Goal: Task Accomplishment & Management: Manage account settings

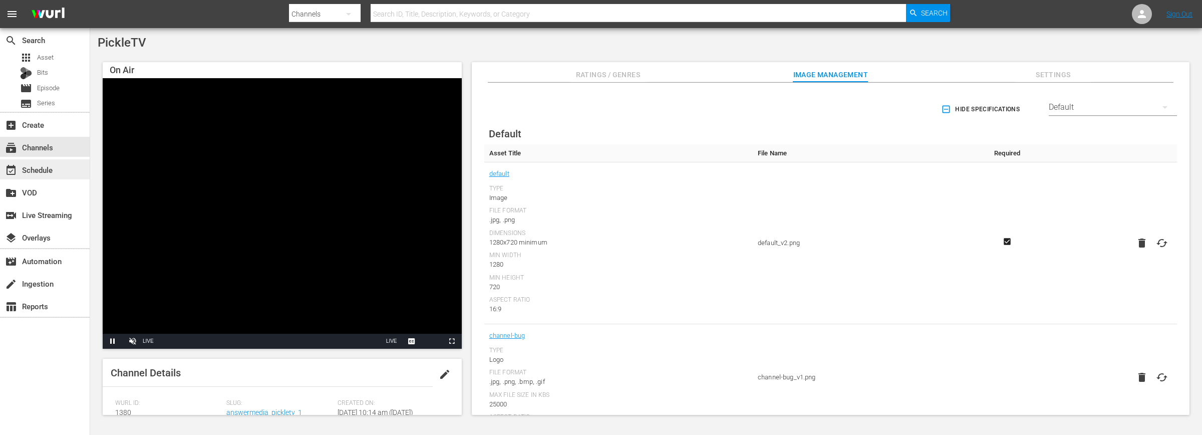
click at [61, 164] on div "event_available Schedule" at bounding box center [45, 169] width 90 height 20
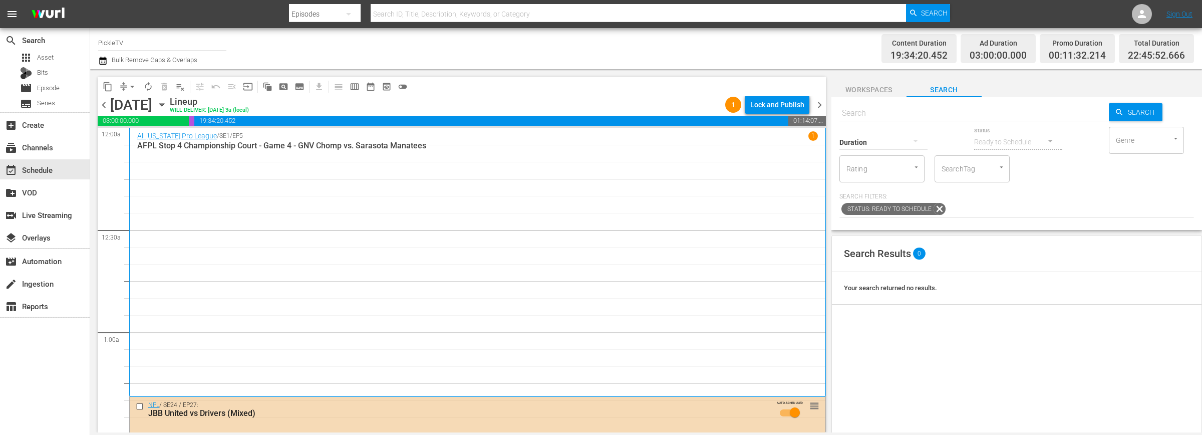
click at [437, 47] on div "Channel Title PickleTV Bulk Remove Gaps & Overlaps" at bounding box center [396, 49] width 597 height 36
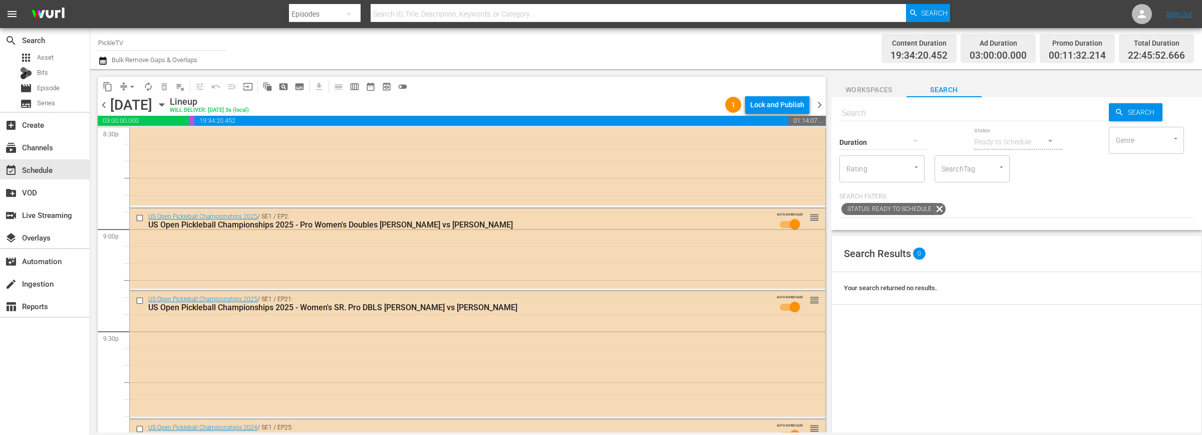
scroll to position [4176, 0]
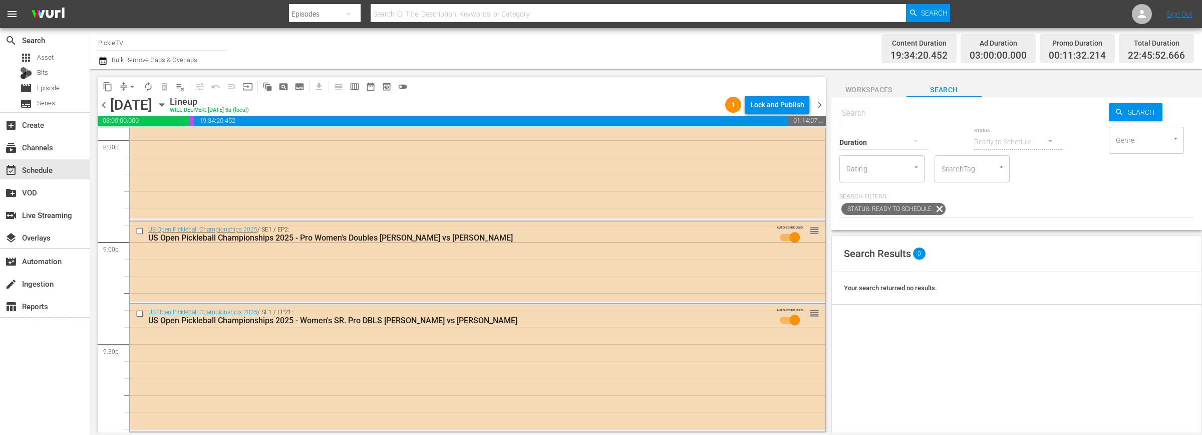
click at [167, 107] on icon "button" at bounding box center [161, 104] width 11 height 11
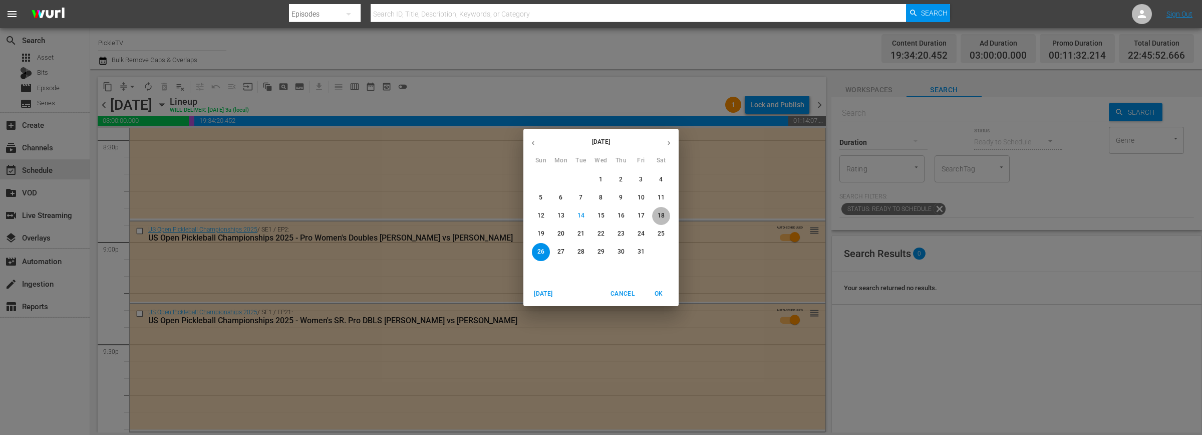
click at [655, 216] on span "18" at bounding box center [661, 215] width 18 height 9
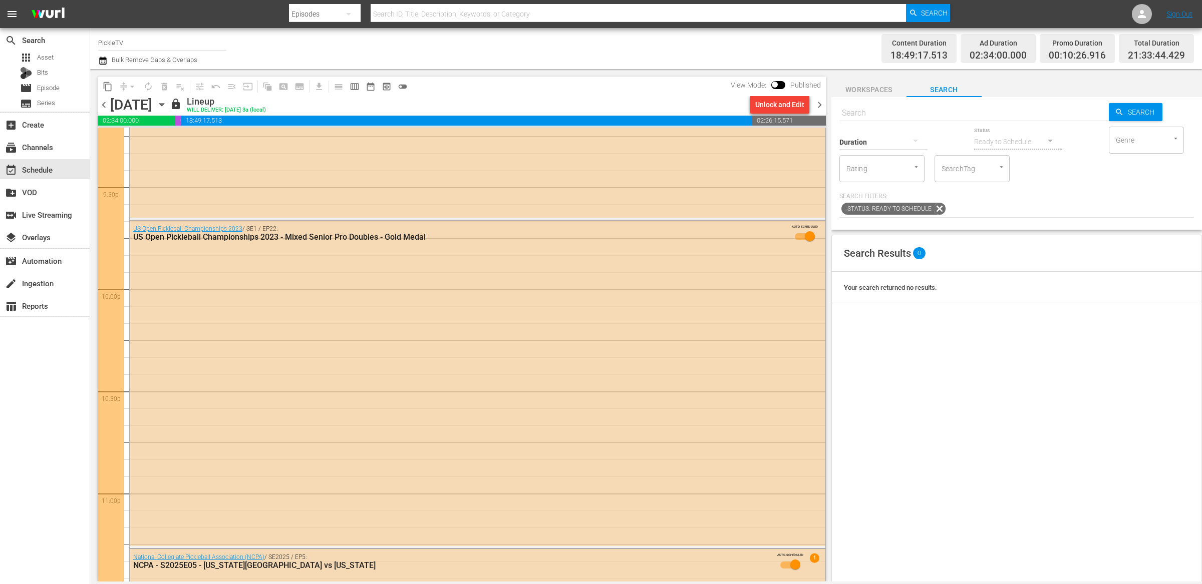
scroll to position [4297, 0]
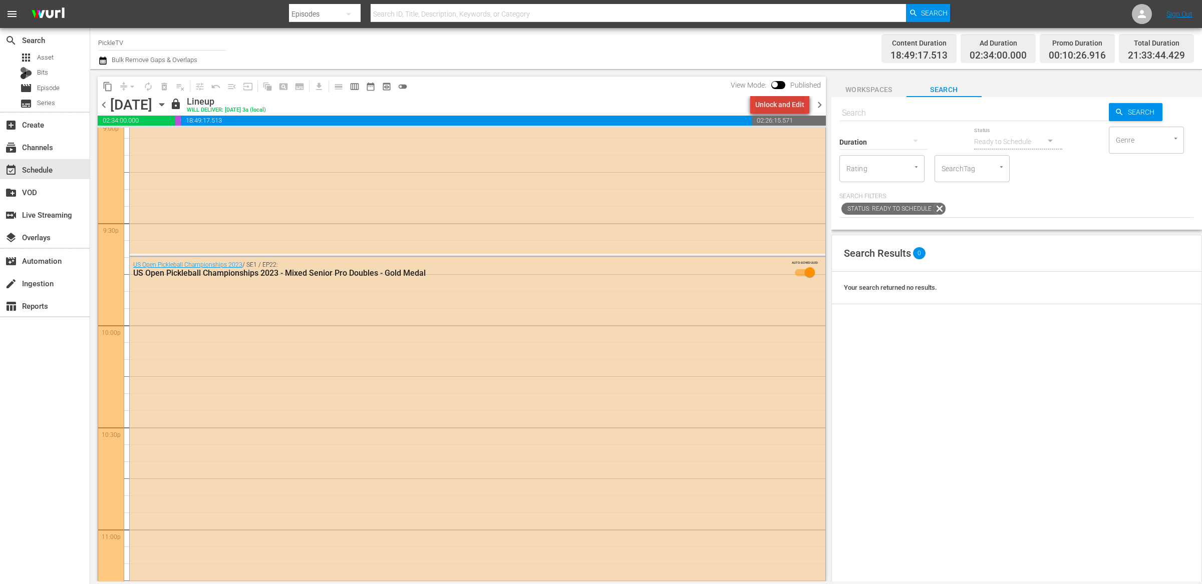
click at [791, 101] on div "Unlock and Edit" at bounding box center [779, 105] width 49 height 18
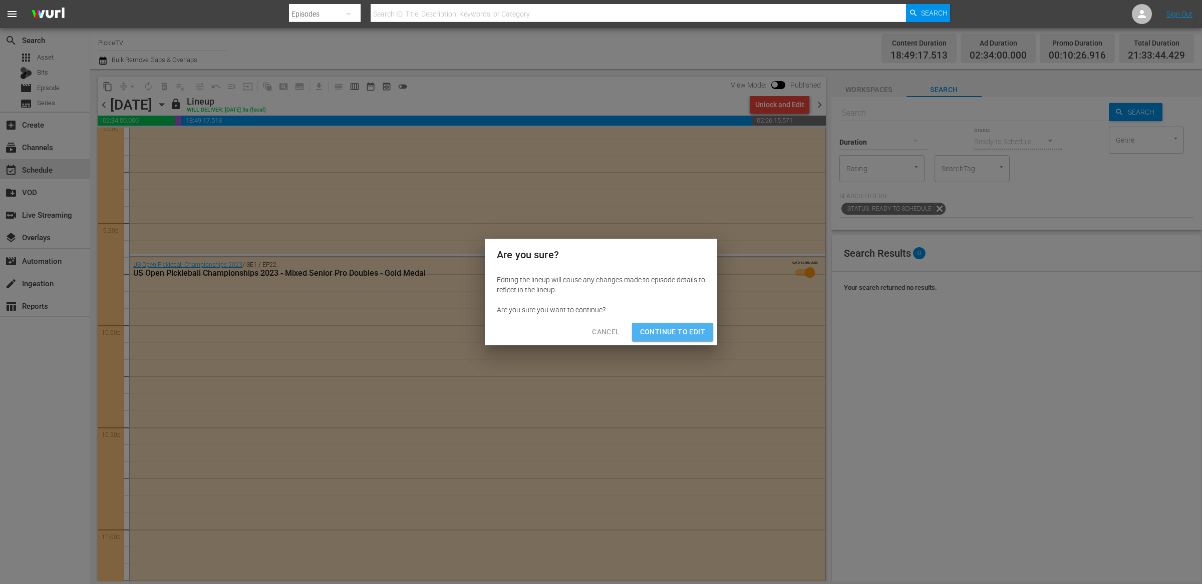
click at [667, 337] on span "Continue to Edit" at bounding box center [672, 332] width 65 height 13
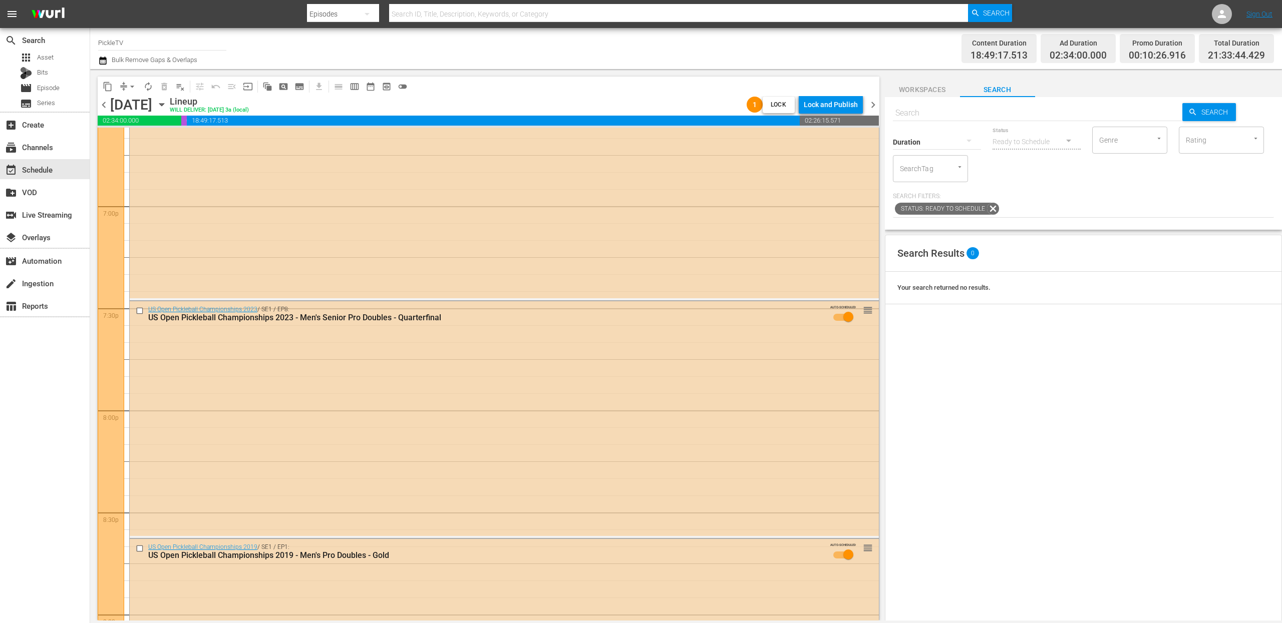
scroll to position [3803, 0]
click at [400, 83] on span "toggle_off" at bounding box center [403, 87] width 10 height 10
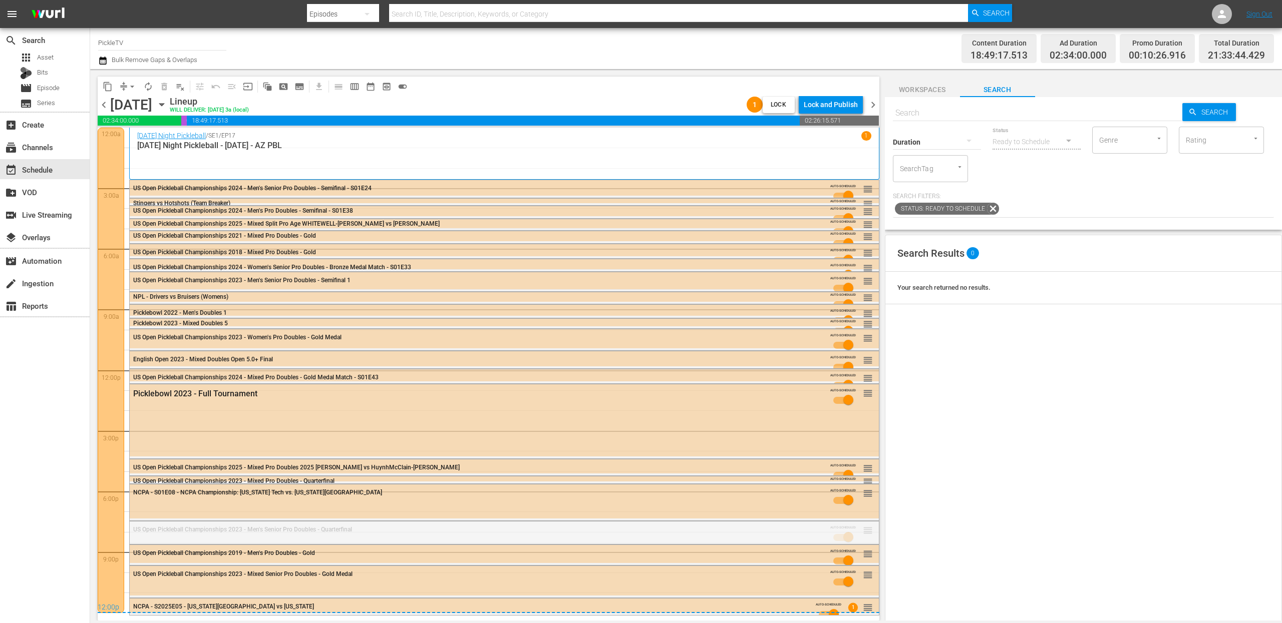
drag, startPoint x: 870, startPoint y: 534, endPoint x: 868, endPoint y: 461, distance: 73.1
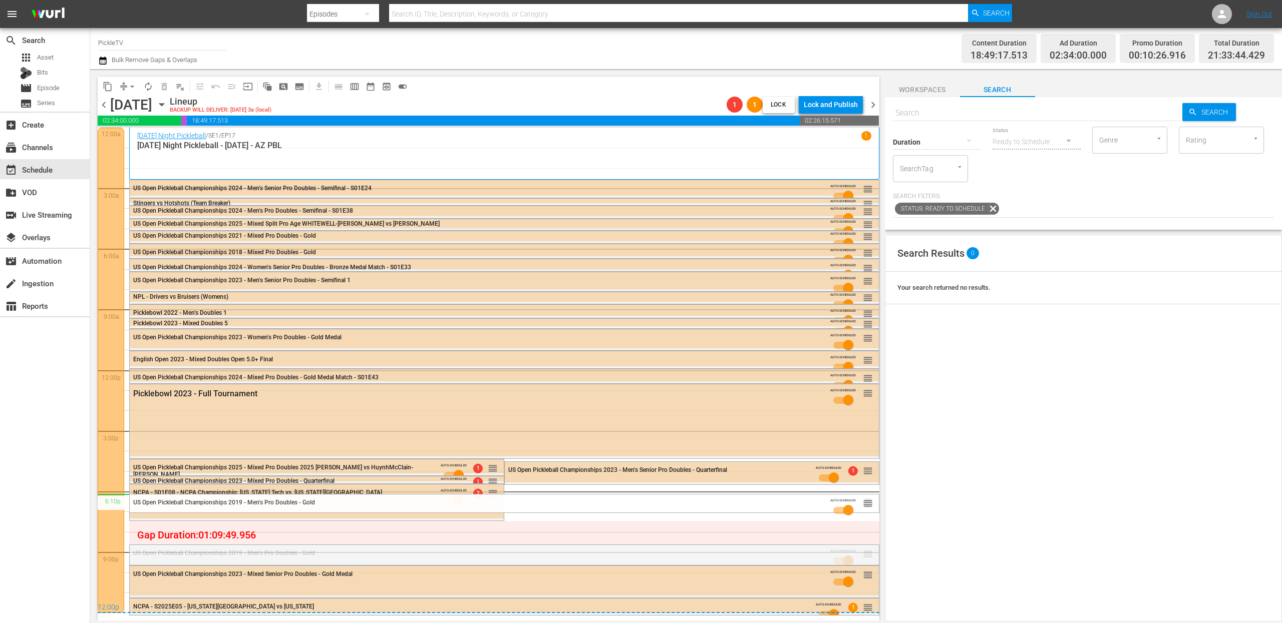
drag, startPoint x: 865, startPoint y: 552, endPoint x: 866, endPoint y: 493, distance: 58.6
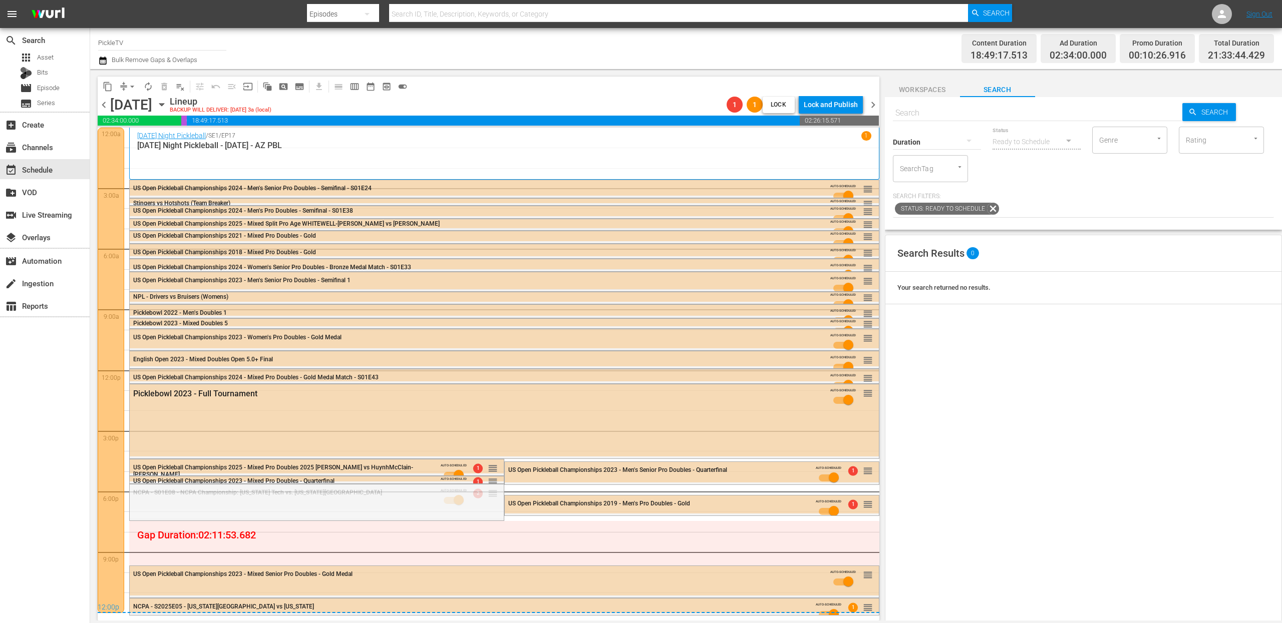
drag, startPoint x: 493, startPoint y: 493, endPoint x: 488, endPoint y: 539, distance: 46.3
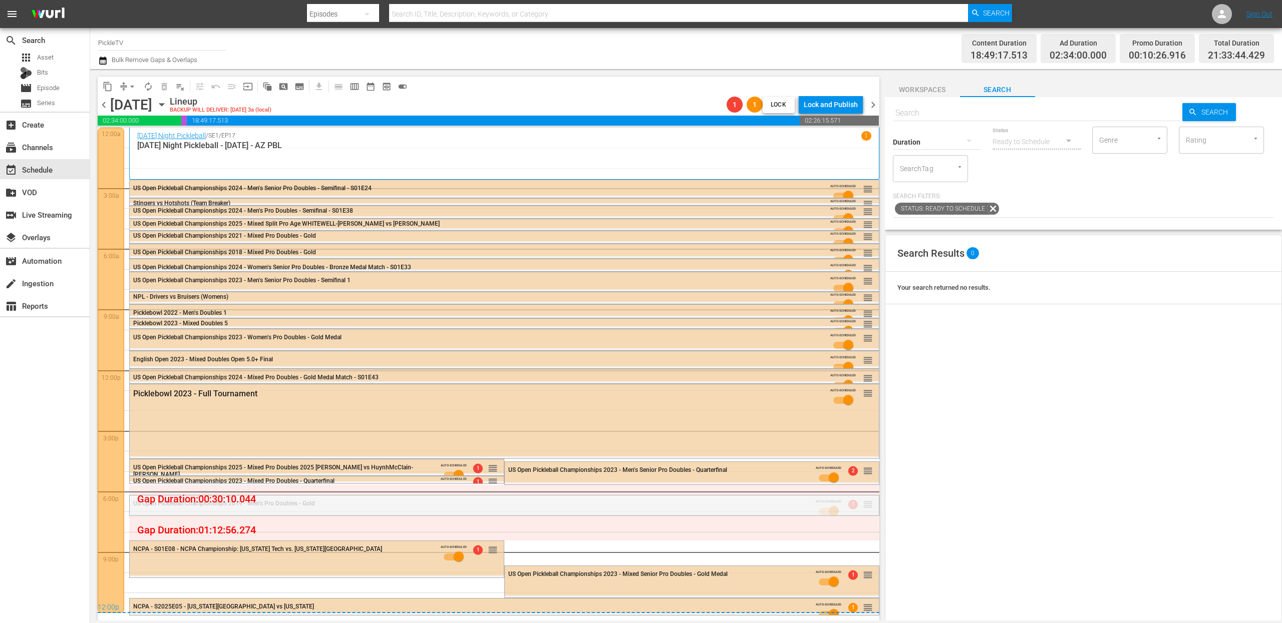
drag, startPoint x: 866, startPoint y: 504, endPoint x: 864, endPoint y: 523, distance: 19.2
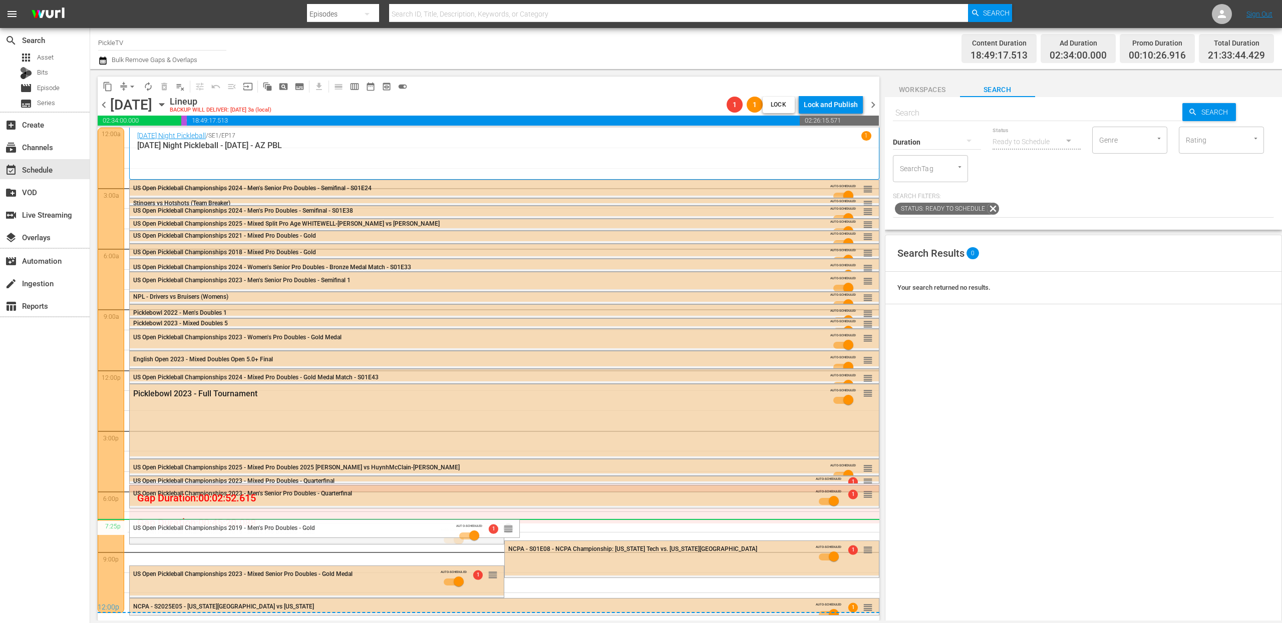
drag, startPoint x: 491, startPoint y: 531, endPoint x: 488, endPoint y: 518, distance: 13.3
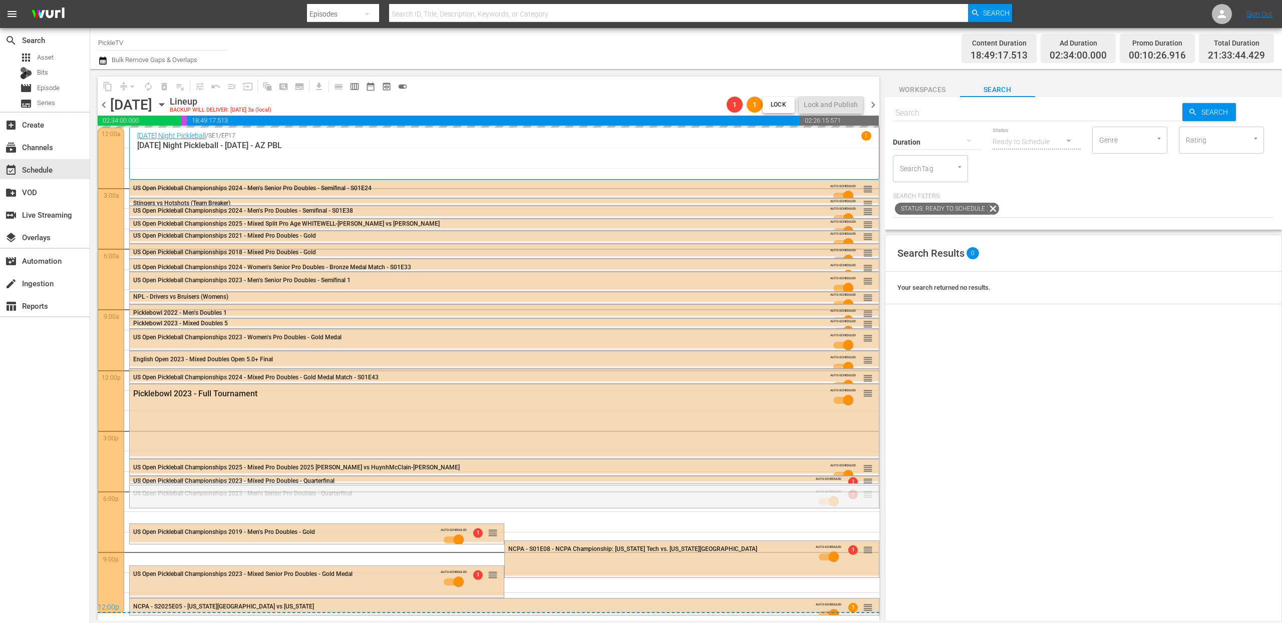
drag, startPoint x: 868, startPoint y: 495, endPoint x: 867, endPoint y: 482, distance: 13.1
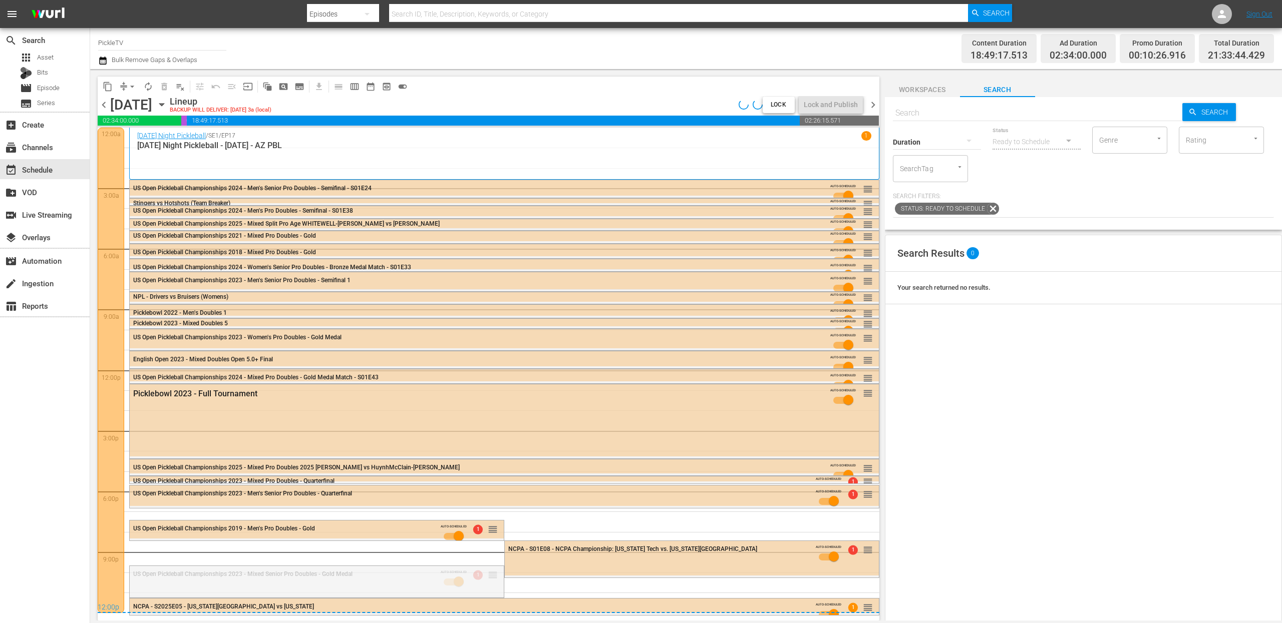
drag, startPoint x: 493, startPoint y: 574, endPoint x: 521, endPoint y: 507, distance: 72.9
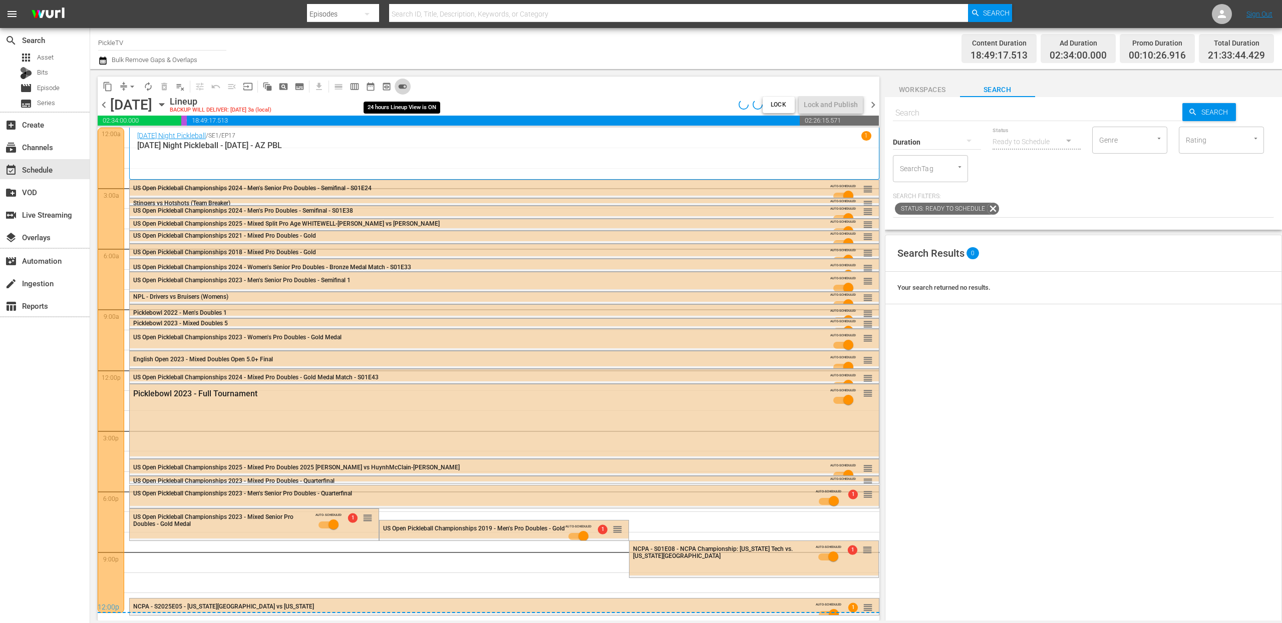
click at [406, 85] on span "toggle_on" at bounding box center [403, 87] width 10 height 10
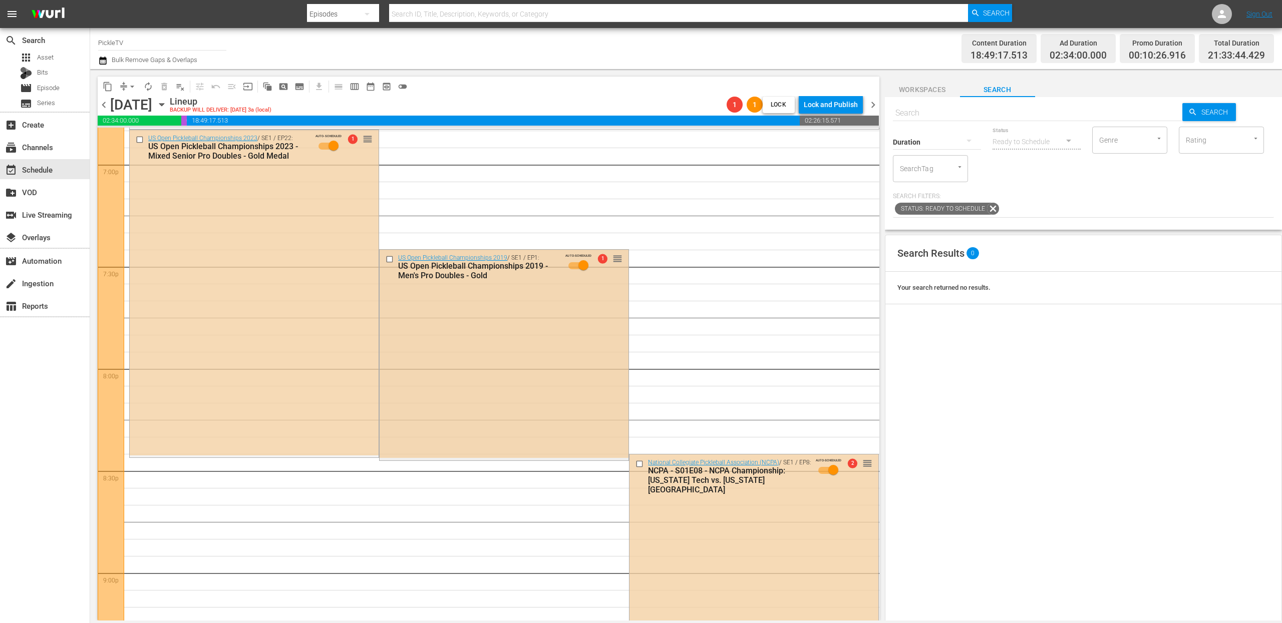
scroll to position [3840, 0]
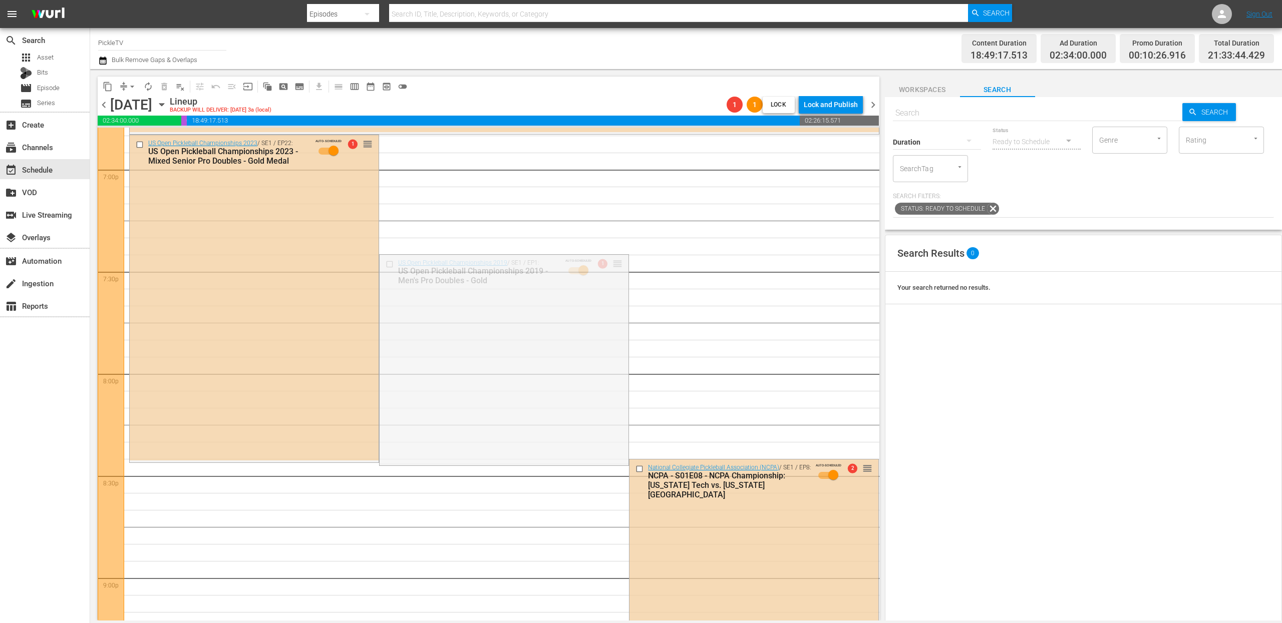
drag, startPoint x: 615, startPoint y: 264, endPoint x: 517, endPoint y: 464, distance: 222.8
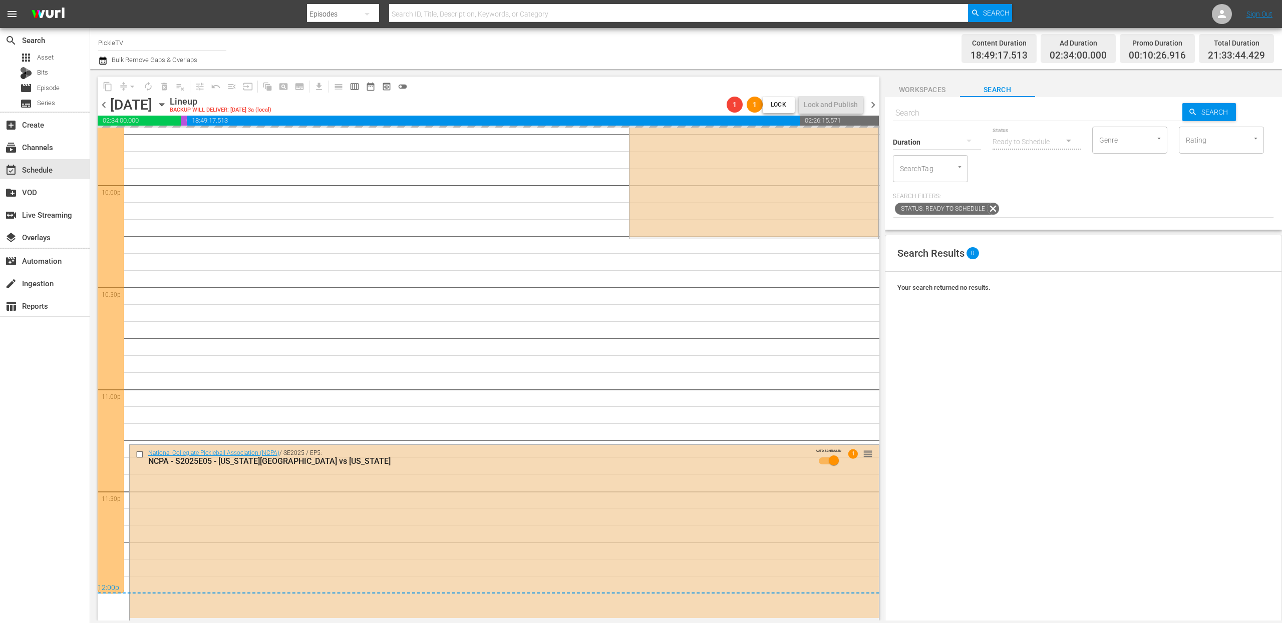
scroll to position [4387, 0]
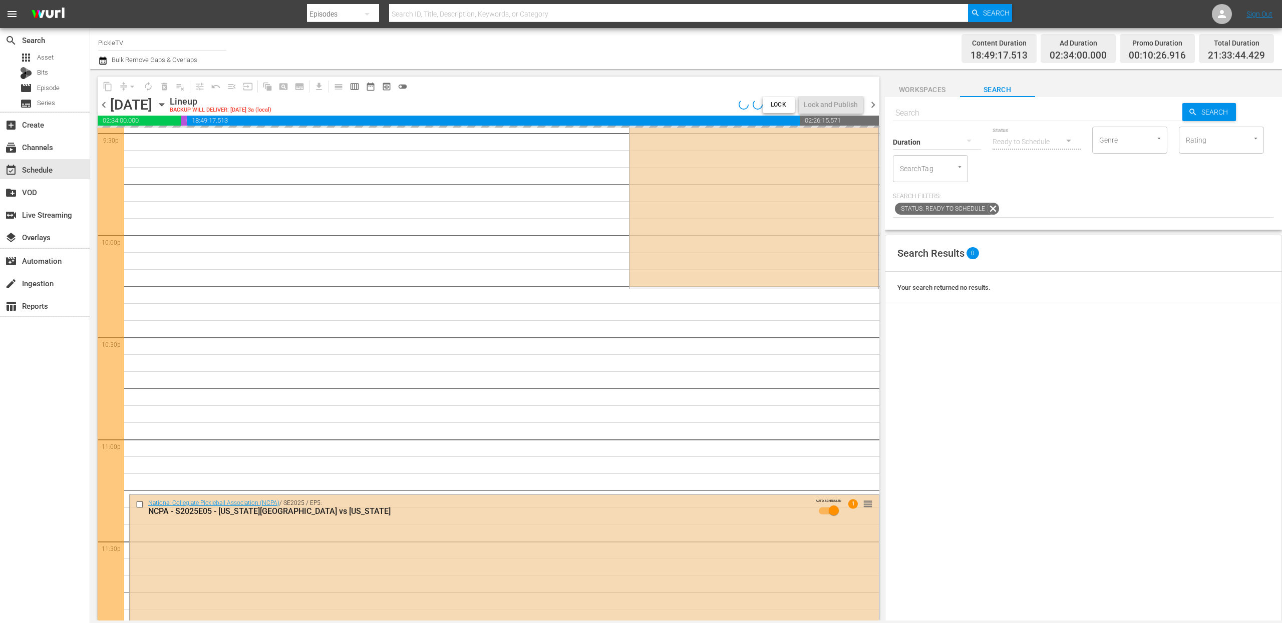
click at [1201, 144] on input "Rating" at bounding box center [1207, 140] width 48 height 18
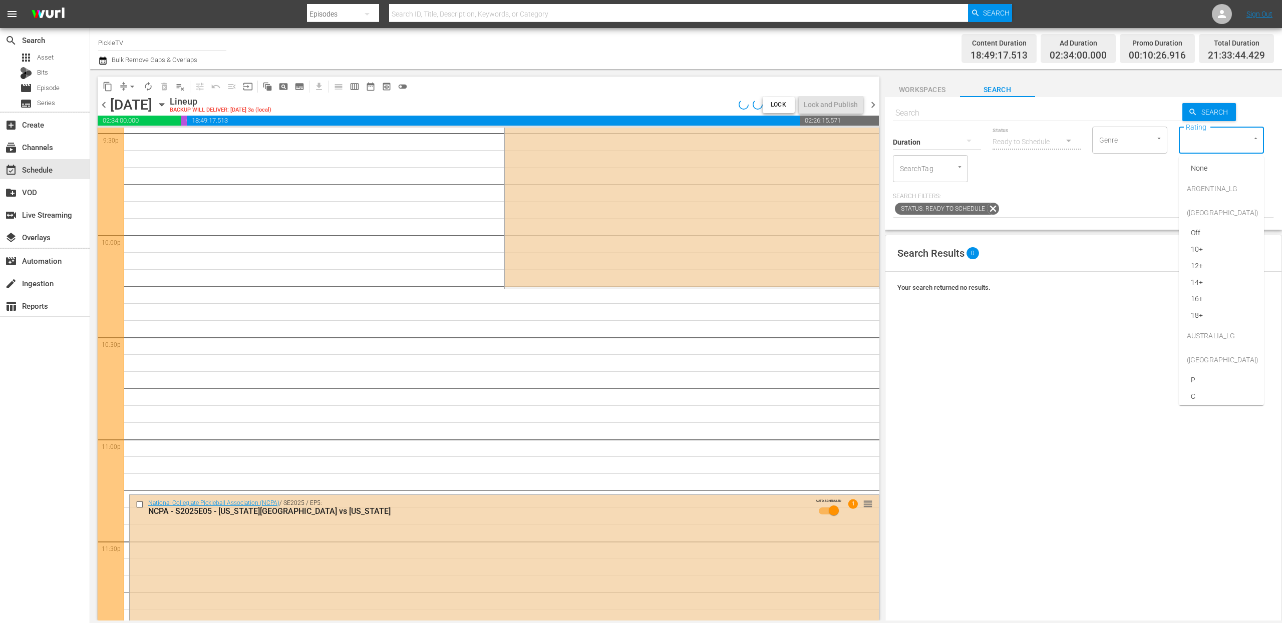
click at [926, 173] on input "SearchTag" at bounding box center [916, 169] width 38 height 18
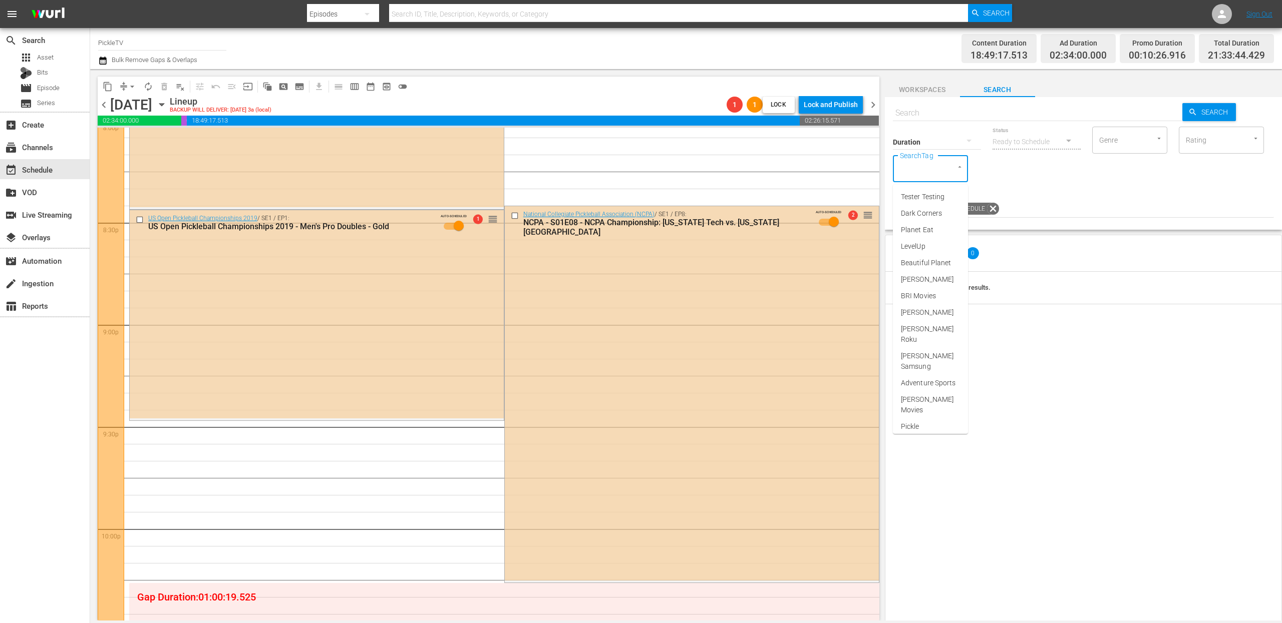
scroll to position [4093, 0]
click at [514, 217] on input "checkbox" at bounding box center [515, 216] width 11 height 9
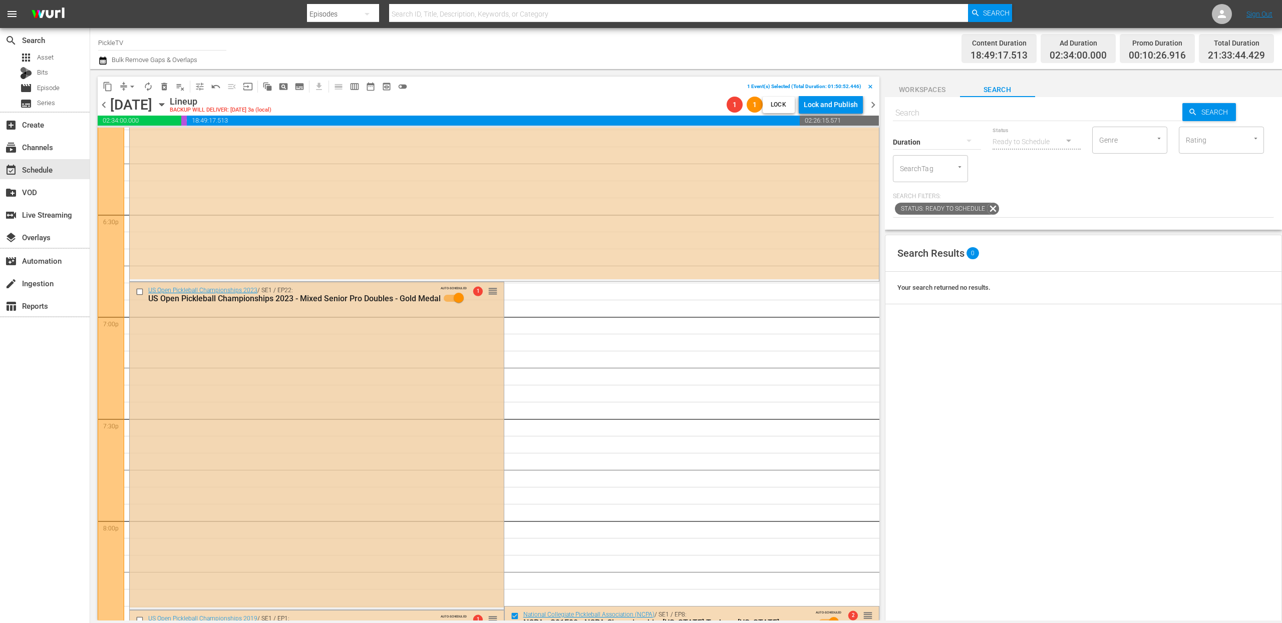
scroll to position [3693, 0]
click at [165, 88] on span "delete_forever_outlined" at bounding box center [164, 87] width 10 height 10
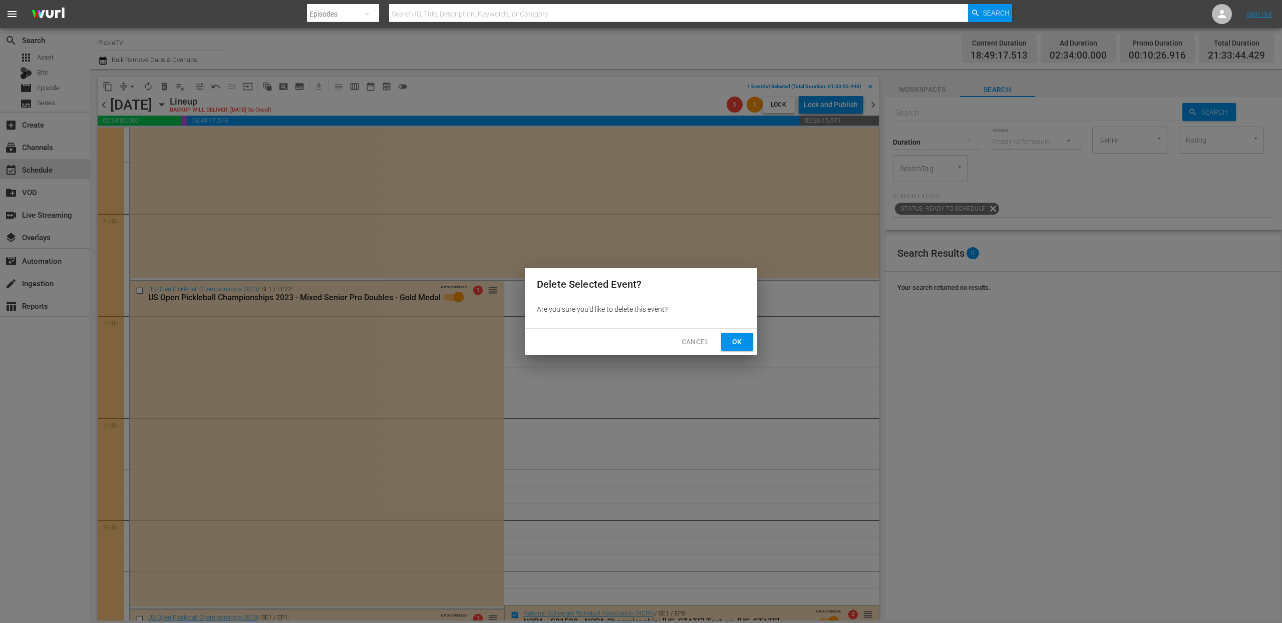
click at [745, 346] on span "Ok" at bounding box center [737, 342] width 16 height 13
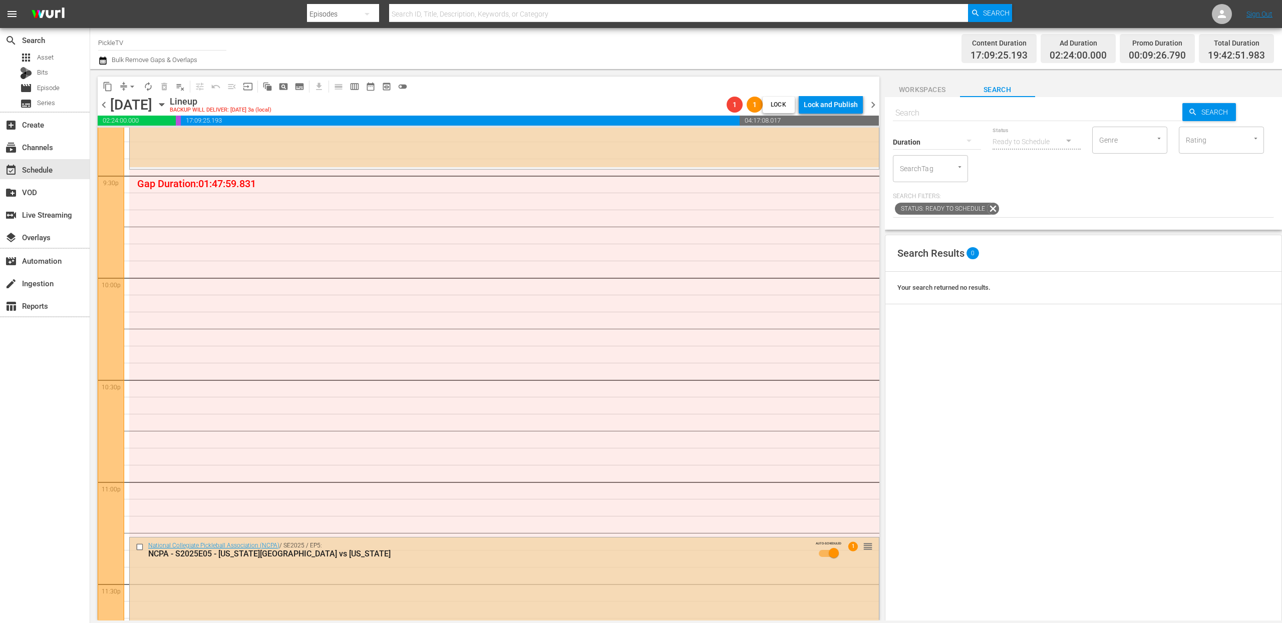
scroll to position [4343, 0]
click at [928, 84] on span "Workspaces" at bounding box center [922, 90] width 75 height 13
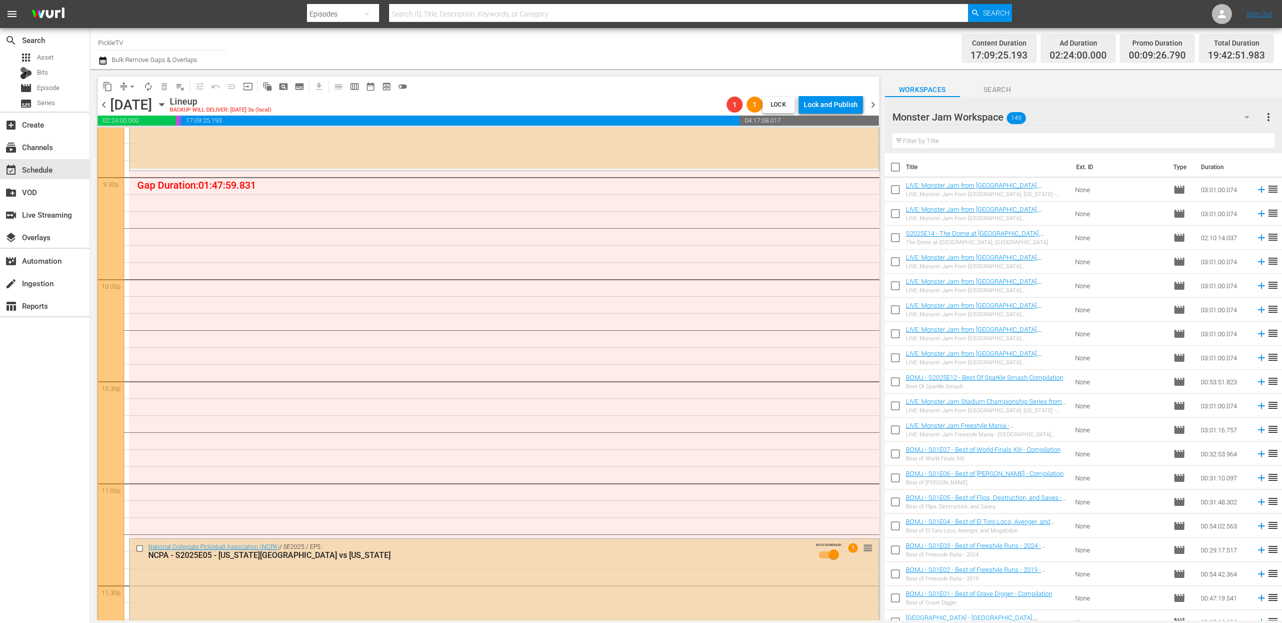
click at [1057, 115] on div "Monster Jam Workspace 149" at bounding box center [1075, 117] width 367 height 28
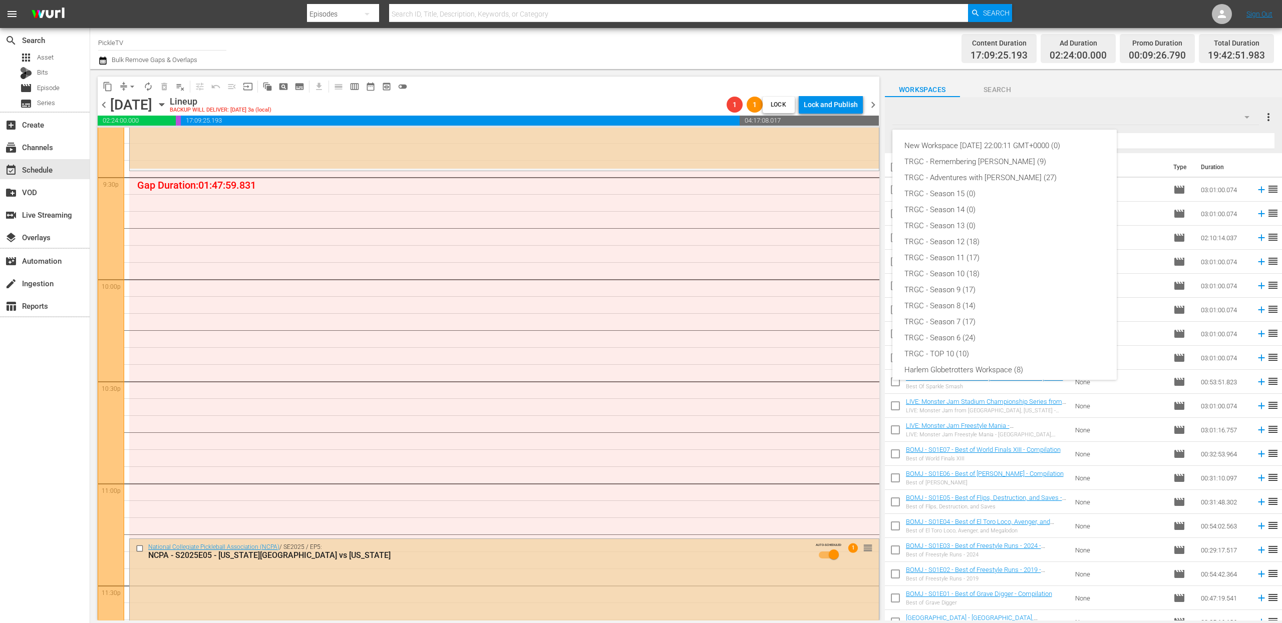
scroll to position [70, 0]
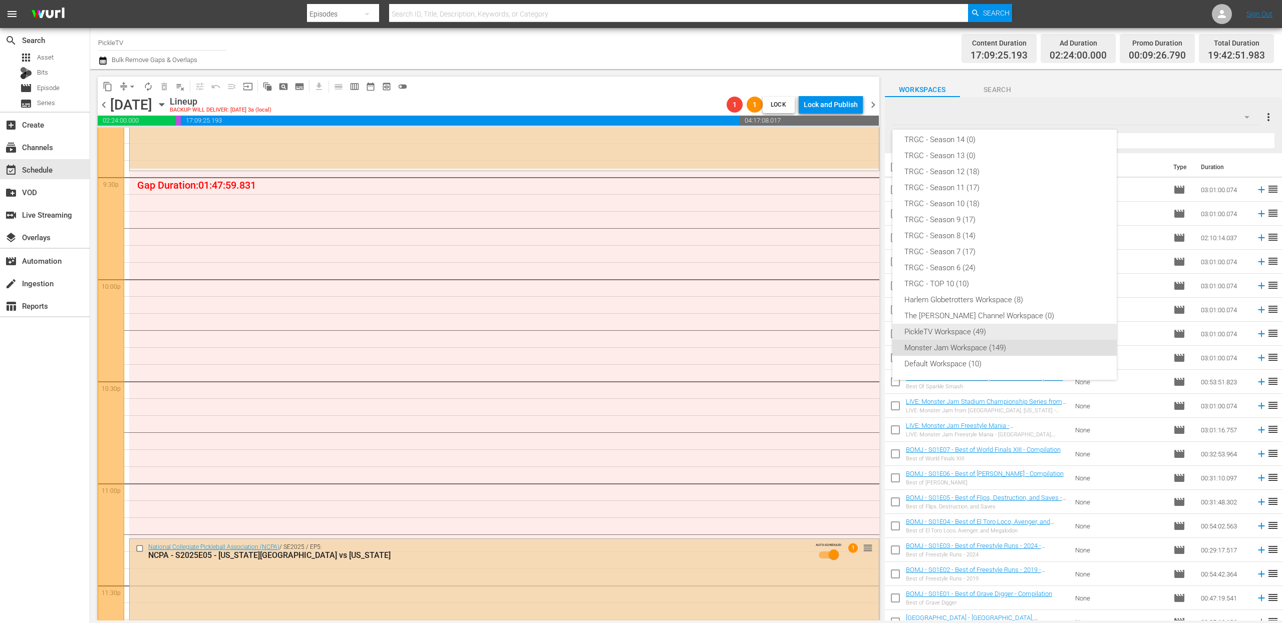
click at [981, 331] on div "PickleTV Workspace (49)" at bounding box center [1004, 332] width 200 height 16
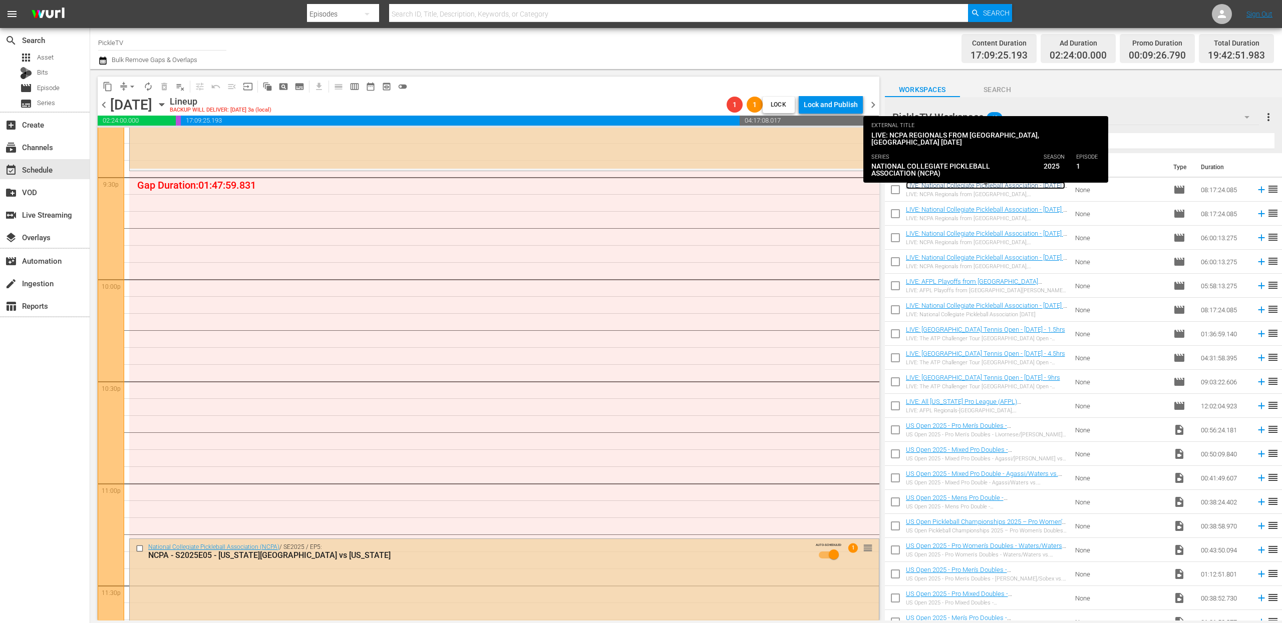
click at [1016, 184] on link "LIVE: National Collegiate Pickleball Association - [DATE] -[GEOGRAPHIC_DATA], […" at bounding box center [985, 189] width 159 height 15
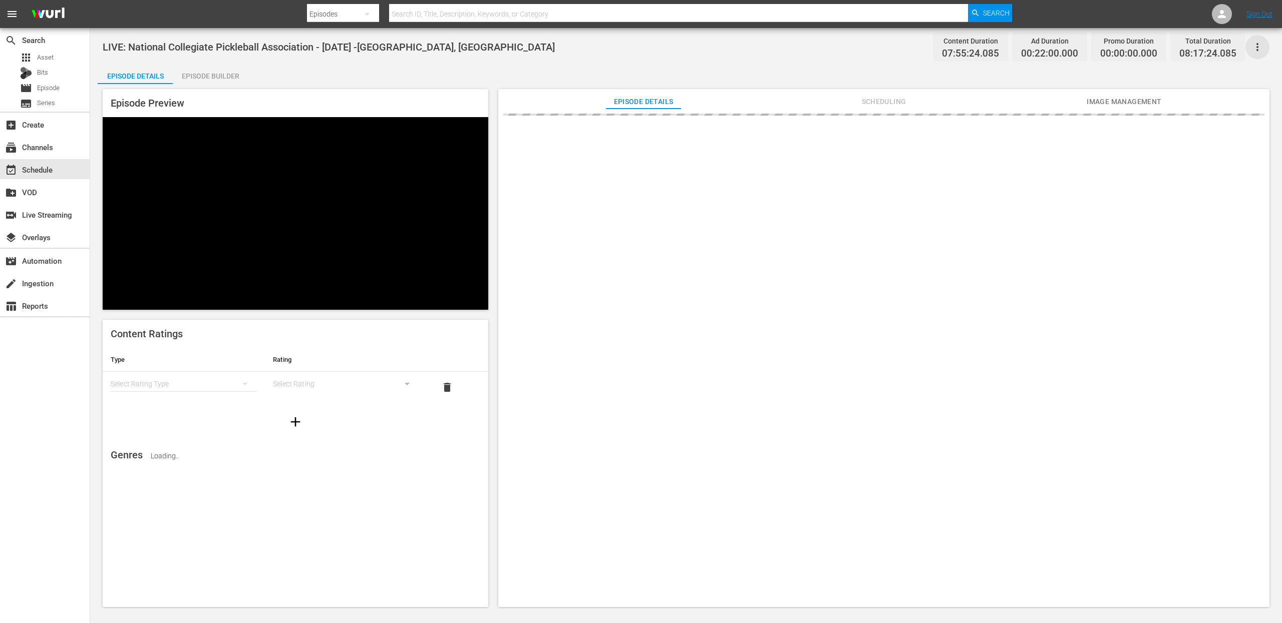
click at [1201, 46] on icon "button" at bounding box center [1257, 47] width 12 height 12
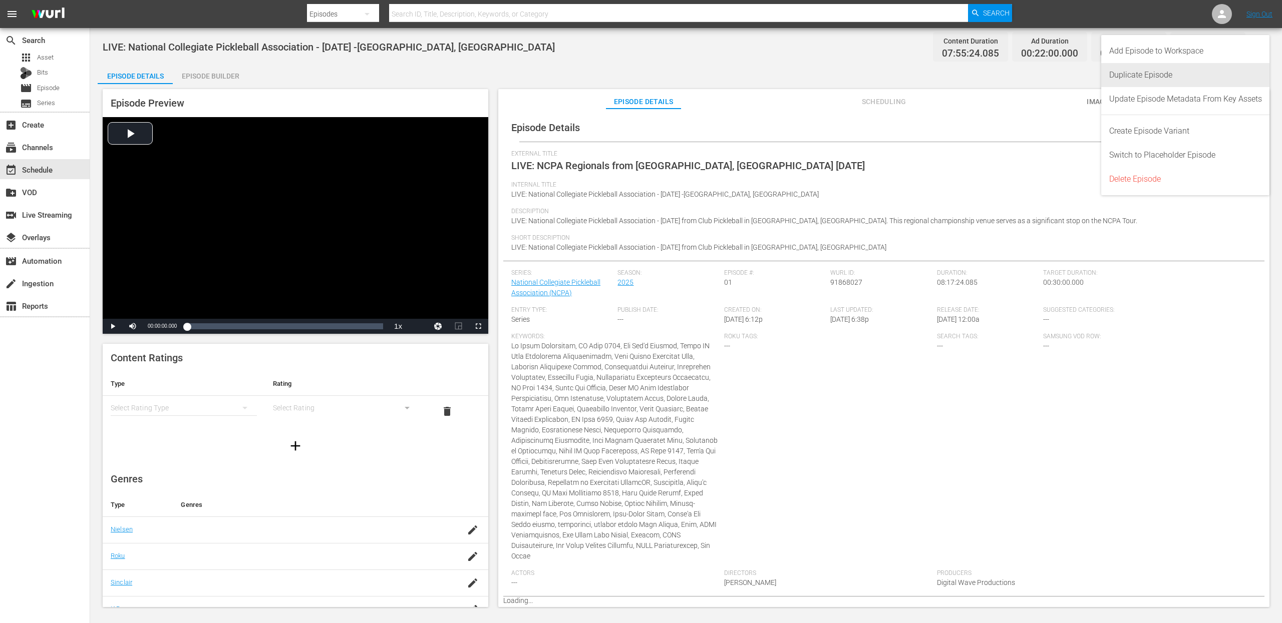
click at [1190, 80] on div "Duplicate Episode" at bounding box center [1185, 75] width 153 height 24
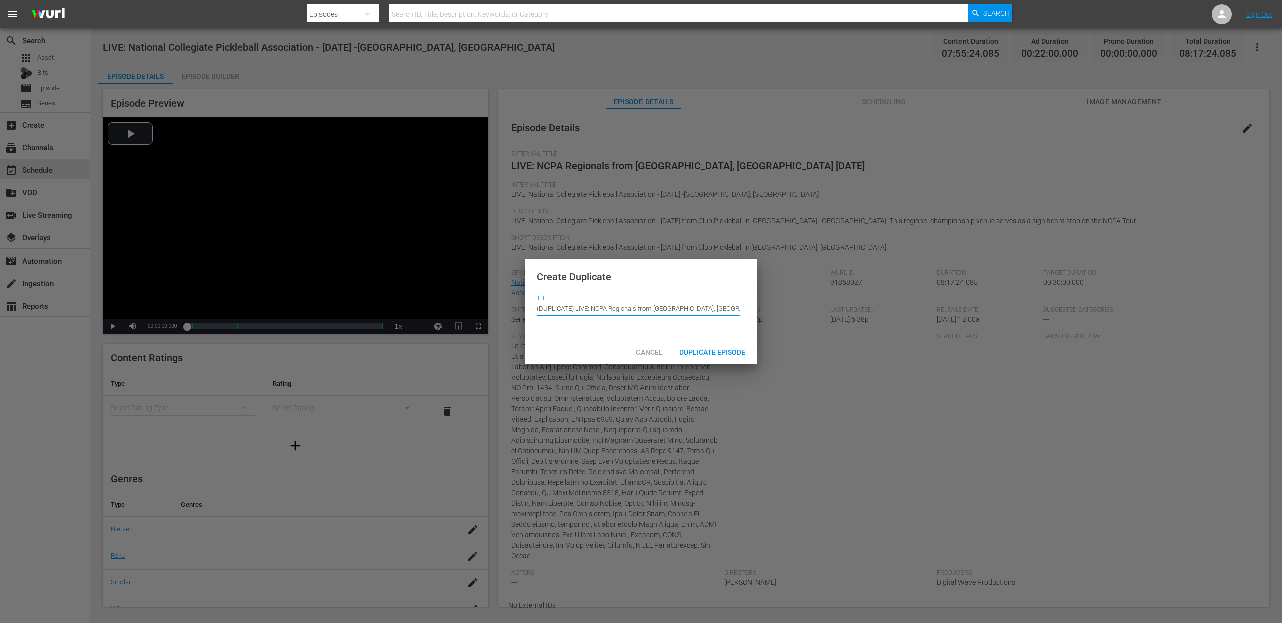
drag, startPoint x: 575, startPoint y: 310, endPoint x: 509, endPoint y: 305, distance: 66.3
click at [509, 305] on div "Create Duplicate Title Episode Title (DUPLICATE) LIVE: NCPA Regionals from Orem…" at bounding box center [641, 311] width 1282 height 623
click at [598, 314] on input "(DUPLICATE) LIVE: NCPA Regionals from Orem, UT 10/12/25" at bounding box center [638, 308] width 203 height 24
drag, startPoint x: 576, startPoint y: 309, endPoint x: 524, endPoint y: 303, distance: 51.9
click at [525, 303] on div "Create Duplicate Title Episode Title (DUPLICATE) LIVE: NCPA Regionals from Orem…" at bounding box center [641, 299] width 232 height 80
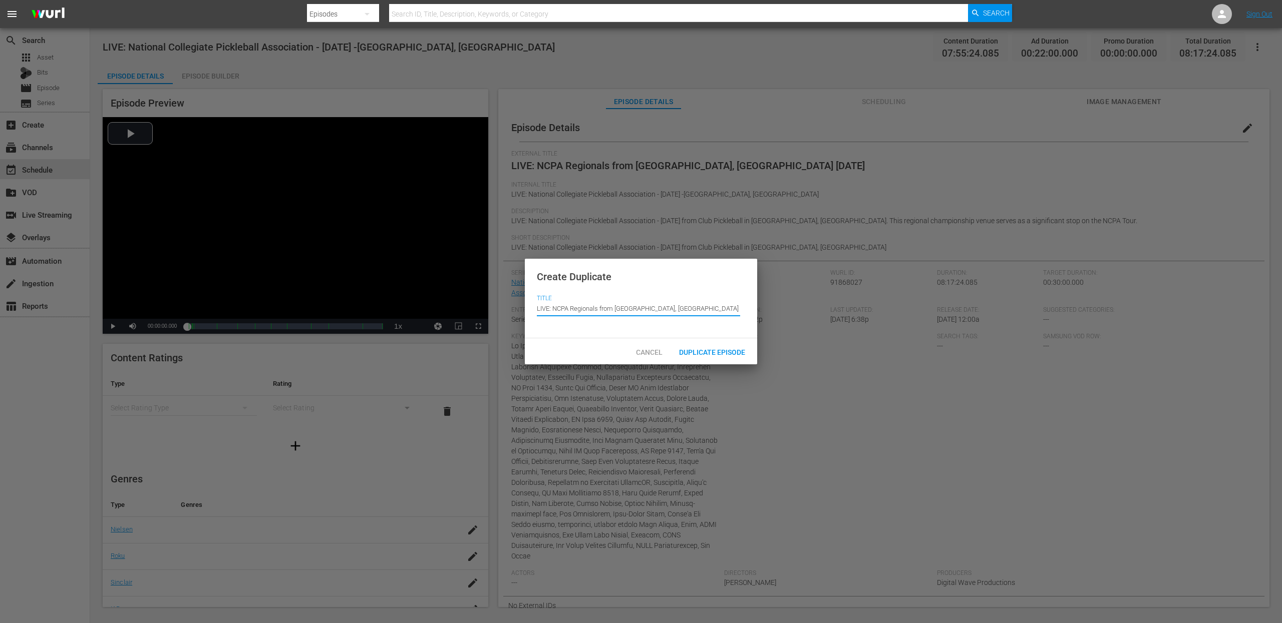
click at [623, 308] on input "LIVE: NCPA Regionals from [GEOGRAPHIC_DATA], [GEOGRAPHIC_DATA] [DATE]" at bounding box center [638, 308] width 203 height 24
click at [672, 307] on input "LIVE: NCPA Regionals from San Diego, CA 10/12/25" at bounding box center [638, 308] width 203 height 24
type input "LIVE: NCPA Regionals from [GEOGRAPHIC_DATA], [GEOGRAPHIC_DATA] [DATE]"
click at [724, 350] on span "Duplicate Episode" at bounding box center [712, 353] width 82 height 8
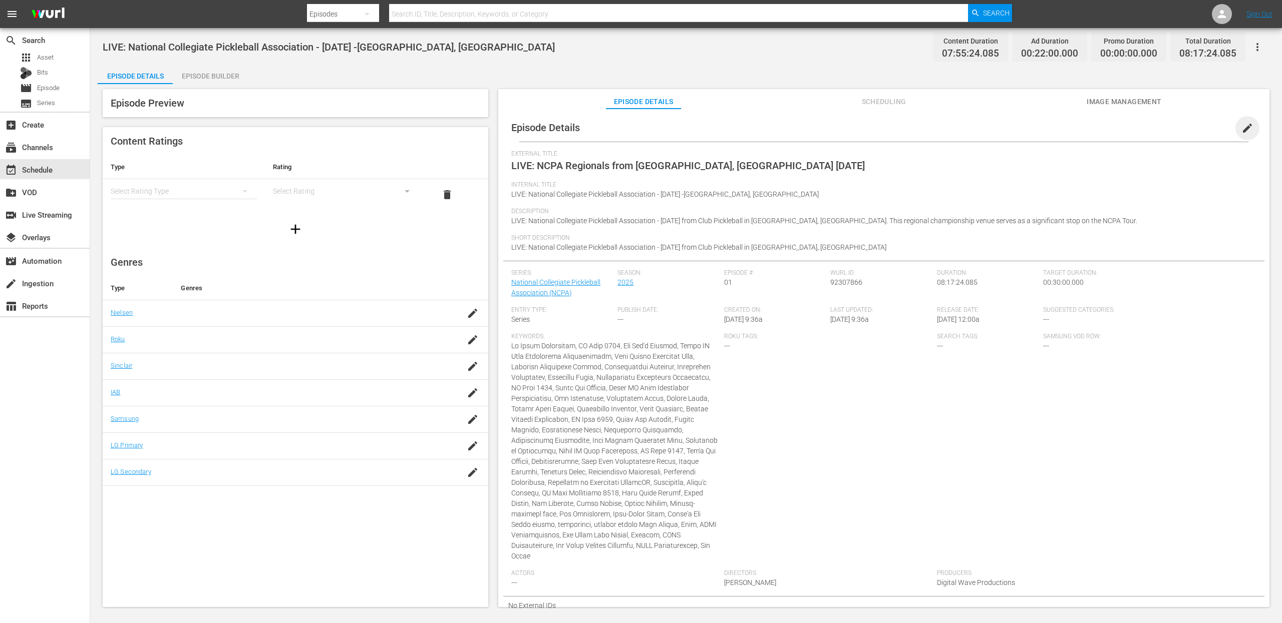
click at [1201, 133] on span "edit" at bounding box center [1247, 128] width 12 height 12
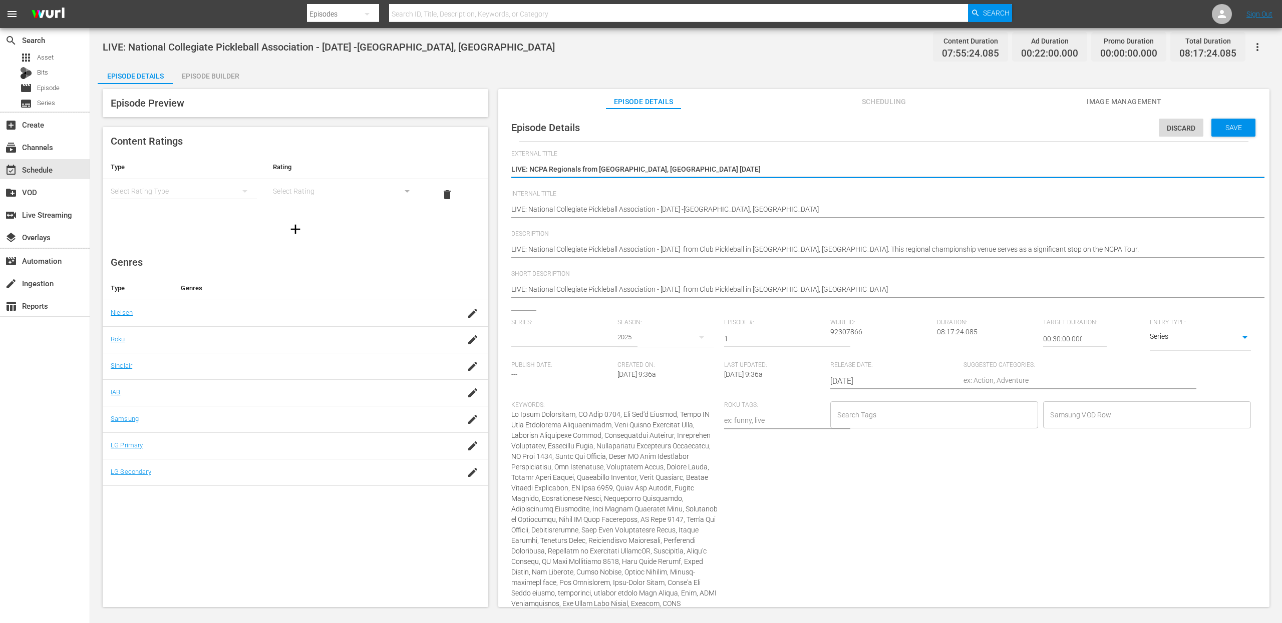
drag, startPoint x: 700, startPoint y: 170, endPoint x: 522, endPoint y: 184, distance: 178.3
click at [506, 162] on div "Episode Details Discard Save External Title LIVE: NCPA Regionals from San Diego…" at bounding box center [883, 402] width 761 height 576
type input "National Collegiate Pickleball Association (NCPA)"
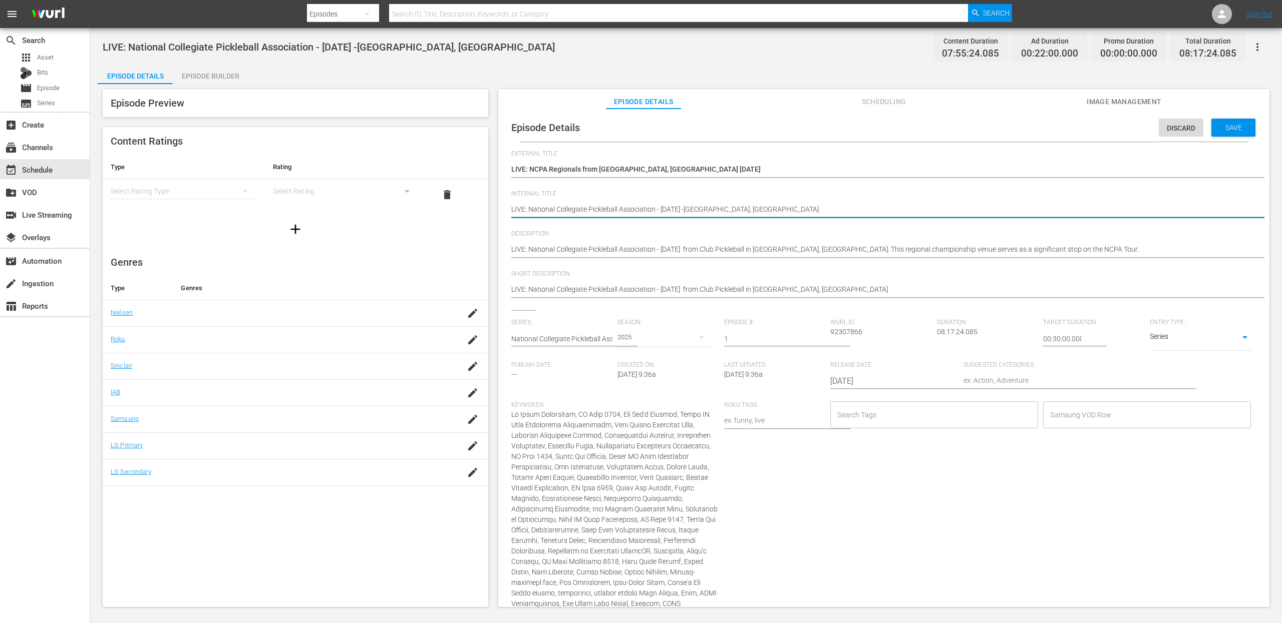
drag, startPoint x: 512, startPoint y: 209, endPoint x: 743, endPoint y: 209, distance: 230.8
paste textarea "CPA Regionals from San Diego, CA 10/18/25"
type textarea "LIVE: NCPA Regionals from [GEOGRAPHIC_DATA], [GEOGRAPHIC_DATA] [DATE]"
drag, startPoint x: 533, startPoint y: 250, endPoint x: 655, endPoint y: 253, distance: 122.2
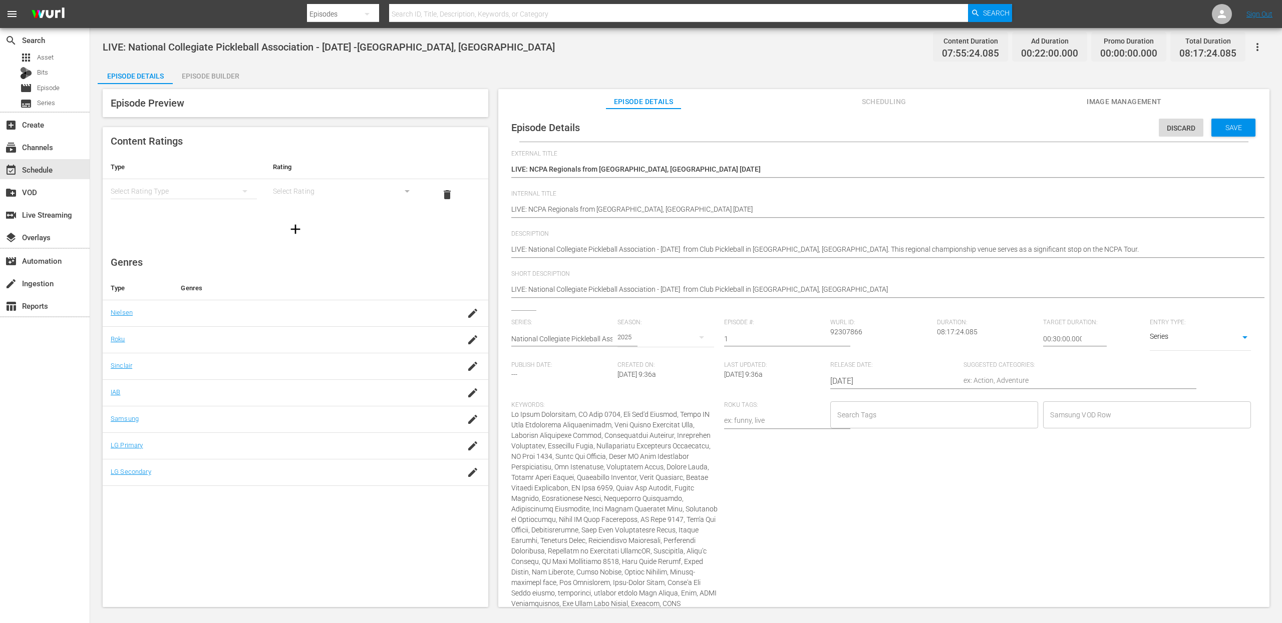
click at [655, 253] on div "Episode Details Discard Save External Title LIVE: NCPA Regionals from San Diego…" at bounding box center [883, 407] width 761 height 586
drag, startPoint x: 677, startPoint y: 248, endPoint x: 682, endPoint y: 248, distance: 5.0
type textarea "LIVE: National Collegiate Pickleball Association - 10/18/2025 from Club Pickleb…"
click at [706, 250] on textarea "LIVE: National Collegiate Pickleball Association - 10/12/2025 from Club Pickleb…" at bounding box center [881, 250] width 740 height 12
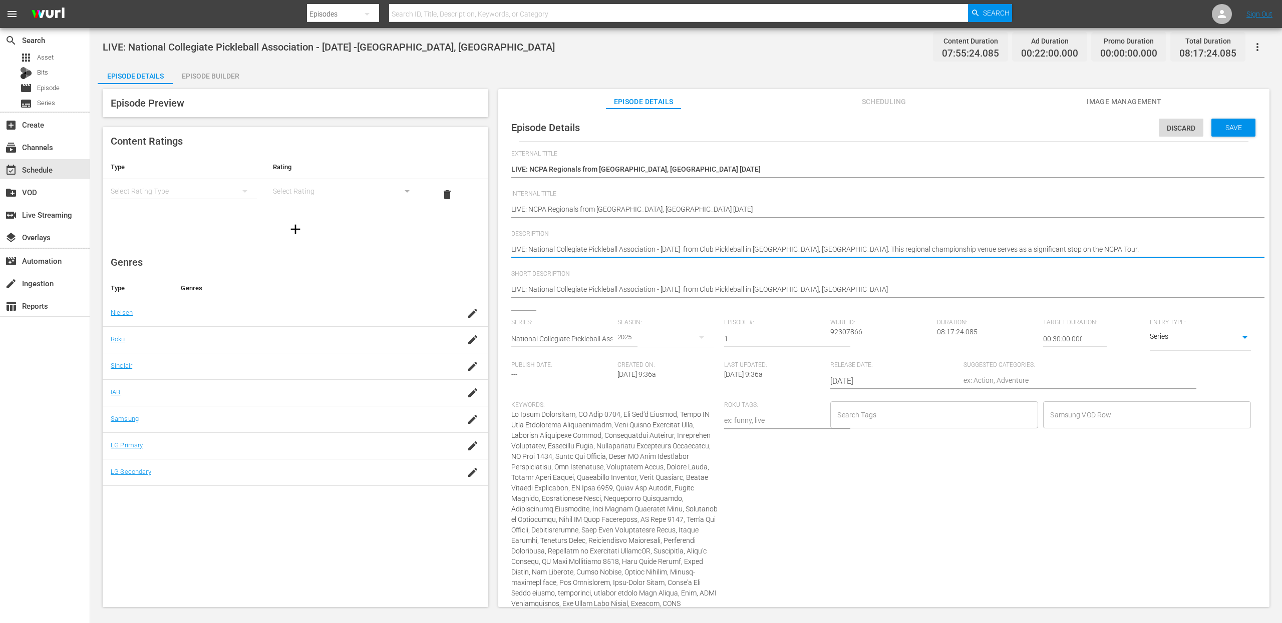
click at [706, 250] on textarea "LIVE: National Collegiate Pickleball Association - 10/12/2025 from Club Pickleb…" at bounding box center [881, 250] width 740 height 12
click at [697, 250] on textarea "LIVE: National Collegiate Pickleball Association - 10/12/2025 from Club Pickleb…" at bounding box center [881, 250] width 740 height 12
type textarea "LIVE: National Collegiate Pickleball Association - 10/18/2025 from Club Pickleb…"
click at [724, 245] on textarea "LIVE: National Collegiate Pickleball Association - 10/12/2025 from Club Pickleb…" at bounding box center [881, 250] width 740 height 12
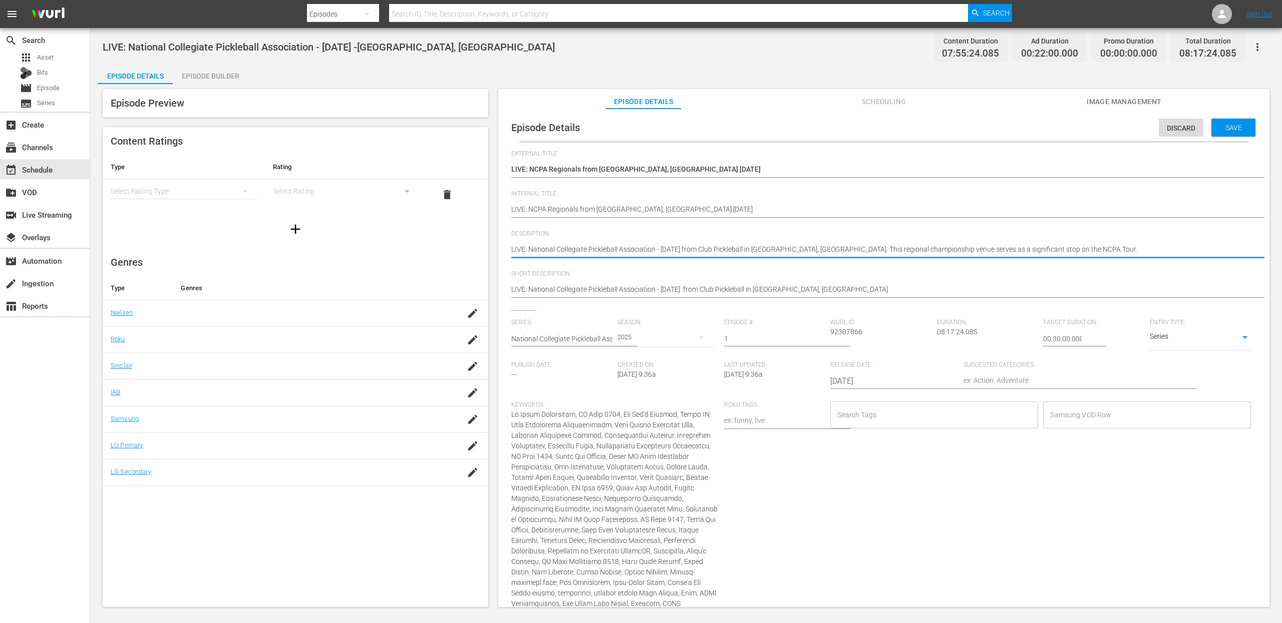
drag, startPoint x: 716, startPoint y: 249, endPoint x: 795, endPoint y: 247, distance: 79.1
click at [796, 246] on textarea "LIVE: National Collegiate Pickleball Association - 10/12/2025 from Club Pickleb…" at bounding box center [881, 250] width 740 height 12
type textarea "LIVE: National Collegiate Pickleball Association - 10/18/2025 from B. This regi…"
type textarea "LIVE: National Collegiate Pickleball Association - 10/18/2025 from Ba. This reg…"
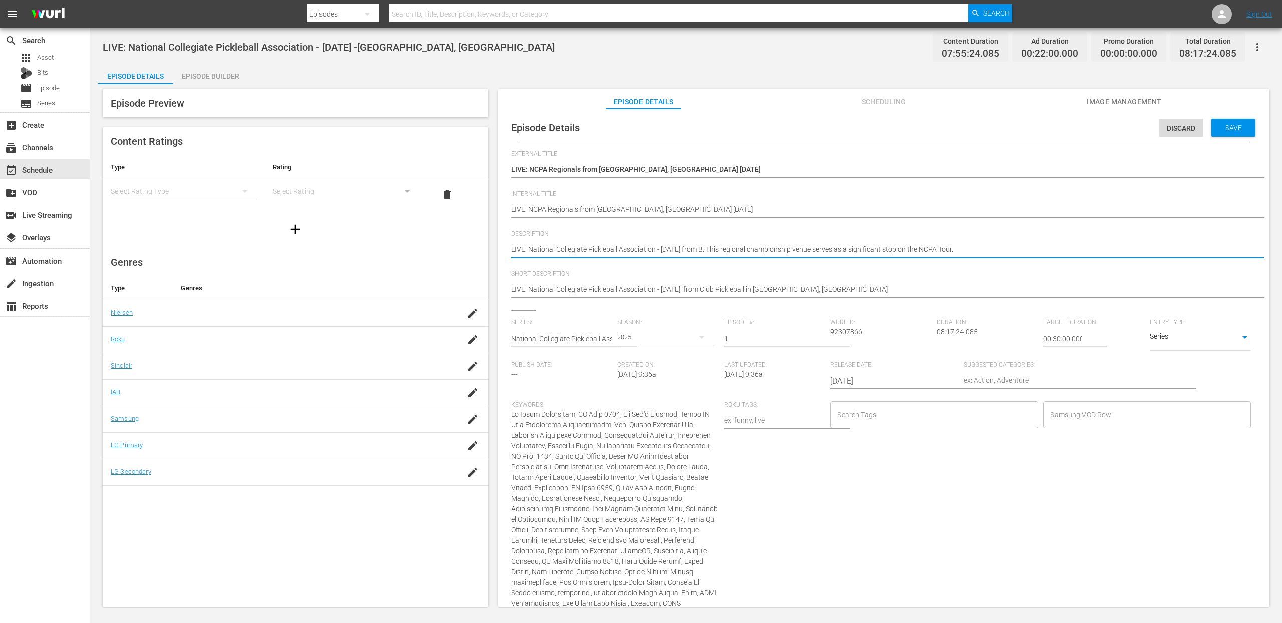
type textarea "LIVE: National Collegiate Pickleball Association - 10/18/2025 from Ba. This reg…"
type textarea "LIVE: National Collegiate Pickleball Association - 10/18/2025 from Bar. This re…"
type textarea "LIVE: National Collegiate Pickleball Association - 10/18/2025 from Barn. This r…"
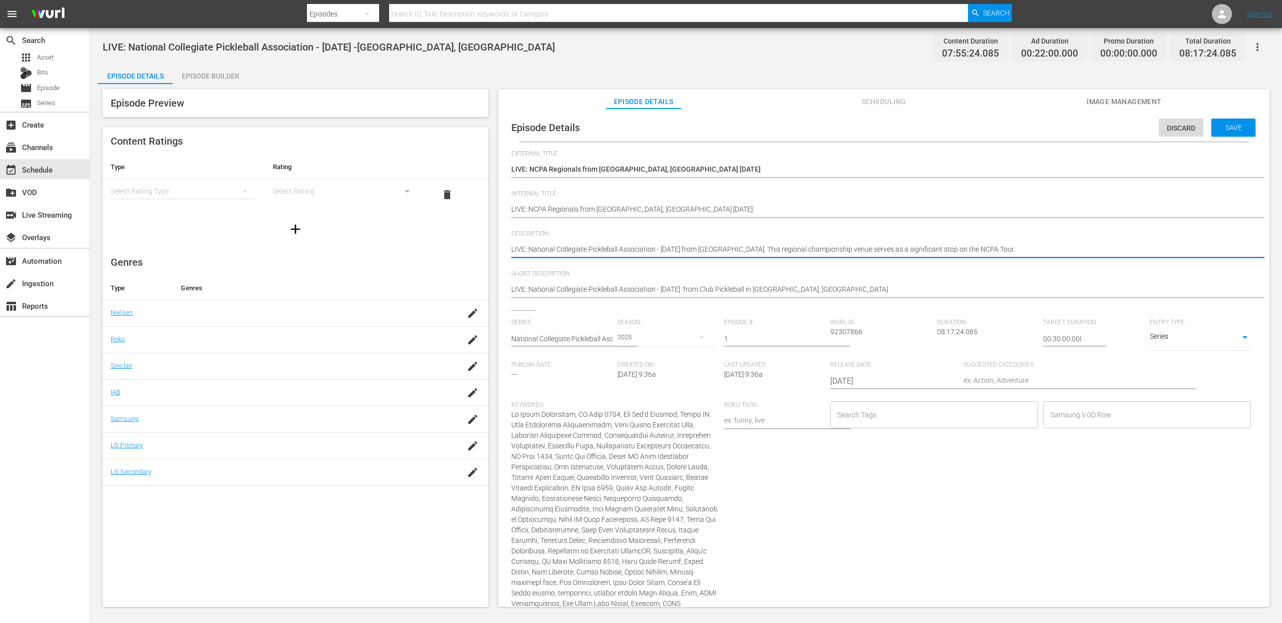
type textarea "LIVE: National Collegiate Pickleball Association - 10/18/2025 from Barne. This …"
type textarea "LIVE: National Collegiate Pickleball Association - 10/18/2025 from Barnes. This…"
type textarea "LIVE: National Collegiate Pickleball Association - 10/18/2025 from Barnes . Thi…"
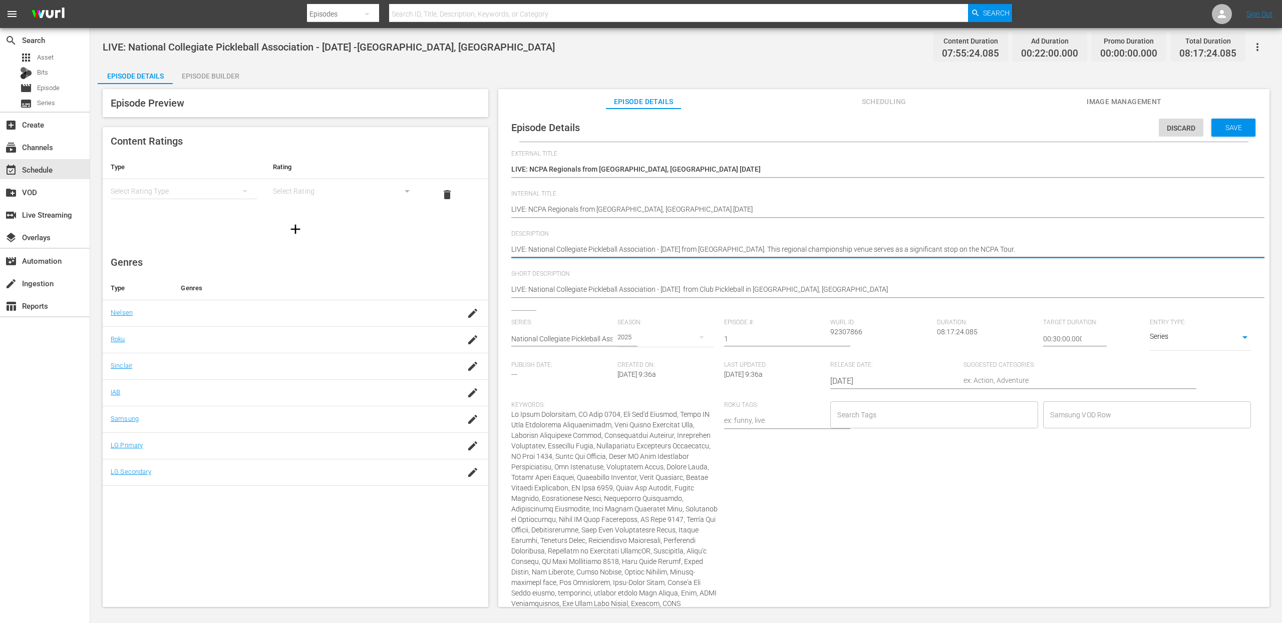
type textarea "LIVE: National Collegiate Pickleball Association - 10/18/2025 from Barnes . Thi…"
type textarea "LIVE: National Collegiate Pickleball Association - 10/18/2025 from Barnes T. Th…"
type textarea "LIVE: National Collegiate Pickleball Association - 10/18/2025 from Barnes Te. T…"
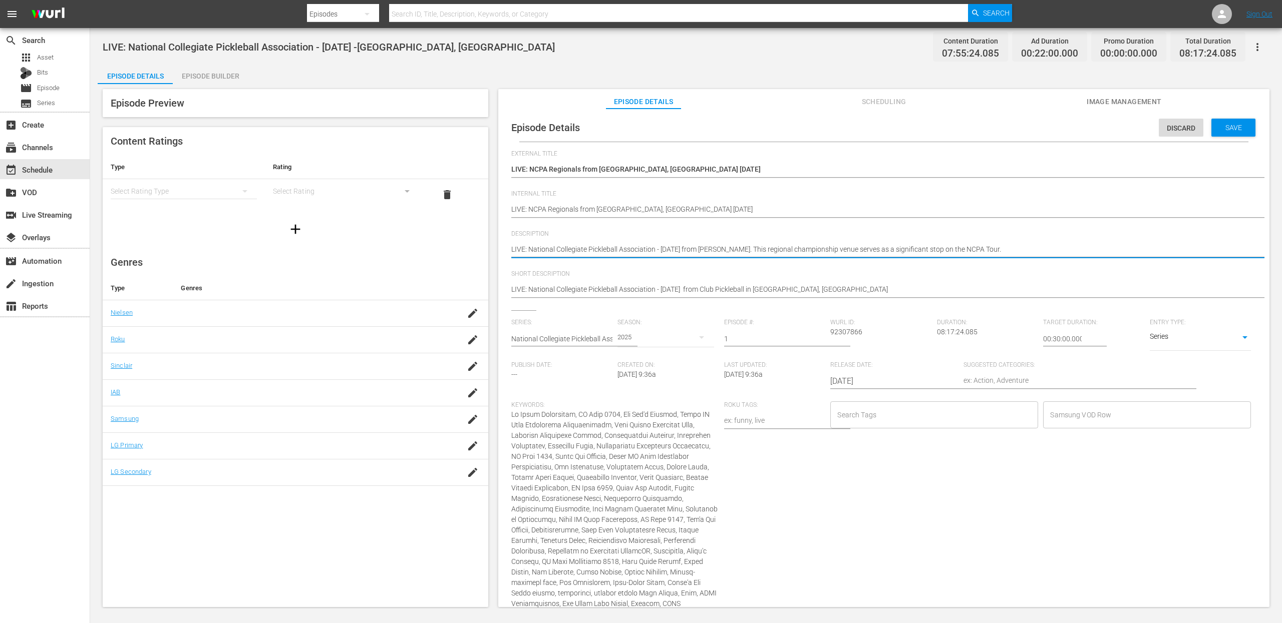
type textarea "LIVE: National Collegiate Pickleball Association - 10/18/2025 from Barnes Ten. …"
type textarea "LIVE: National Collegiate Pickleball Association - 10/18/2025 from Barnes Tenn.…"
type textarea "LIVE: National Collegiate Pickleball Association - 10/18/2025 from Barnes Tenni…"
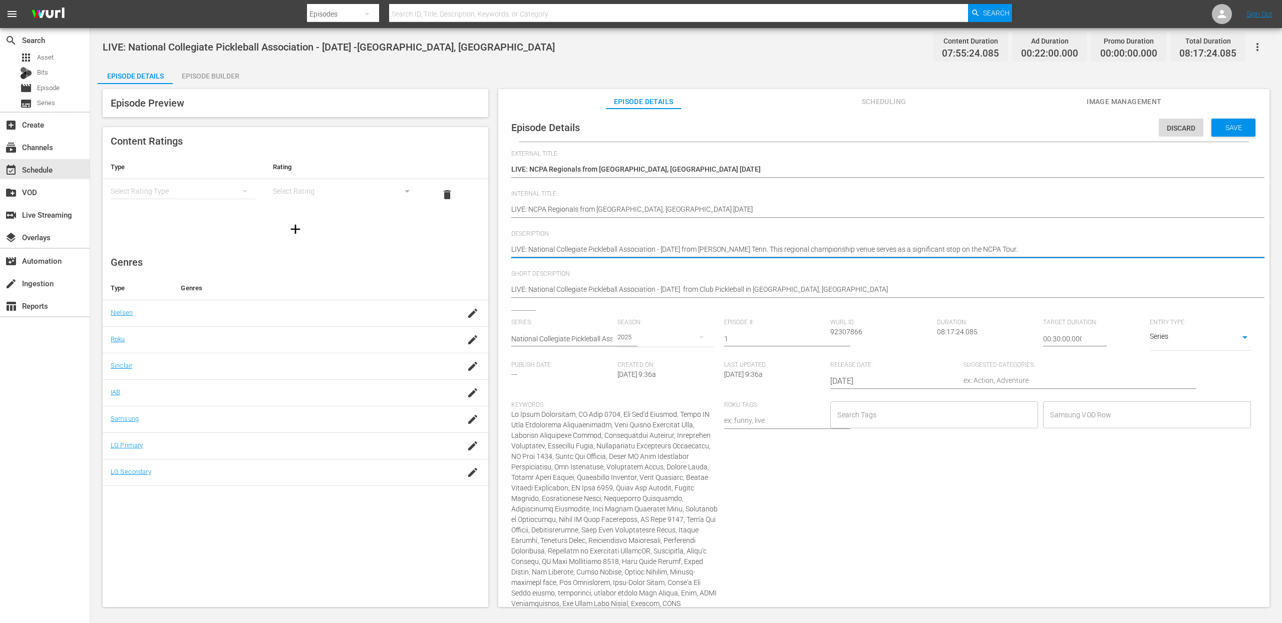
type textarea "LIVE: National Collegiate Pickleball Association - 10/18/2025 from Barnes Tenni…"
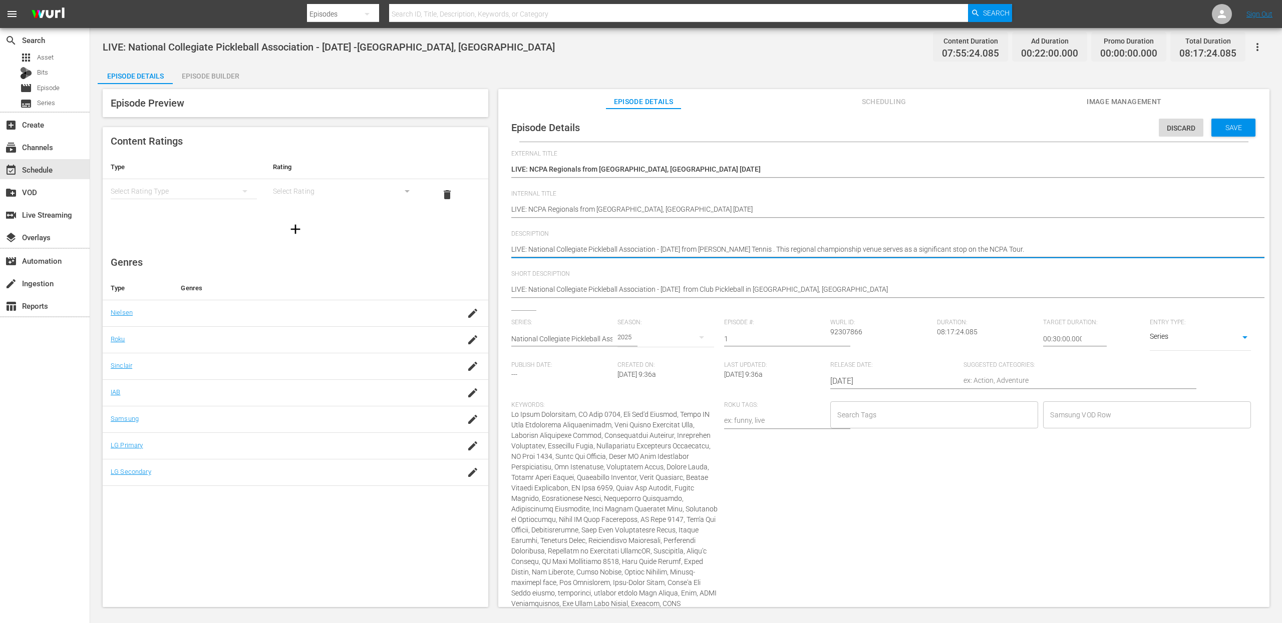
type textarea "LIVE: National Collegiate Pickleball Association - 10/18/2025 from Barnes Tenni…"
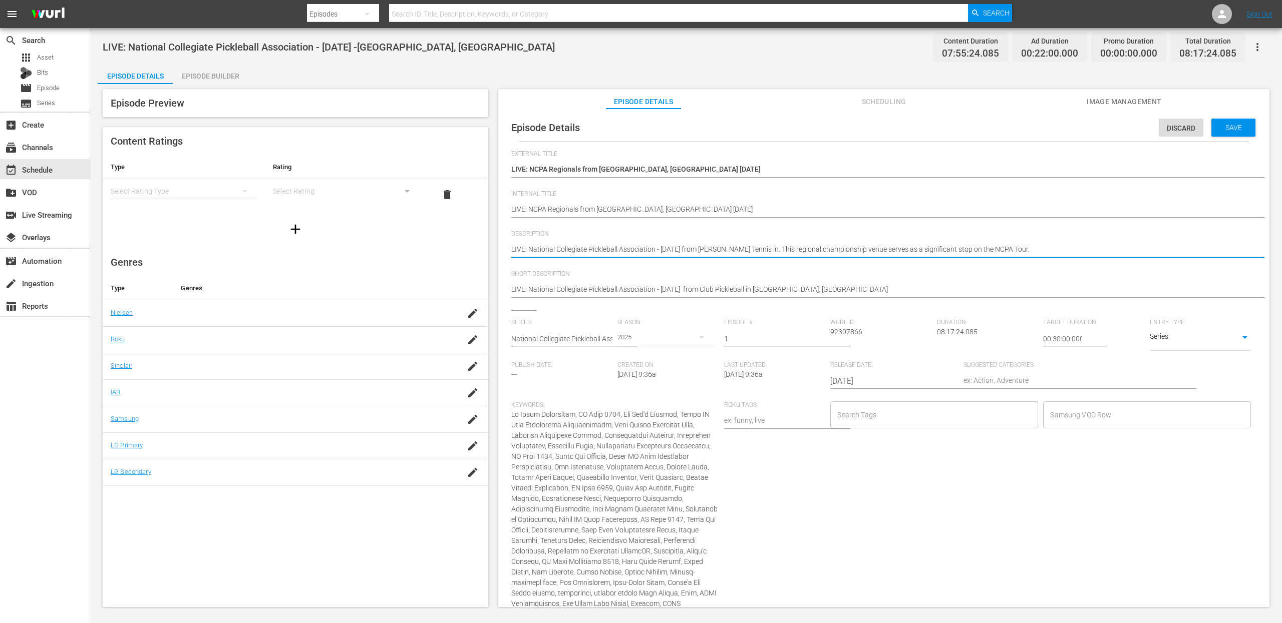
type textarea "LIVE: National Collegiate Pickleball Association - 10/18/2025 from Barnes Tenni…"
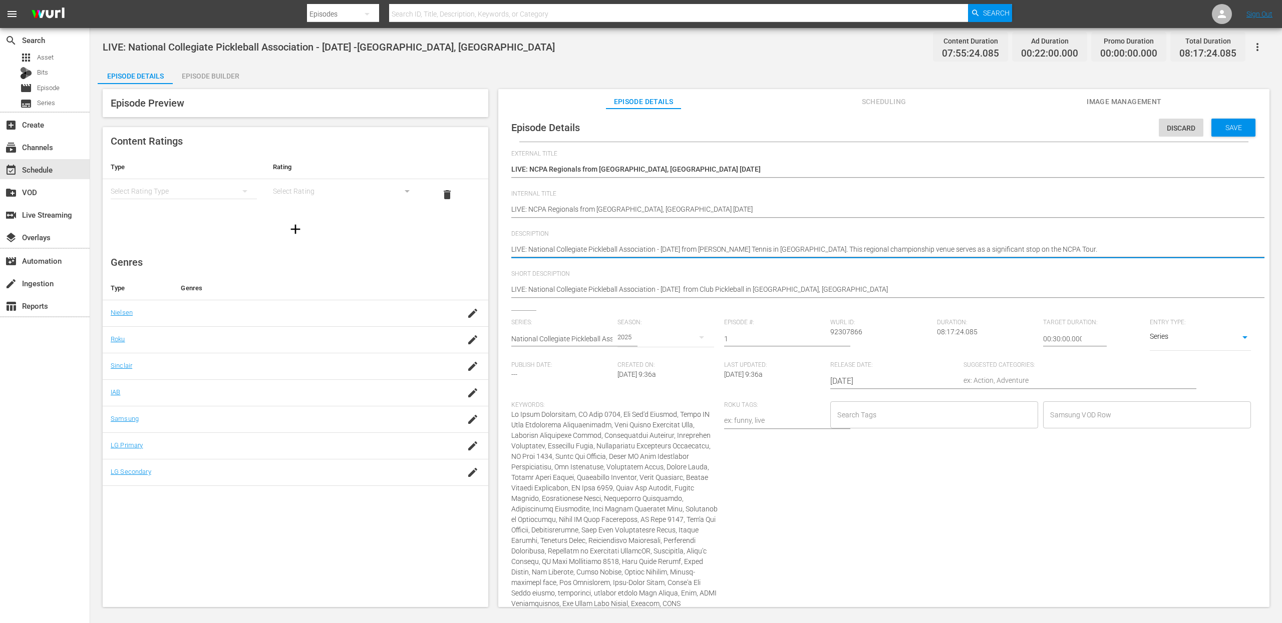
type textarea "LIVE: National Collegiate Pickleball Association - 10/18/2025 from Barnes Tenni…"
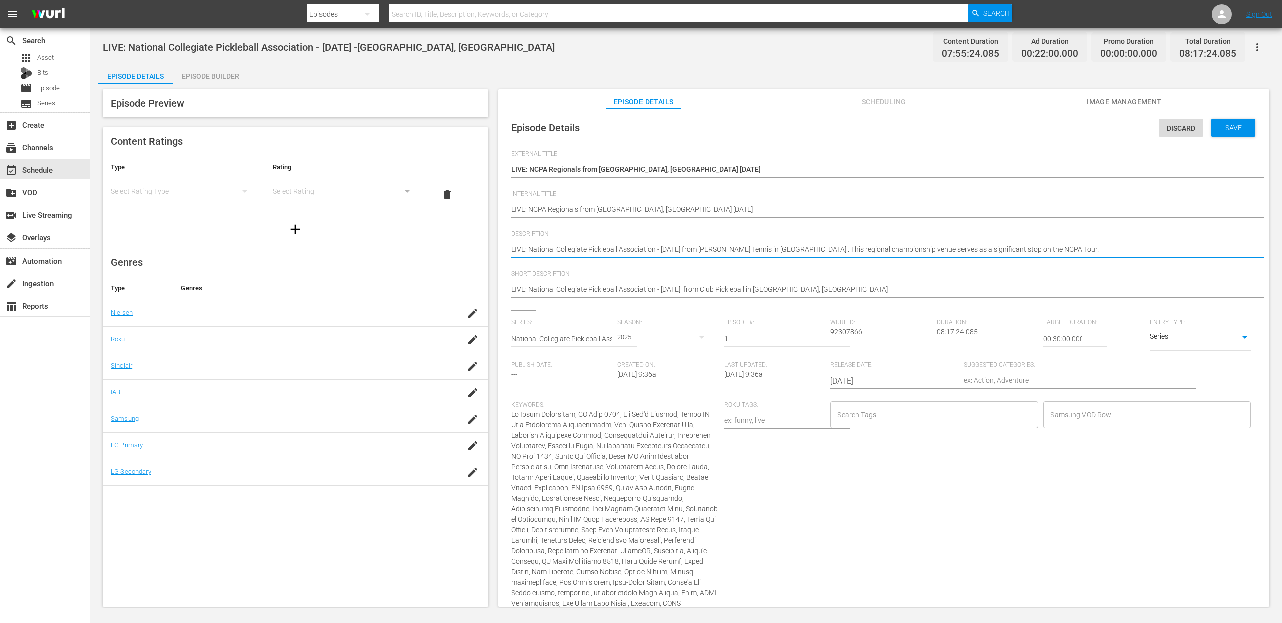
type textarea "LIVE: National Collegiate Pickleball Association - 10/18/2025 from Barnes Tenni…"
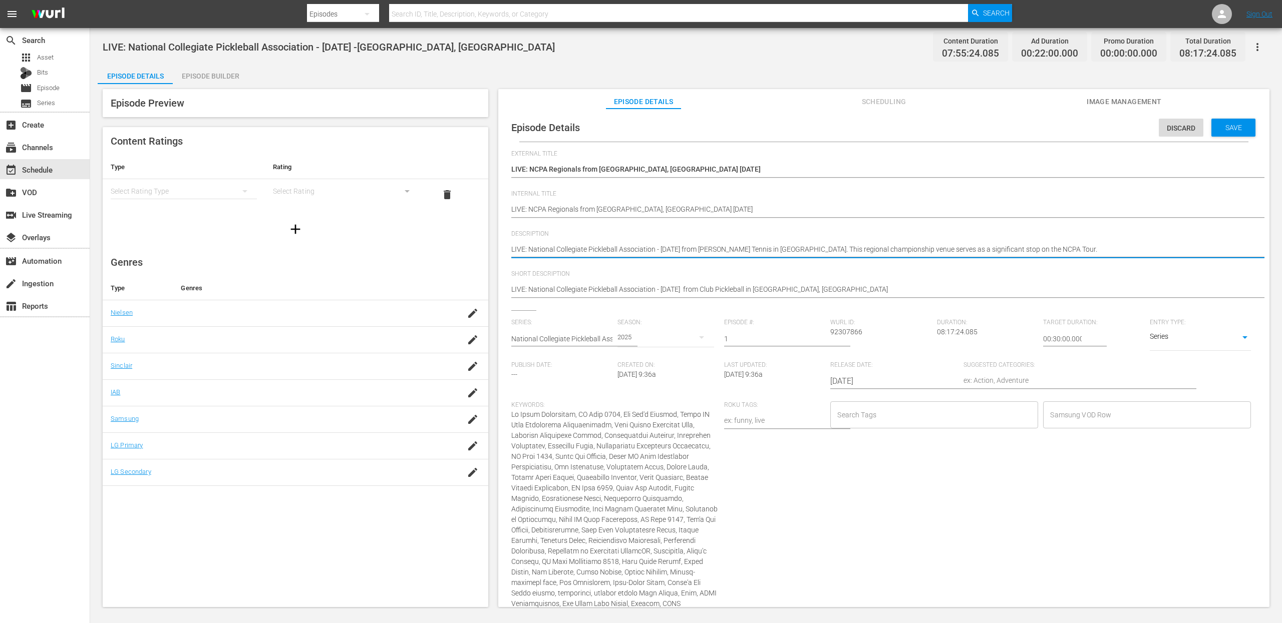
type textarea "LIVE: National Collegiate Pickleball Association - 10/18/2025 from Barnes Tenni…"
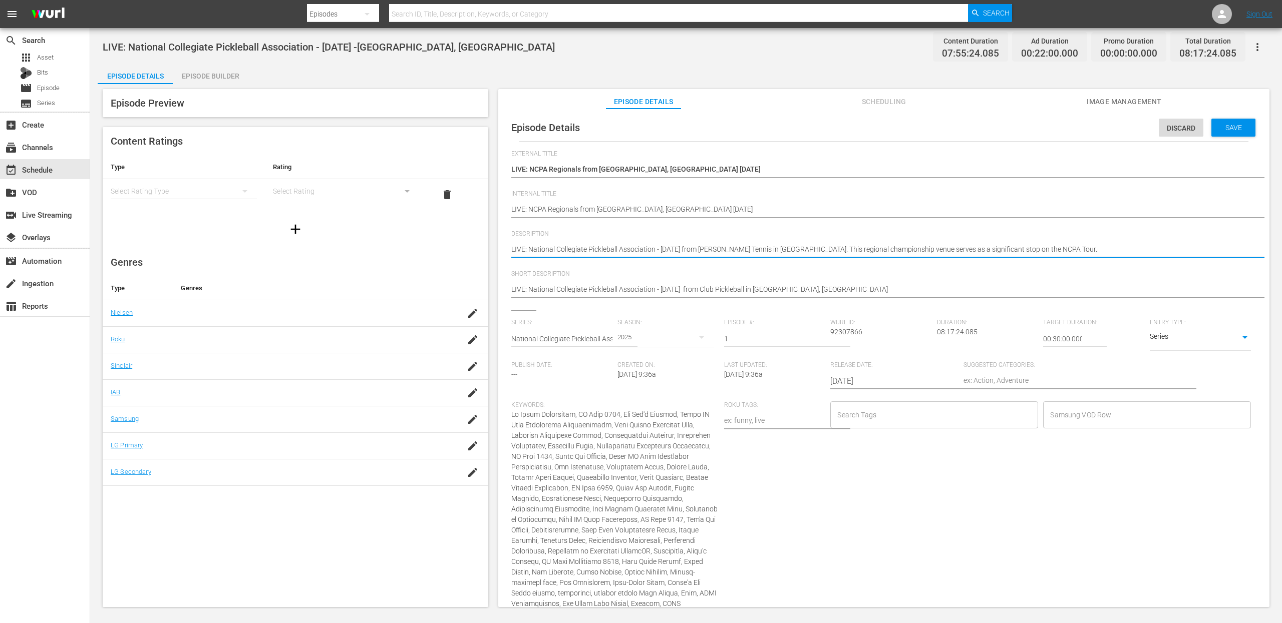
type textarea "LIVE: National Collegiate Pickleball Association - 10/18/2025 from Barnes Tenni…"
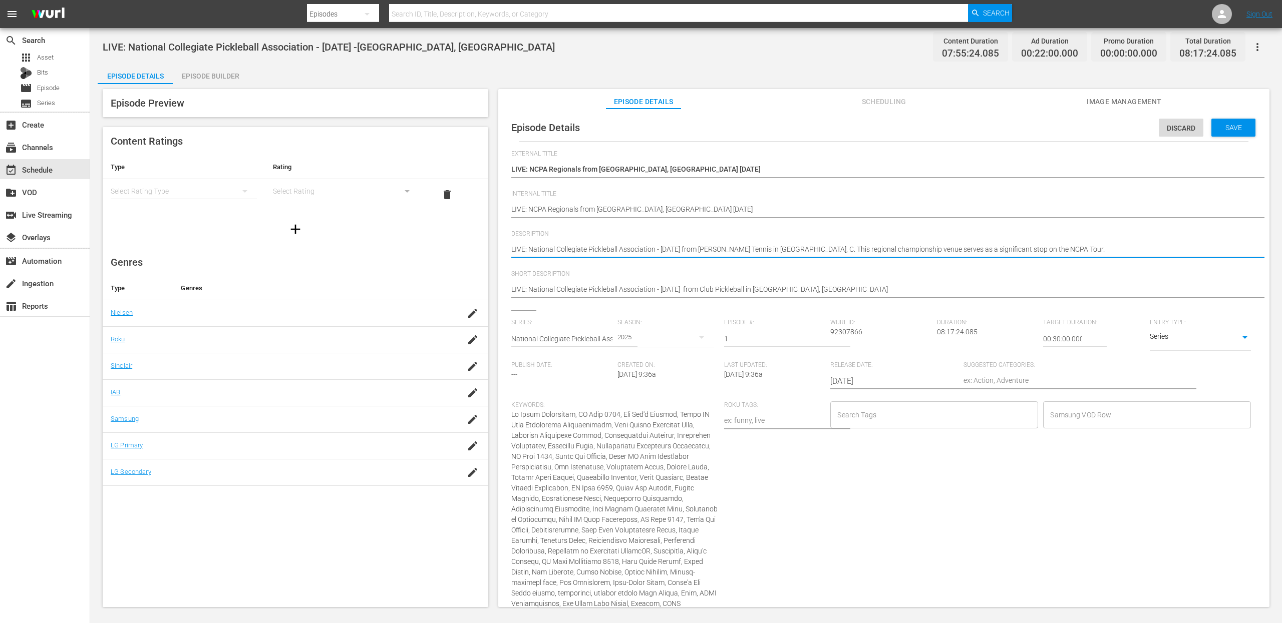
type textarea "LIVE: National Collegiate Pickleball Association - 10/18/2025 from Barnes Tenni…"
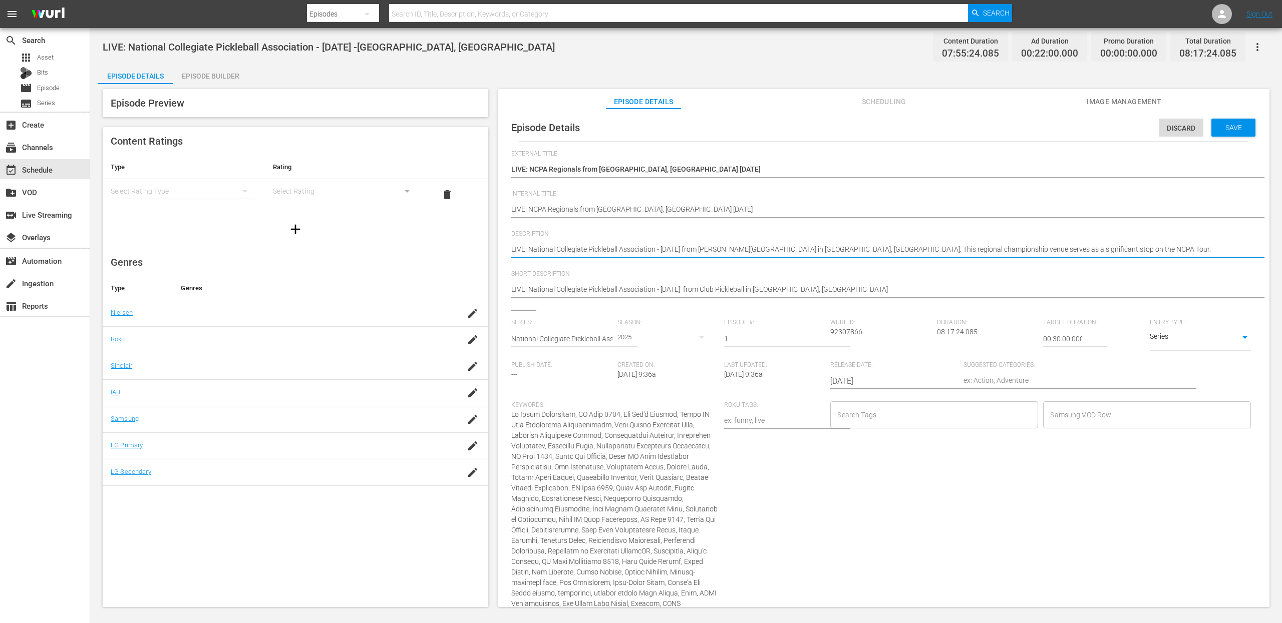
type textarea "LIVE: National Collegiate Pickleball Association - 10/18/2025 from Barnes Tenni…"
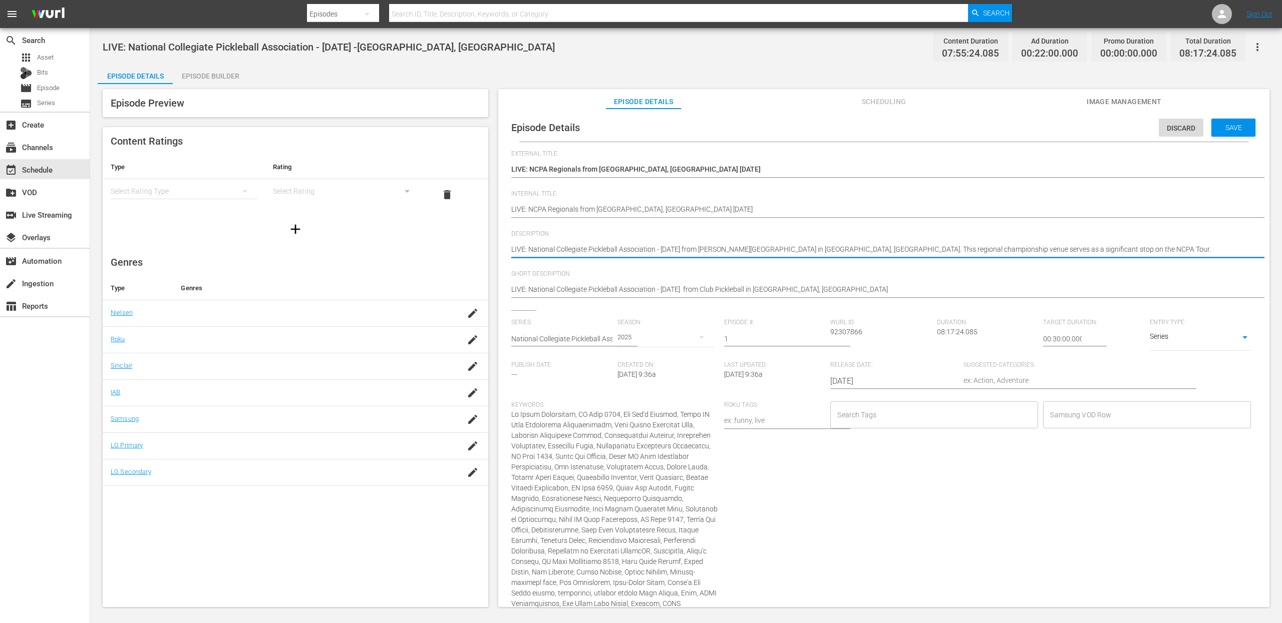
type textarea "LIVE: National Collegiate Pickleball Association - 10/18/2025 from Barnes Tenni…"
type textarea "LIVE: National Collegiate Pickleball Association - [DATE] from [PERSON_NAME][GE…"
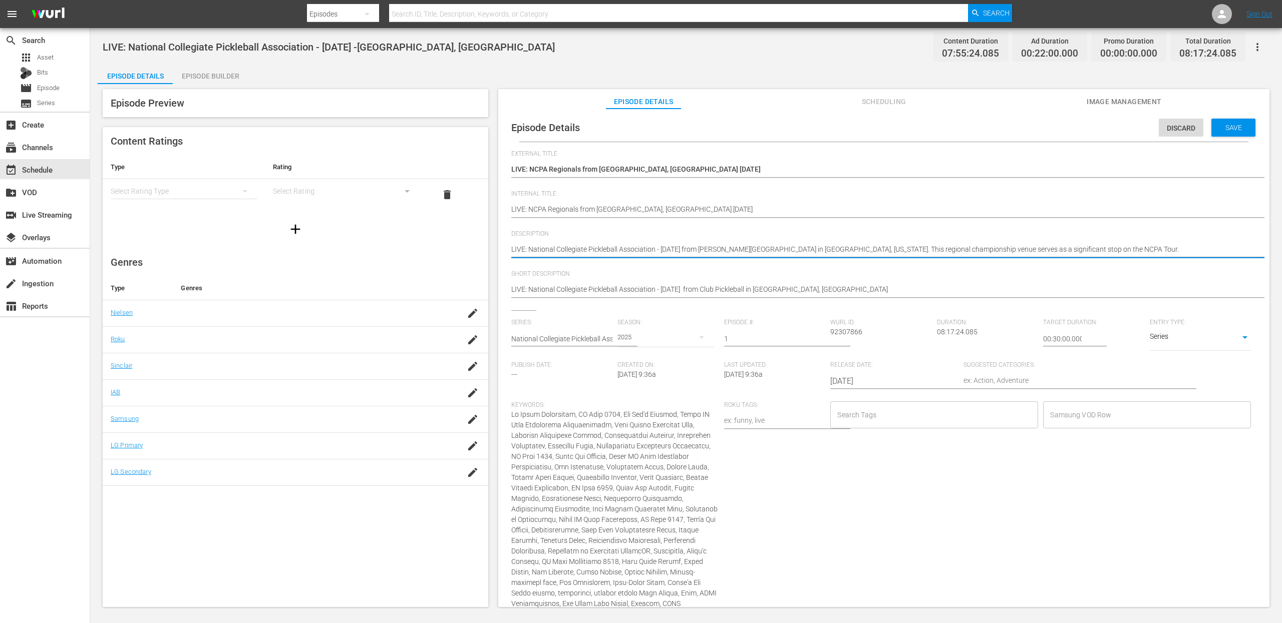
drag, startPoint x: 835, startPoint y: 248, endPoint x: 510, endPoint y: 249, distance: 325.5
click at [509, 249] on div "Episode Details Discard Save External Title LIVE: NCPA Regionals from San Diego…" at bounding box center [883, 407] width 761 height 586
type textarea "LIVE: National Collegiate Pickleball Association - [DATE] from [PERSON_NAME][GE…"
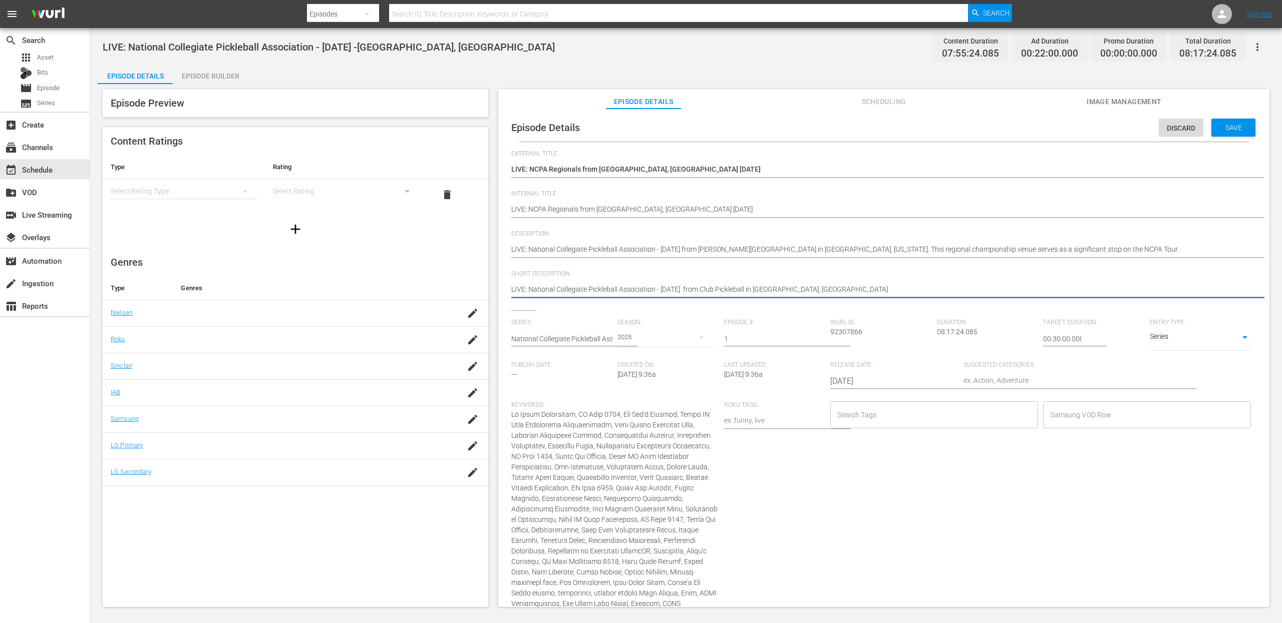
paste textarea "8/2025 from Barnes Tennis in San Diego, California."
type textarea "LIVE: National Collegiate Pickleball Association - 10/18/2025 from Barnes Tenni…"
drag, startPoint x: 822, startPoint y: 290, endPoint x: 498, endPoint y: 281, distance: 324.6
type textarea "LIVE: National Collegiate Pickleball Association - 10/18/2025 from Barnes Tenni…"
click at [1201, 132] on span "Save" at bounding box center [1233, 128] width 33 height 8
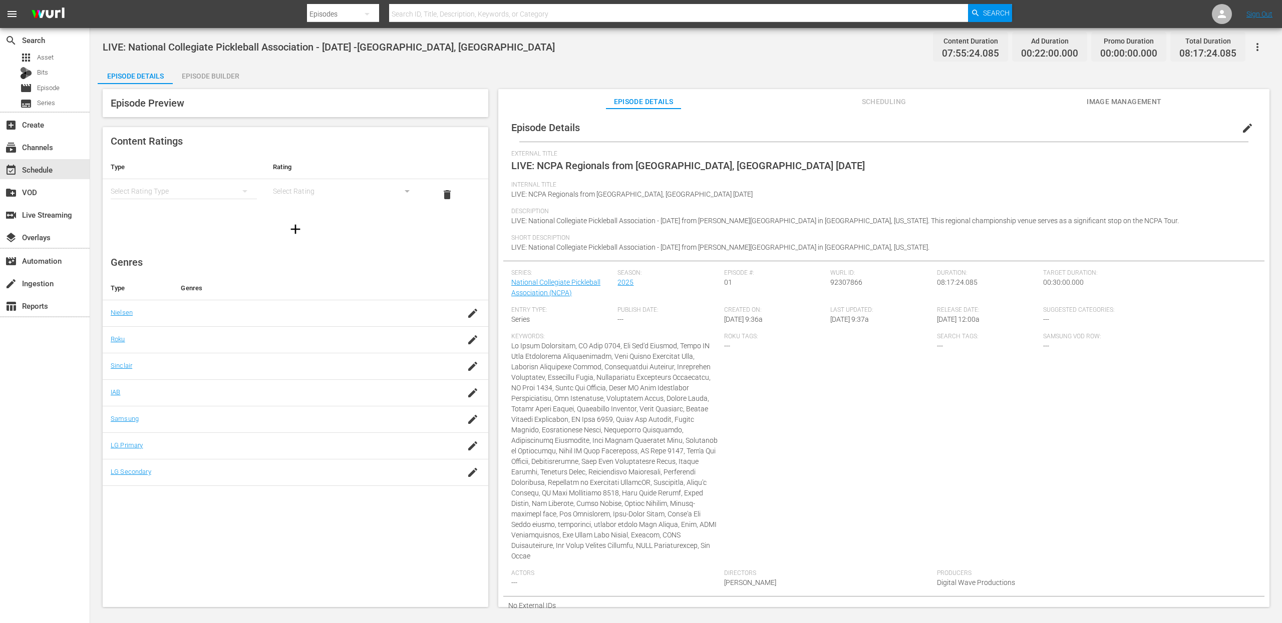
click at [1201, 43] on icon "button" at bounding box center [1257, 47] width 12 height 12
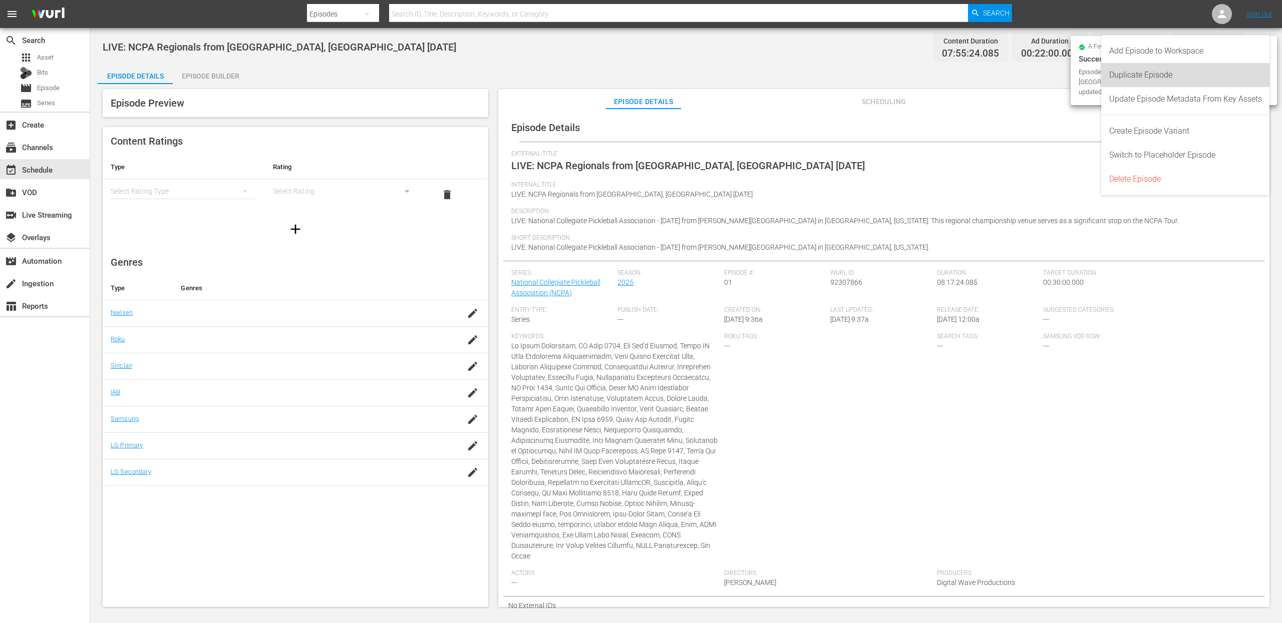
click at [1201, 72] on div "Duplicate Episode" at bounding box center [1185, 75] width 153 height 24
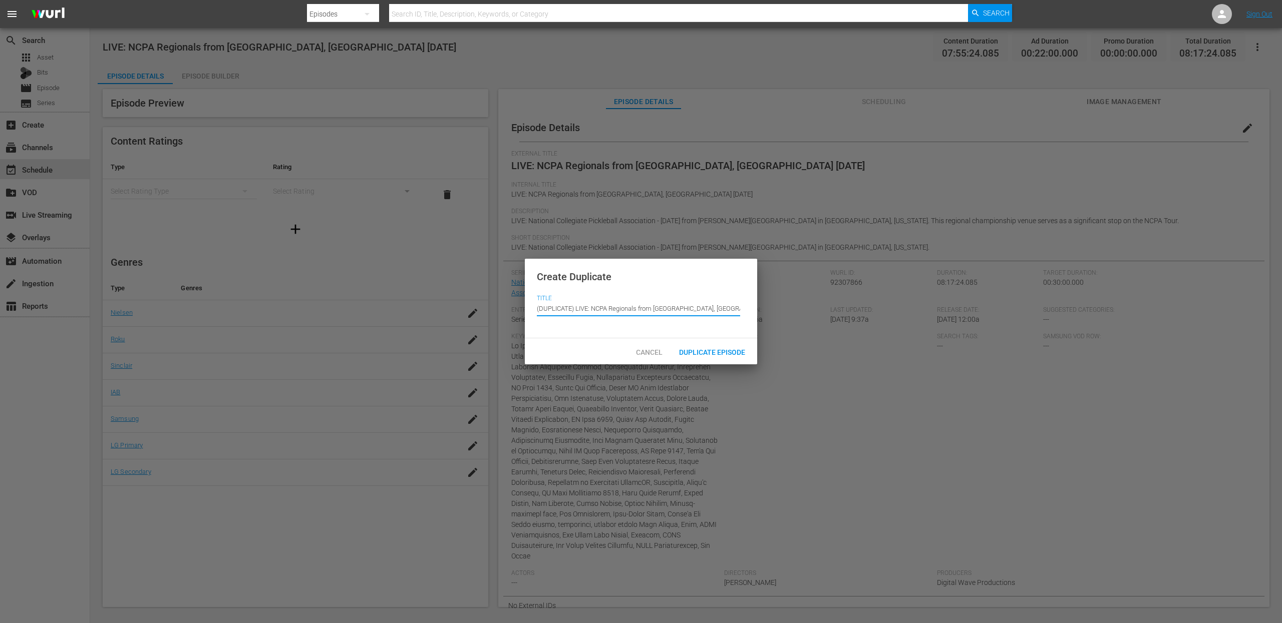
drag, startPoint x: 576, startPoint y: 308, endPoint x: 535, endPoint y: 299, distance: 42.6
click at [535, 299] on div "Create Duplicate Title Episode Title (DUPLICATE) LIVE: NCPA Regionals from San …" at bounding box center [641, 299] width 232 height 80
click at [674, 311] on input "LIVE: NCPA Regionals from [GEOGRAPHIC_DATA], [GEOGRAPHIC_DATA] [DATE]" at bounding box center [638, 308] width 203 height 24
type input "LIVE: NCPA Regionals from [GEOGRAPHIC_DATA], [GEOGRAPHIC_DATA] [DATE]"
click at [705, 357] on div "Duplicate Episode" at bounding box center [712, 352] width 82 height 19
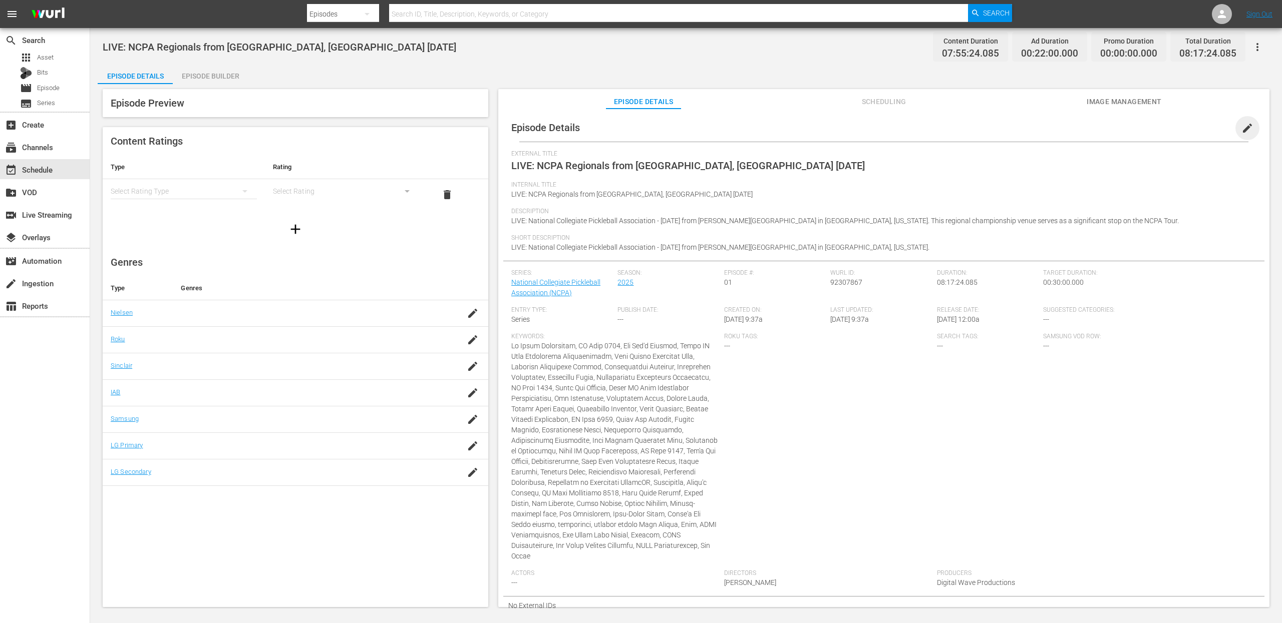
click at [1201, 125] on span "edit" at bounding box center [1247, 128] width 12 height 12
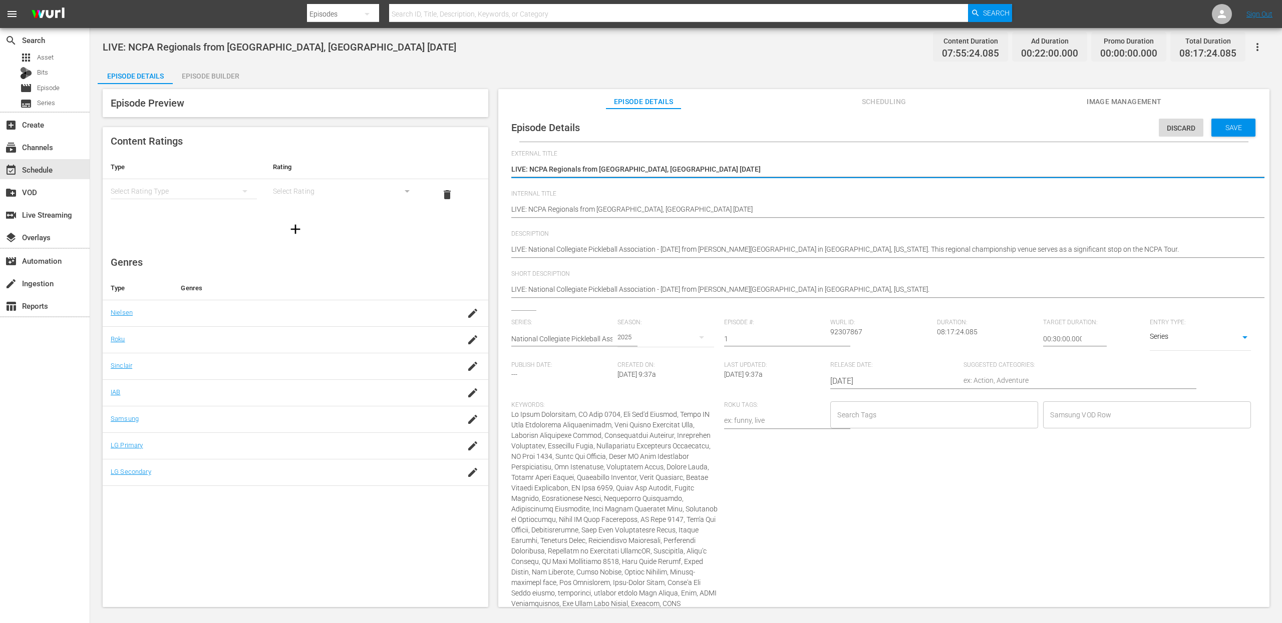
drag, startPoint x: 664, startPoint y: 170, endPoint x: 512, endPoint y: 165, distance: 152.8
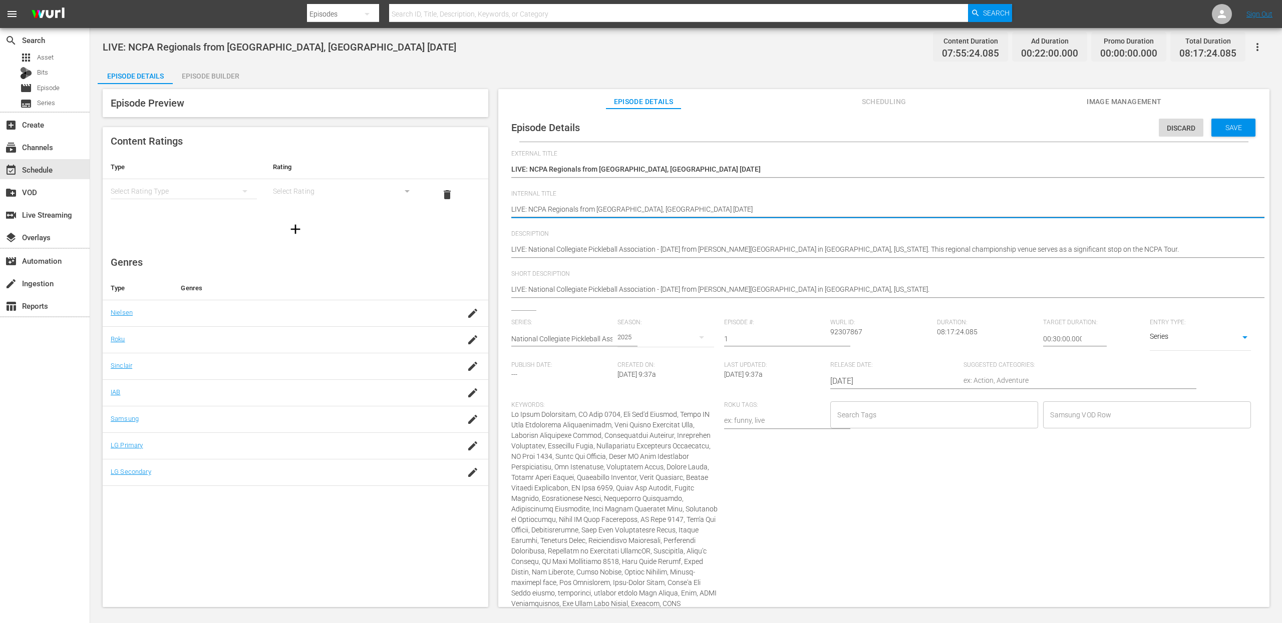
paste textarea "9"
type textarea "LIVE: NCPA Regionals from [GEOGRAPHIC_DATA], [GEOGRAPHIC_DATA] [DATE]"
drag, startPoint x: 626, startPoint y: 207, endPoint x: 522, endPoint y: 204, distance: 104.7
type textarea "LIVE: NCPA Regionals from [GEOGRAPHIC_DATA], [GEOGRAPHIC_DATA] [DATE]"
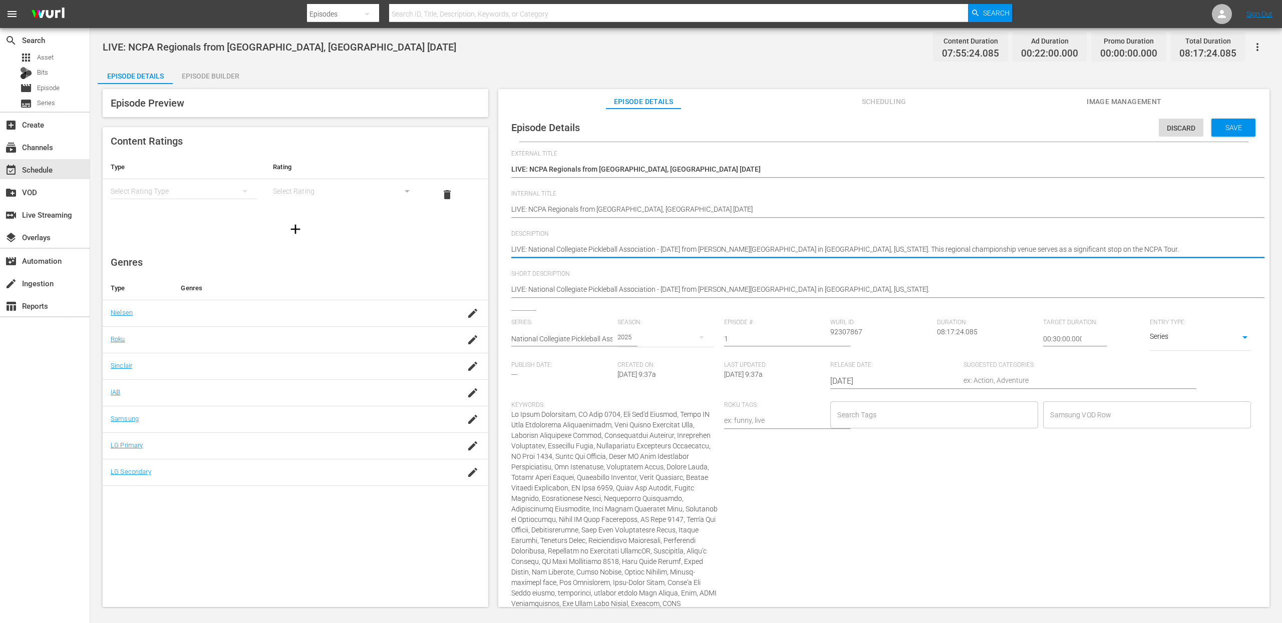
type textarea "LIVE: National Collegiate Pickleball Association - [DATE] from [PERSON_NAME][GE…"
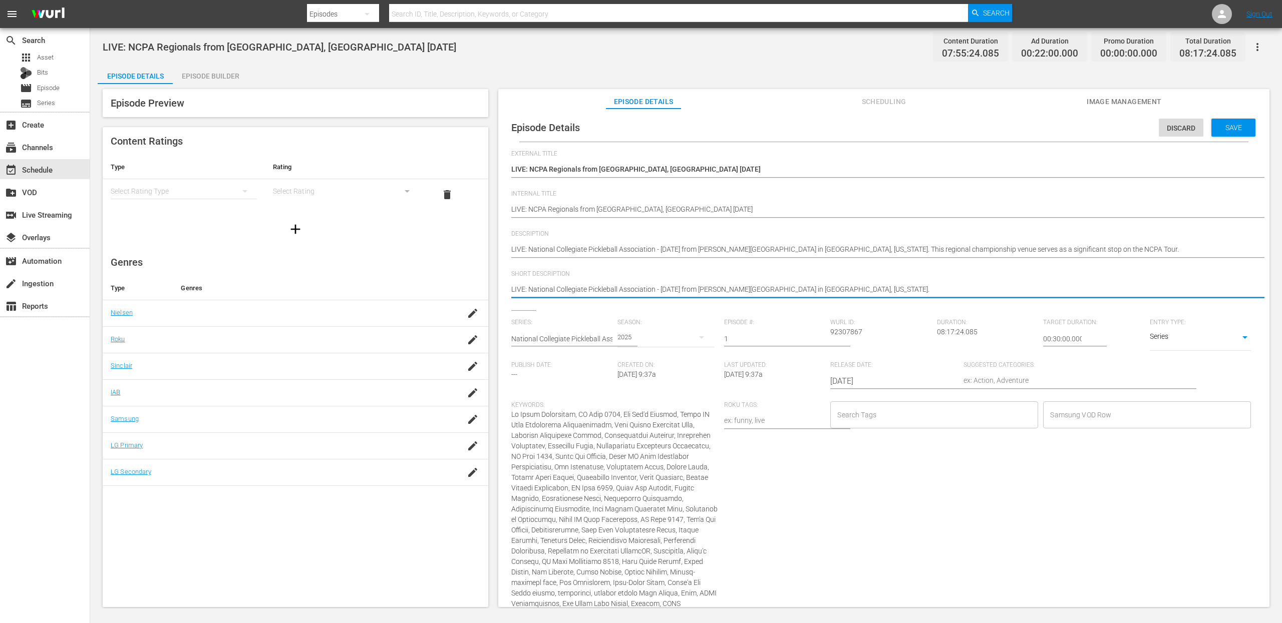
type textarea "LIVE: National Collegiate Pickleball Association - [DATE] from [PERSON_NAME][GE…"
click at [1201, 127] on span "Save" at bounding box center [1233, 128] width 33 height 8
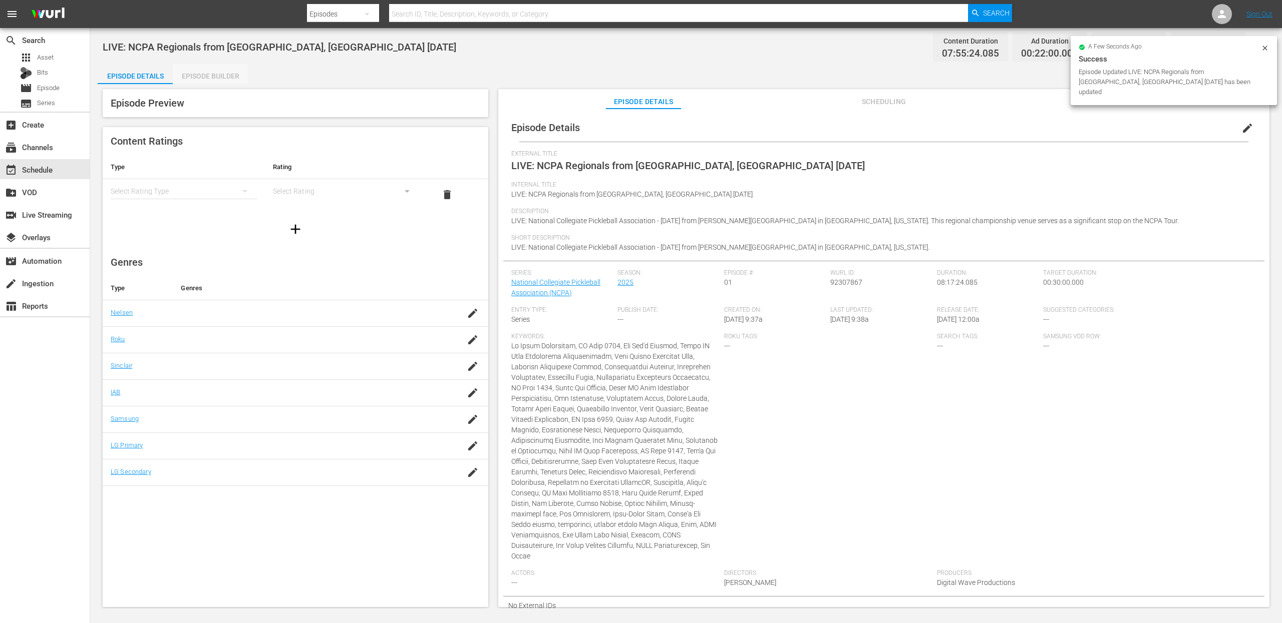
click at [210, 74] on div "Episode Builder" at bounding box center [210, 76] width 75 height 24
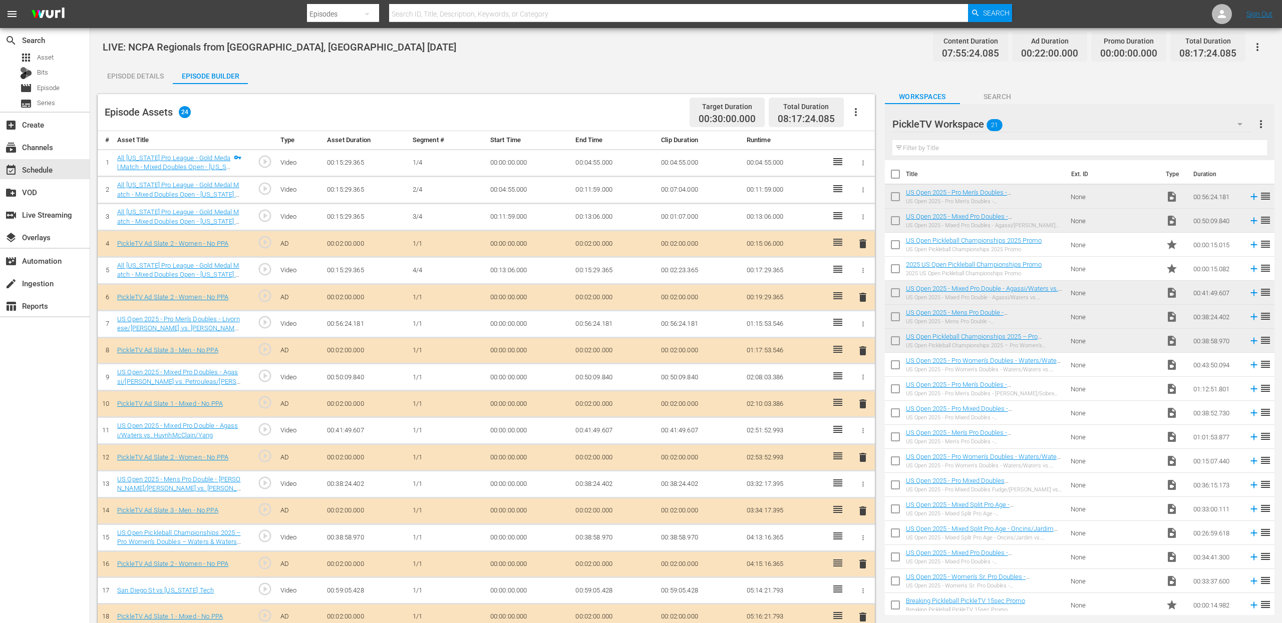
click at [600, 47] on div "LIVE: NCPA Regionals from San Diego, CA 10/19/25 Content Duration 07:55:24.085 …" at bounding box center [686, 47] width 1167 height 23
click at [1004, 97] on span "Search" at bounding box center [997, 97] width 75 height 13
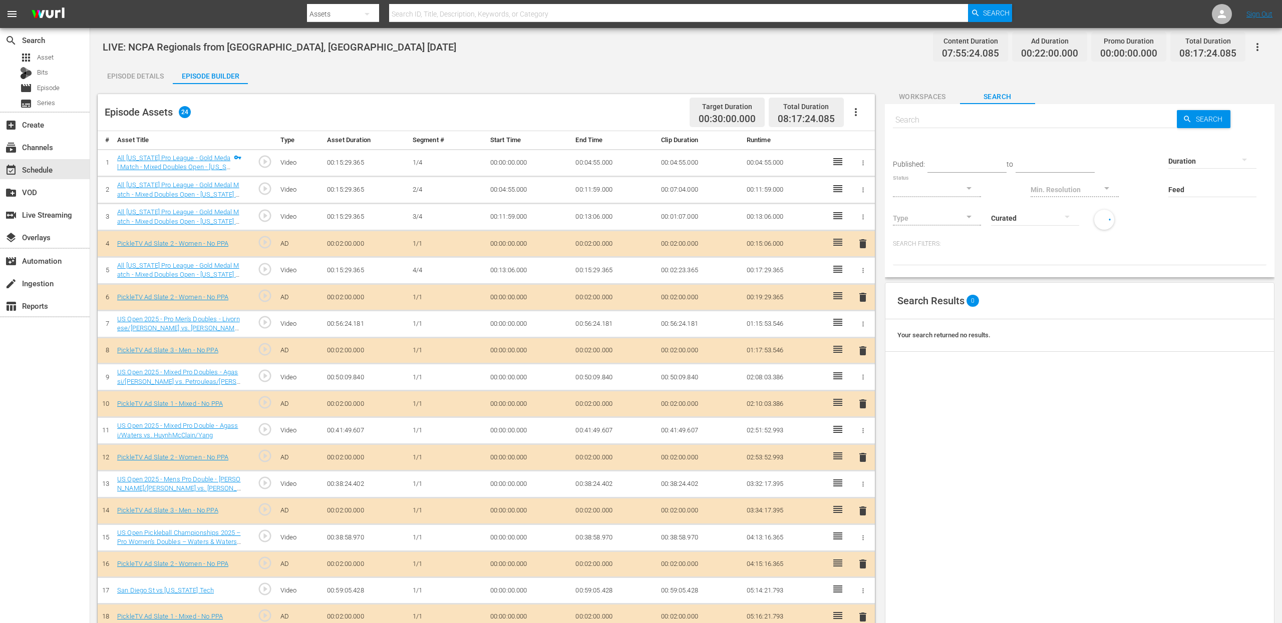
click at [1010, 124] on input "text" at bounding box center [1035, 120] width 284 height 24
type input "ncpa"
click at [955, 119] on input "text" at bounding box center [1035, 120] width 284 height 24
type input "ncpa"
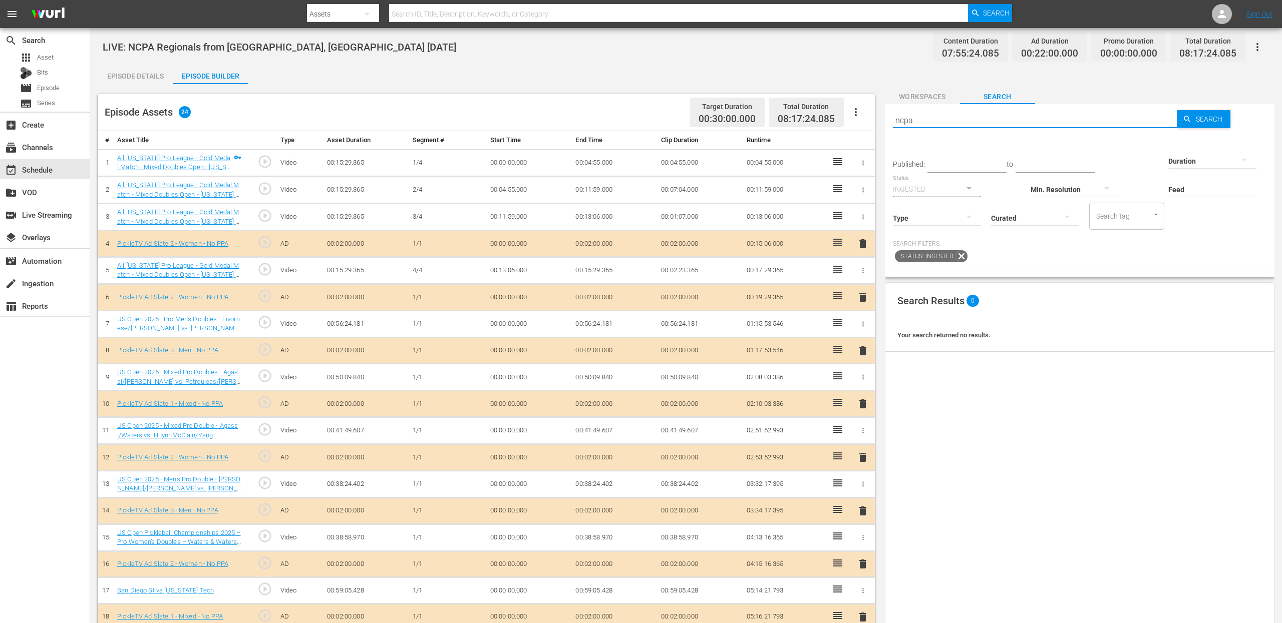
type input "ncpa"
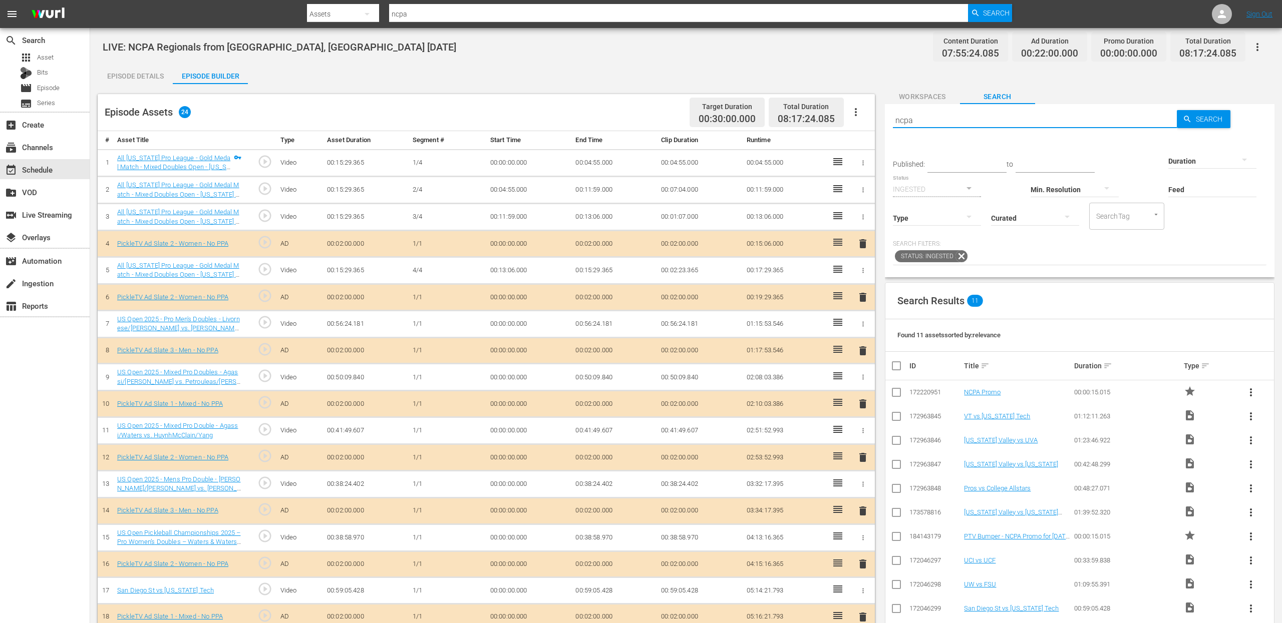
click at [861, 162] on icon "button" at bounding box center [863, 163] width 8 height 8
click at [818, 195] on span "DELETE ASSET" at bounding box center [830, 198] width 62 height 9
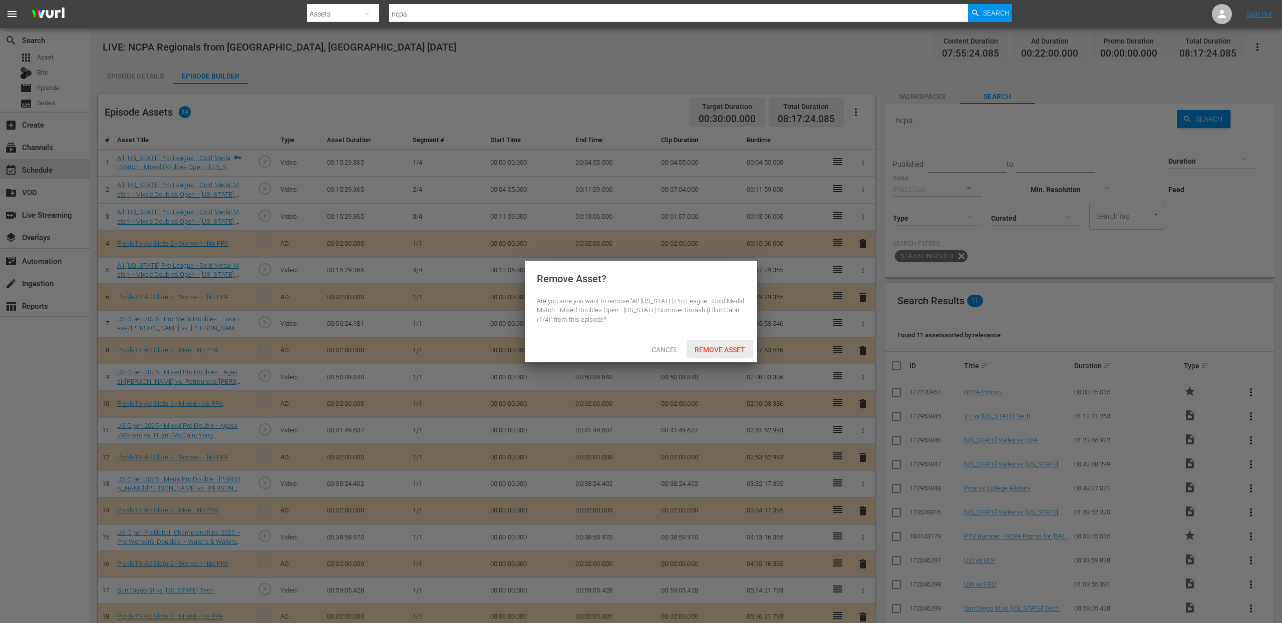
click at [719, 342] on div "Remove Asset" at bounding box center [720, 350] width 67 height 19
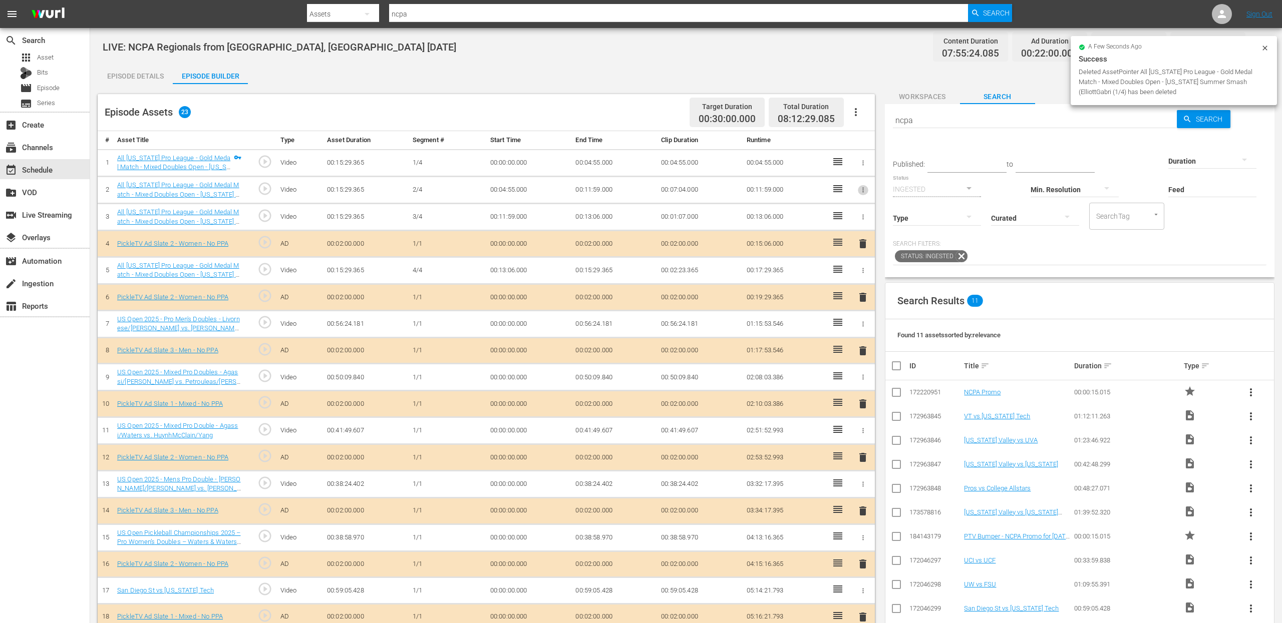
click at [861, 190] on icon "button" at bounding box center [863, 190] width 8 height 8
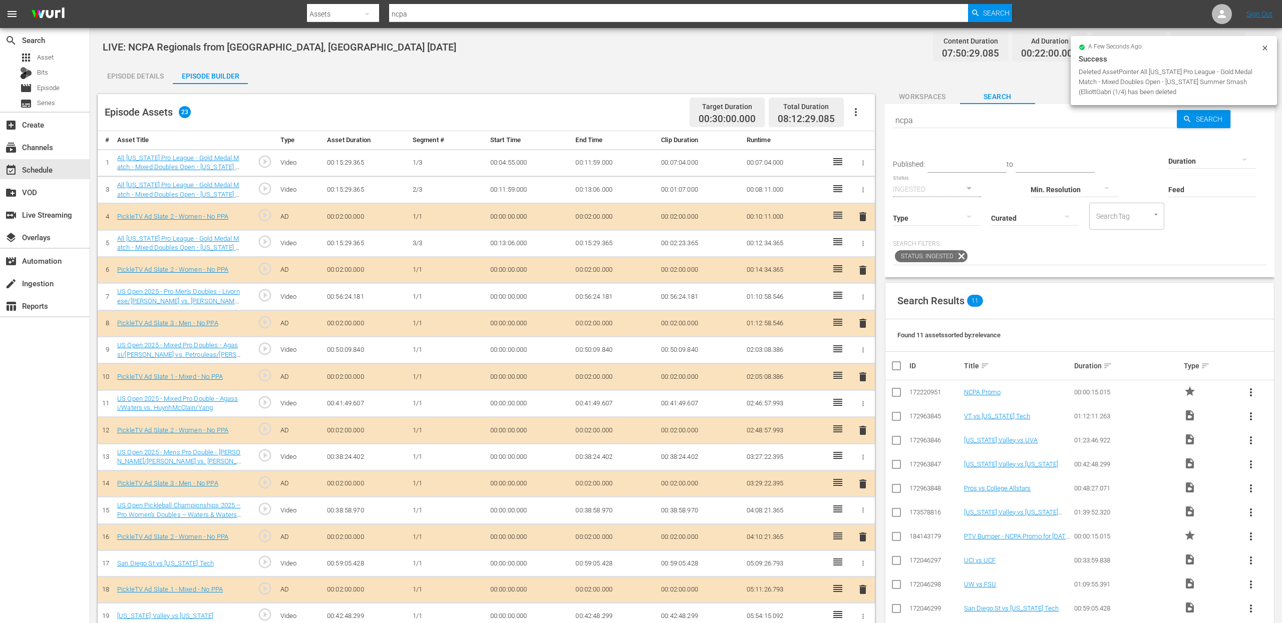
click at [863, 162] on icon "button" at bounding box center [863, 163] width 8 height 8
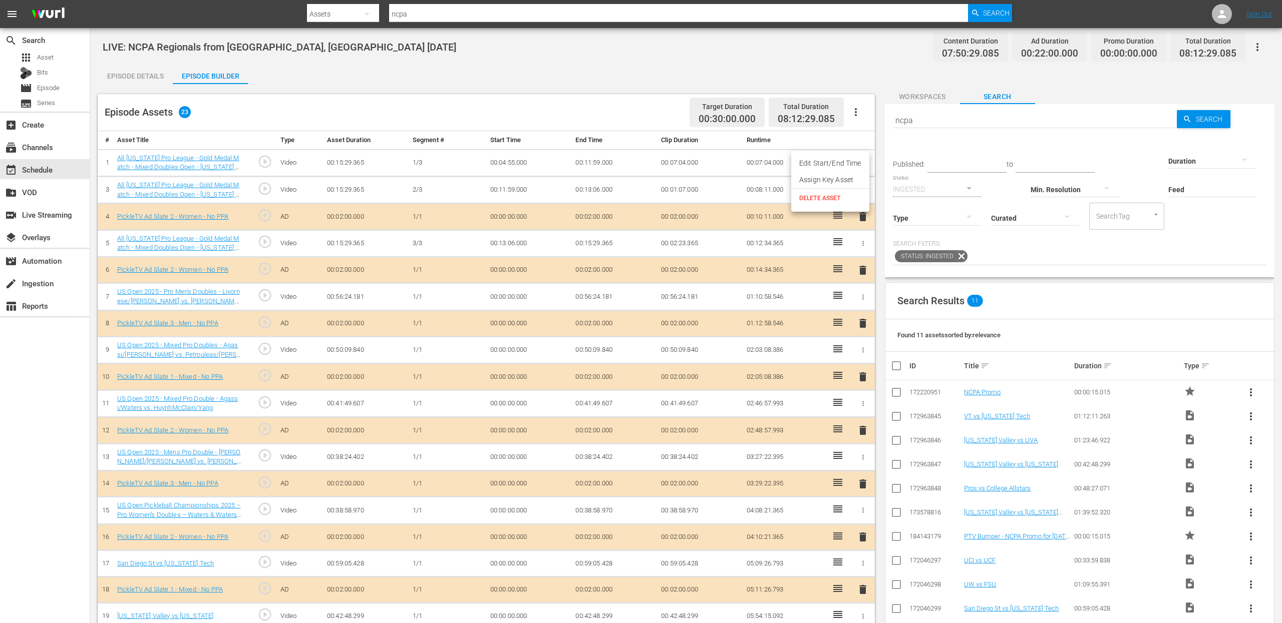
click at [839, 194] on span "DELETE ASSET" at bounding box center [830, 198] width 62 height 9
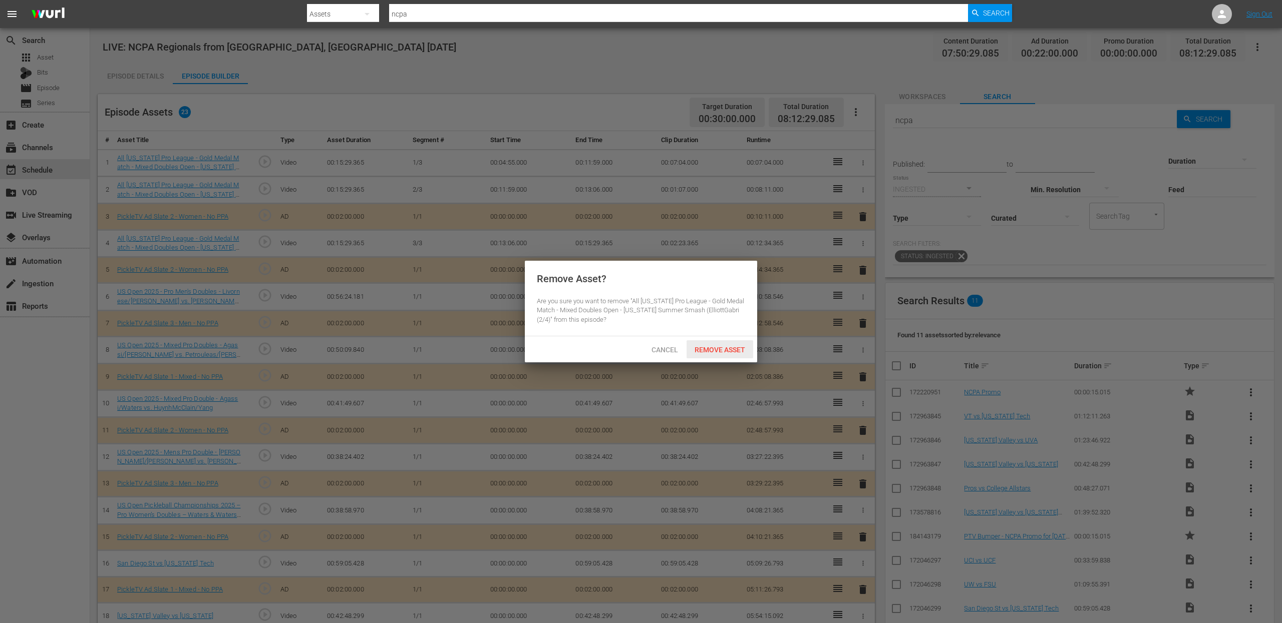
click at [732, 350] on span "Remove Asset" at bounding box center [720, 350] width 67 height 8
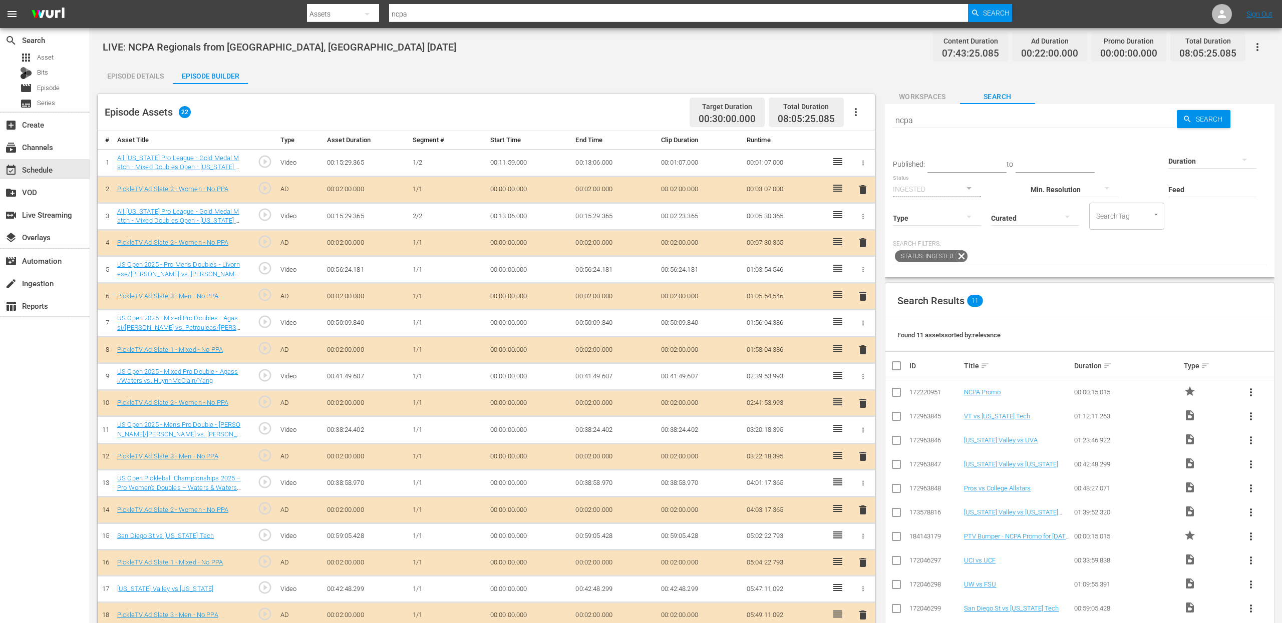
click at [863, 161] on icon "button" at bounding box center [863, 162] width 2 height 5
click at [835, 199] on span "DELETE ASSET" at bounding box center [830, 198] width 62 height 9
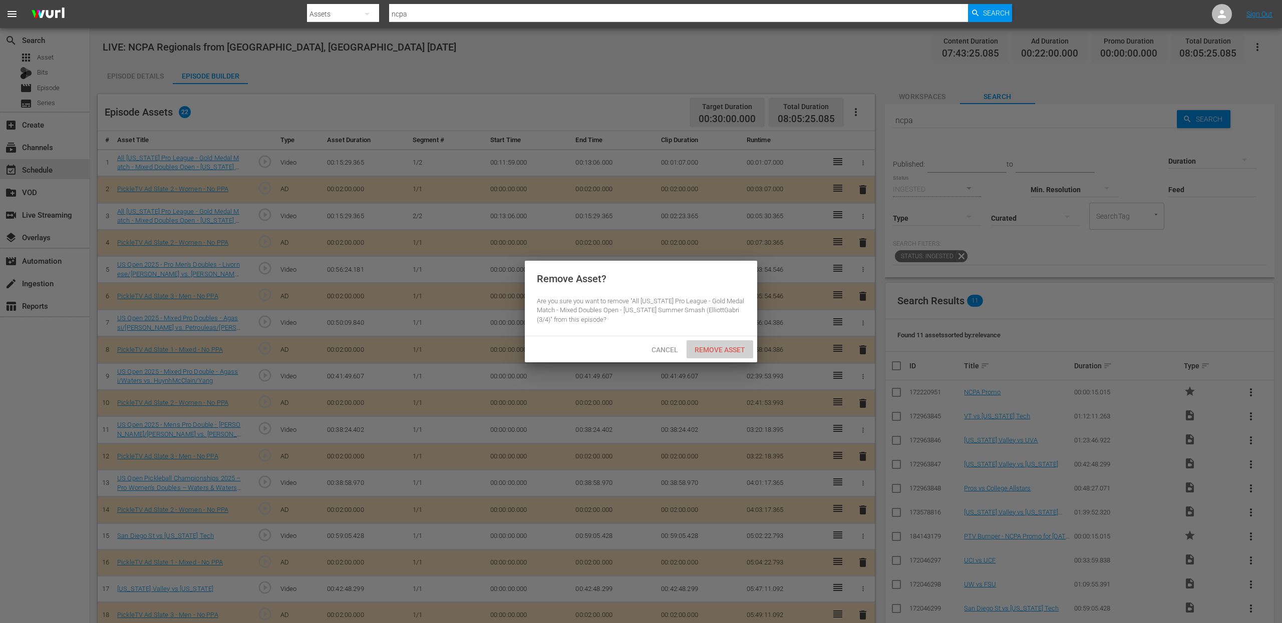
drag, startPoint x: 718, startPoint y: 352, endPoint x: 725, endPoint y: 362, distance: 12.9
click at [718, 352] on span "Remove Asset" at bounding box center [720, 350] width 67 height 8
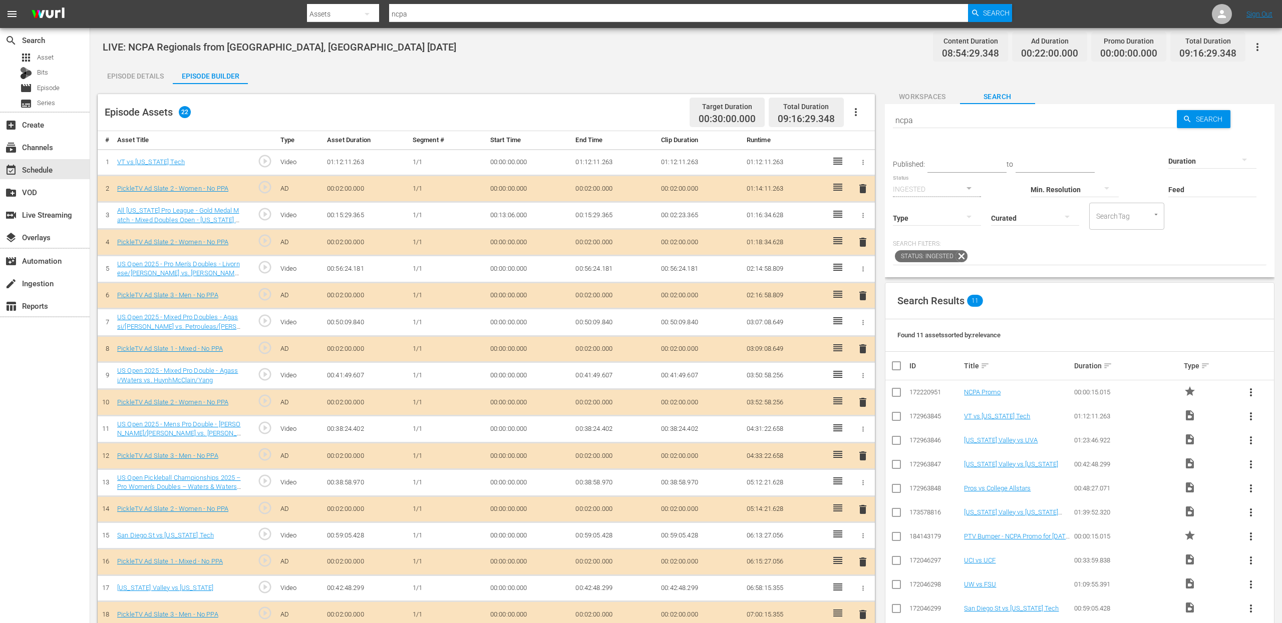
click at [861, 212] on icon "button" at bounding box center [863, 216] width 8 height 8
click at [711, 211] on div at bounding box center [641, 311] width 1282 height 623
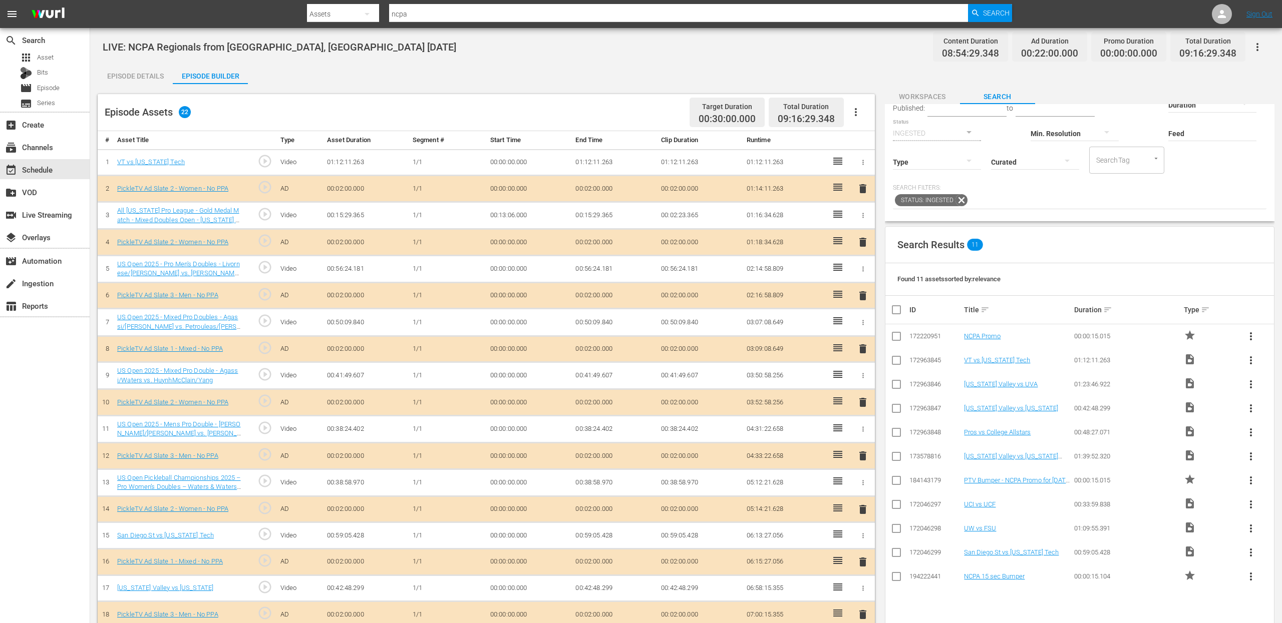
scroll to position [31, 0]
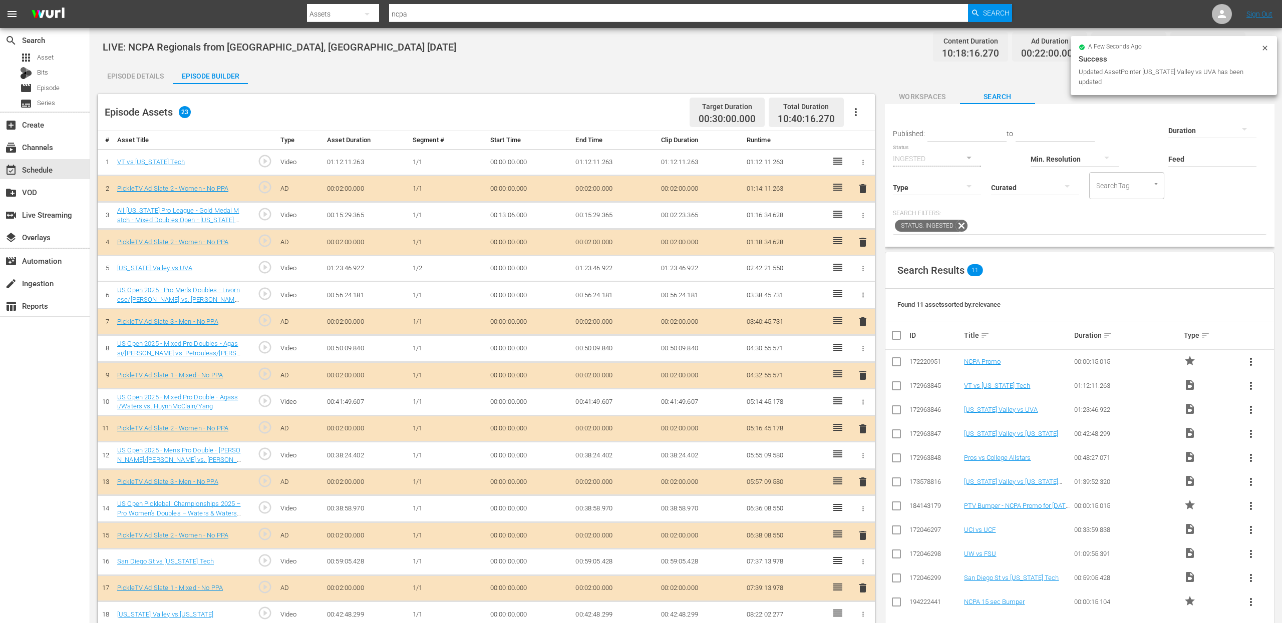
click at [861, 292] on icon "button" at bounding box center [863, 295] width 8 height 8
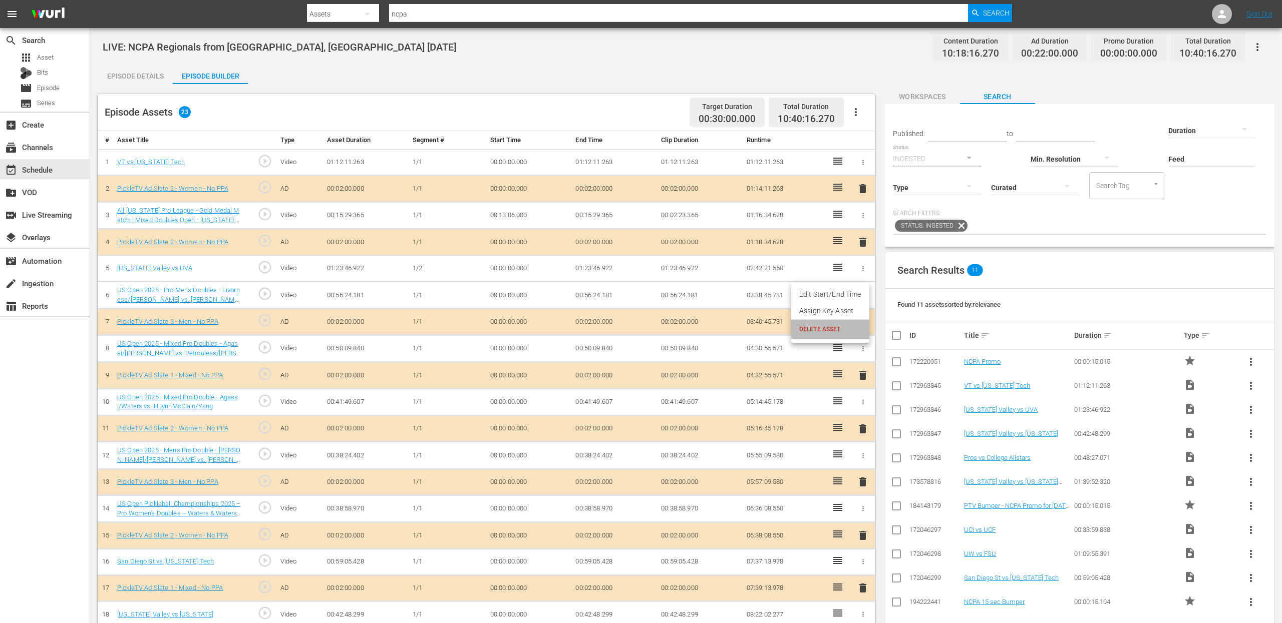
click at [844, 326] on span "DELETE ASSET" at bounding box center [830, 329] width 62 height 9
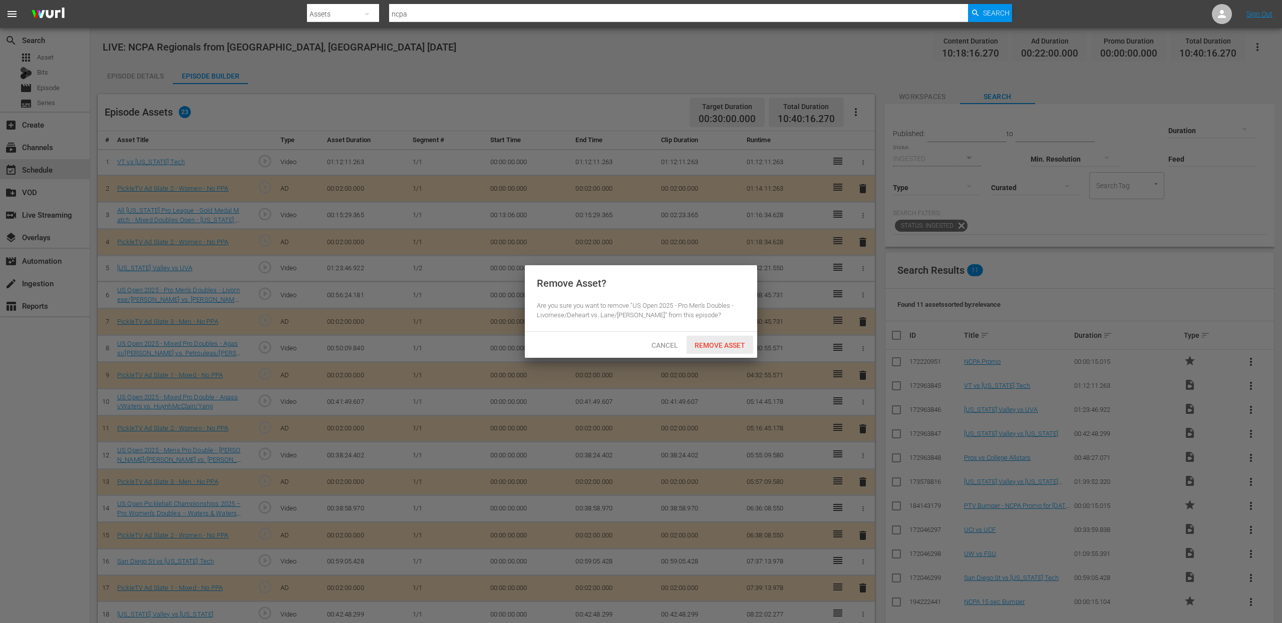
click at [730, 343] on span "Remove Asset" at bounding box center [720, 346] width 67 height 8
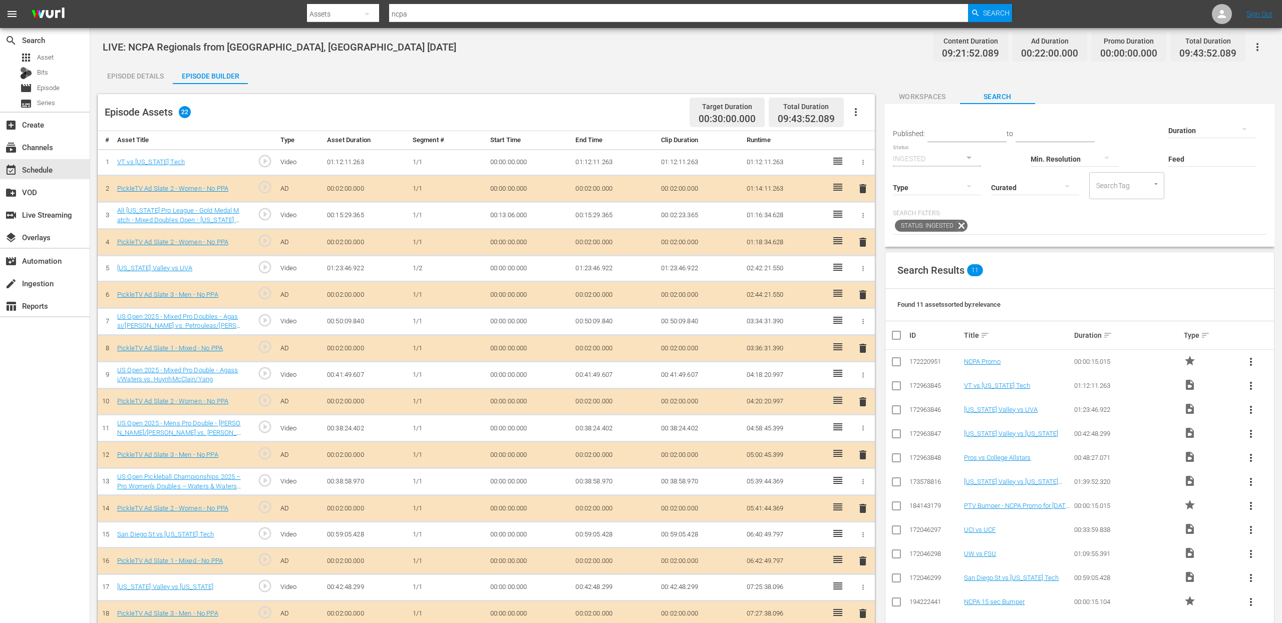
click at [860, 425] on icon "button" at bounding box center [863, 429] width 8 height 8
click at [848, 434] on span "DELETE ASSET" at bounding box center [830, 461] width 62 height 9
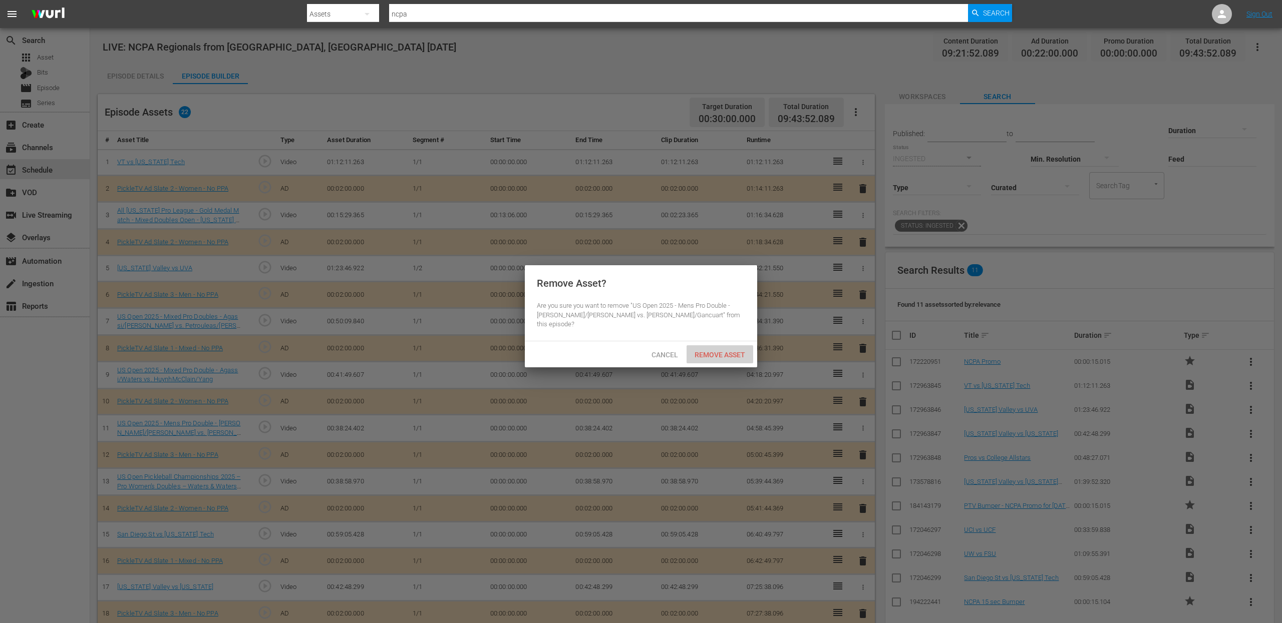
click at [734, 351] on span "Remove Asset" at bounding box center [720, 355] width 67 height 8
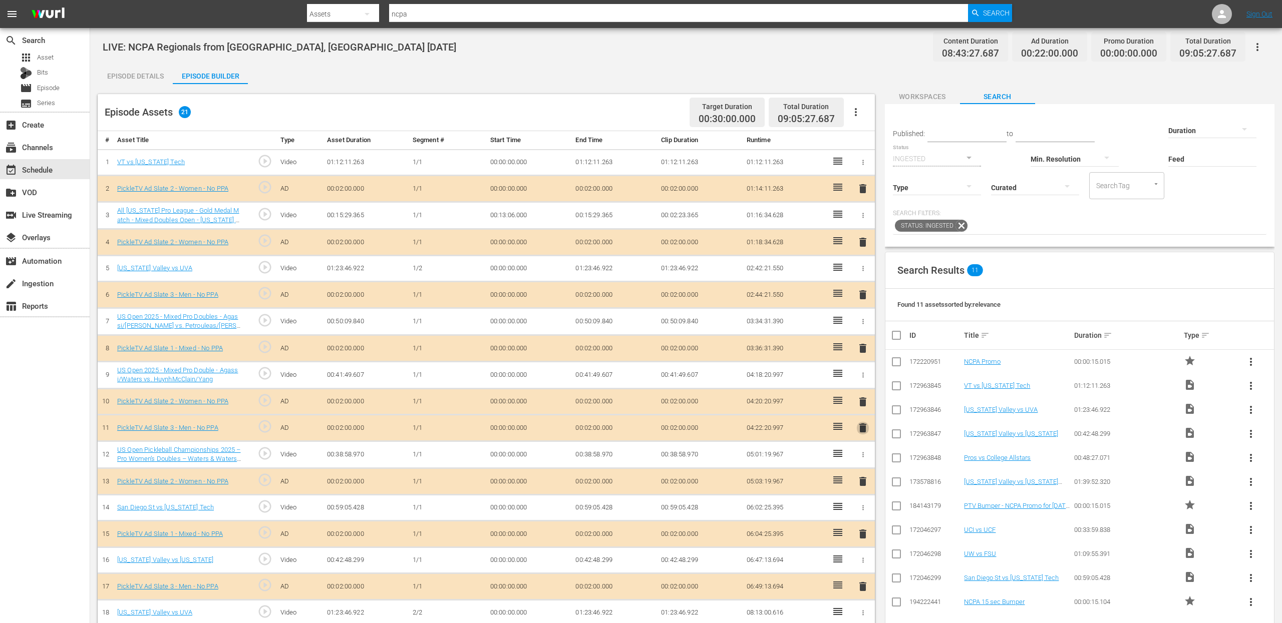
click at [866, 427] on span "delete" at bounding box center [863, 428] width 12 height 12
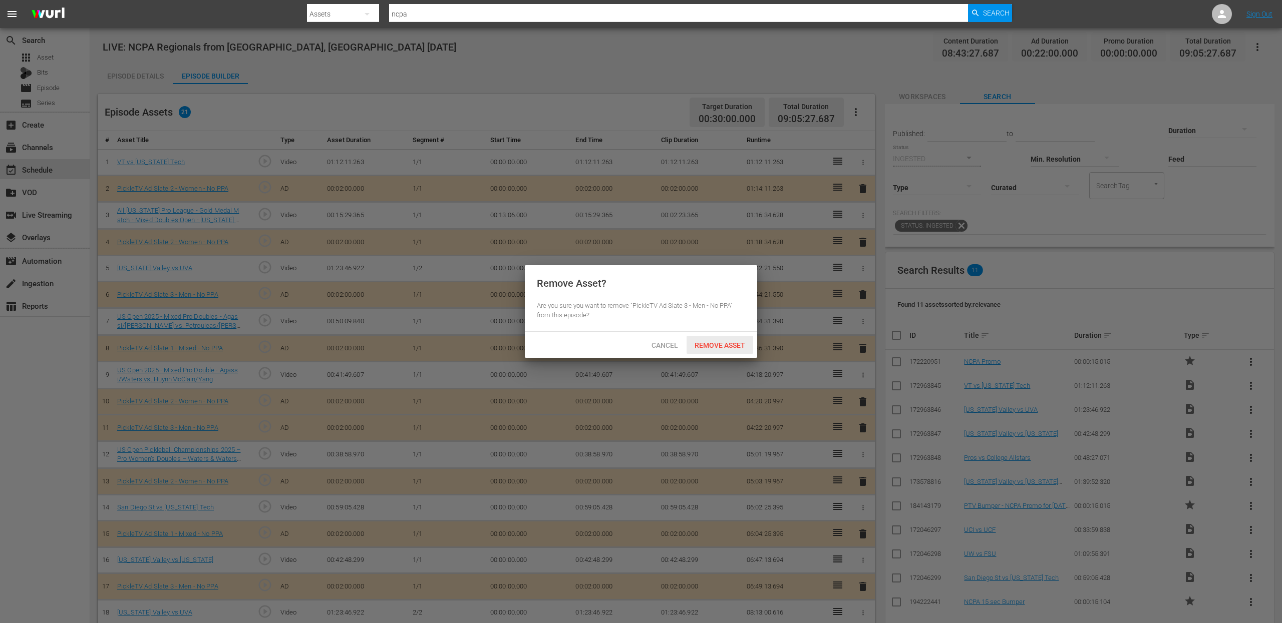
click at [722, 348] on span "Remove Asset" at bounding box center [720, 346] width 67 height 8
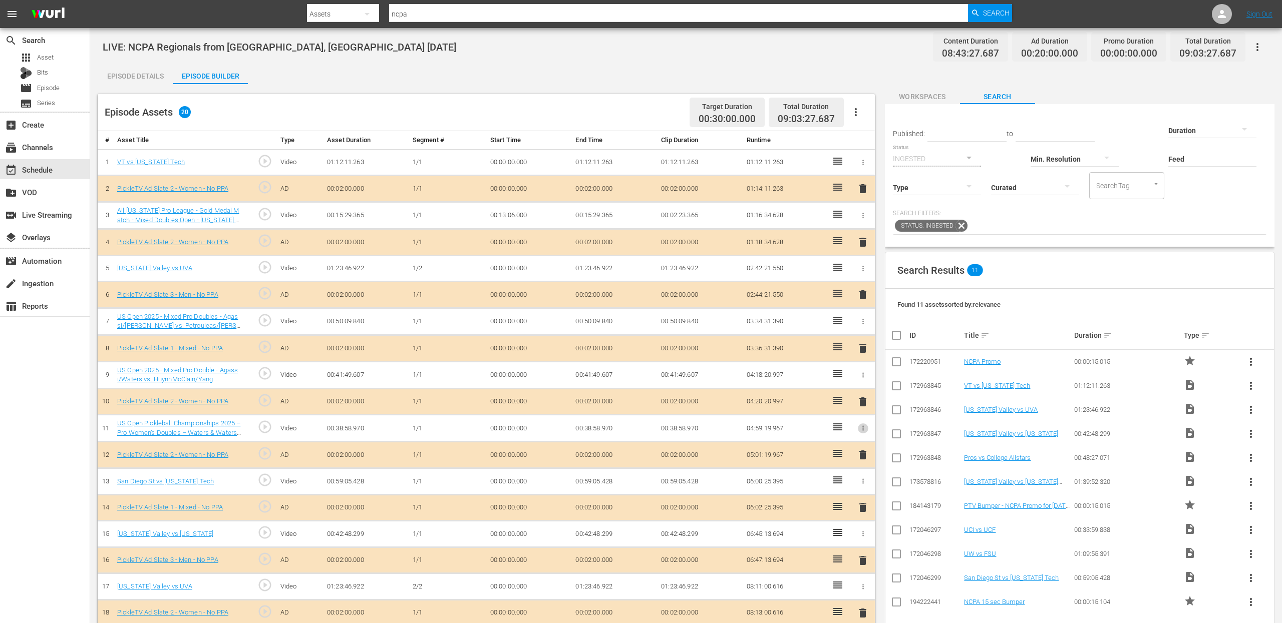
click at [861, 425] on icon "button" at bounding box center [863, 429] width 8 height 8
click at [835, 434] on span "DELETE ASSET" at bounding box center [830, 461] width 62 height 9
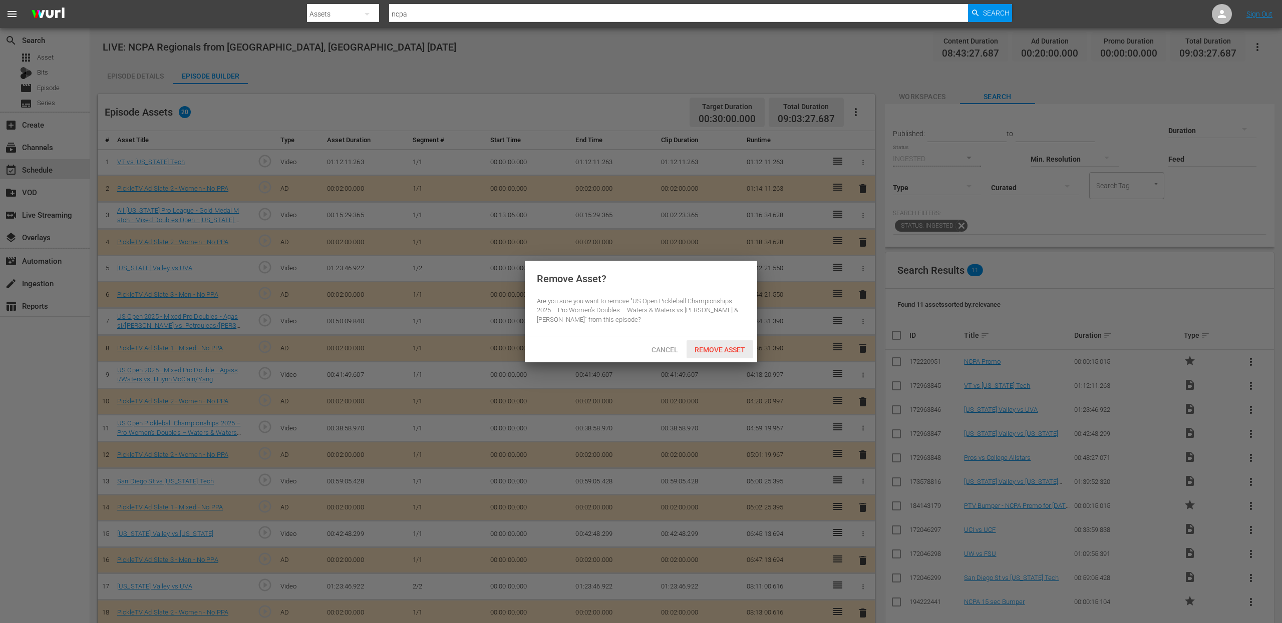
click at [732, 346] on span "Remove Asset" at bounding box center [720, 350] width 67 height 8
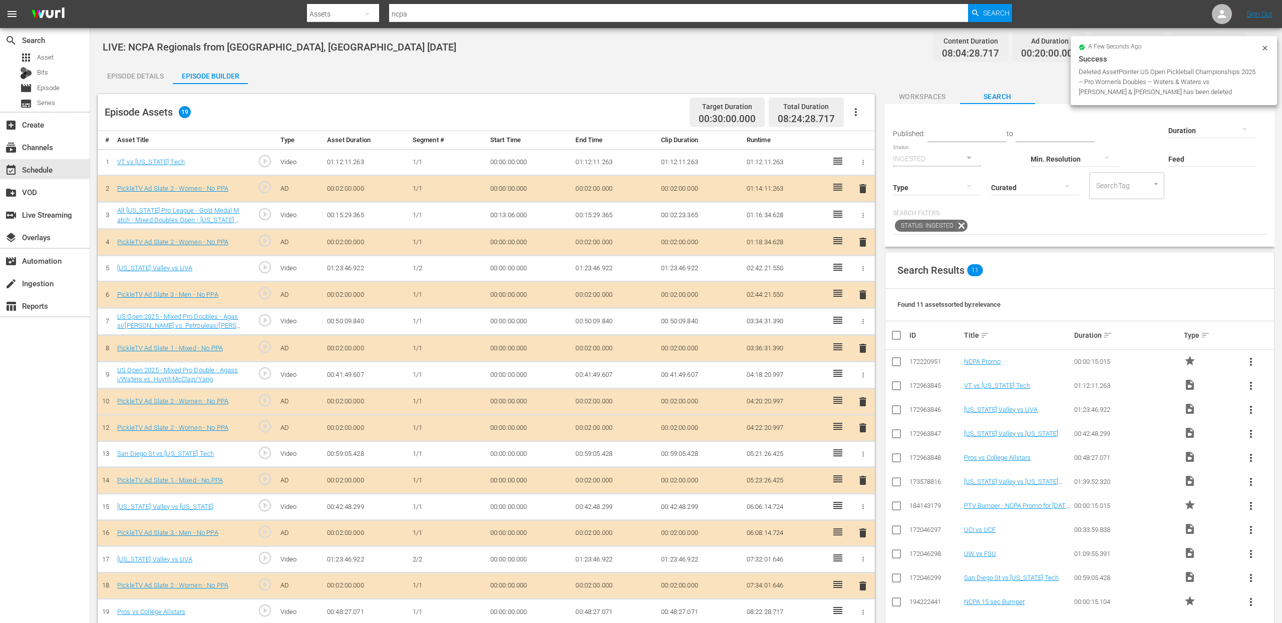
click at [865, 430] on span "delete" at bounding box center [863, 428] width 12 height 12
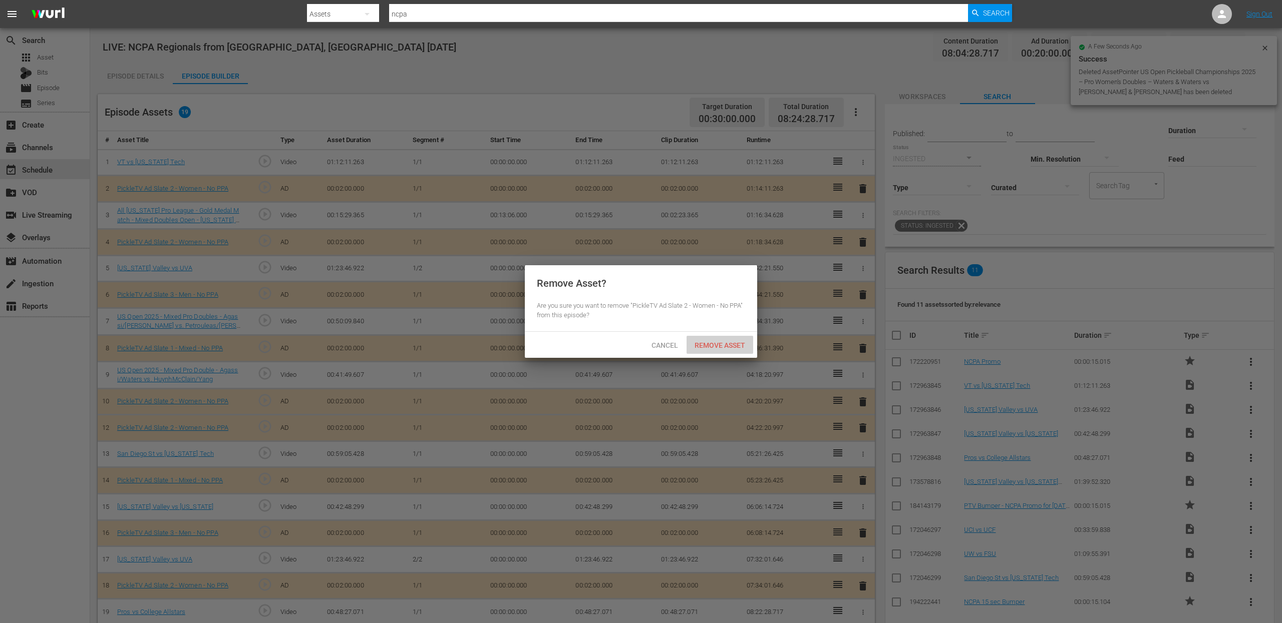
click at [712, 345] on span "Remove Asset" at bounding box center [720, 346] width 67 height 8
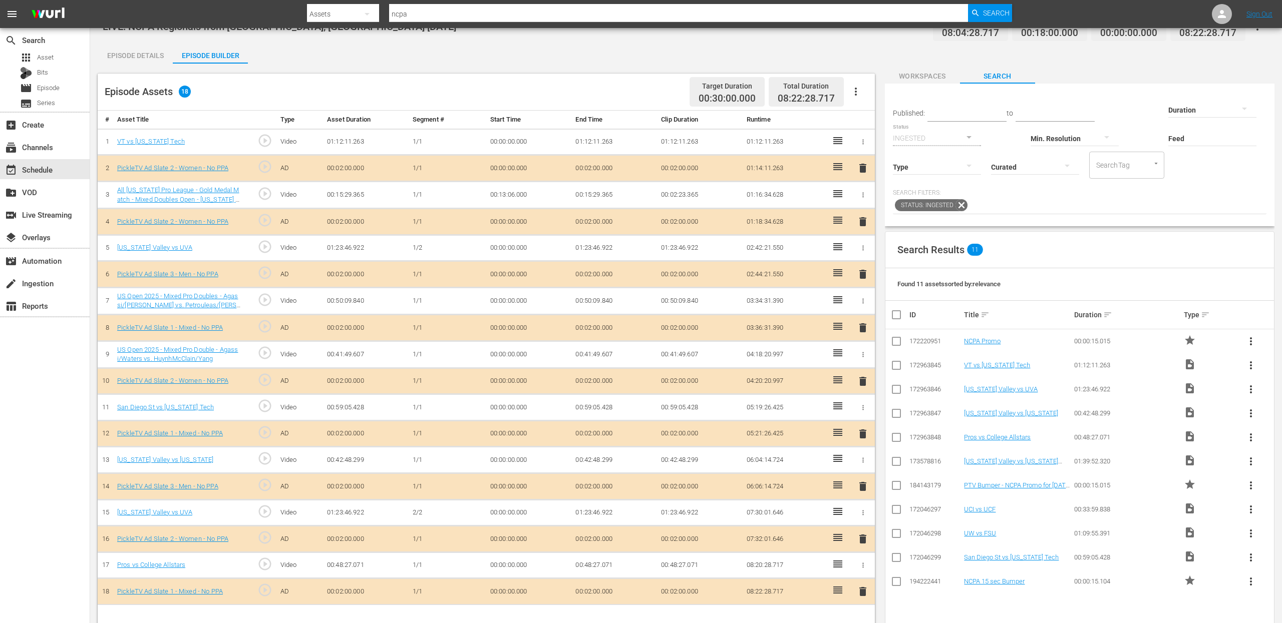
scroll to position [0, 0]
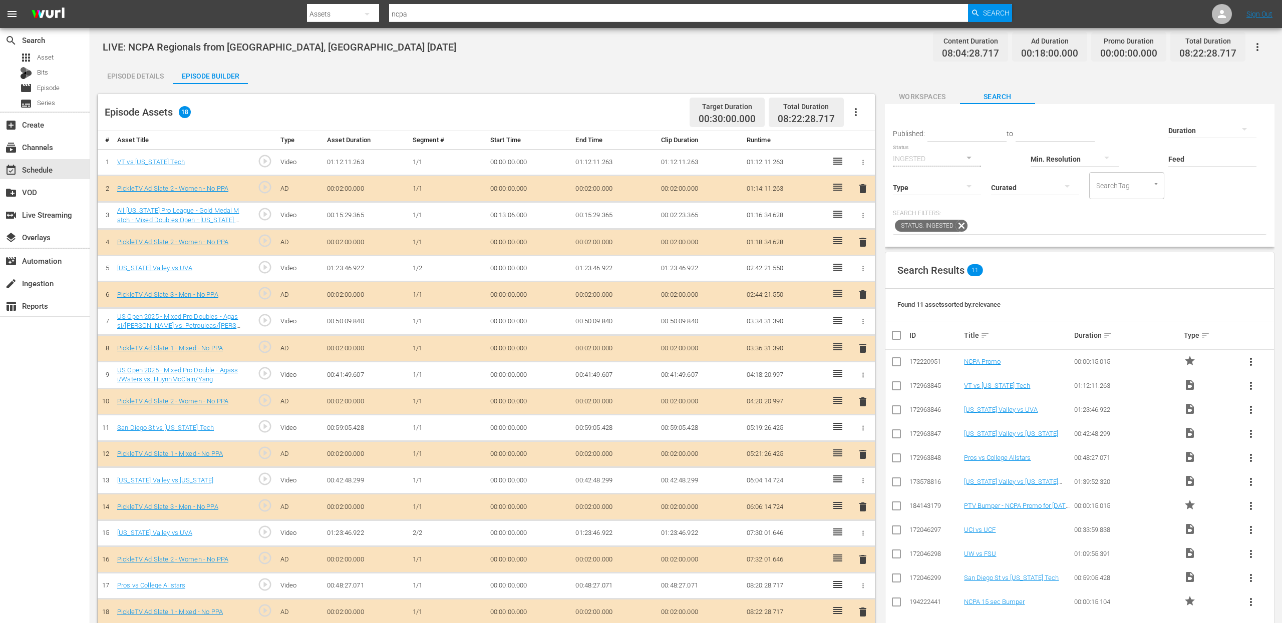
click at [863, 214] on icon "button" at bounding box center [863, 216] width 8 height 8
click at [843, 249] on span "DELETE ASSET" at bounding box center [830, 249] width 62 height 9
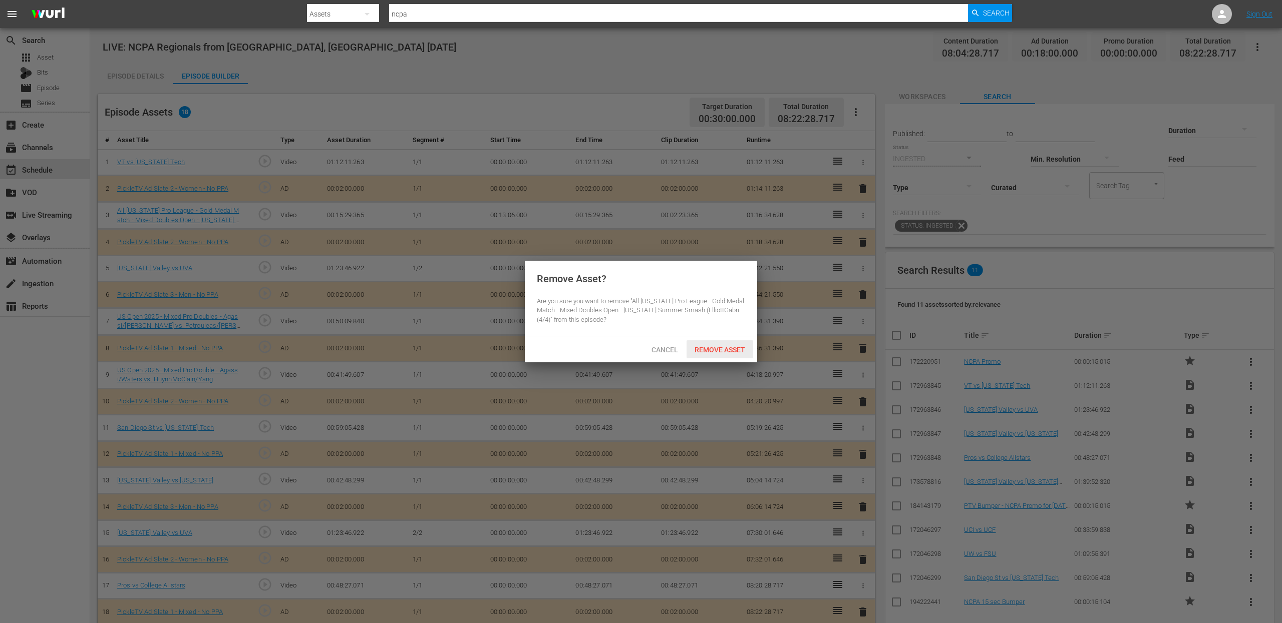
click at [711, 349] on span "Remove Asset" at bounding box center [720, 350] width 67 height 8
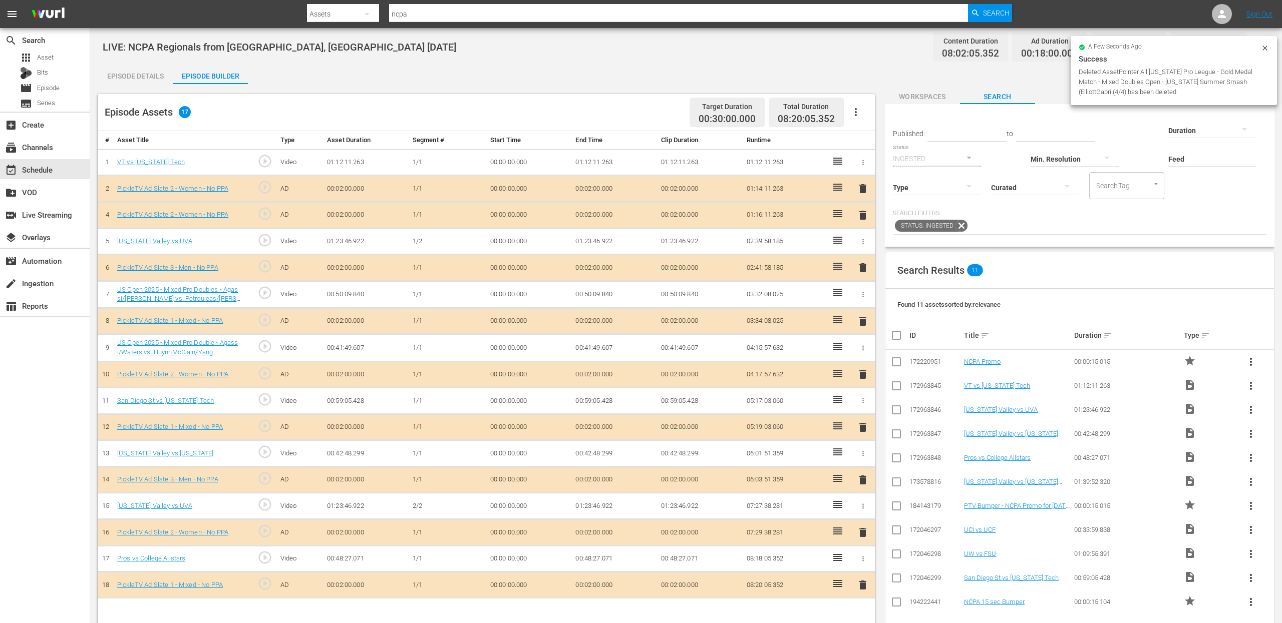
drag, startPoint x: 863, startPoint y: 212, endPoint x: 848, endPoint y: 246, distance: 37.2
click at [863, 212] on span "delete" at bounding box center [863, 215] width 12 height 12
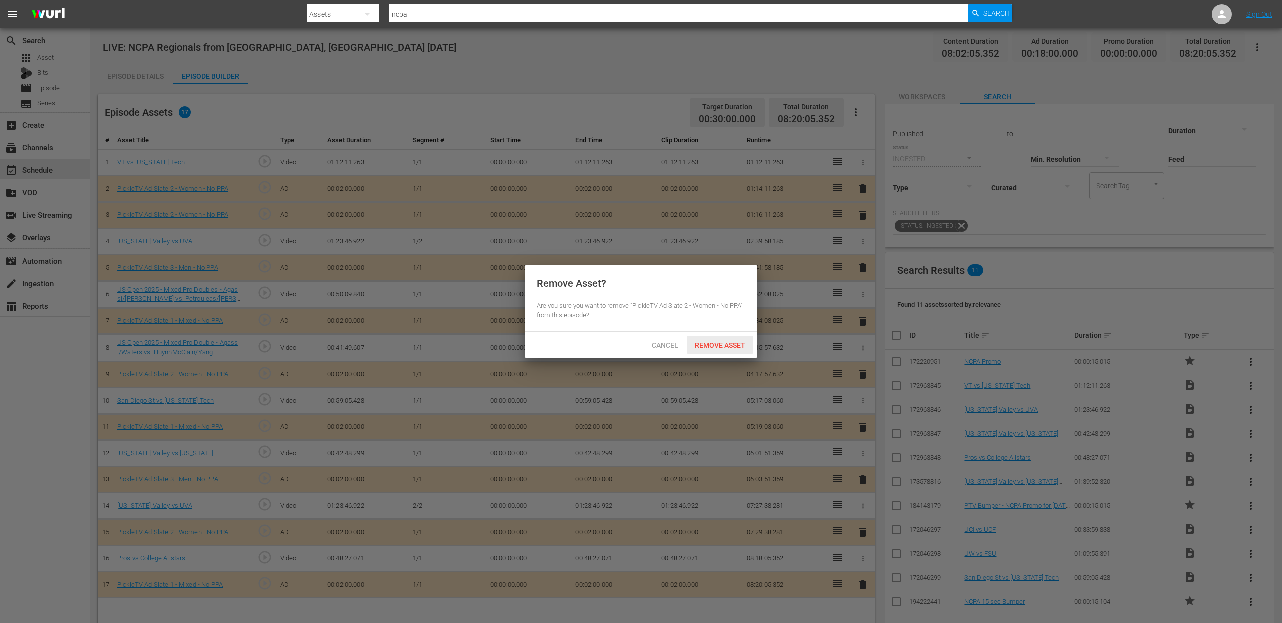
click at [738, 345] on span "Remove Asset" at bounding box center [720, 346] width 67 height 8
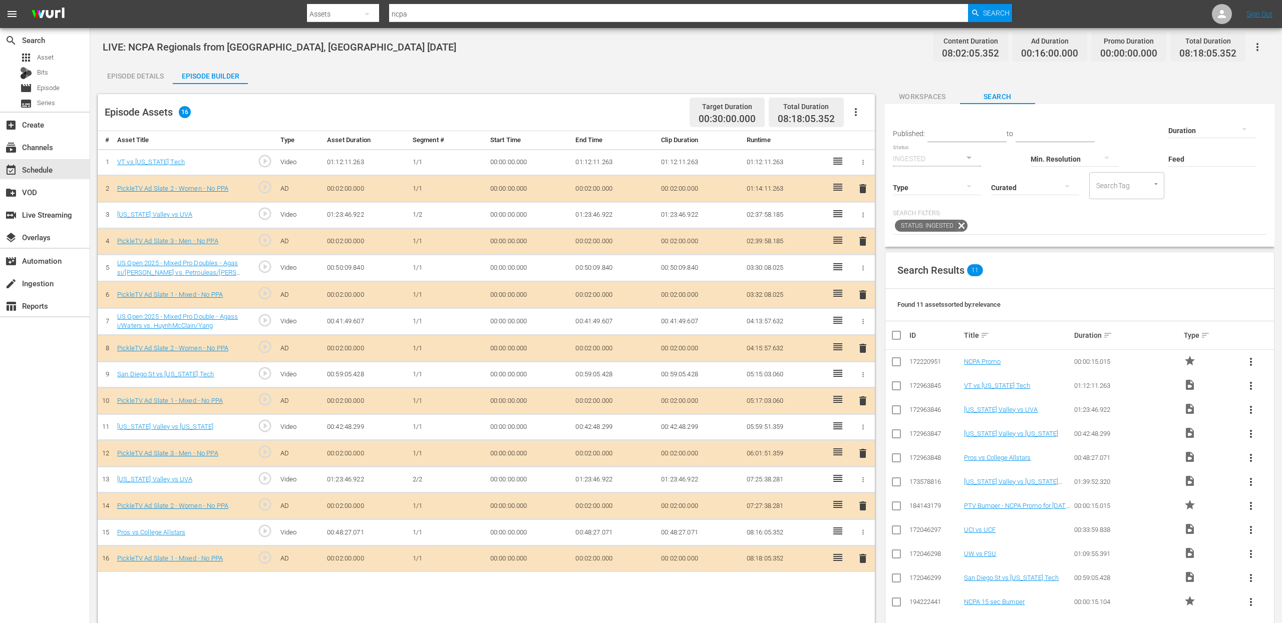
click at [619, 58] on div "LIVE: NCPA Regionals from San Diego, CA 10/19/25 Content Duration 08:02:05.352 …" at bounding box center [686, 47] width 1167 height 23
click at [139, 50] on span "LIVE: NCPA Regionals from [GEOGRAPHIC_DATA], [GEOGRAPHIC_DATA] [DATE]" at bounding box center [280, 47] width 354 height 12
copy span "NCPA"
click at [71, 88] on div "movie Episode" at bounding box center [45, 88] width 90 height 14
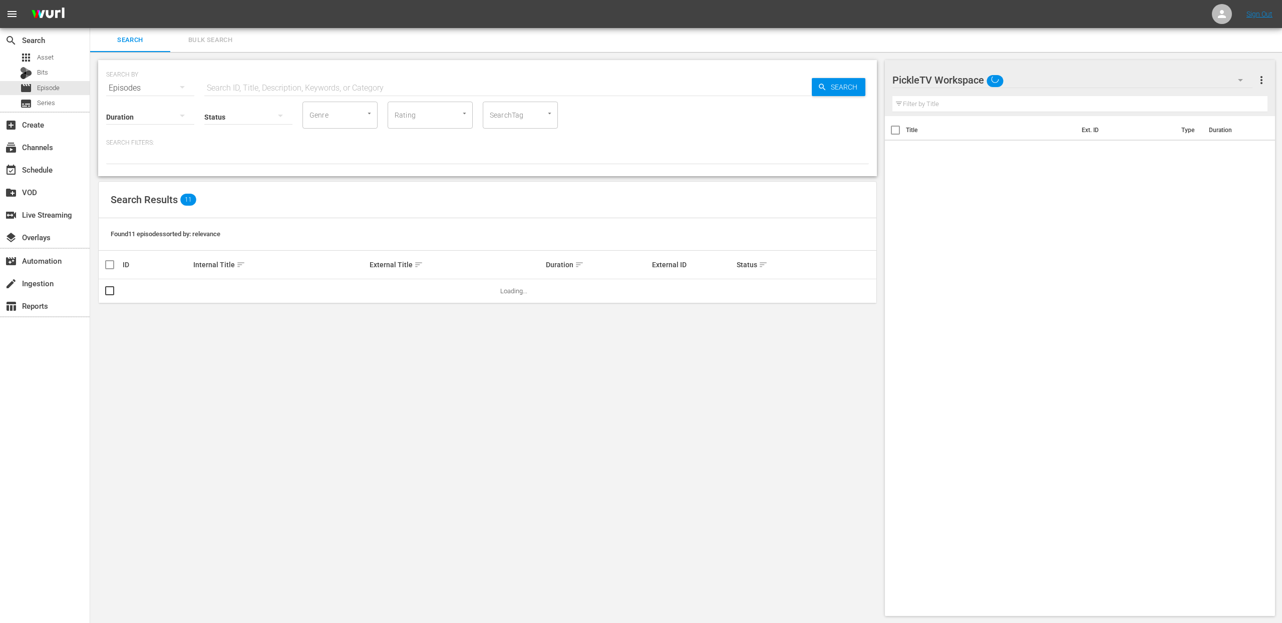
click at [384, 82] on input "text" at bounding box center [507, 88] width 607 height 24
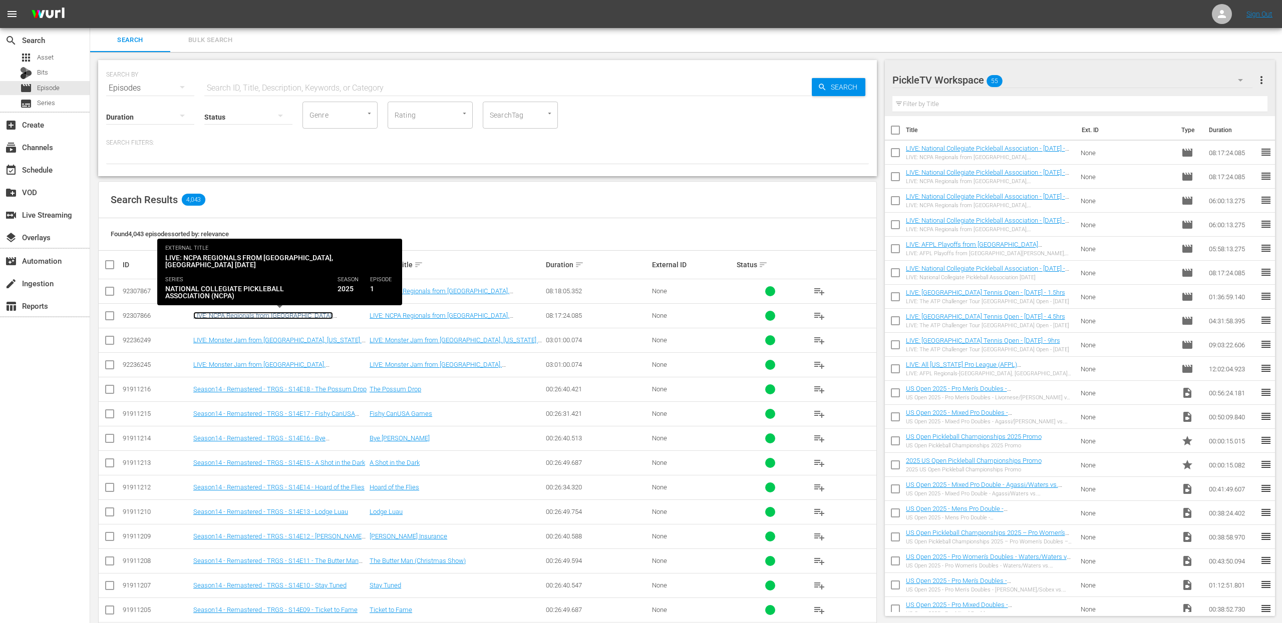
click at [322, 313] on link "LIVE: NCPA Regionals from [GEOGRAPHIC_DATA], [GEOGRAPHIC_DATA] [DATE]" at bounding box center [263, 319] width 140 height 15
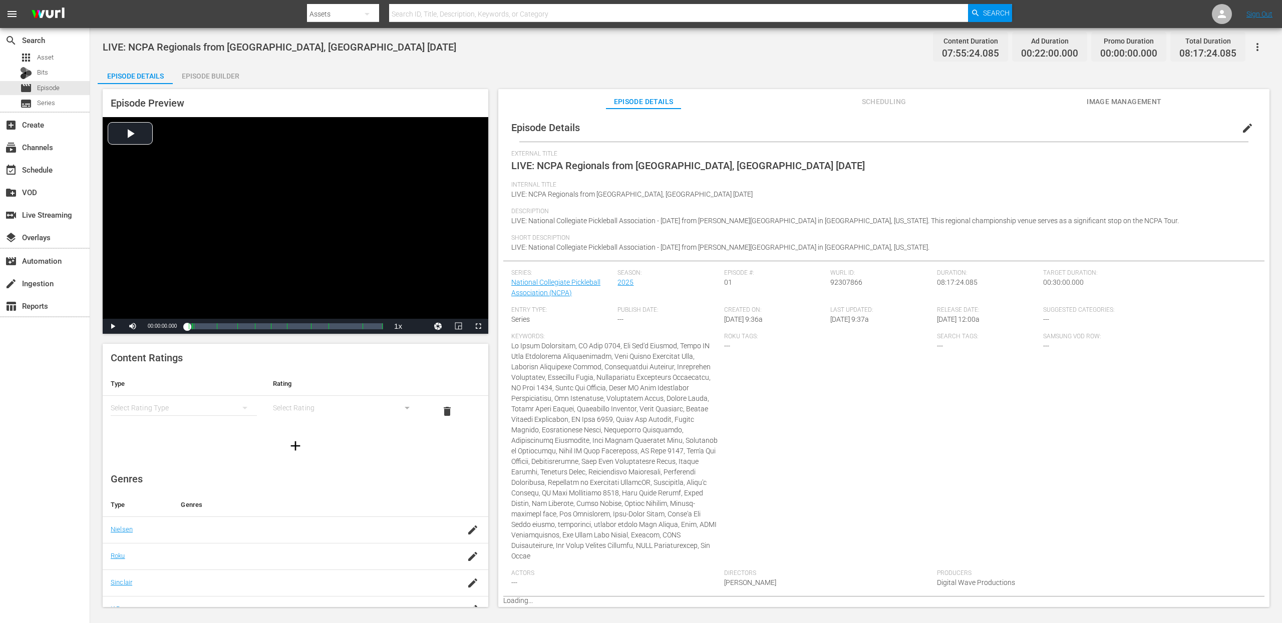
click at [227, 85] on div "Episode Preview Video Player is loading. Play Video Play Mute Current Time 00:0…" at bounding box center [686, 349] width 1177 height 531
click at [228, 77] on div "Episode Builder" at bounding box center [210, 76] width 75 height 24
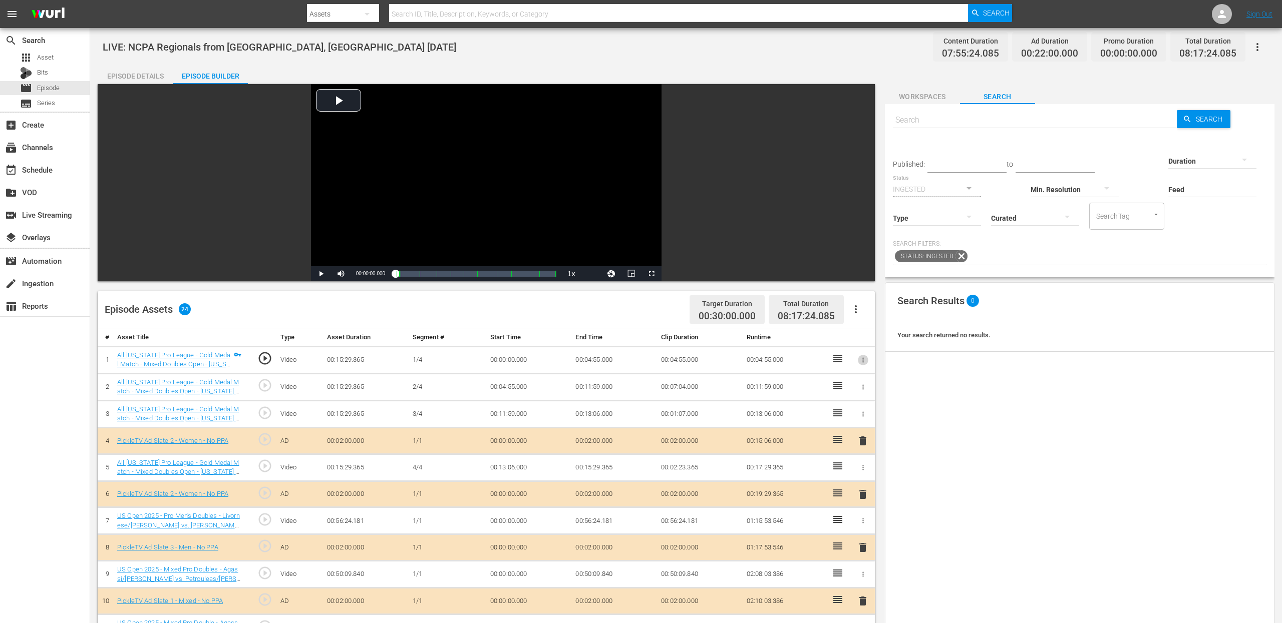
click at [862, 360] on icon "button" at bounding box center [863, 361] width 8 height 8
click at [839, 391] on span "DELETE ASSET" at bounding box center [830, 395] width 62 height 9
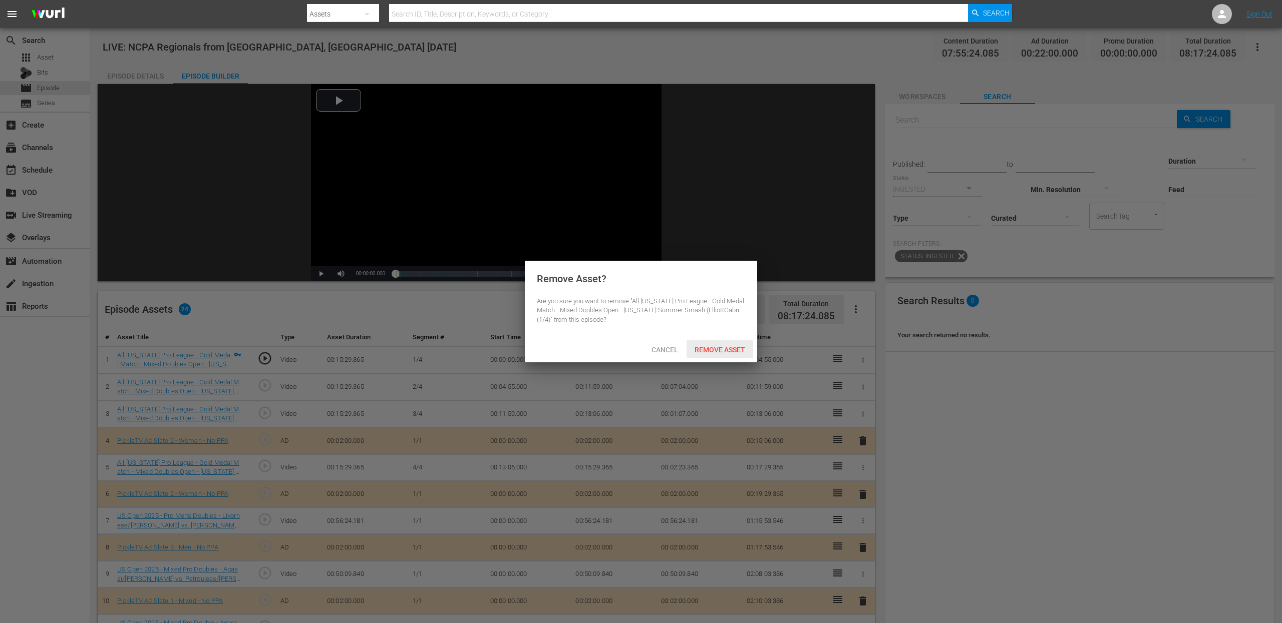
click at [723, 347] on span "Remove Asset" at bounding box center [720, 350] width 67 height 8
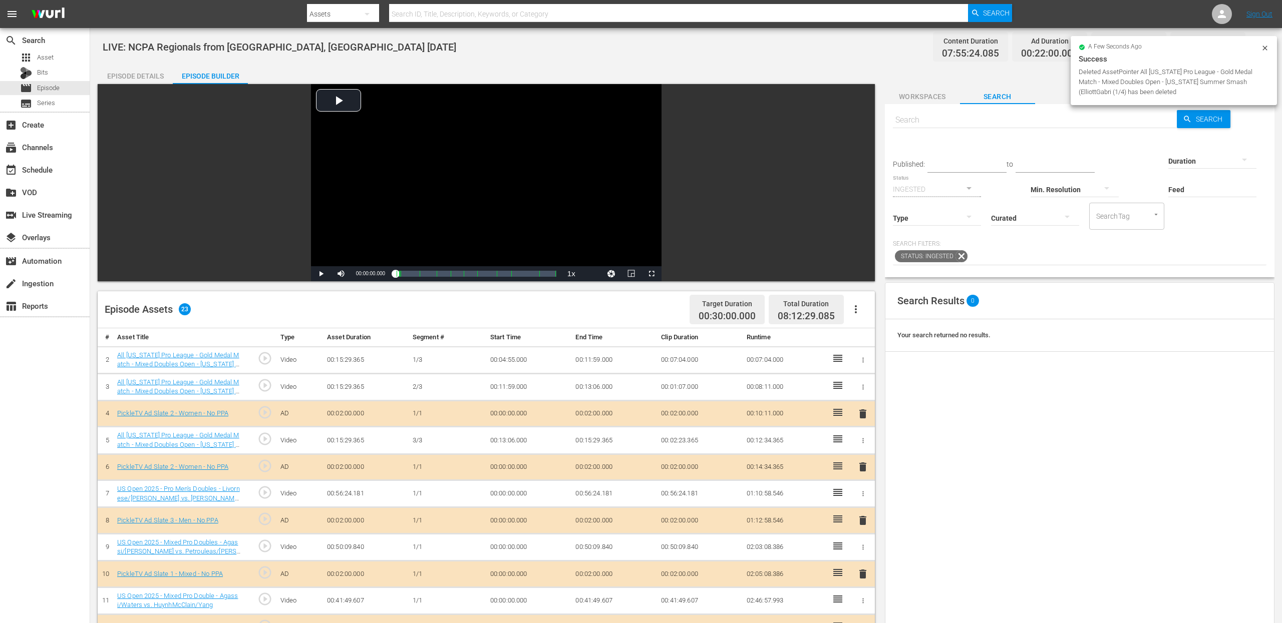
click at [863, 364] on button "button" at bounding box center [863, 360] width 11 height 11
click at [845, 393] on span "DELETE ASSET" at bounding box center [830, 395] width 62 height 9
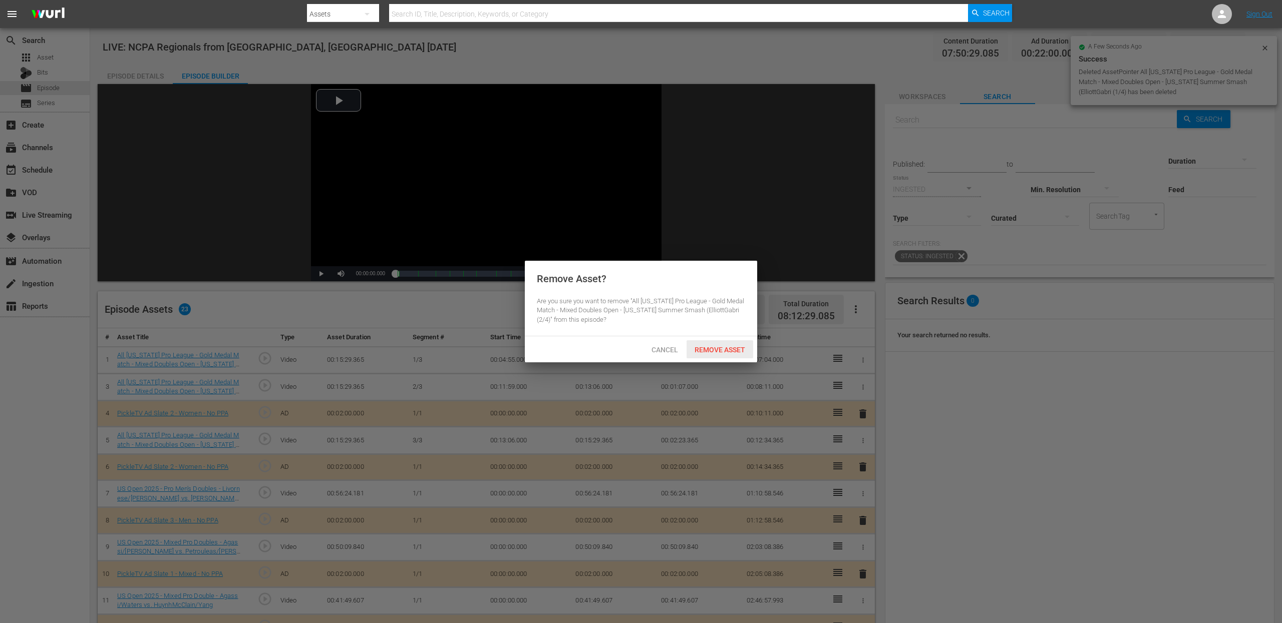
click at [704, 354] on span "Remove Asset" at bounding box center [720, 350] width 67 height 8
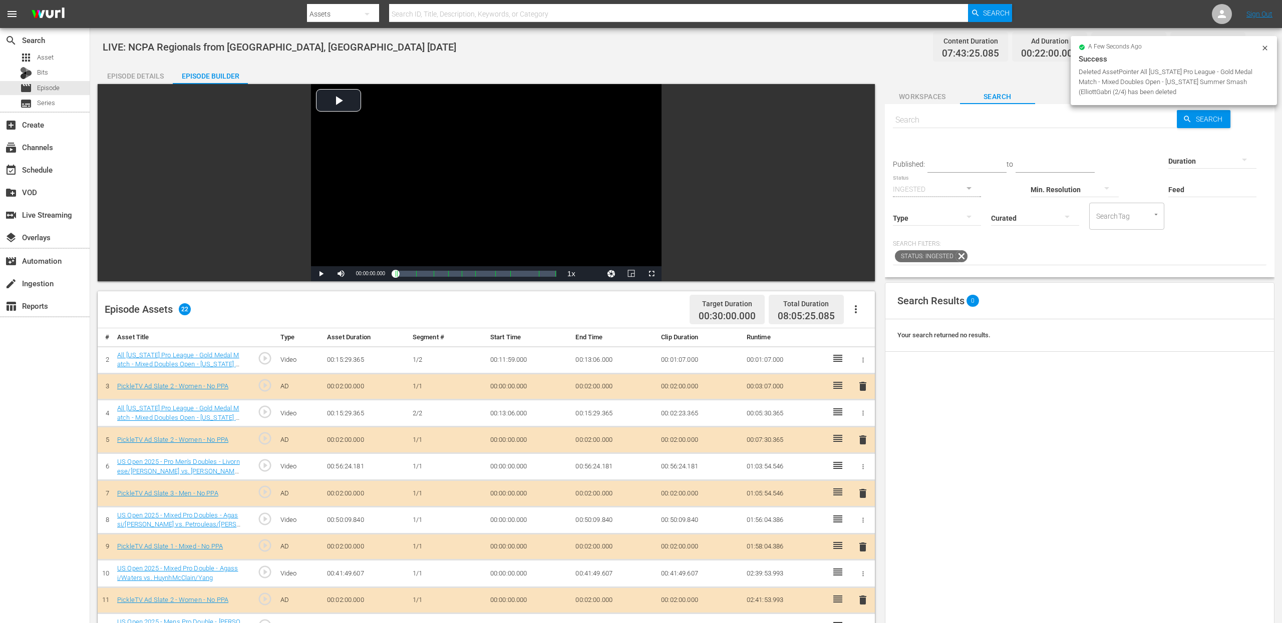
click at [862, 364] on icon "button" at bounding box center [863, 361] width 8 height 8
click at [822, 392] on span "DELETE ASSET" at bounding box center [830, 395] width 62 height 9
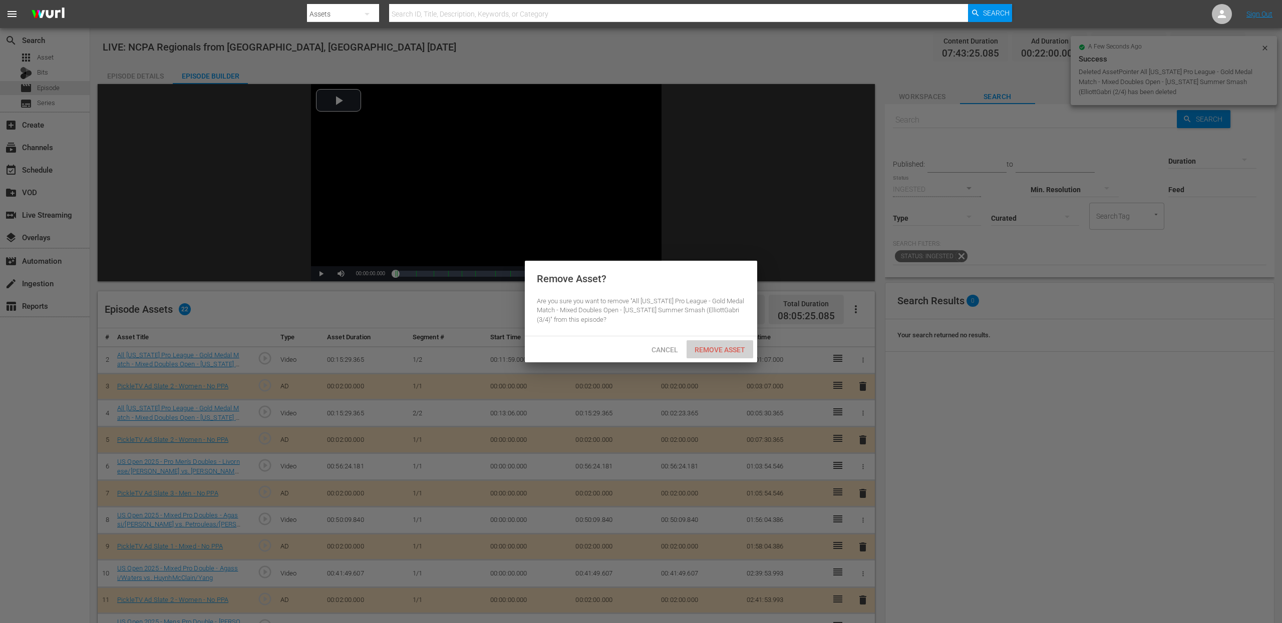
click at [730, 349] on span "Remove Asset" at bounding box center [720, 350] width 67 height 8
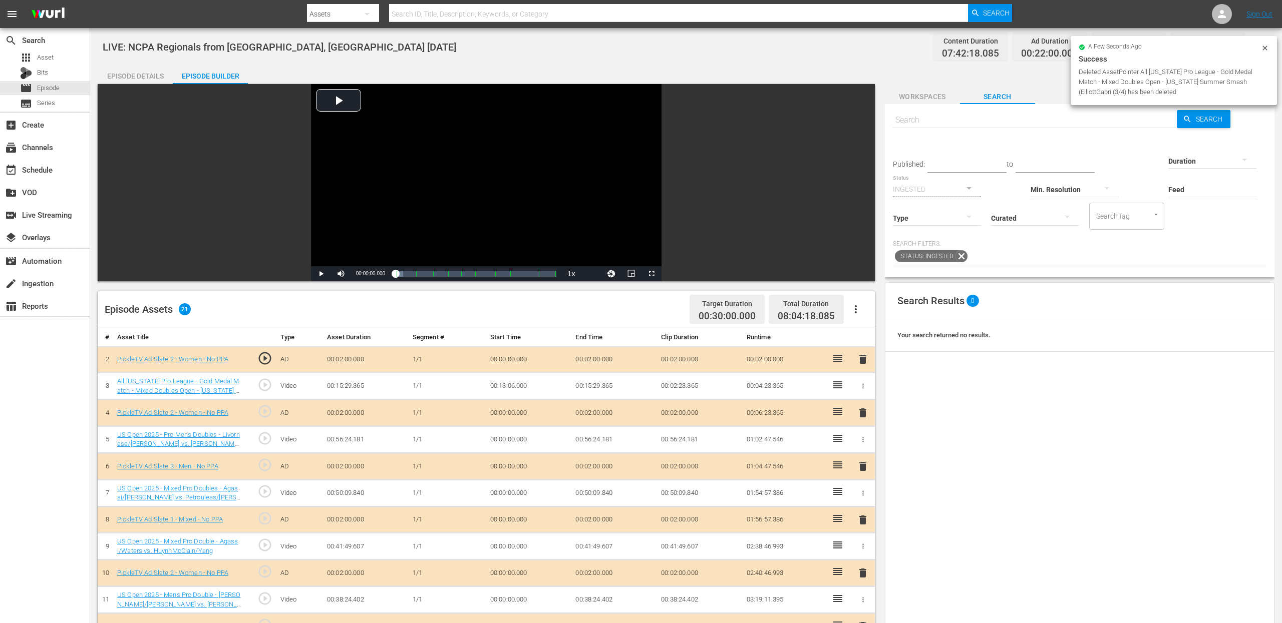
click at [863, 364] on span "delete" at bounding box center [863, 360] width 12 height 12
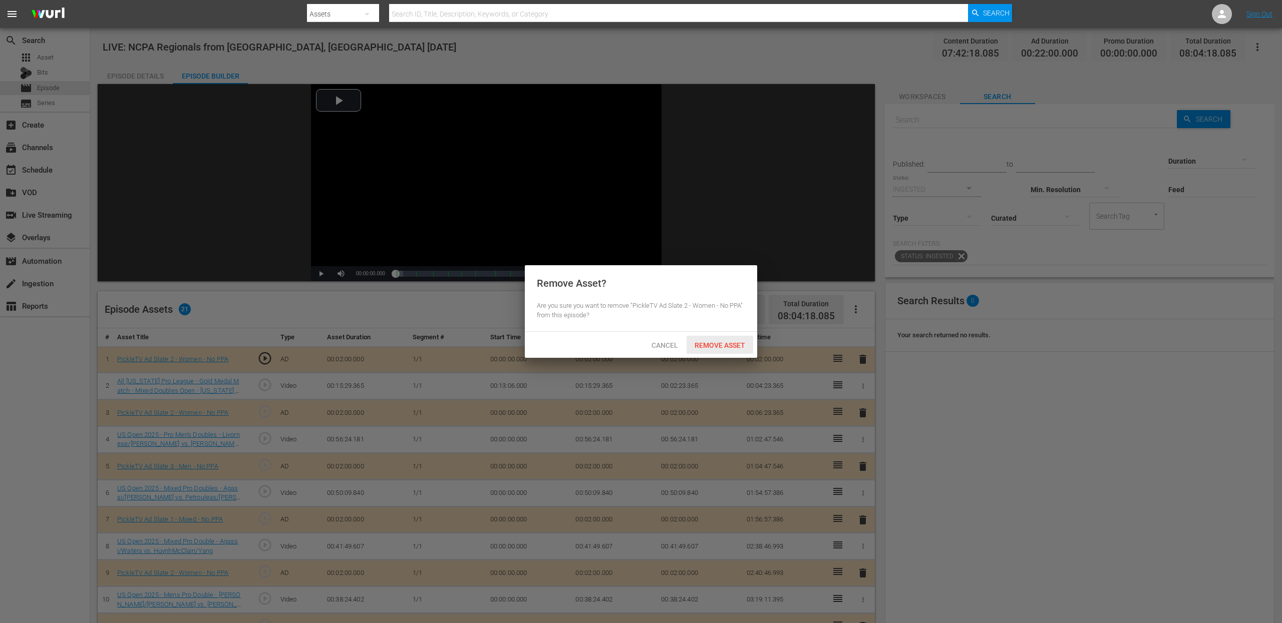
click at [742, 346] on span "Remove Asset" at bounding box center [720, 346] width 67 height 8
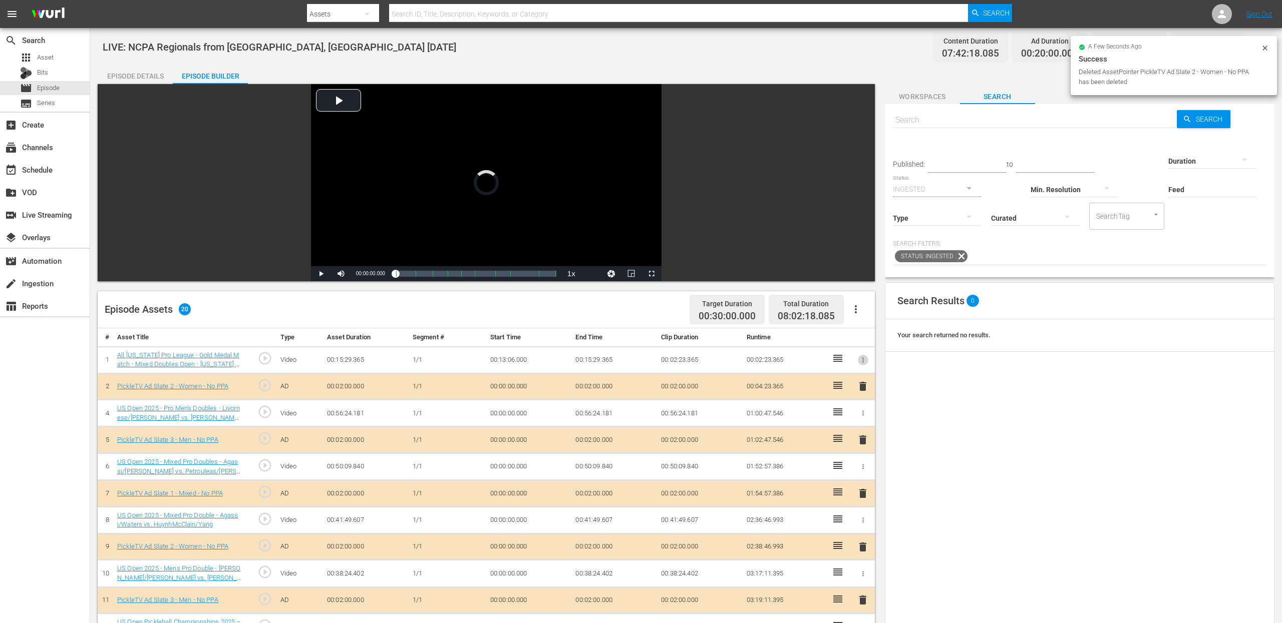
click at [862, 361] on icon "button" at bounding box center [863, 361] width 8 height 8
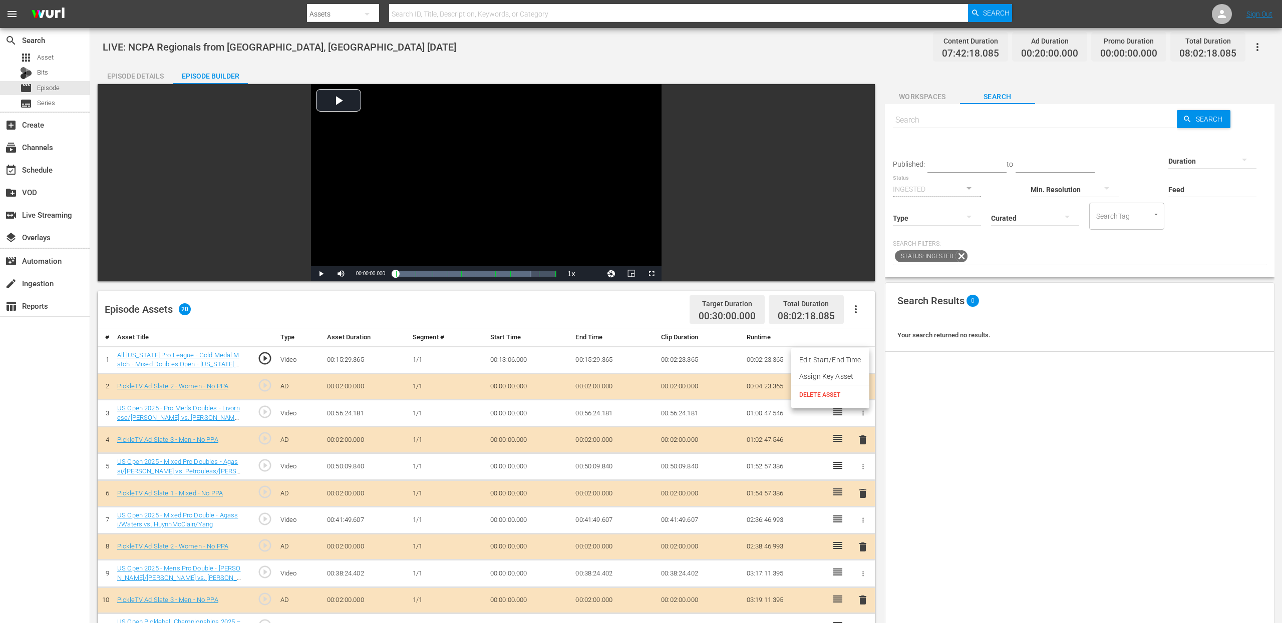
click at [842, 397] on span "DELETE ASSET" at bounding box center [830, 395] width 62 height 9
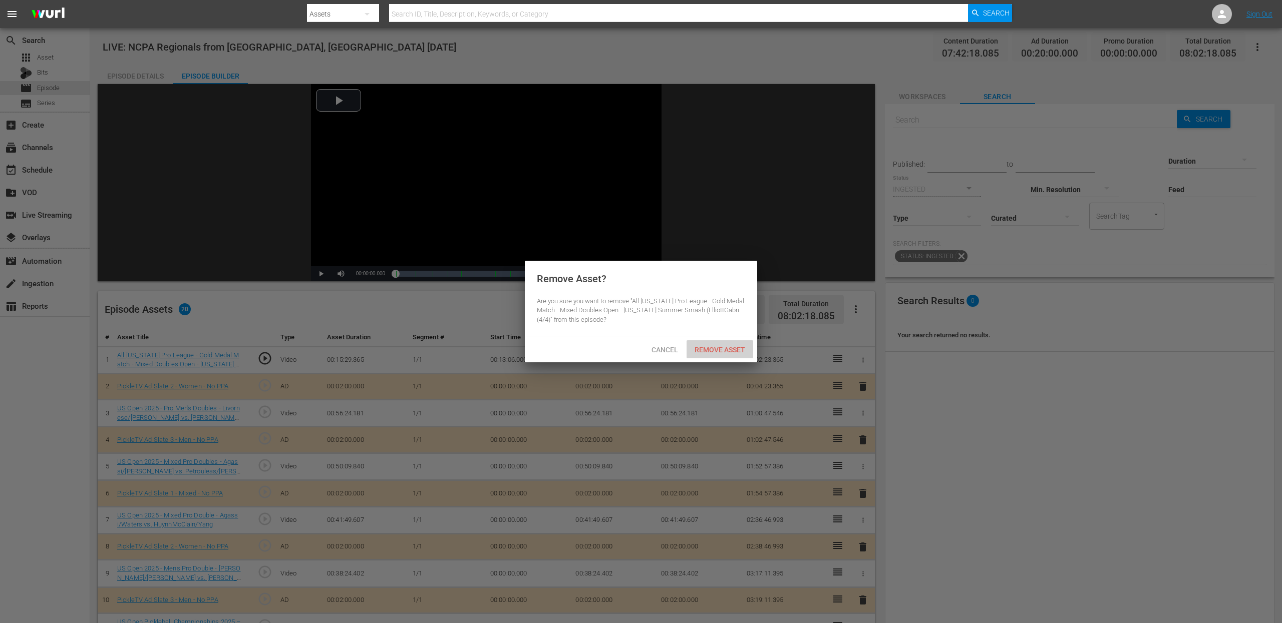
click at [741, 353] on span "Remove Asset" at bounding box center [720, 350] width 67 height 8
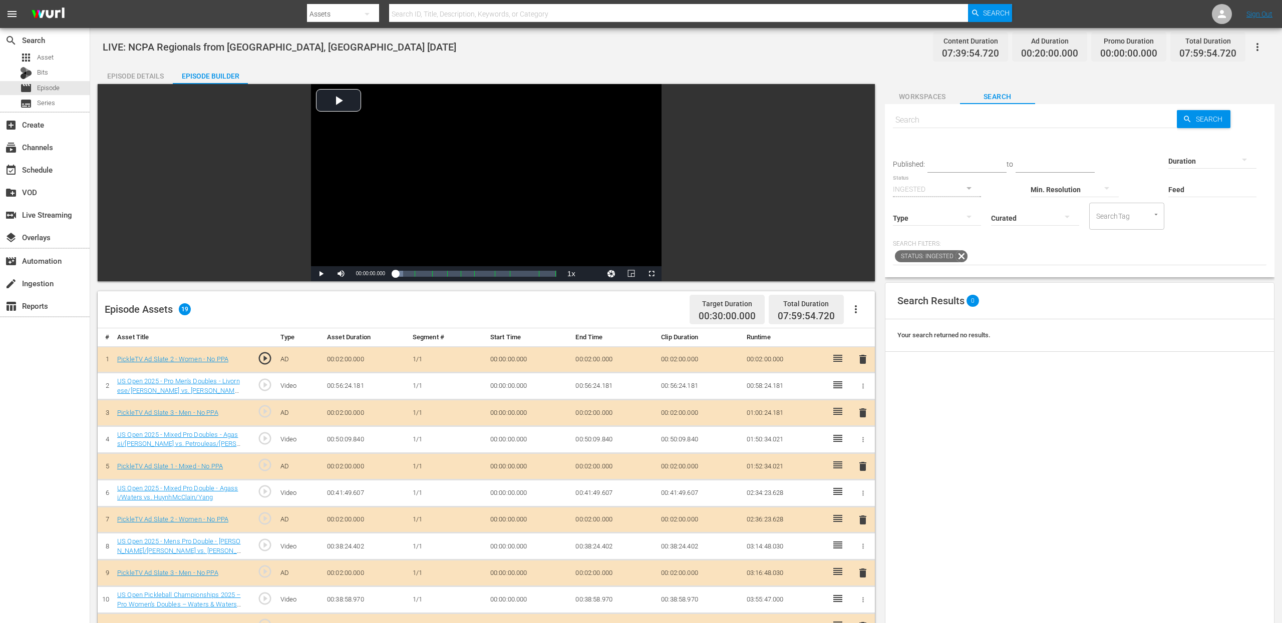
click at [864, 384] on icon "button" at bounding box center [863, 387] width 8 height 8
click at [812, 419] on span "DELETE ASSET" at bounding box center [830, 421] width 62 height 9
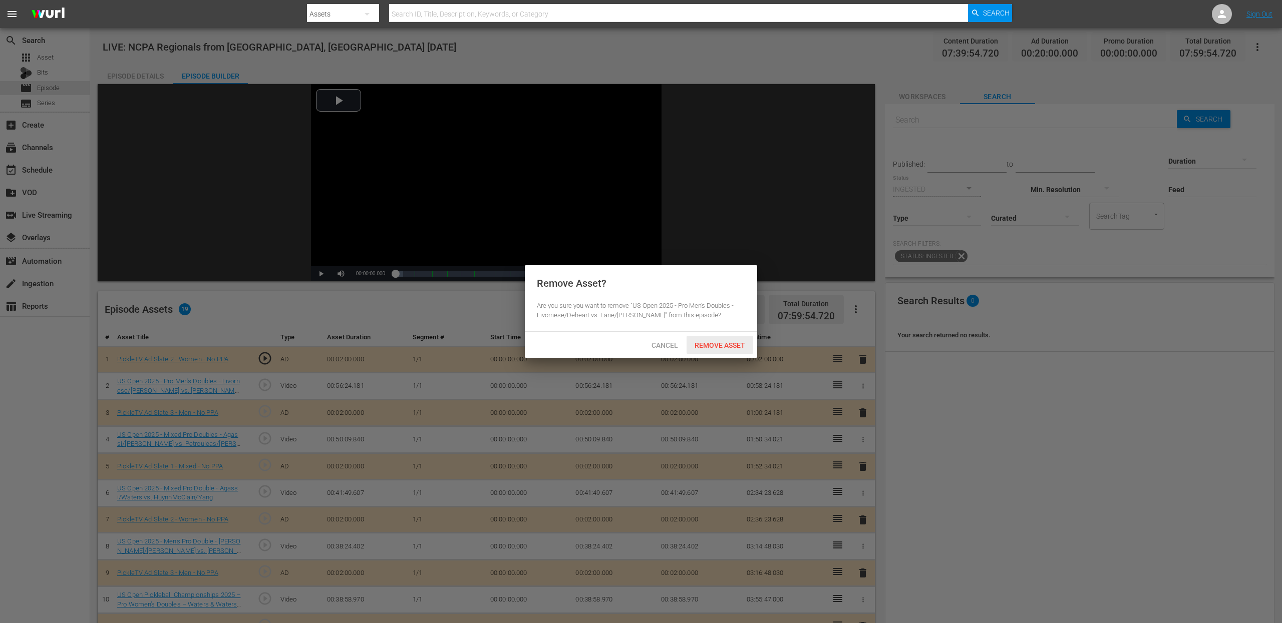
click at [714, 346] on span "Remove Asset" at bounding box center [720, 346] width 67 height 8
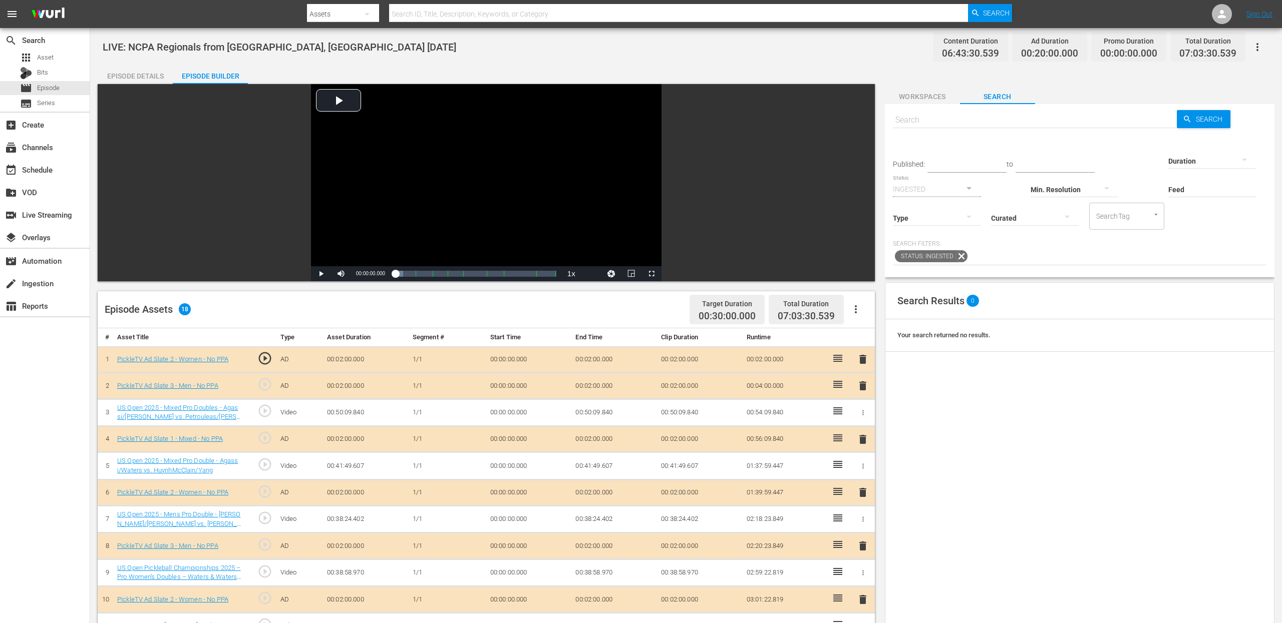
click at [860, 409] on icon "button" at bounding box center [863, 413] width 8 height 8
click at [821, 434] on span "DELETE ASSET" at bounding box center [830, 447] width 62 height 9
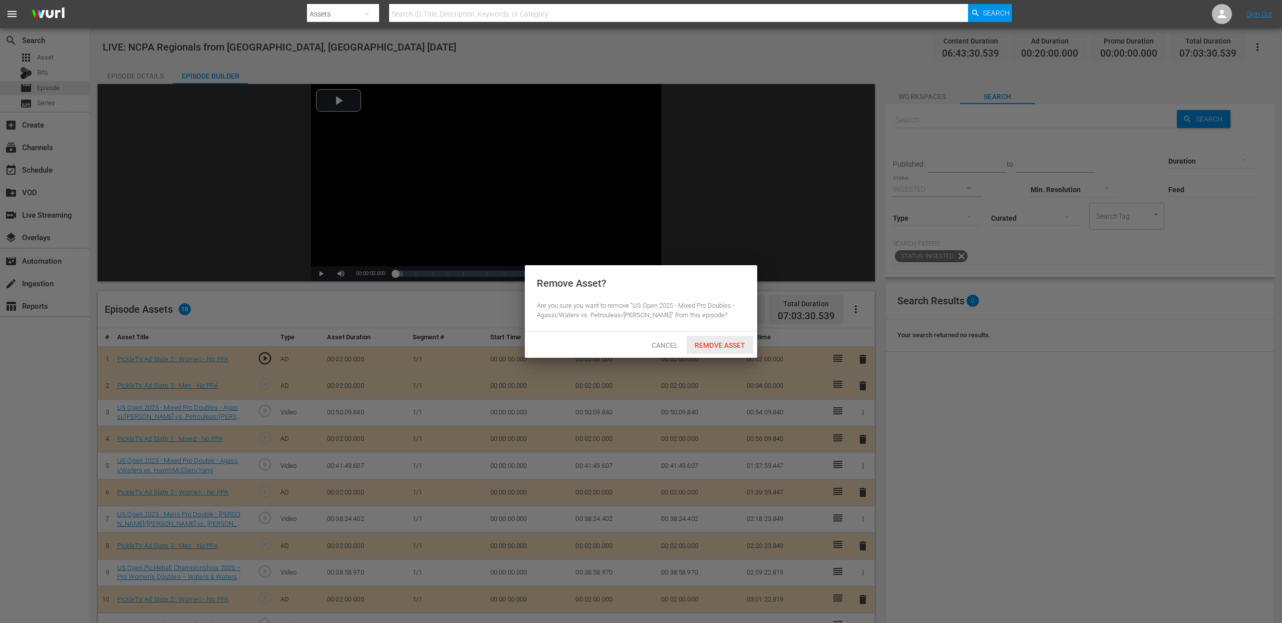
click at [725, 345] on span "Remove Asset" at bounding box center [720, 346] width 67 height 8
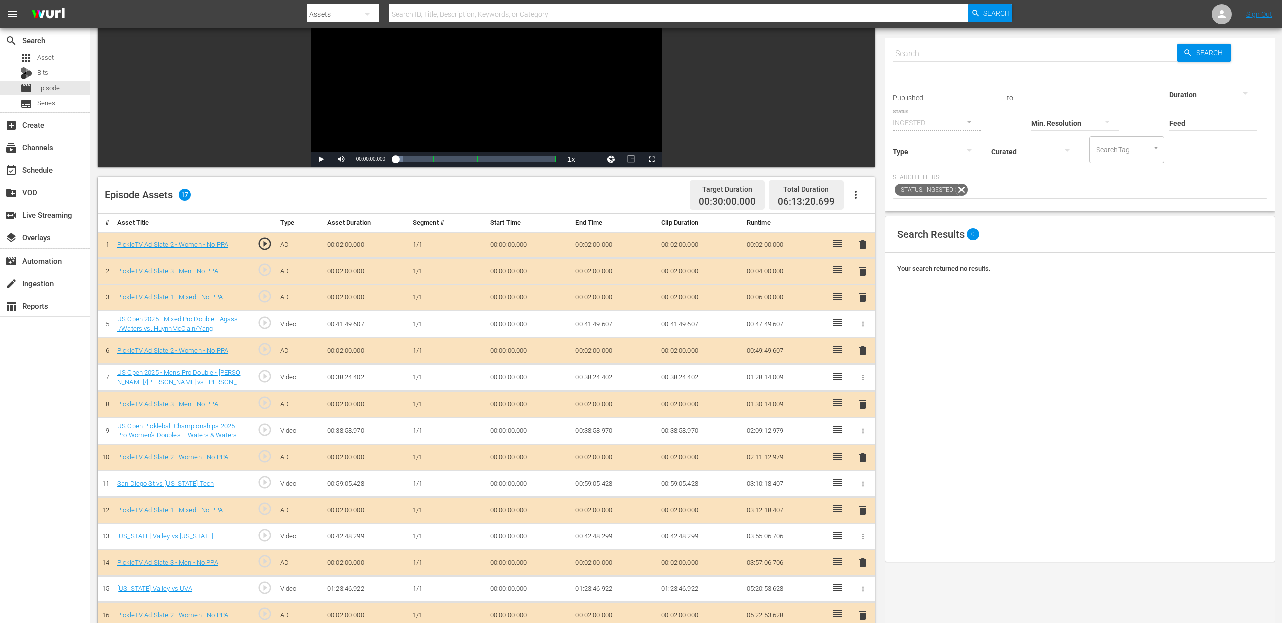
scroll to position [114, 0]
click at [1050, 59] on input "text" at bounding box center [1035, 54] width 284 height 24
type input "npca"
type input "ncpa"
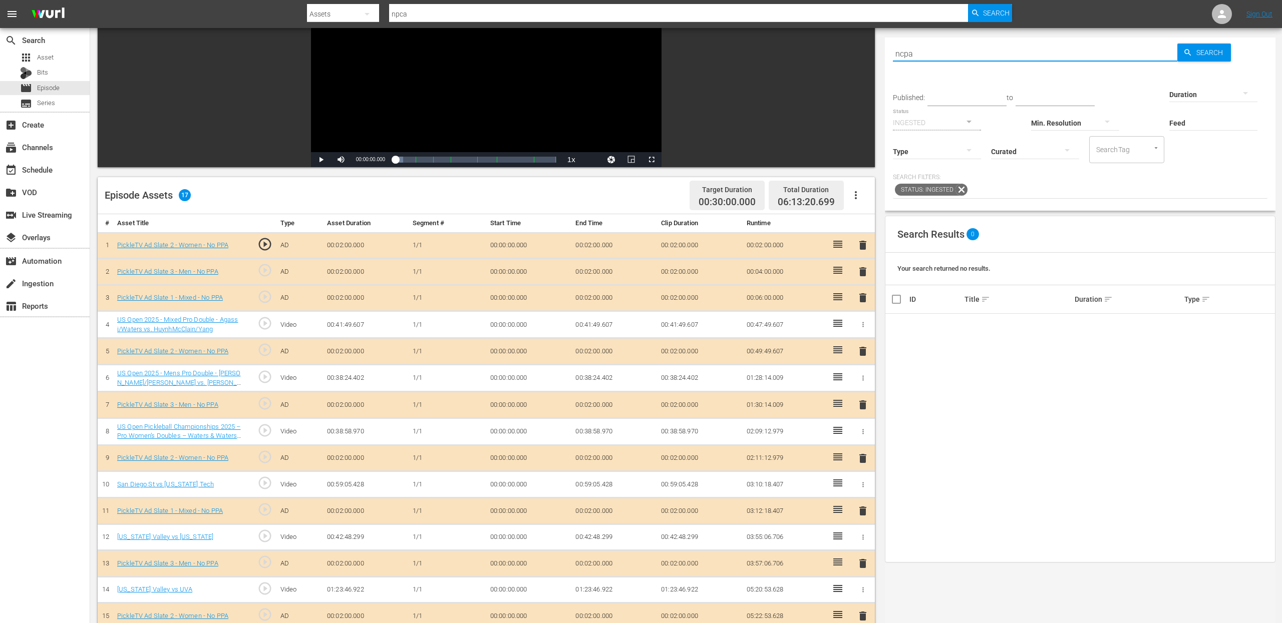
type input "ncpa"
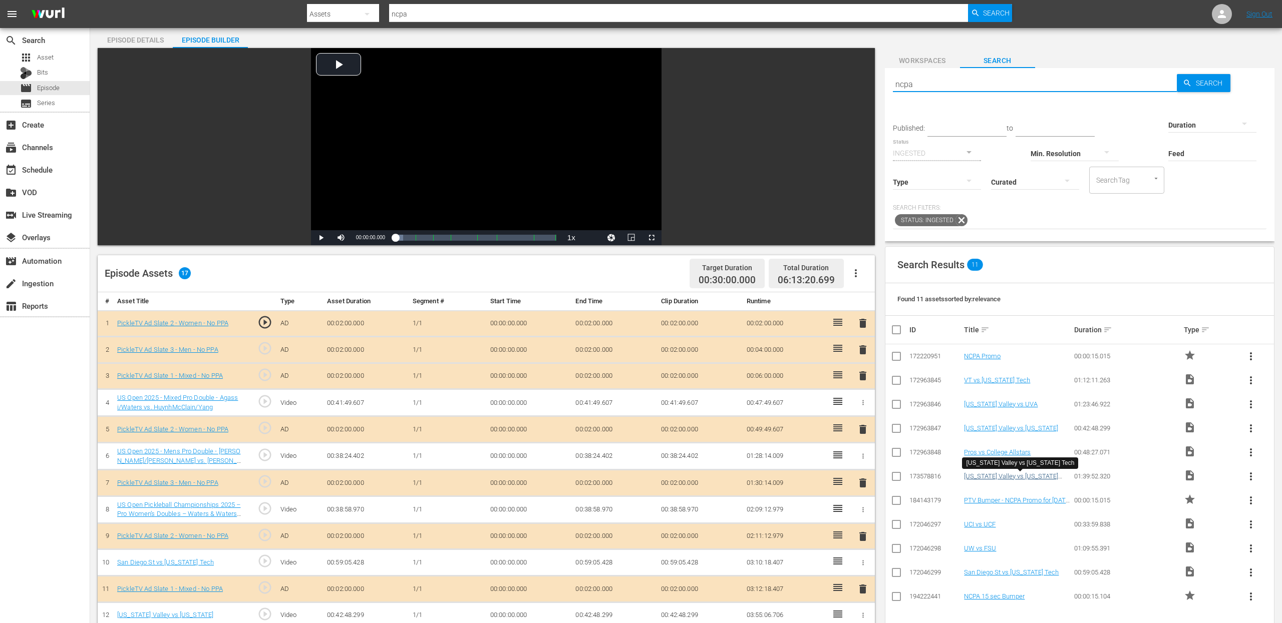
scroll to position [1, 0]
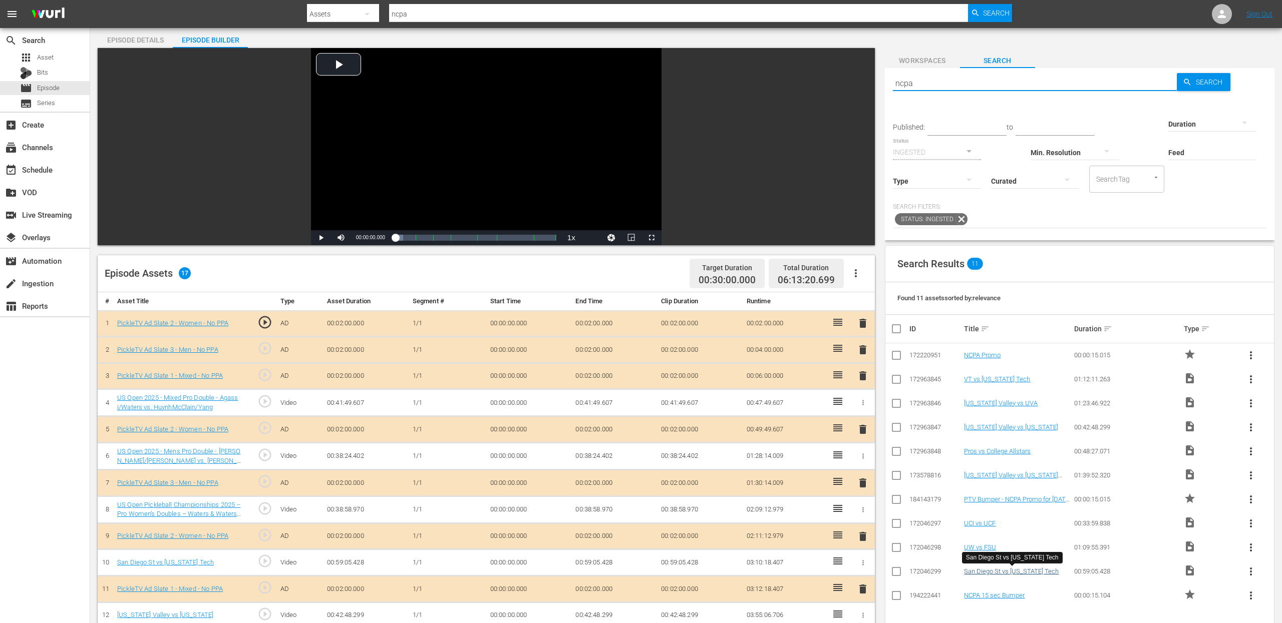
type input "ncpa"
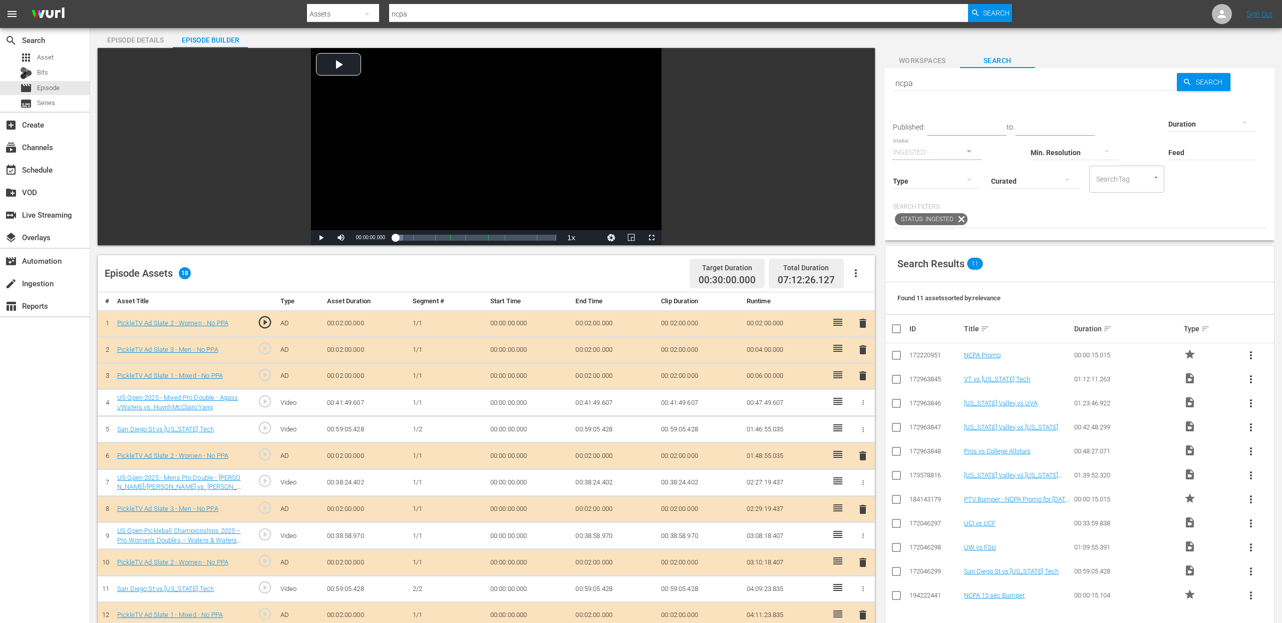
click at [865, 324] on span "delete" at bounding box center [863, 323] width 12 height 12
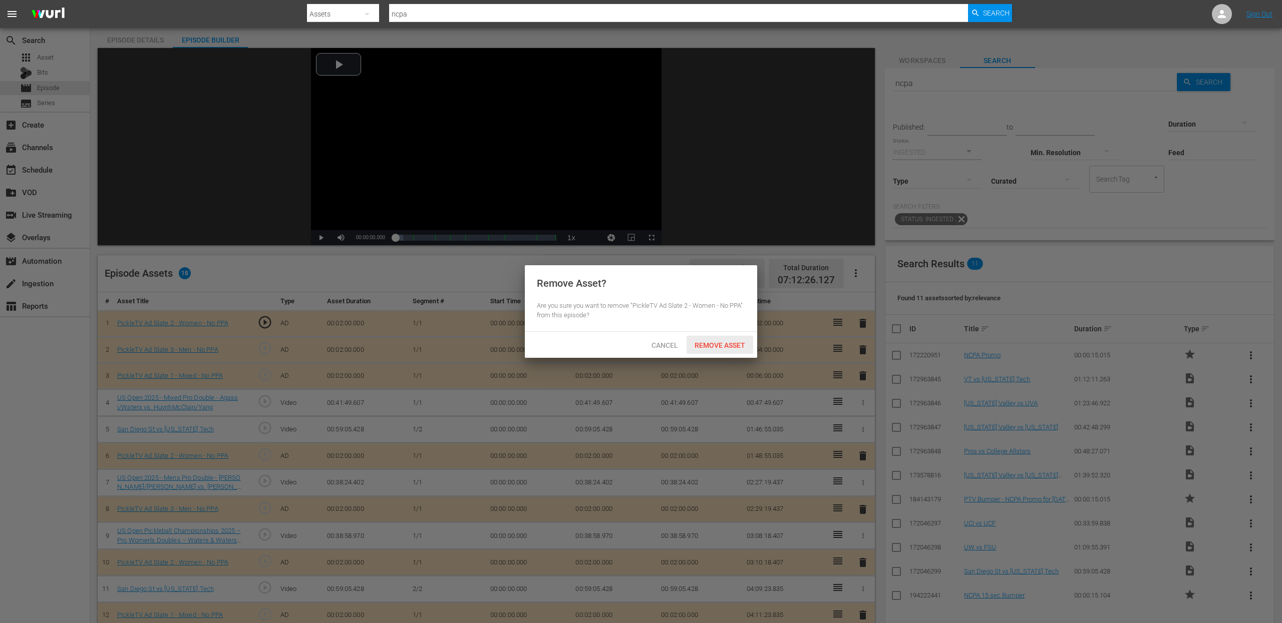
click at [739, 346] on span "Remove Asset" at bounding box center [720, 346] width 67 height 8
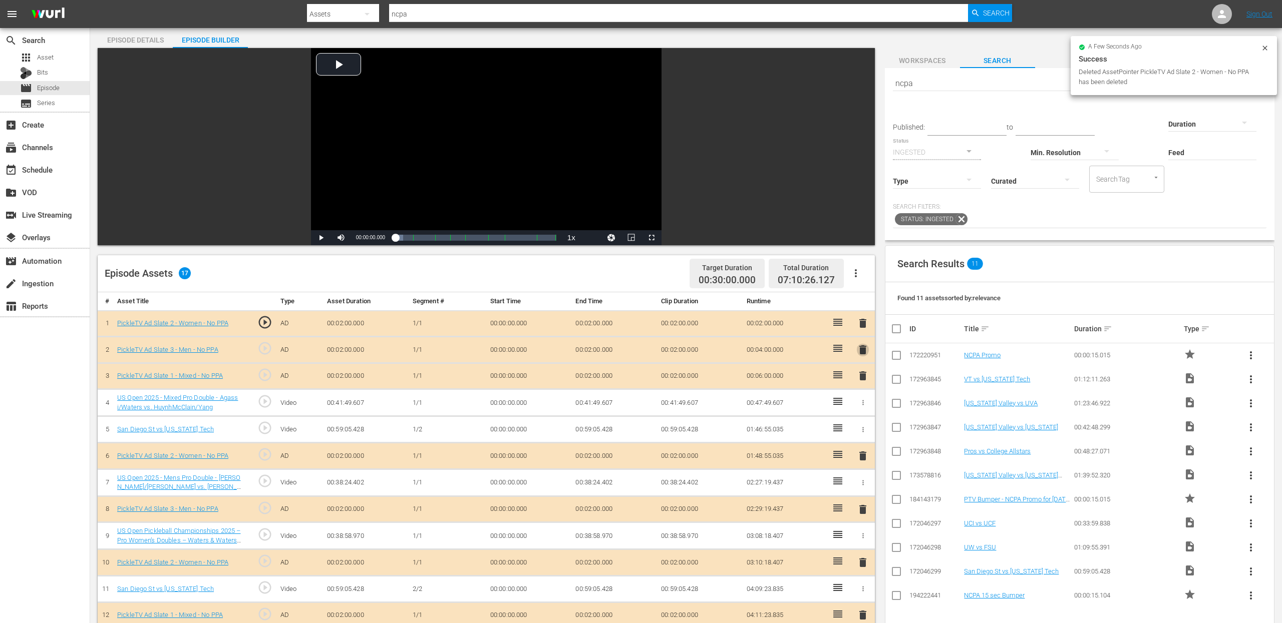
click at [861, 347] on span "delete" at bounding box center [863, 350] width 12 height 12
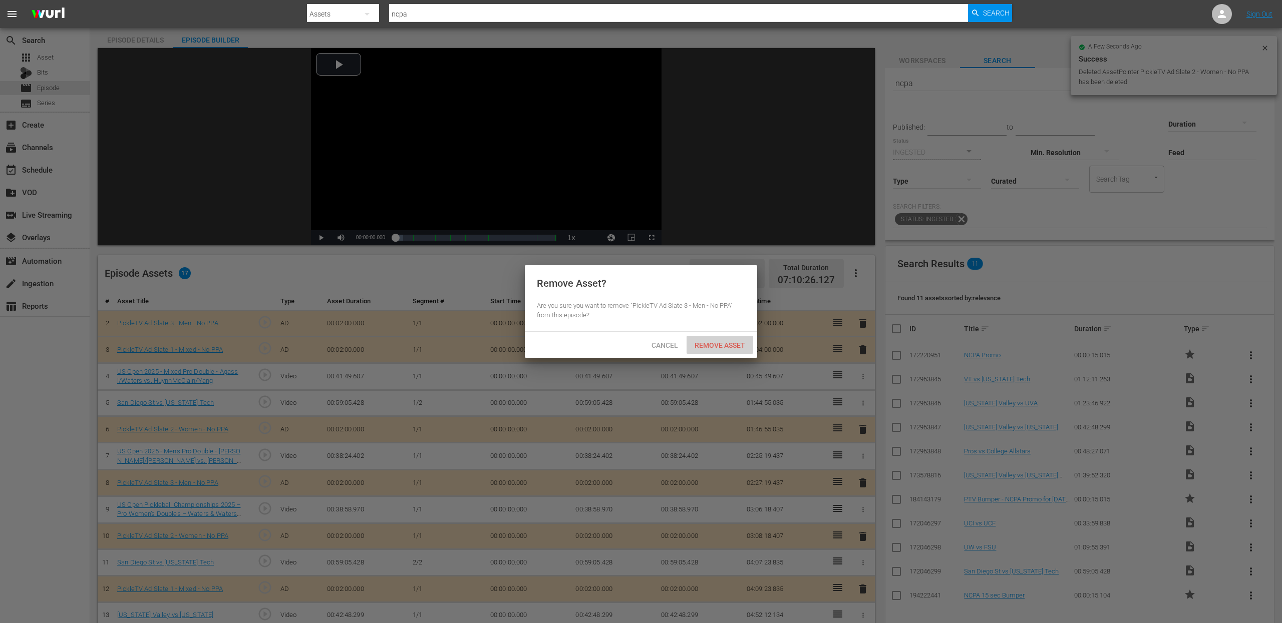
click at [720, 342] on span "Remove Asset" at bounding box center [720, 346] width 67 height 8
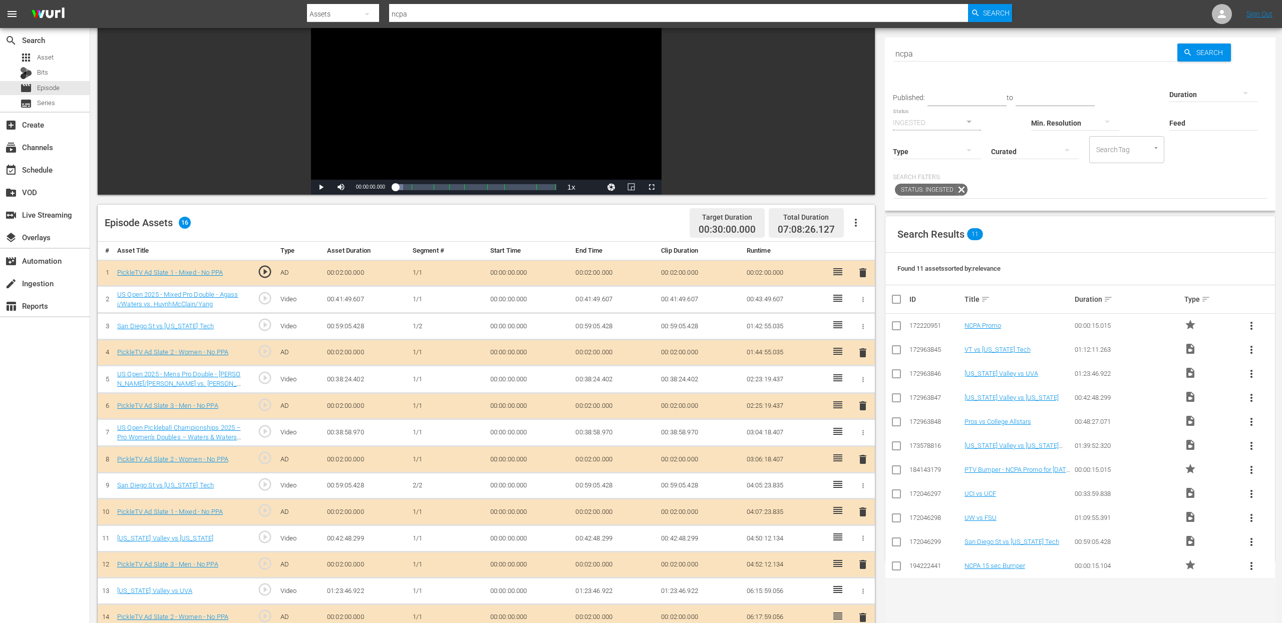
scroll to position [93, 0]
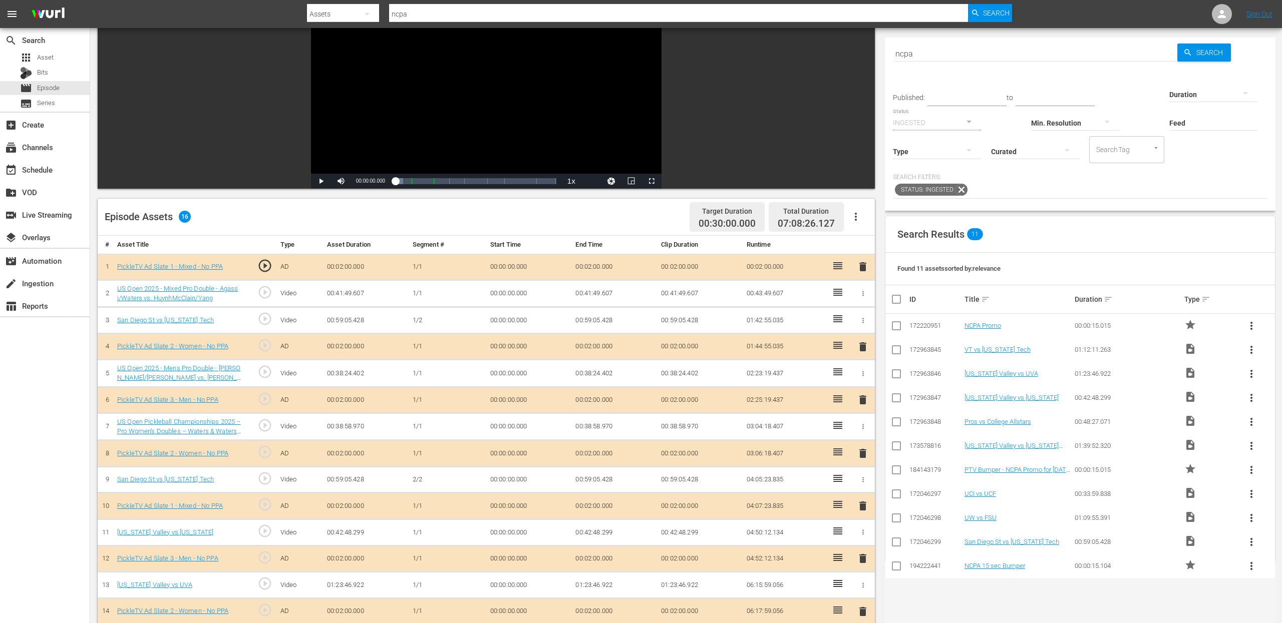
click at [863, 373] on icon "button" at bounding box center [863, 374] width 8 height 8
click at [842, 409] on span "DELETE ASSET" at bounding box center [830, 407] width 62 height 9
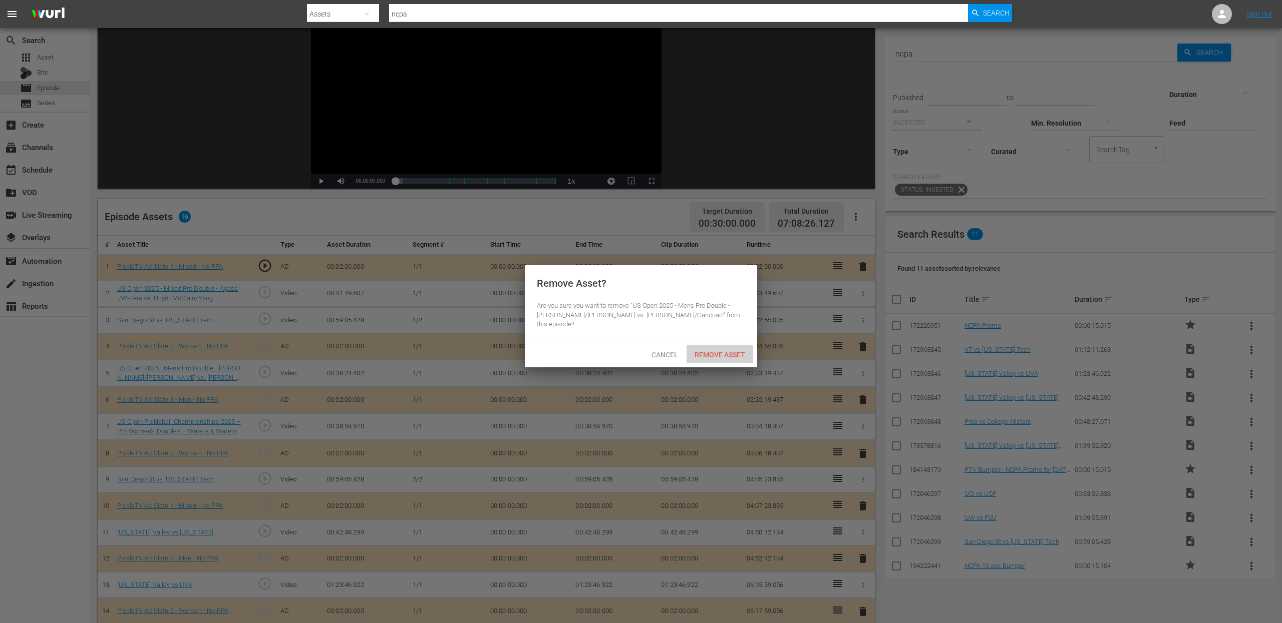
click at [735, 351] on span "Remove Asset" at bounding box center [720, 355] width 67 height 8
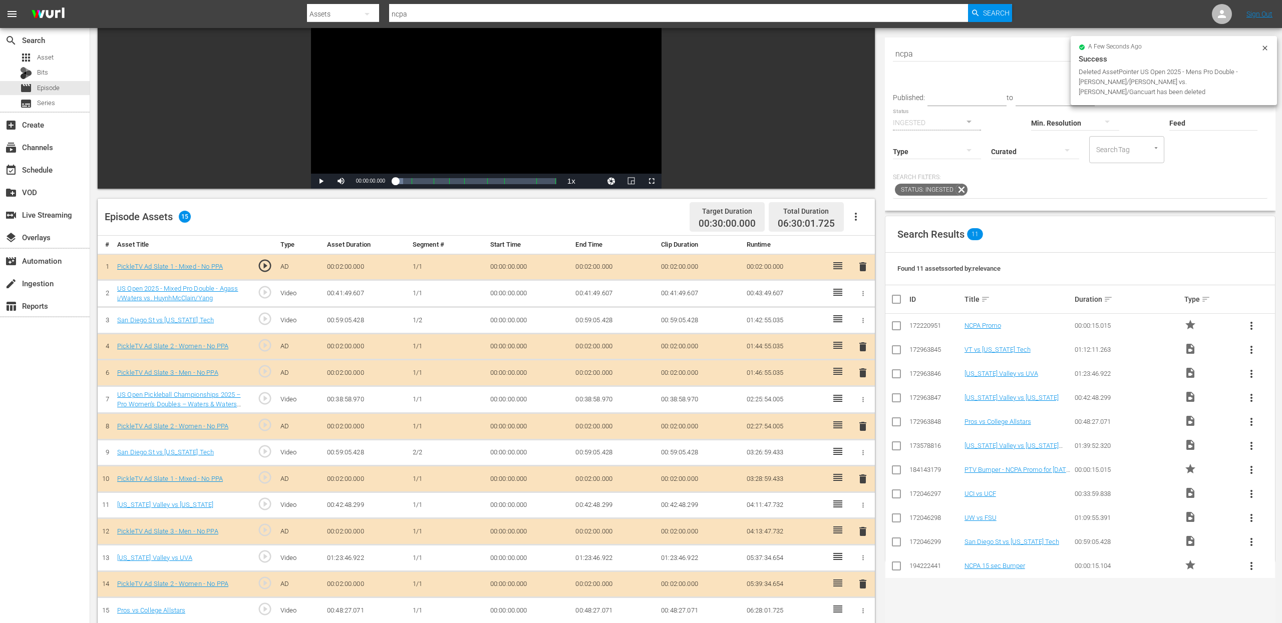
click at [862, 372] on span "delete" at bounding box center [863, 373] width 12 height 12
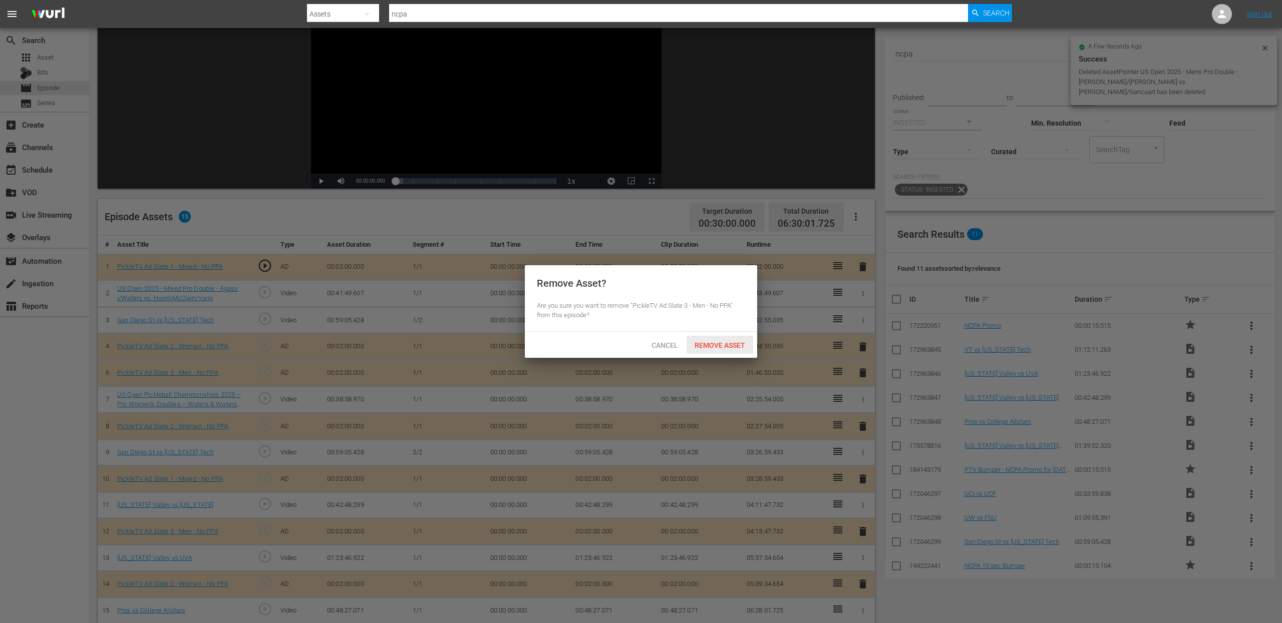
click at [745, 346] on span "Remove Asset" at bounding box center [720, 346] width 67 height 8
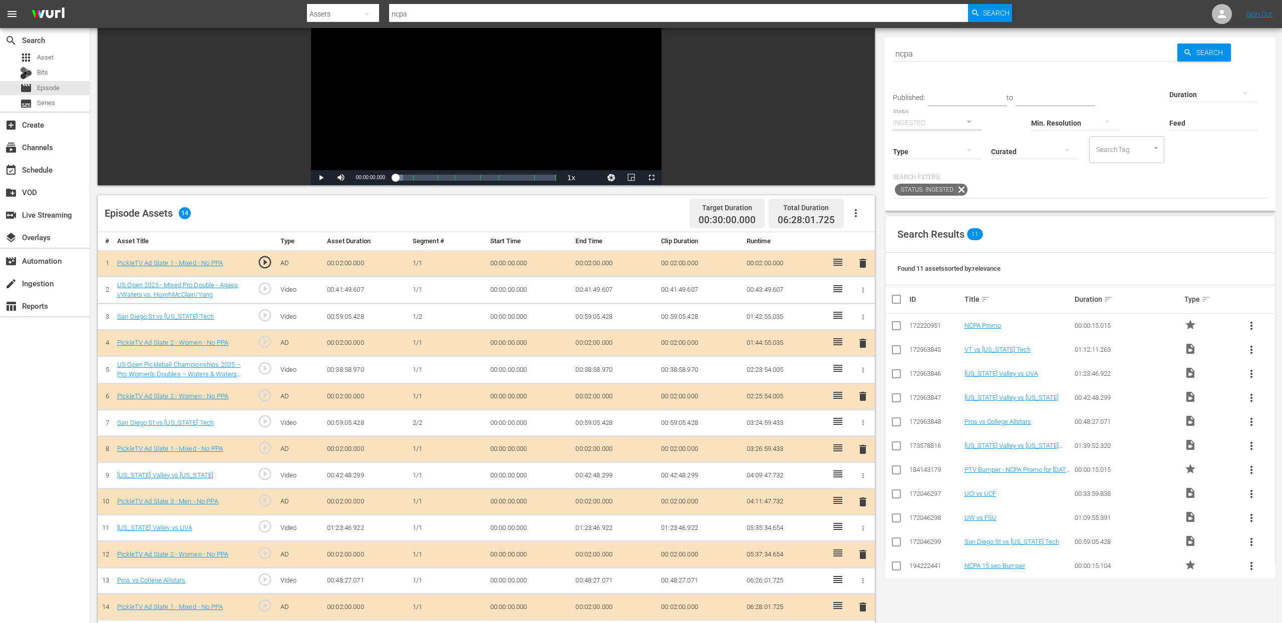
scroll to position [97, 0]
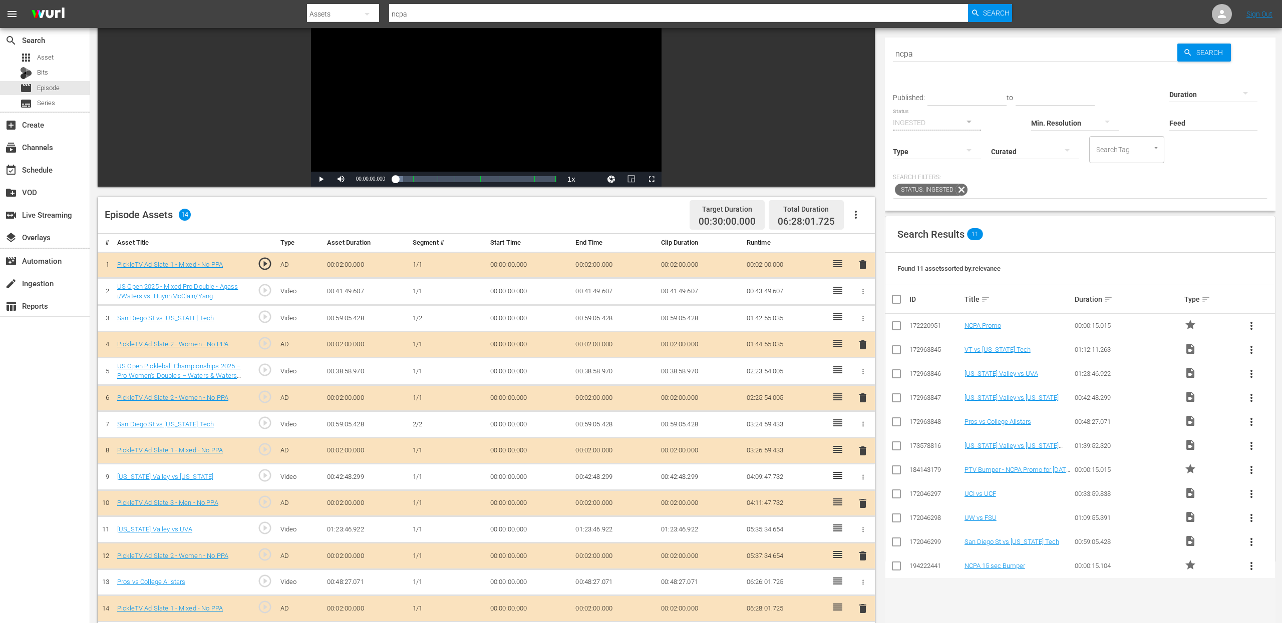
click at [859, 289] on icon "button" at bounding box center [863, 292] width 8 height 8
click at [842, 322] on span "DELETE ASSET" at bounding box center [830, 325] width 62 height 9
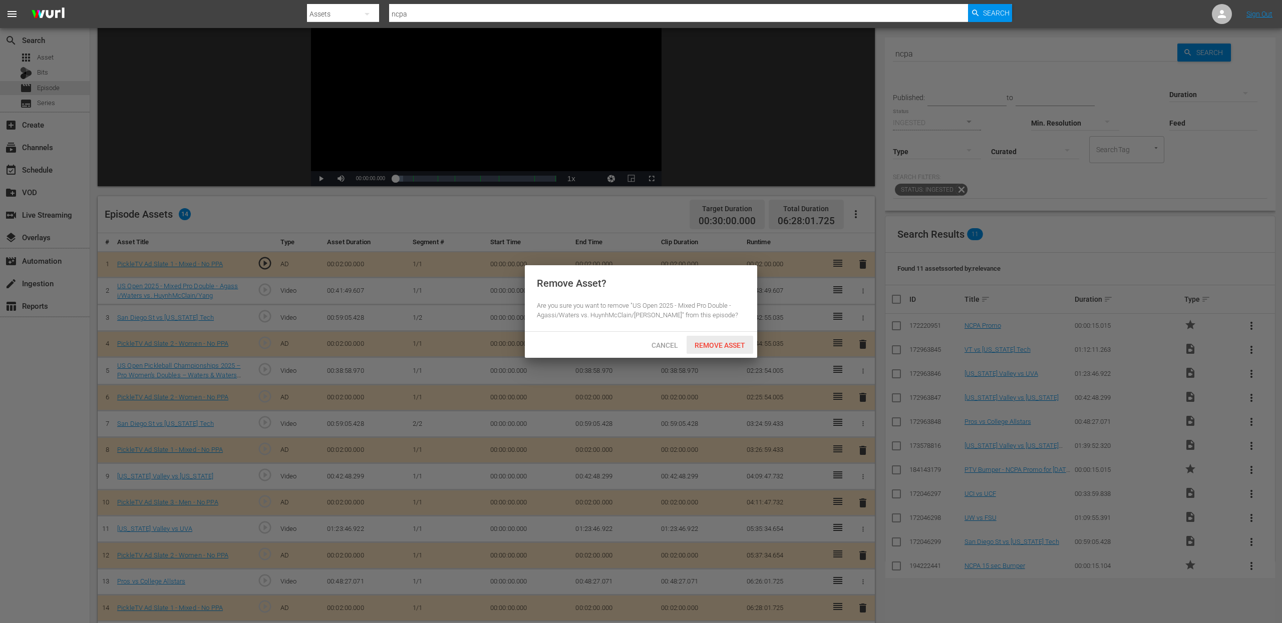
click at [731, 343] on span "Remove Asset" at bounding box center [720, 346] width 67 height 8
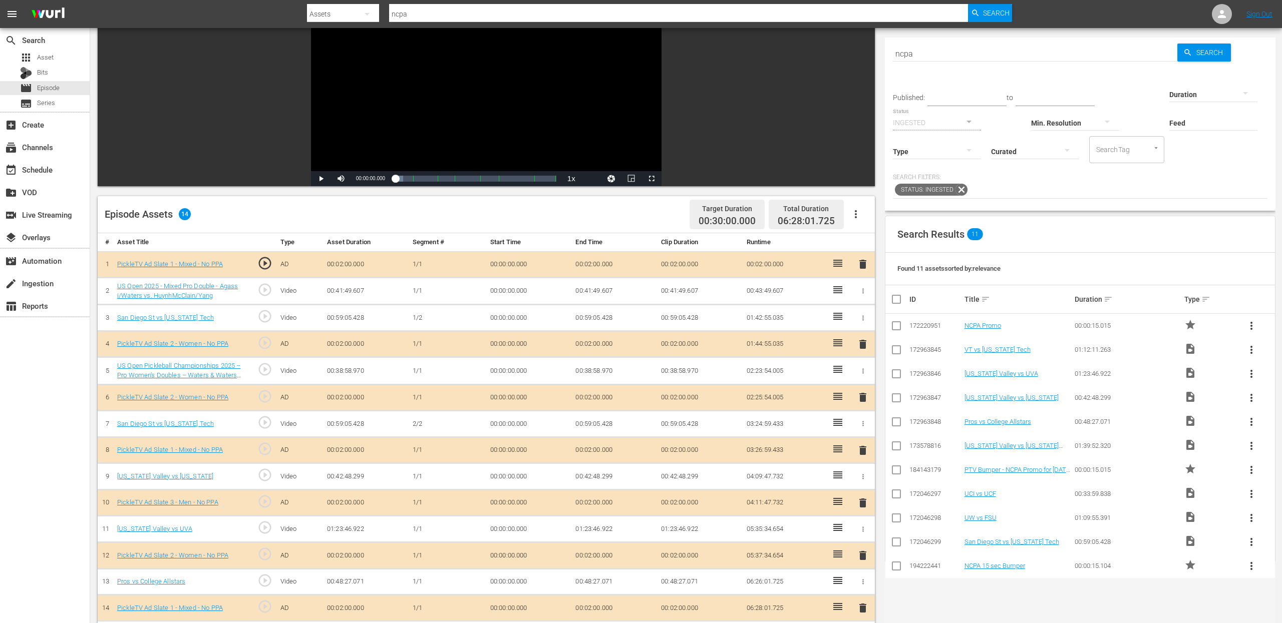
scroll to position [95, 0]
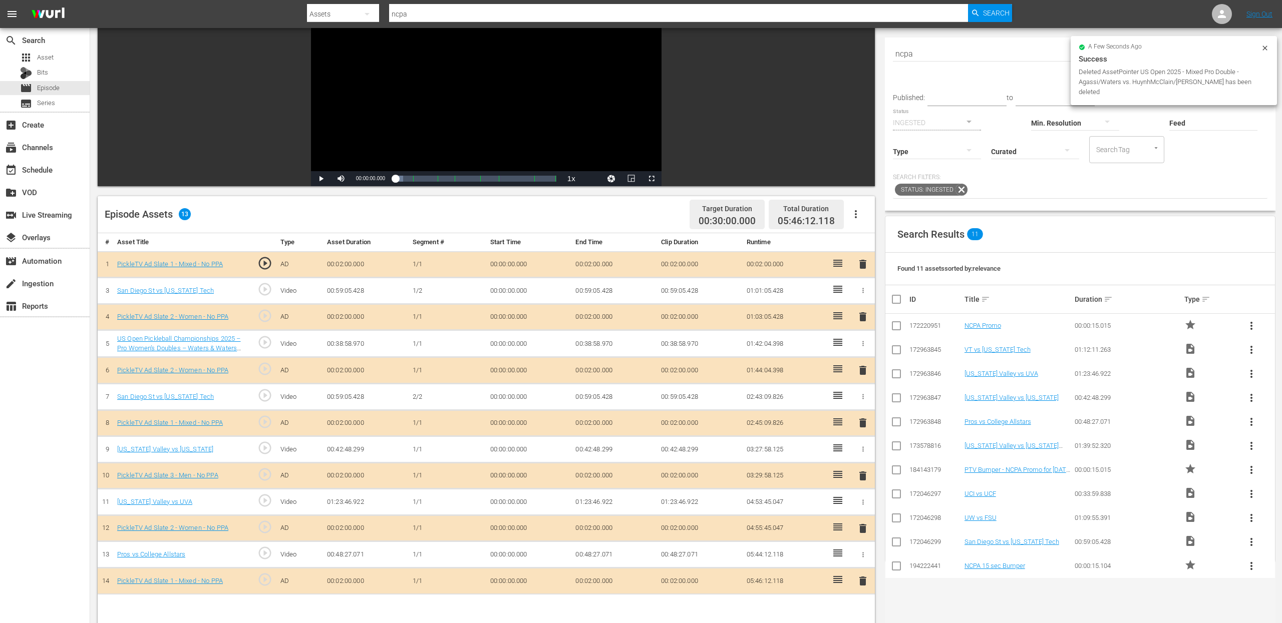
click at [862, 262] on span "delete" at bounding box center [863, 264] width 12 height 12
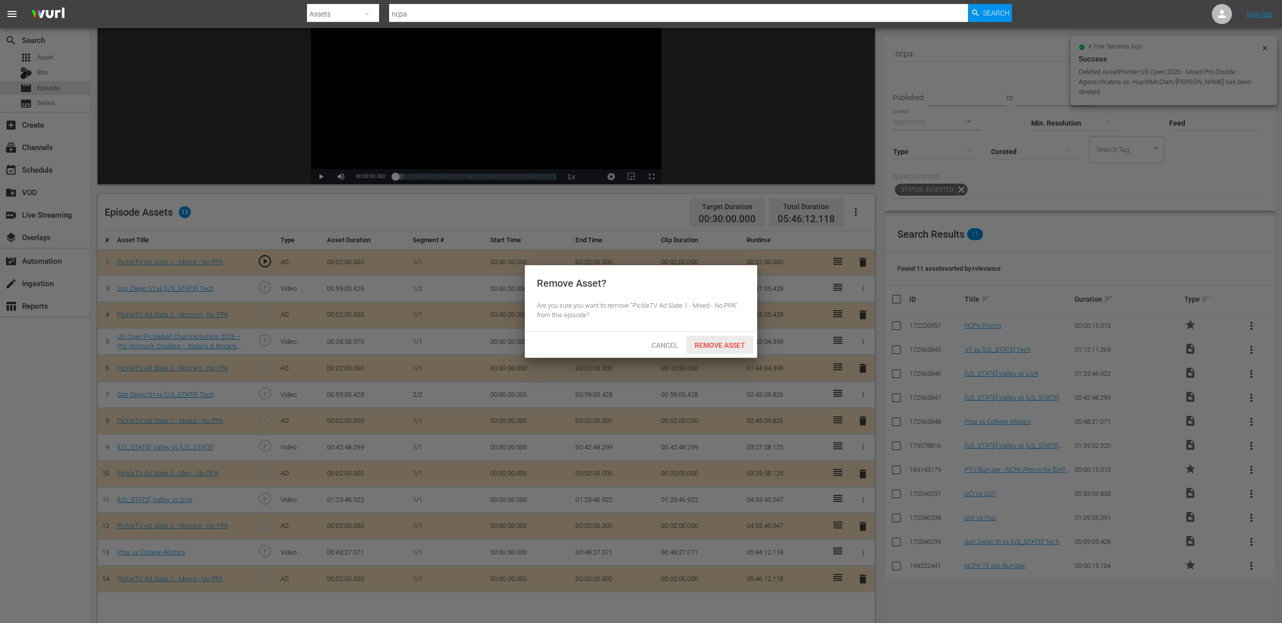
click at [741, 343] on span "Remove Asset" at bounding box center [720, 346] width 67 height 8
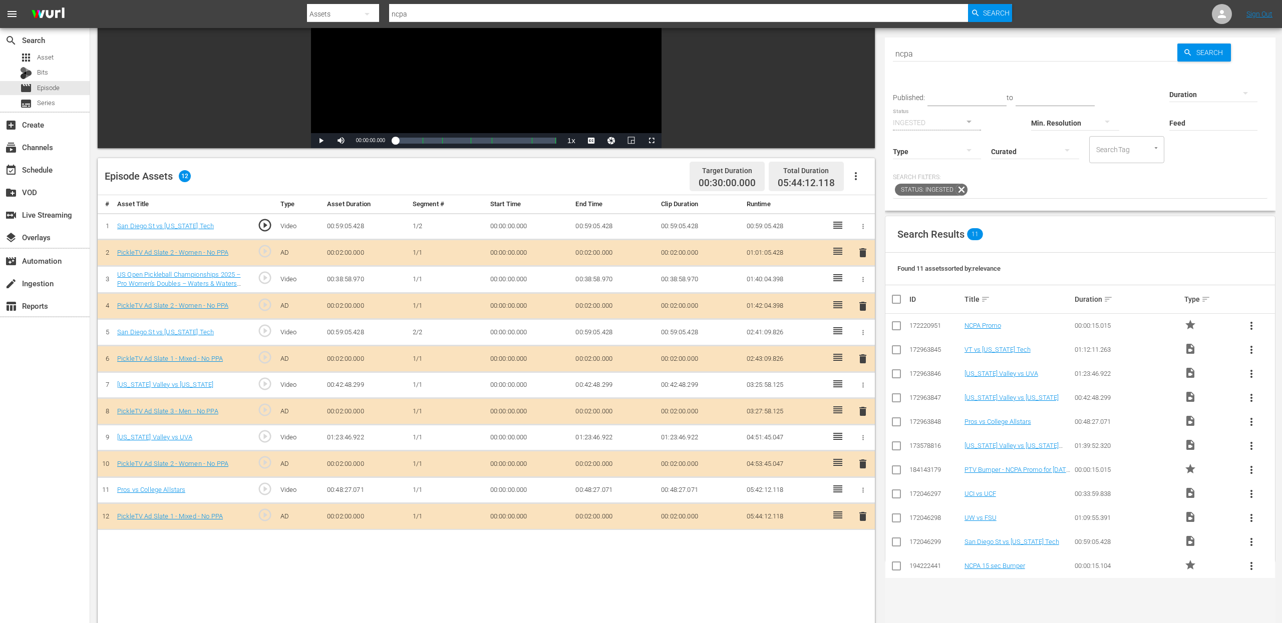
scroll to position [137, 0]
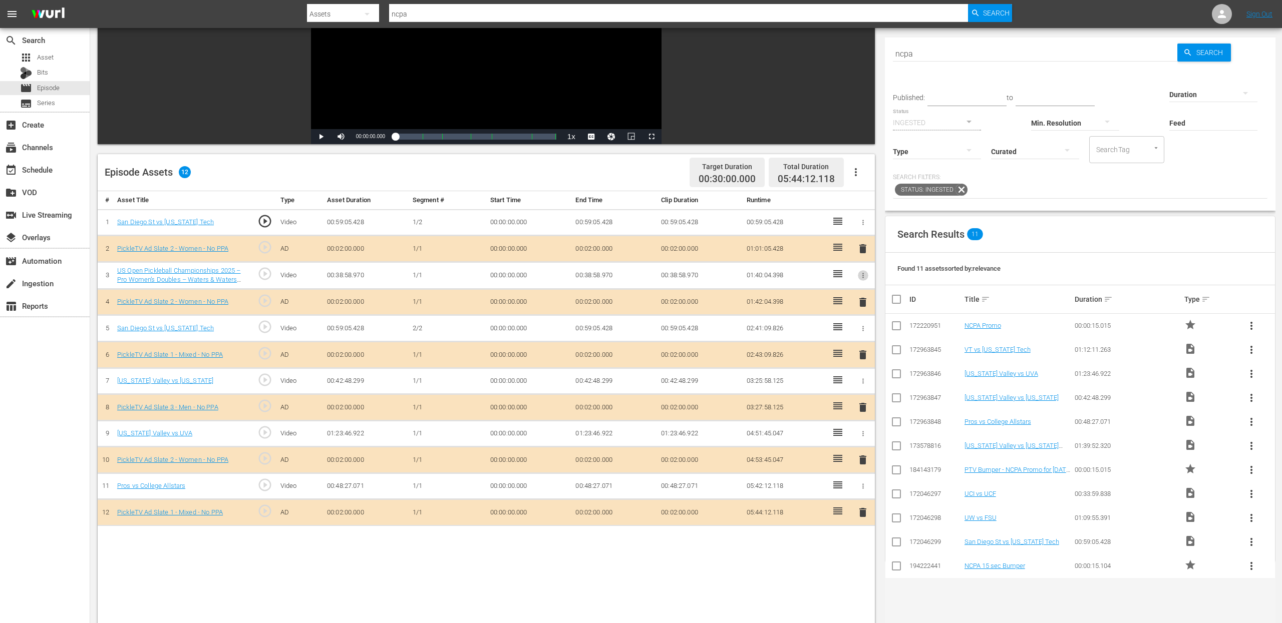
click at [864, 276] on icon "button" at bounding box center [863, 276] width 8 height 8
click at [837, 305] on span "DELETE ASSET" at bounding box center [830, 309] width 62 height 9
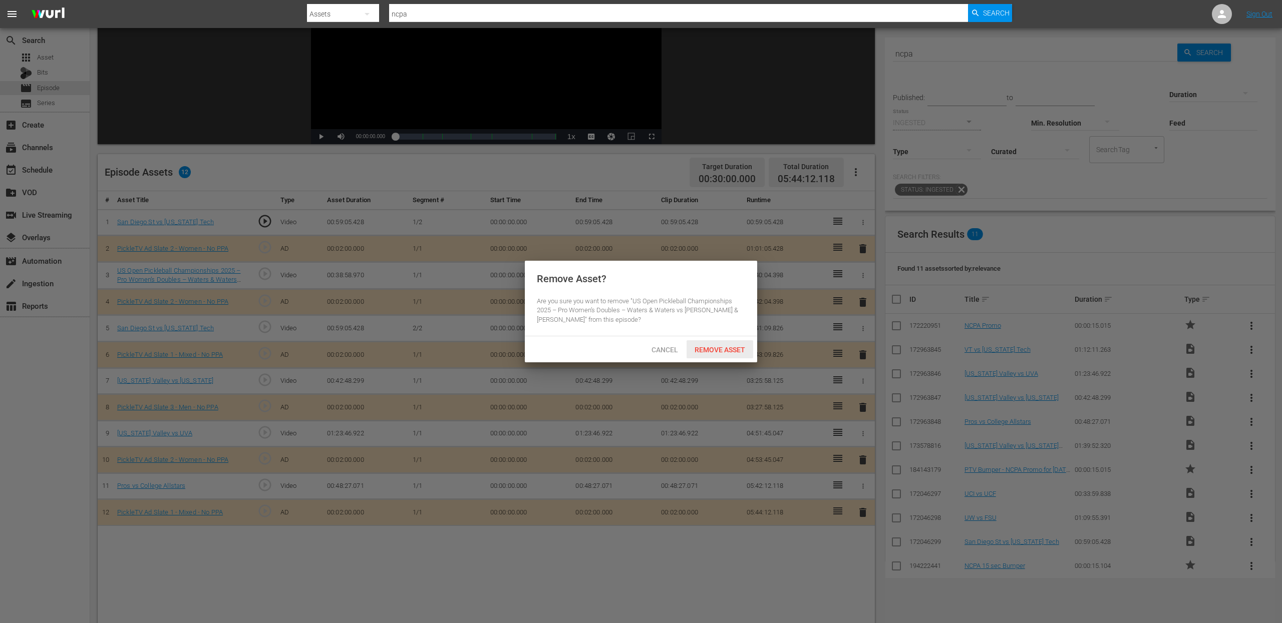
click at [709, 349] on span "Remove Asset" at bounding box center [720, 350] width 67 height 8
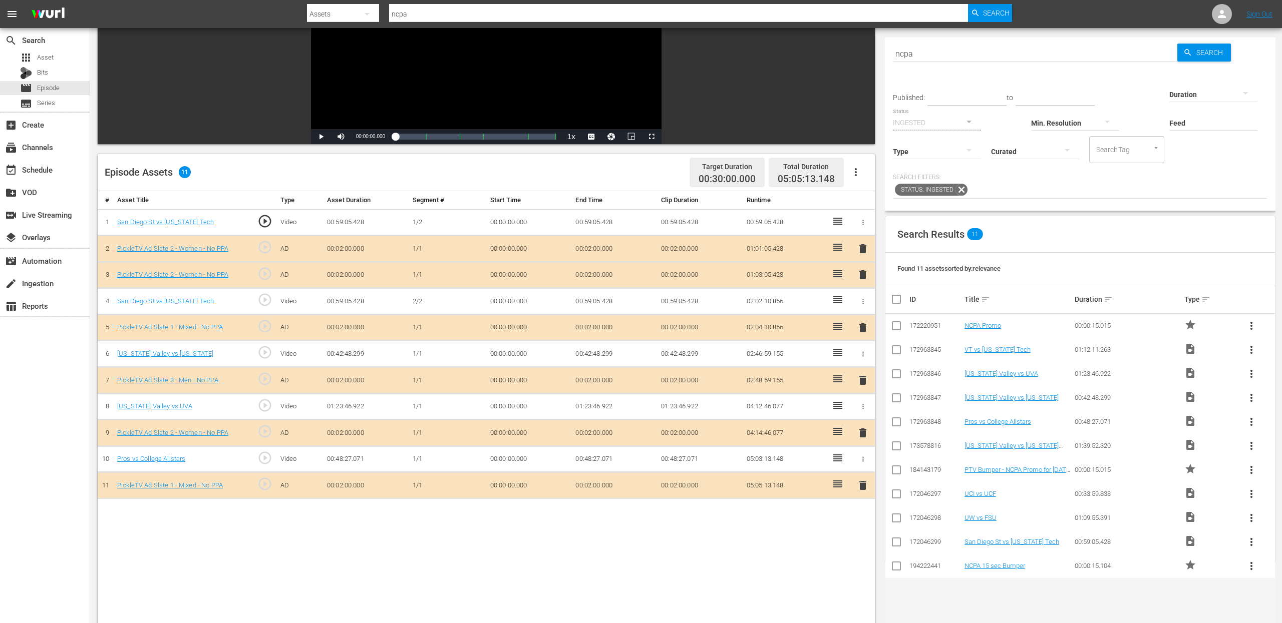
click at [860, 247] on span "delete" at bounding box center [863, 249] width 12 height 12
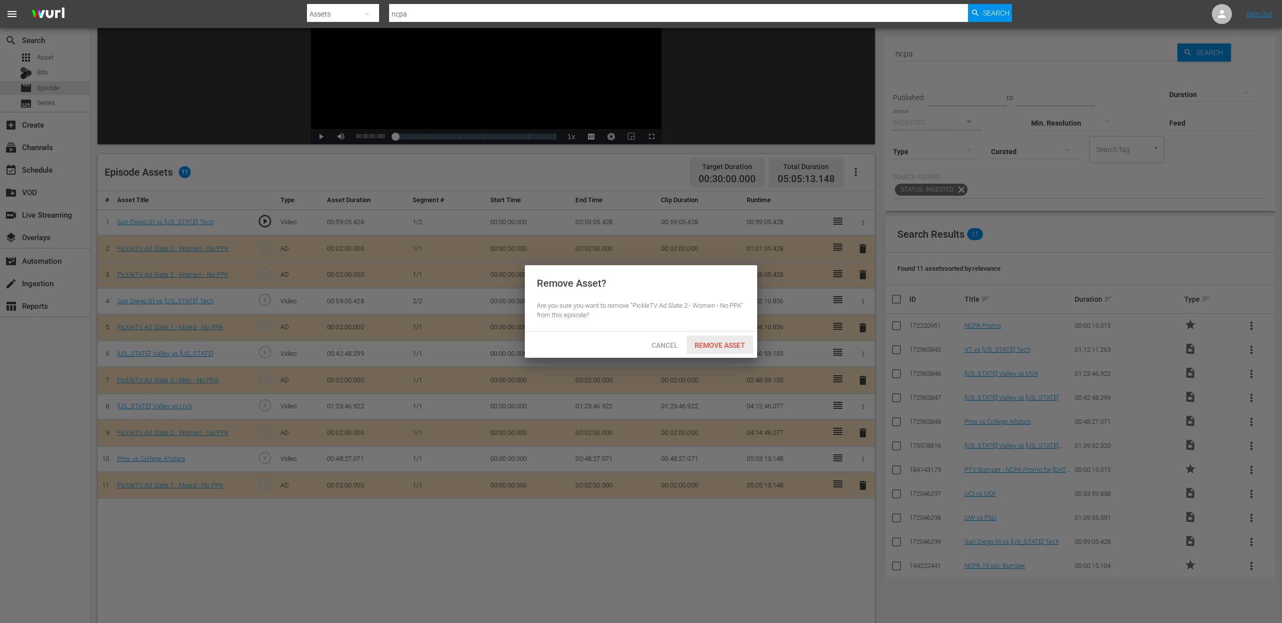
click at [721, 343] on span "Remove Asset" at bounding box center [720, 346] width 67 height 8
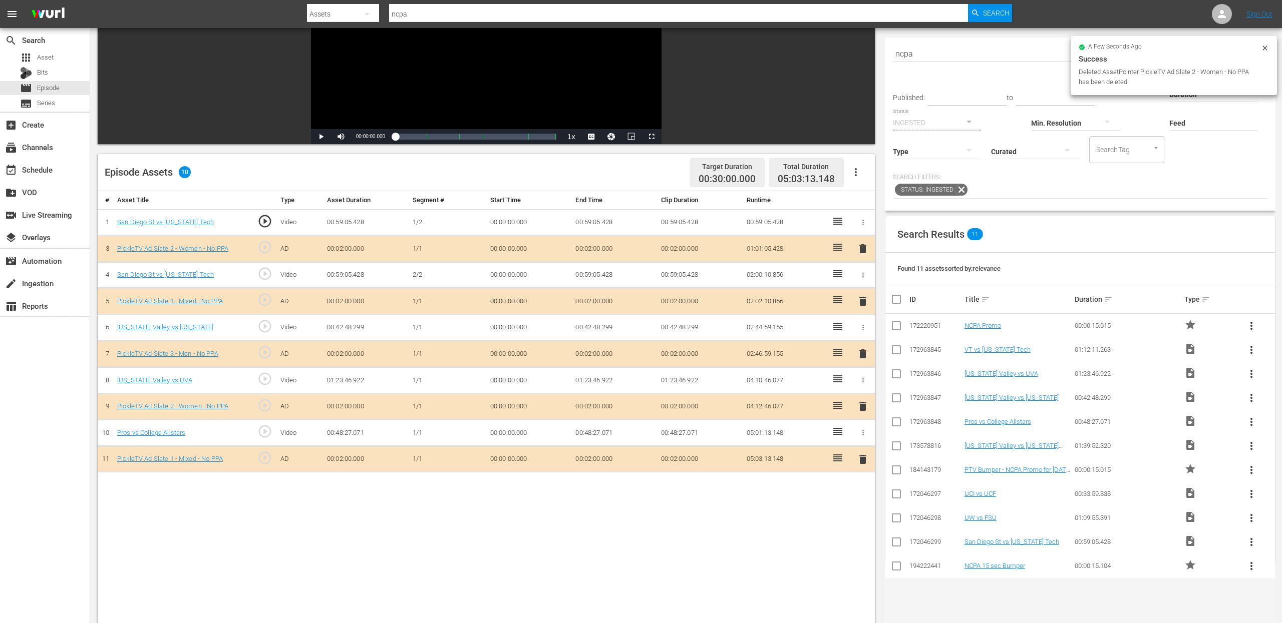
scroll to position [0, 0]
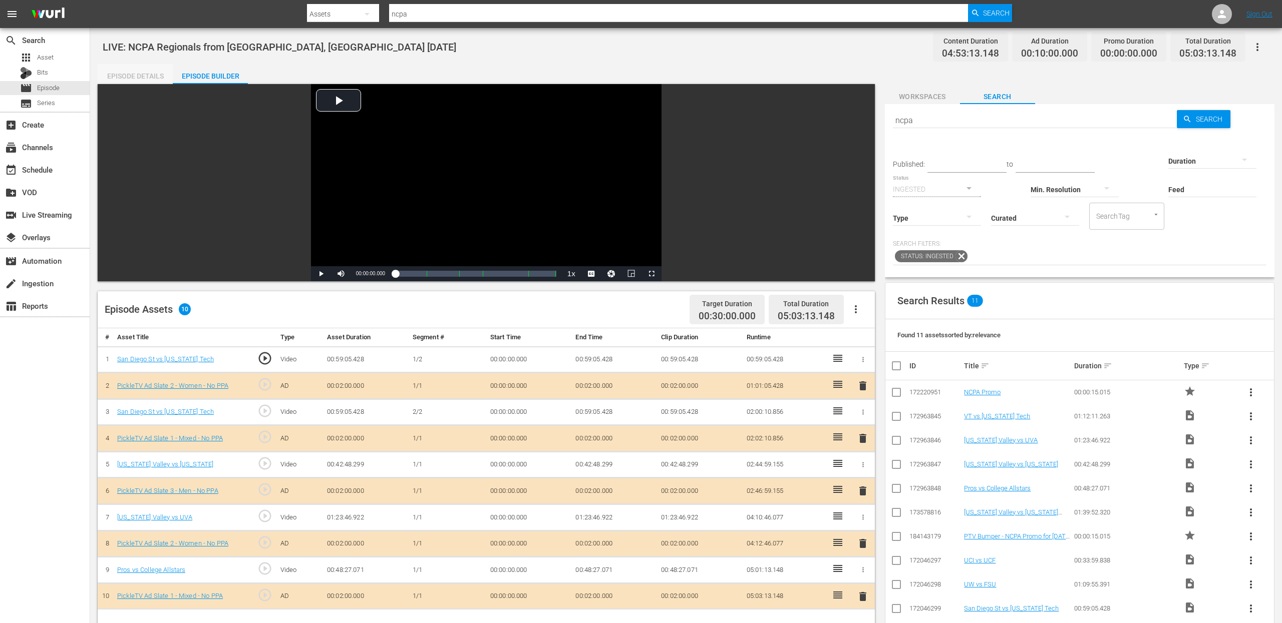
click at [148, 74] on div "Episode Details" at bounding box center [135, 76] width 75 height 24
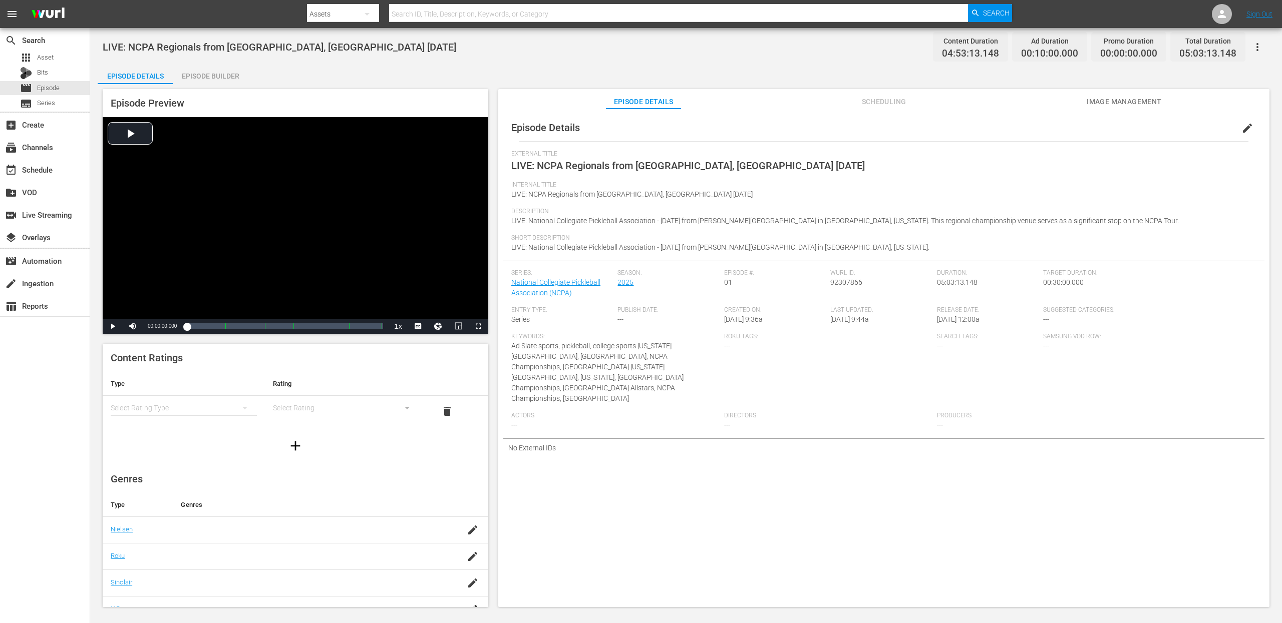
click at [209, 73] on div "Episode Builder" at bounding box center [210, 76] width 75 height 24
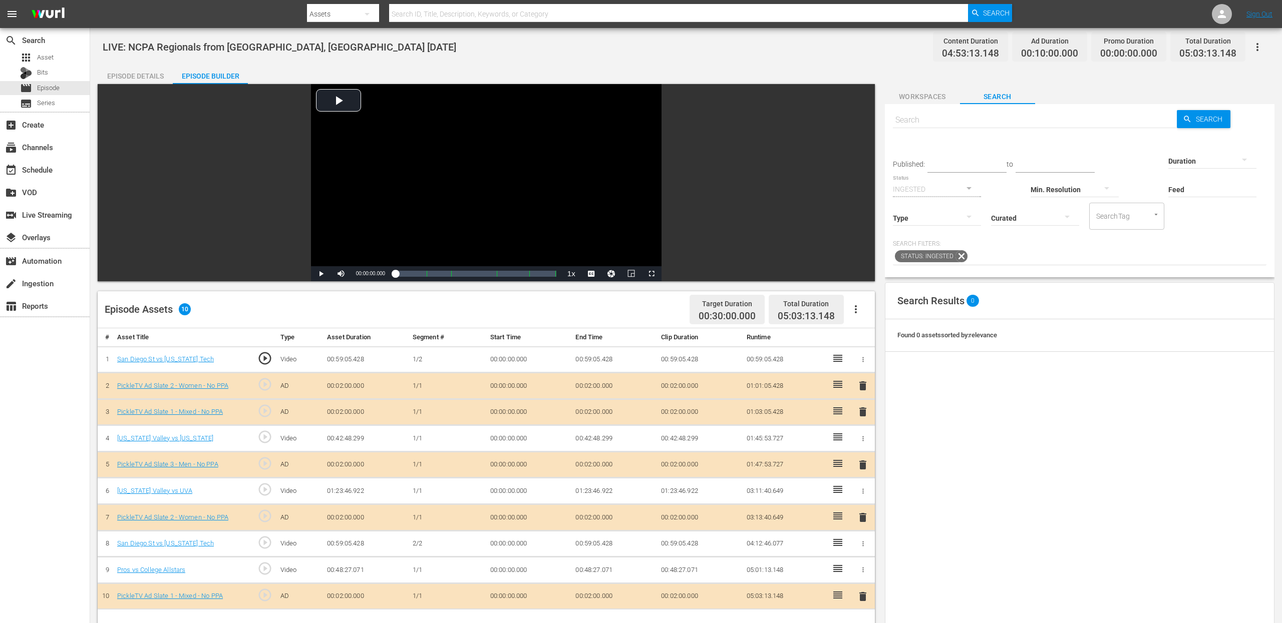
click at [1012, 121] on input "text" at bounding box center [1035, 120] width 284 height 24
type input "ncpa"
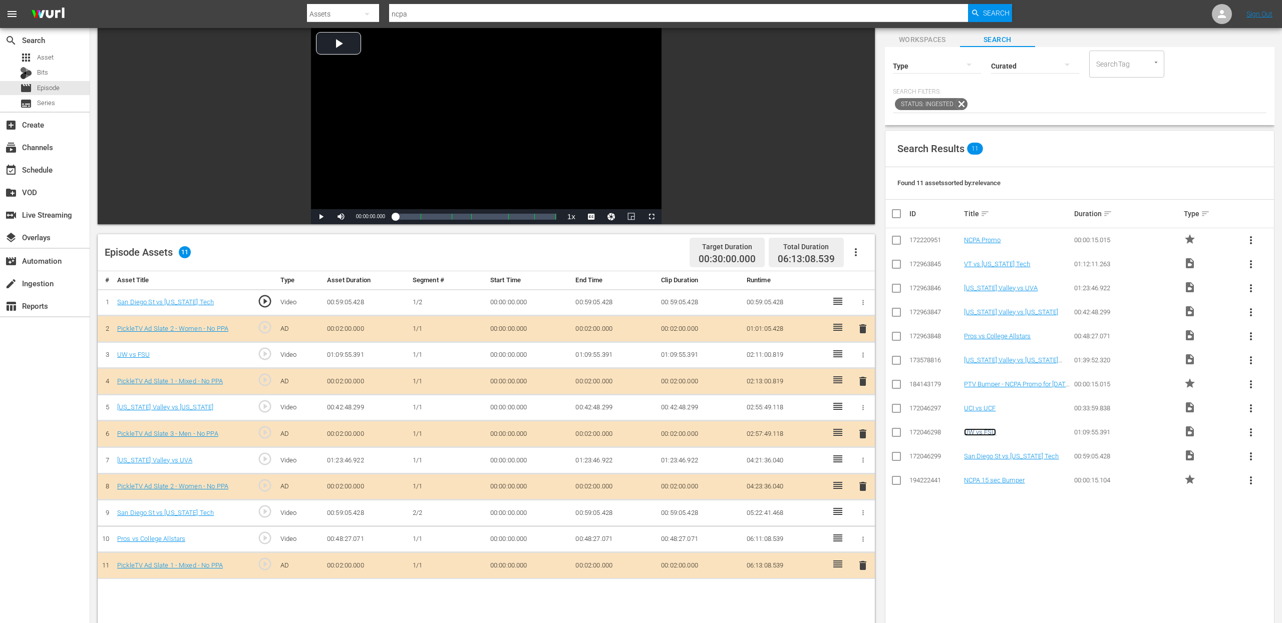
scroll to position [59, 0]
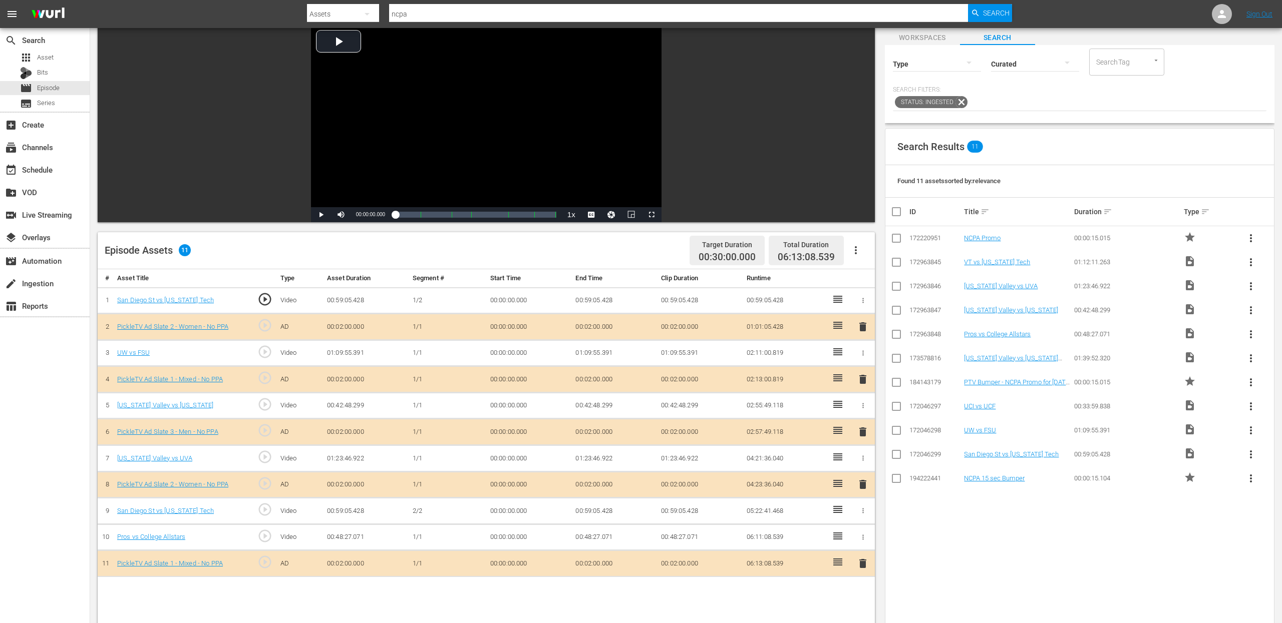
click at [861, 434] on icon "button" at bounding box center [863, 511] width 8 height 8
click at [847, 434] on span "DELETE ASSET" at bounding box center [830, 543] width 62 height 9
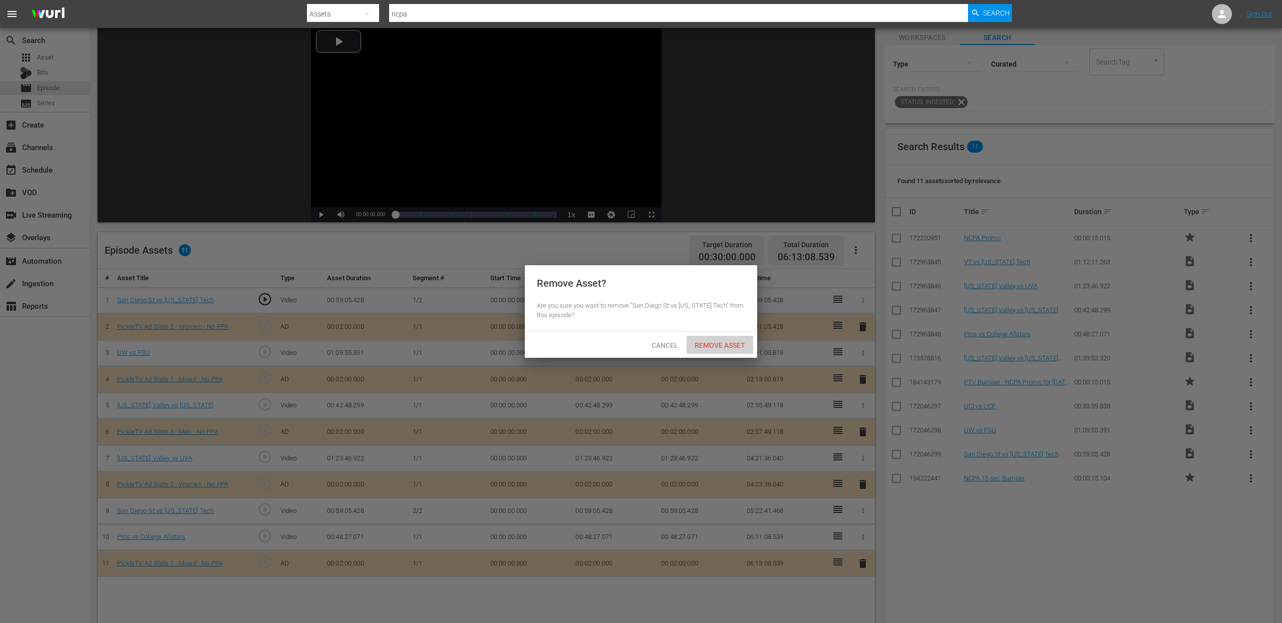
click at [736, 350] on span "Remove Asset" at bounding box center [720, 346] width 67 height 8
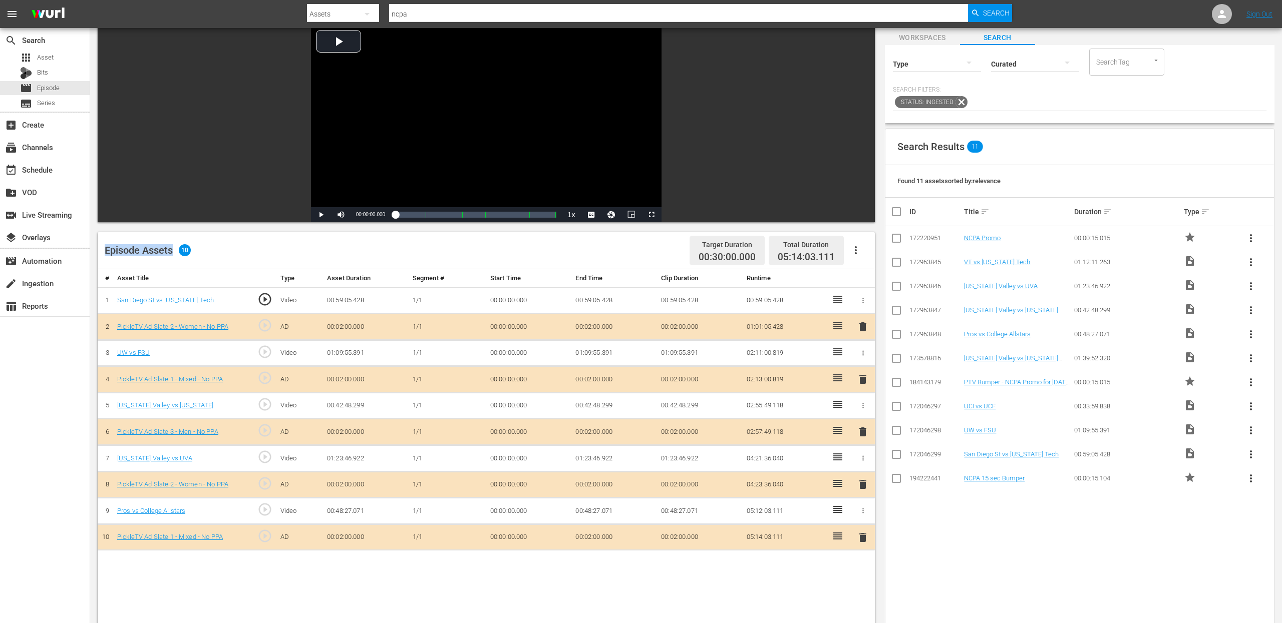
drag, startPoint x: 235, startPoint y: 253, endPoint x: 107, endPoint y: 245, distance: 128.4
click at [107, 245] on div "Episode Assets 10 Target Duration 00:30:00.000 Total Duration 05:14:03.111" at bounding box center [486, 250] width 777 height 37
click at [107, 245] on div "Episode Assets 10" at bounding box center [148, 250] width 86 height 12
drag, startPoint x: 112, startPoint y: 251, endPoint x: 227, endPoint y: 260, distance: 115.0
click at [227, 260] on div "Episode Assets 10 Target Duration 00:30:00.000 Total Duration 05:14:03.111" at bounding box center [486, 250] width 777 height 37
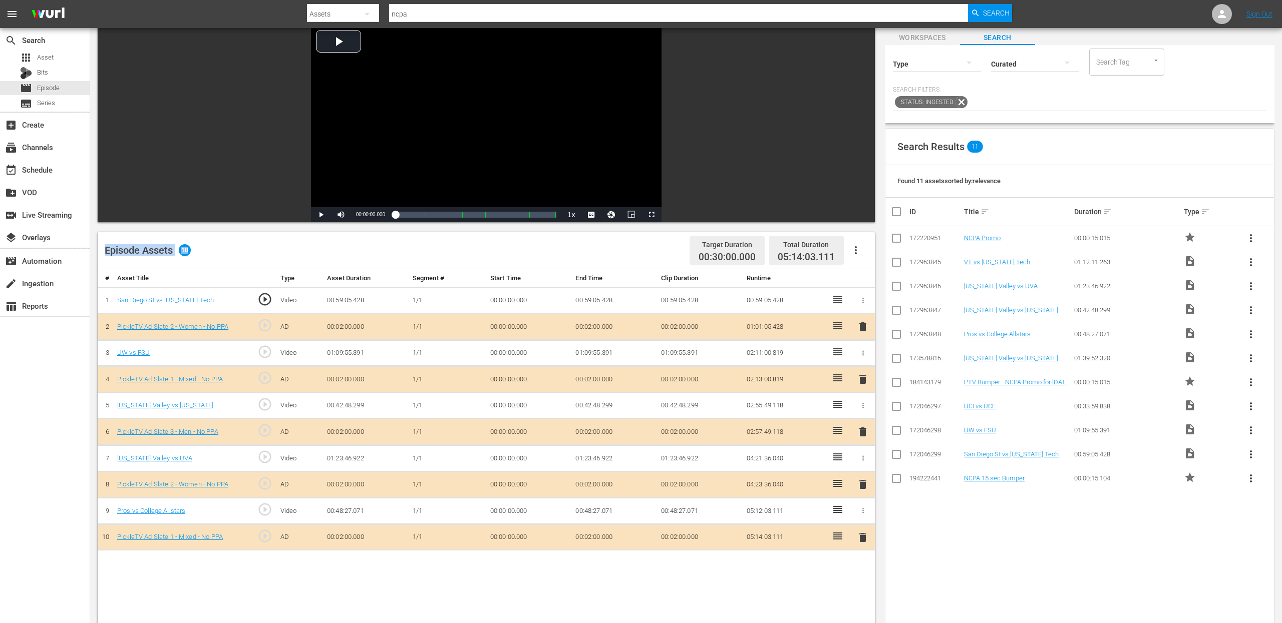
click at [227, 260] on div "Episode Assets 10 Target Duration 00:30:00.000 Total Duration 05:14:03.111" at bounding box center [486, 250] width 777 height 37
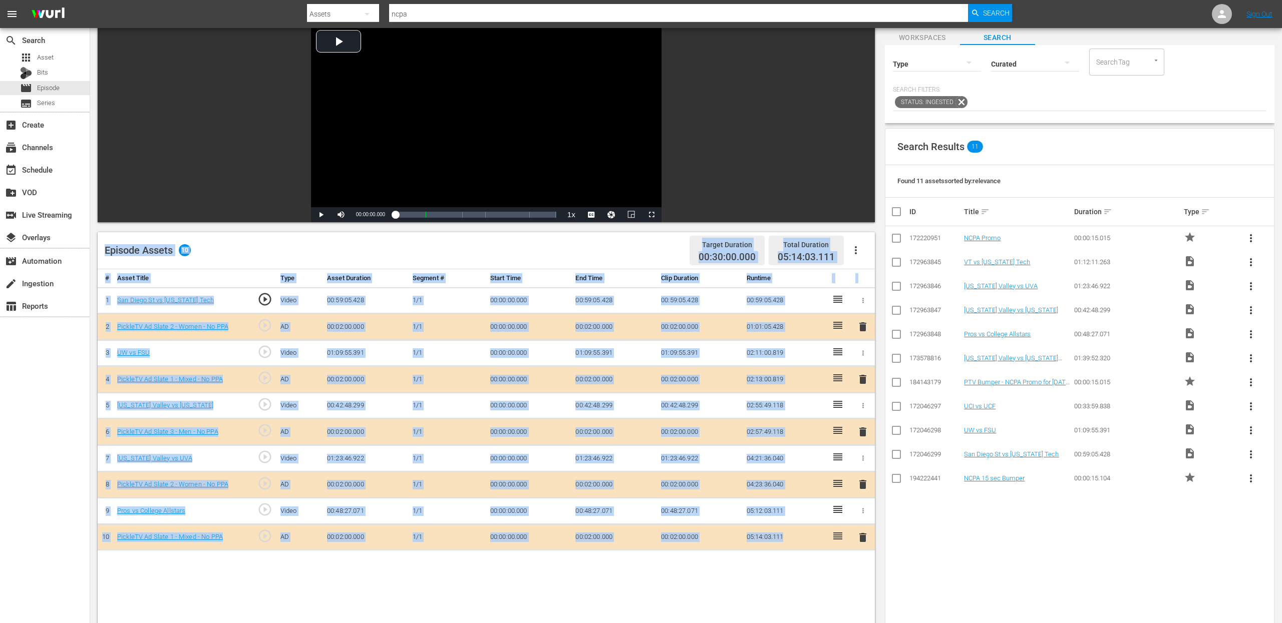
drag, startPoint x: 800, startPoint y: 537, endPoint x: 92, endPoint y: 231, distance: 771.3
click at [92, 231] on div "LIVE: NCPA Regionals from San Diego, CA 10/18/25 Content Duration 05:04:03.111 …" at bounding box center [686, 397] width 1192 height 856
click at [113, 237] on div "Episode Assets 10 Target Duration 00:30:00.000 Total Duration 05:14:03.111" at bounding box center [486, 250] width 777 height 37
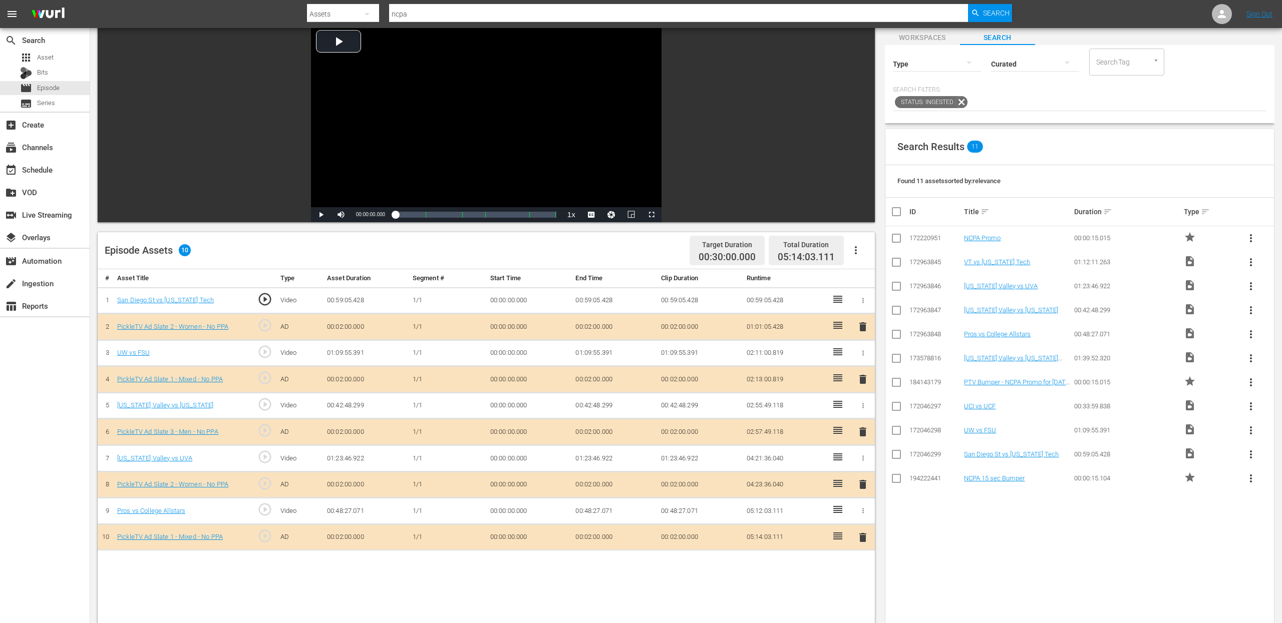
scroll to position [0, 0]
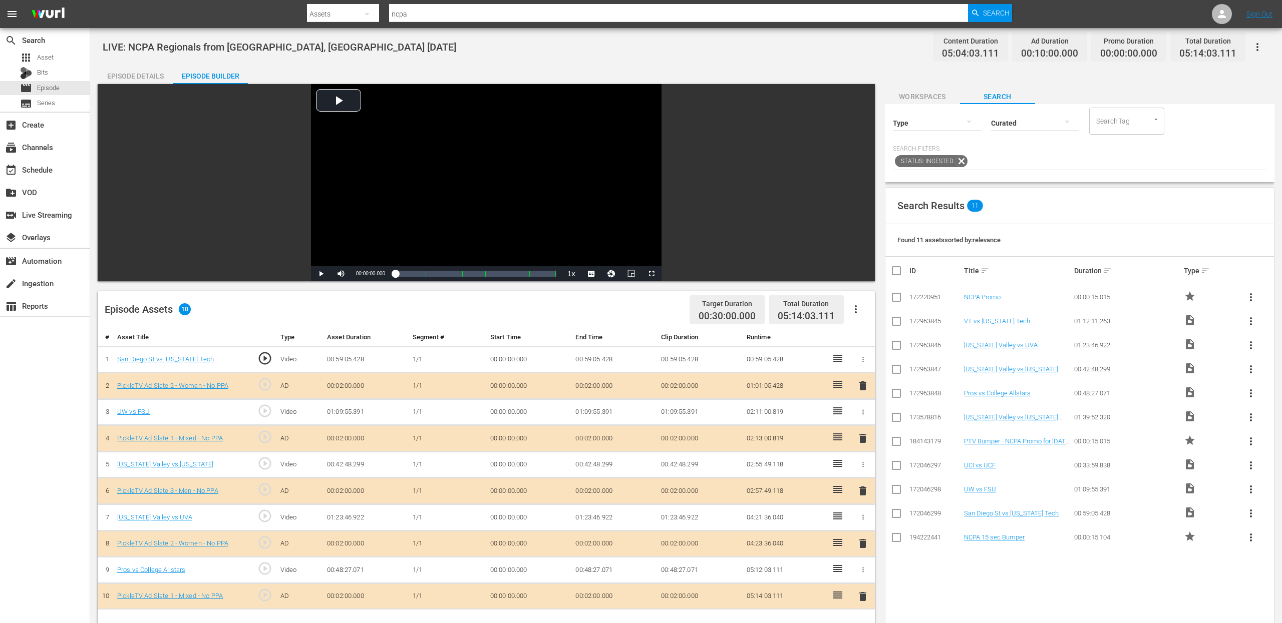
click at [690, 62] on div "LIVE: NCPA Regionals from San Diego, CA 10/18/25 Content Duration 05:04:03.111 …" at bounding box center [686, 456] width 1192 height 856
click at [163, 74] on div "Episode Details" at bounding box center [135, 76] width 75 height 24
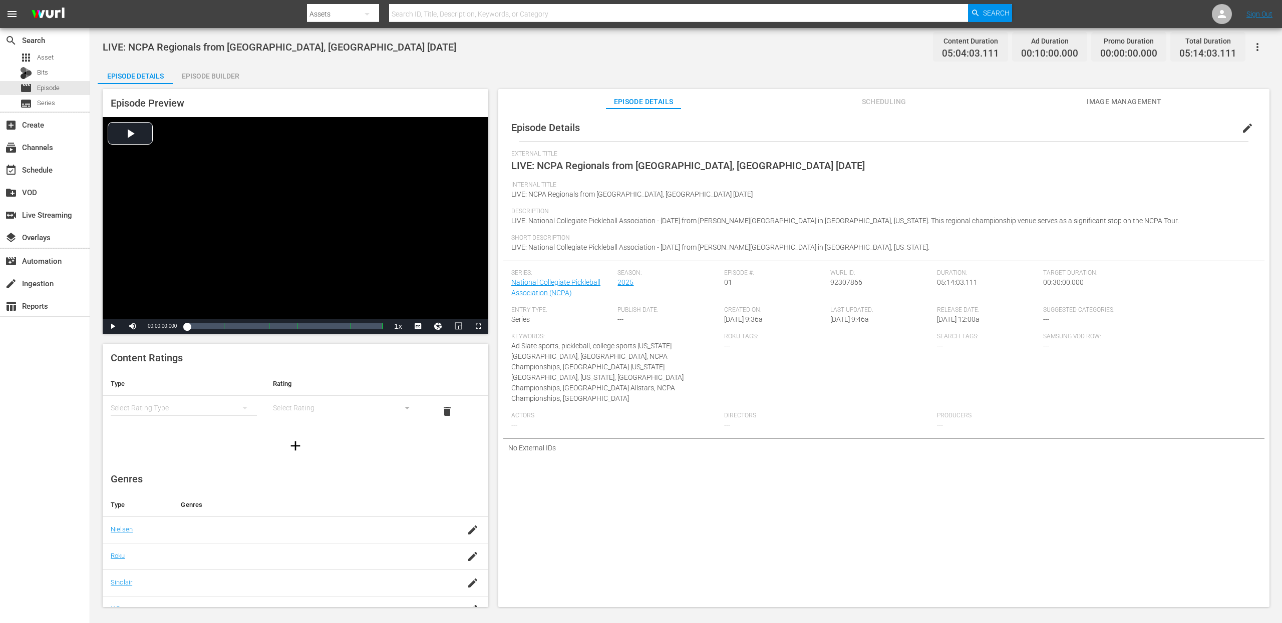
click at [523, 32] on div "LIVE: NCPA Regionals from San Diego, CA 10/18/25 Content Duration 05:04:03.111 …" at bounding box center [686, 318] width 1192 height 581
click at [647, 63] on div "LIVE: NCPA Regionals from San Diego, CA 10/18/25 Content Duration 05:04:03.111 …" at bounding box center [686, 318] width 1192 height 581
click at [648, 58] on div "LIVE: NCPA Regionals from San Diego, CA 10/18/25 Content Duration 05:04:03.111 …" at bounding box center [686, 47] width 1167 height 23
click at [241, 75] on div "Episode Builder" at bounding box center [210, 76] width 75 height 24
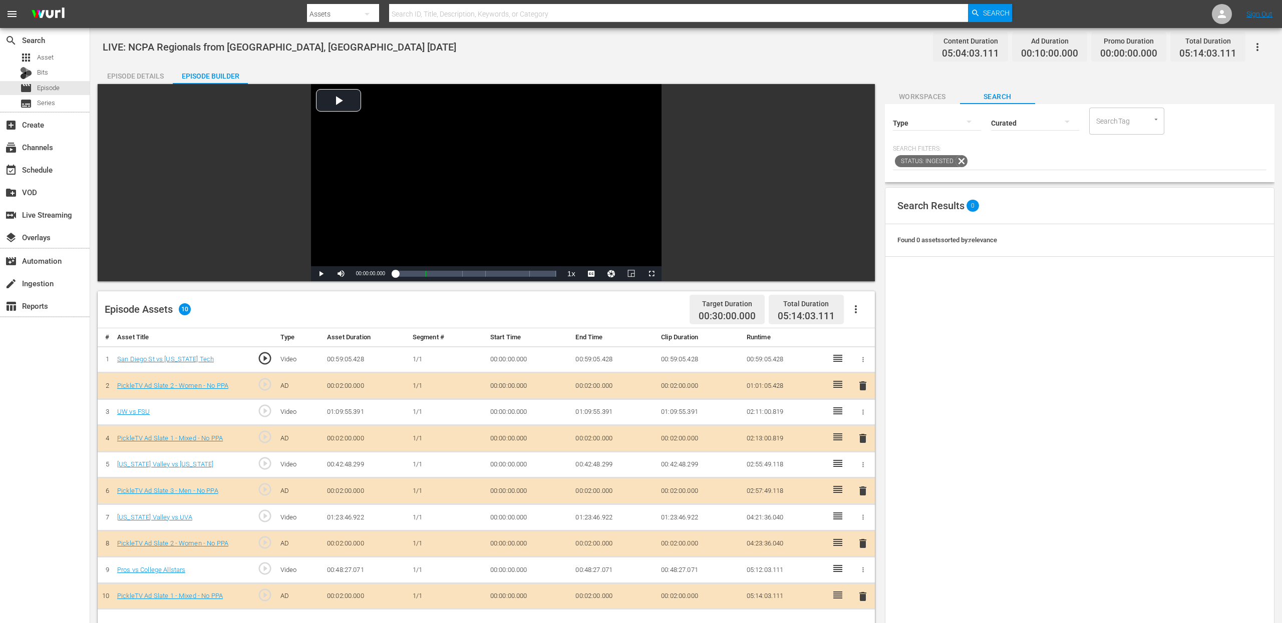
click at [154, 79] on div "Episode Details" at bounding box center [135, 76] width 75 height 24
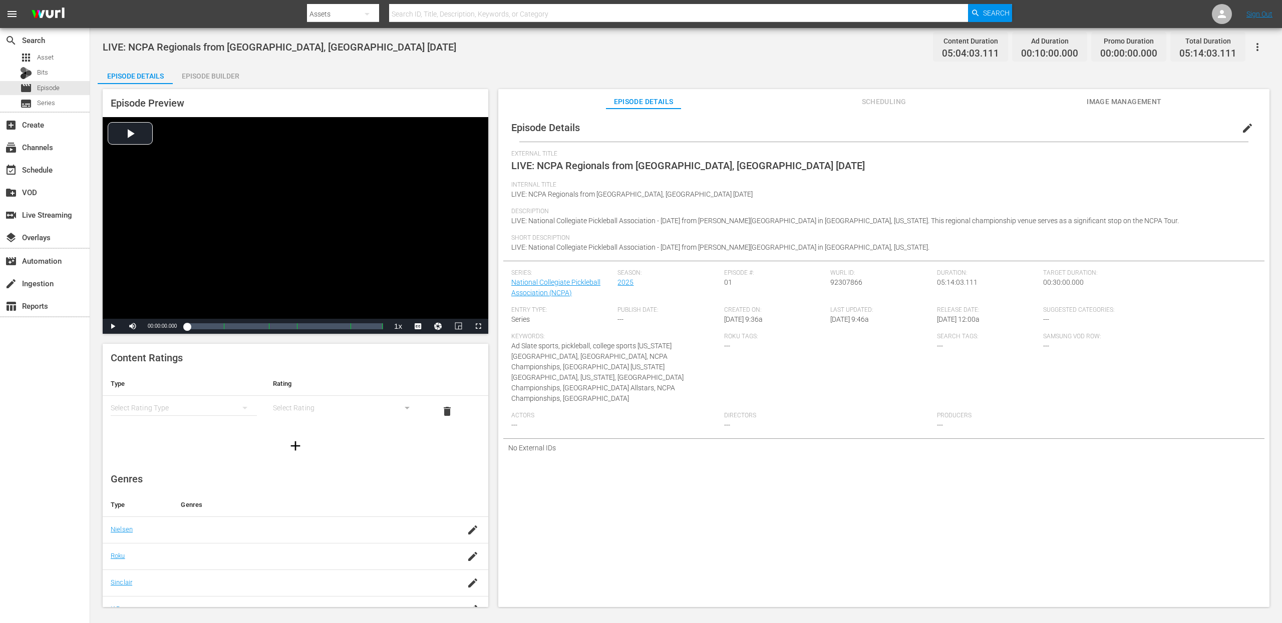
click at [335, 51] on div "LIVE: NCPA Regionals from San Diego, CA 10/18/25 Content Duration 05:04:03.111 …" at bounding box center [686, 47] width 1167 height 23
drag, startPoint x: 316, startPoint y: 48, endPoint x: 174, endPoint y: 35, distance: 143.3
click at [174, 36] on div "LIVE: NCPA Regionals from San Diego, CA 10/18/25 Content Duration 05:04:03.111 …" at bounding box center [686, 47] width 1167 height 23
drag, startPoint x: 647, startPoint y: 50, endPoint x: 648, endPoint y: 55, distance: 5.7
click at [647, 51] on div "LIVE: NCPA Regionals from San Diego, CA 10/18/25 Content Duration 05:04:03.111 …" at bounding box center [686, 47] width 1167 height 23
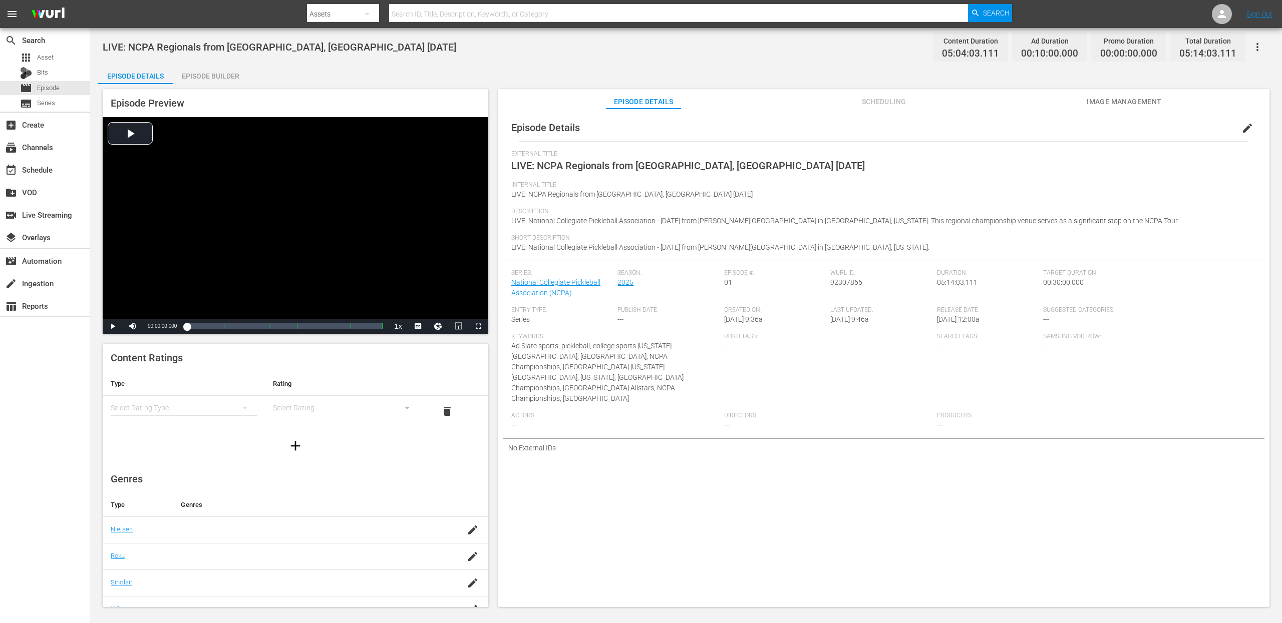
click at [537, 49] on div "LIVE: NCPA Regionals from San Diego, CA 10/18/25 Content Duration 05:04:03.111 …" at bounding box center [686, 47] width 1167 height 23
click at [497, 87] on div "Episode Preview Video Player is loading. Play Video Play Mute Current Time 00:0…" at bounding box center [686, 349] width 1177 height 531
click at [54, 85] on span "Episode" at bounding box center [48, 88] width 23 height 10
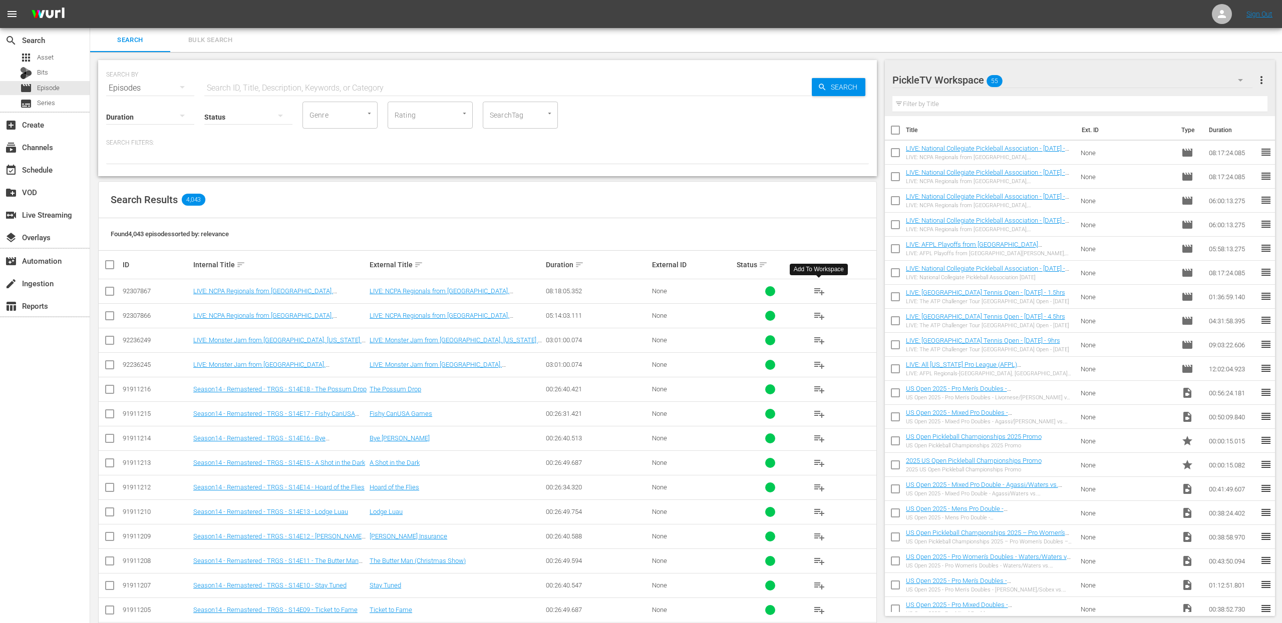
click at [818, 292] on span "playlist_add" at bounding box center [819, 291] width 12 height 12
click at [819, 316] on span "playlist_add" at bounding box center [819, 316] width 12 height 12
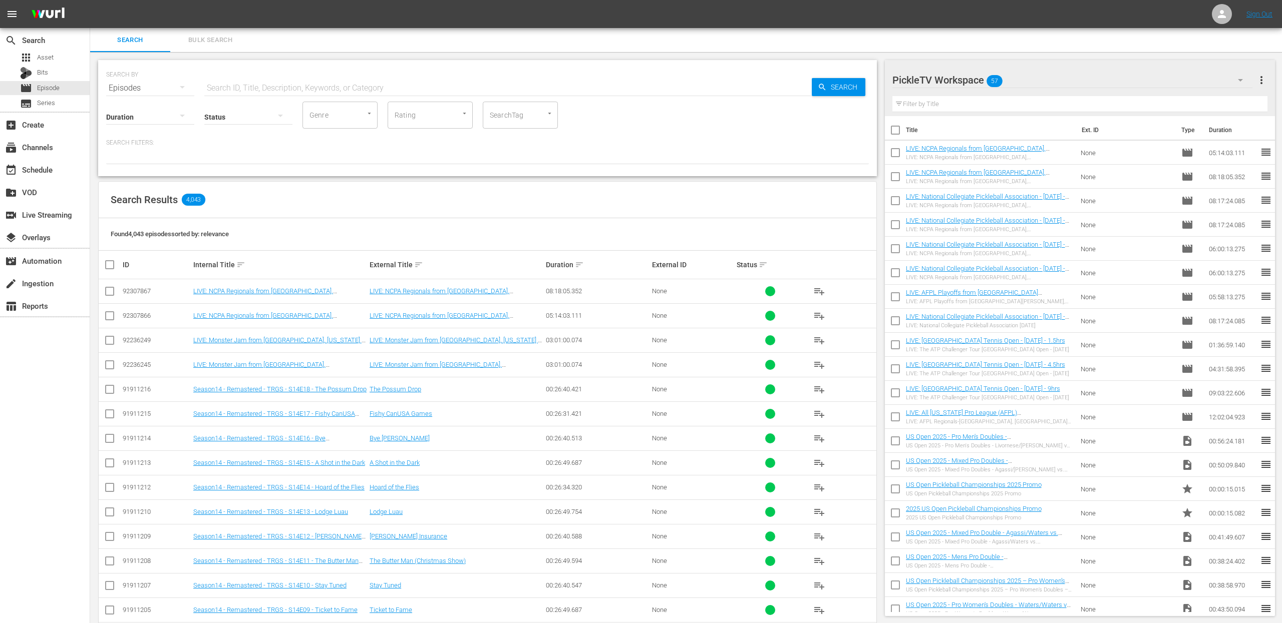
drag, startPoint x: 367, startPoint y: 177, endPoint x: 179, endPoint y: 180, distance: 187.8
click at [362, 177] on div "SEARCH BY Search By Episodes Search ID, Title, Description, Keywords, or Catego…" at bounding box center [487, 371] width 795 height 638
click at [72, 163] on div "event_available Schedule" at bounding box center [45, 169] width 90 height 20
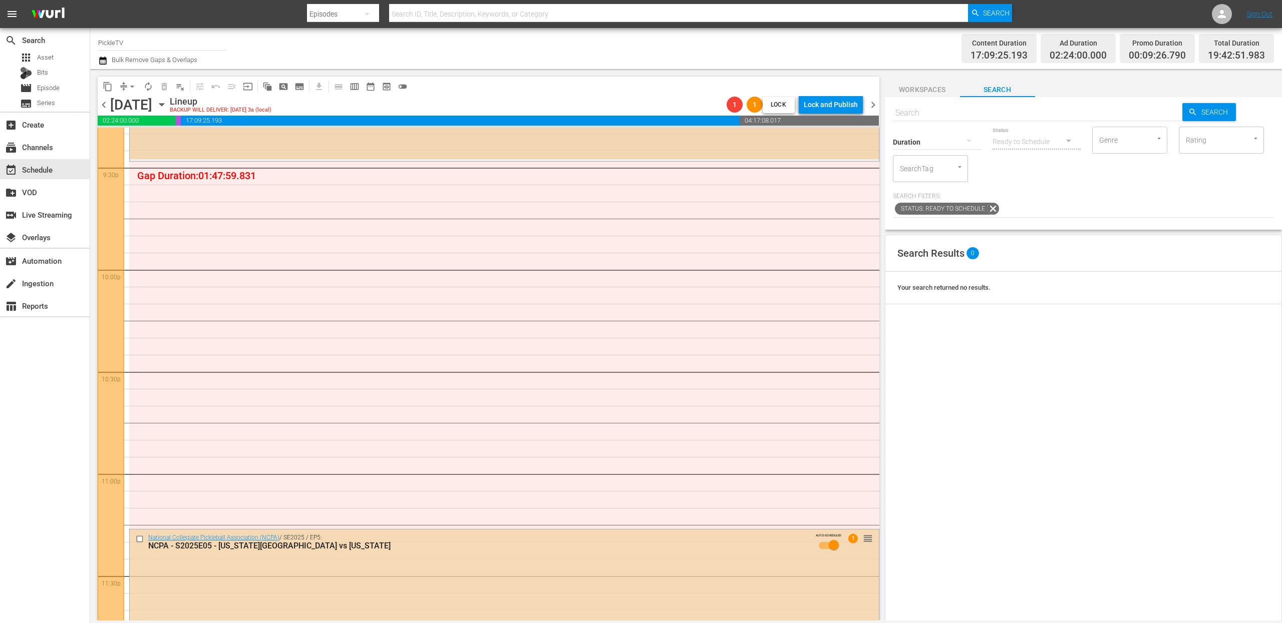
scroll to position [4437, 0]
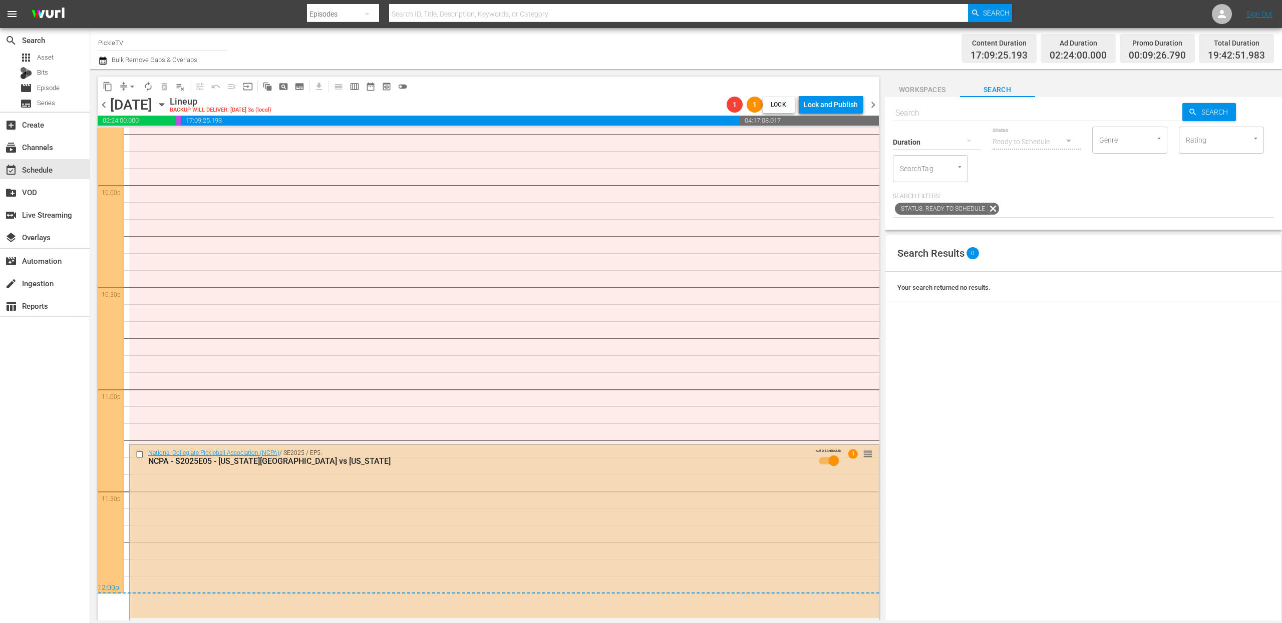
click at [935, 90] on span "Workspaces" at bounding box center [922, 90] width 75 height 13
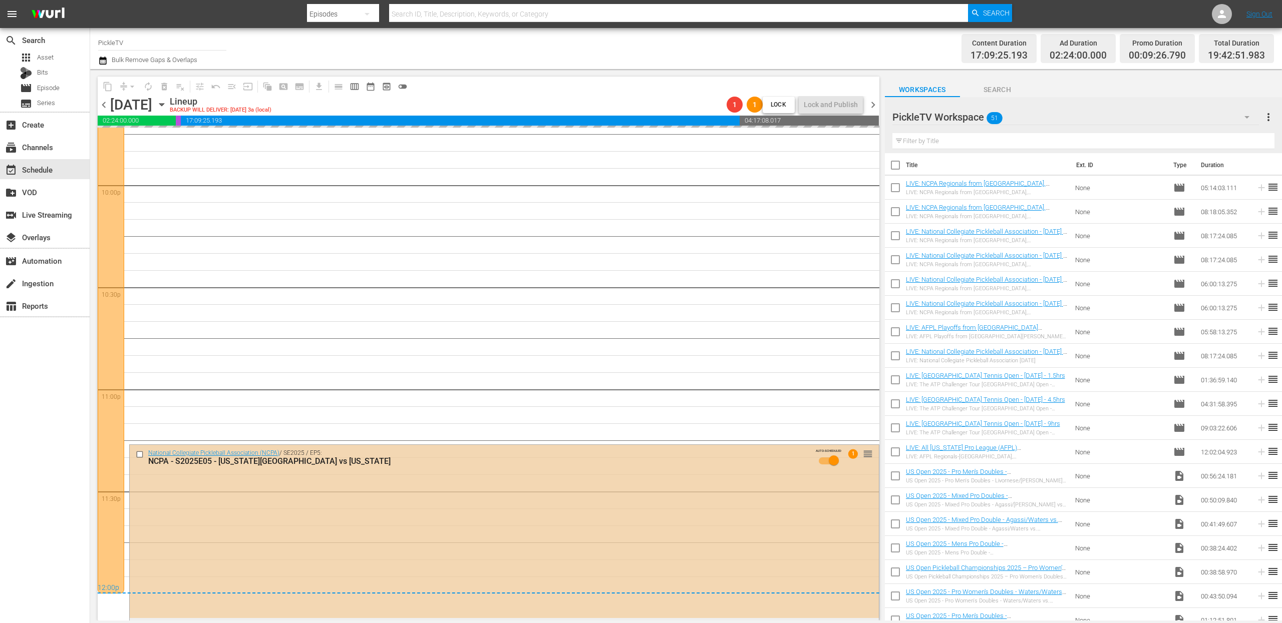
click at [140, 434] on input "checkbox" at bounding box center [141, 455] width 11 height 9
click at [265, 58] on div "Channel Title PickleTV Bulk Remove Gaps & Overlaps" at bounding box center [418, 49] width 641 height 36
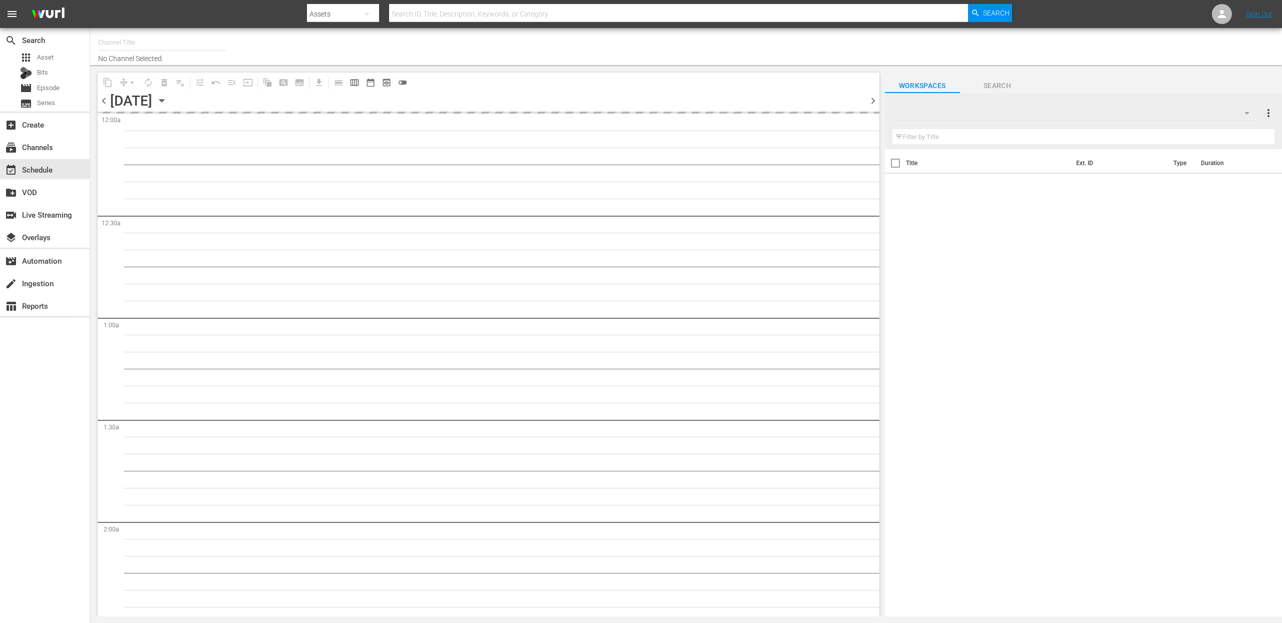
type input "PickleTV (1380)"
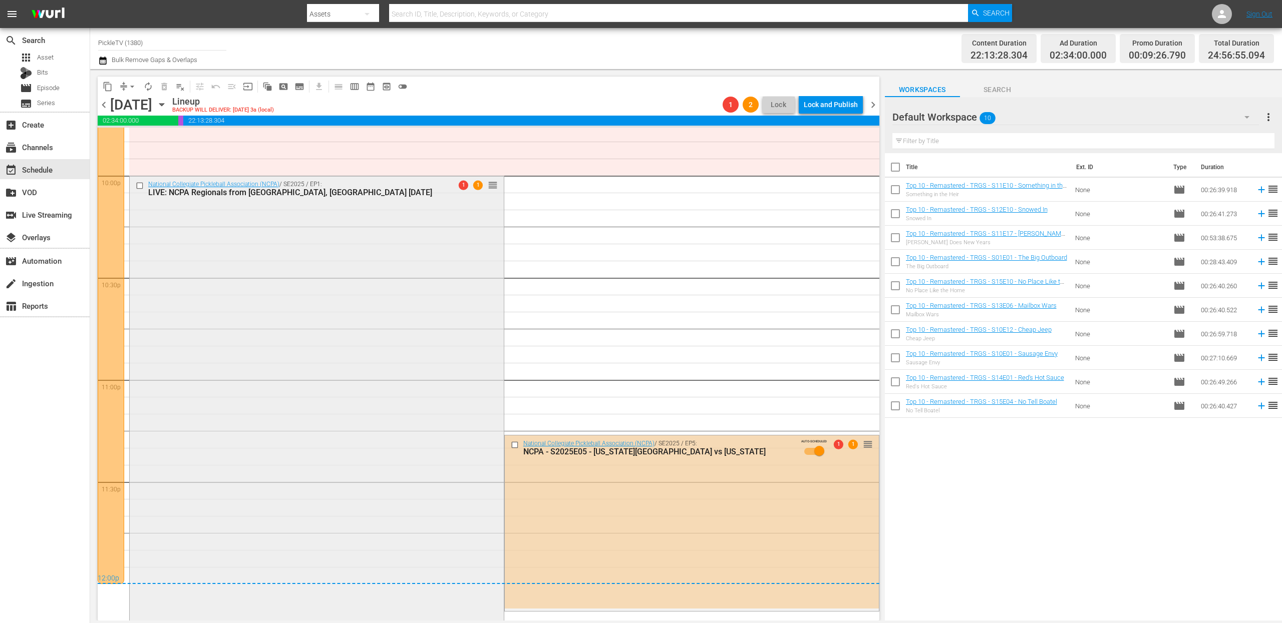
scroll to position [4420, 0]
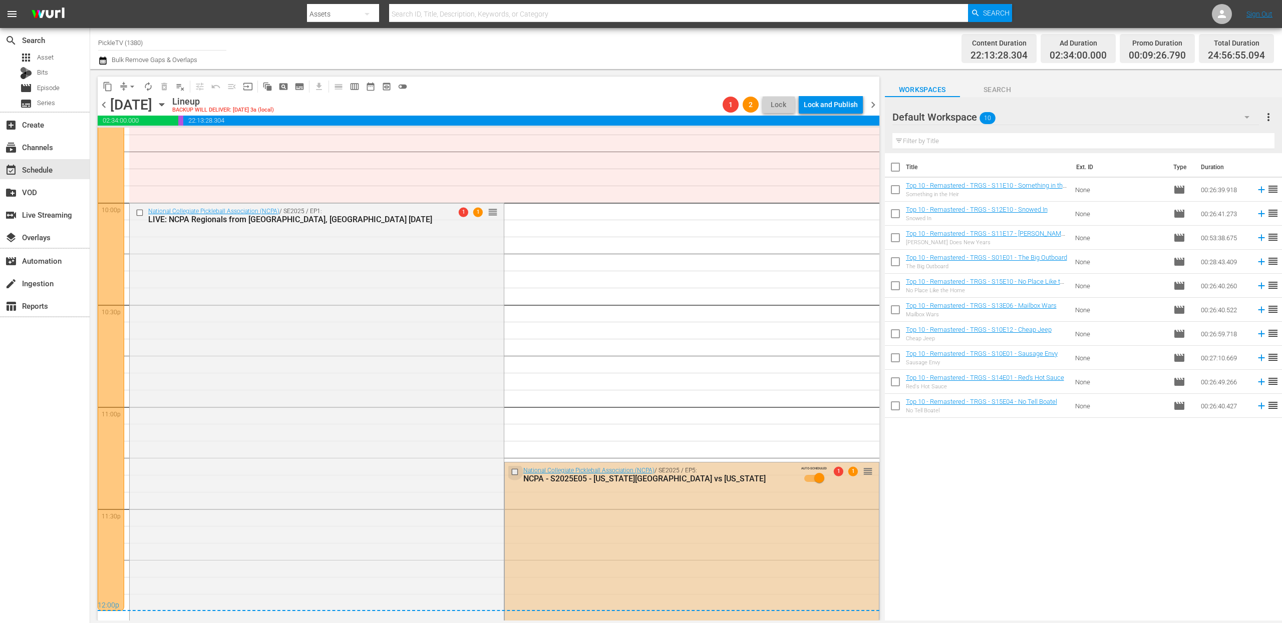
click at [514, 472] on input "checkbox" at bounding box center [515, 472] width 11 height 9
click at [166, 87] on span "delete_forever_outlined" at bounding box center [164, 87] width 10 height 10
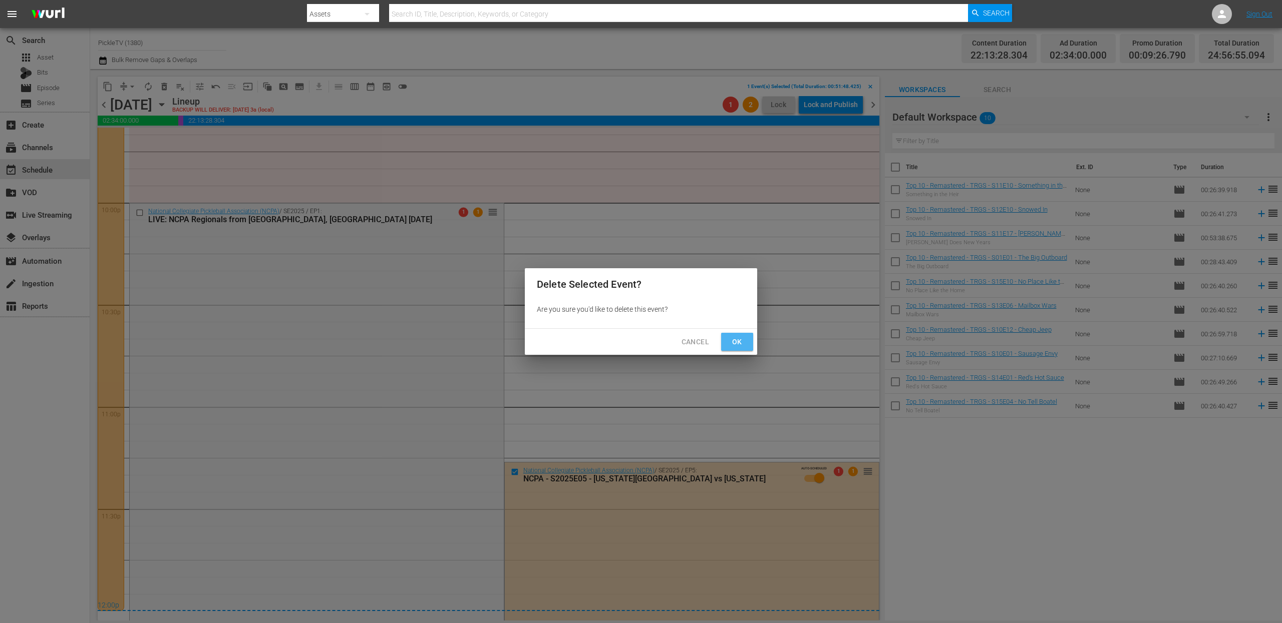
click at [747, 342] on button "Ok" at bounding box center [737, 342] width 32 height 19
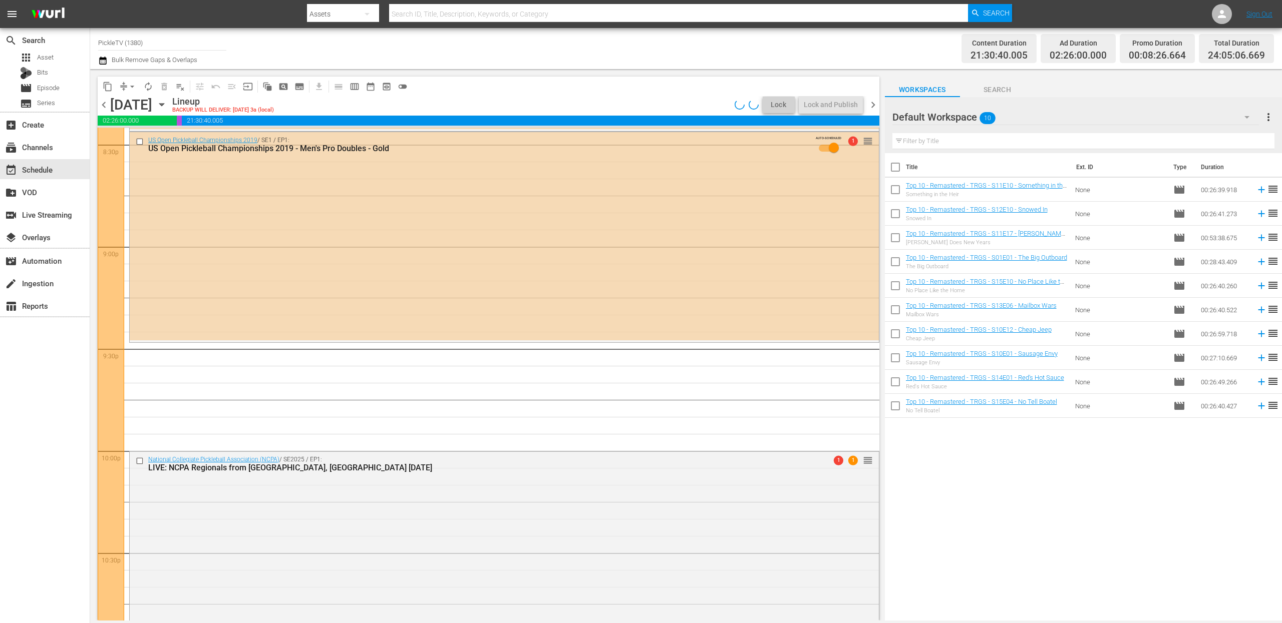
scroll to position [4169, 0]
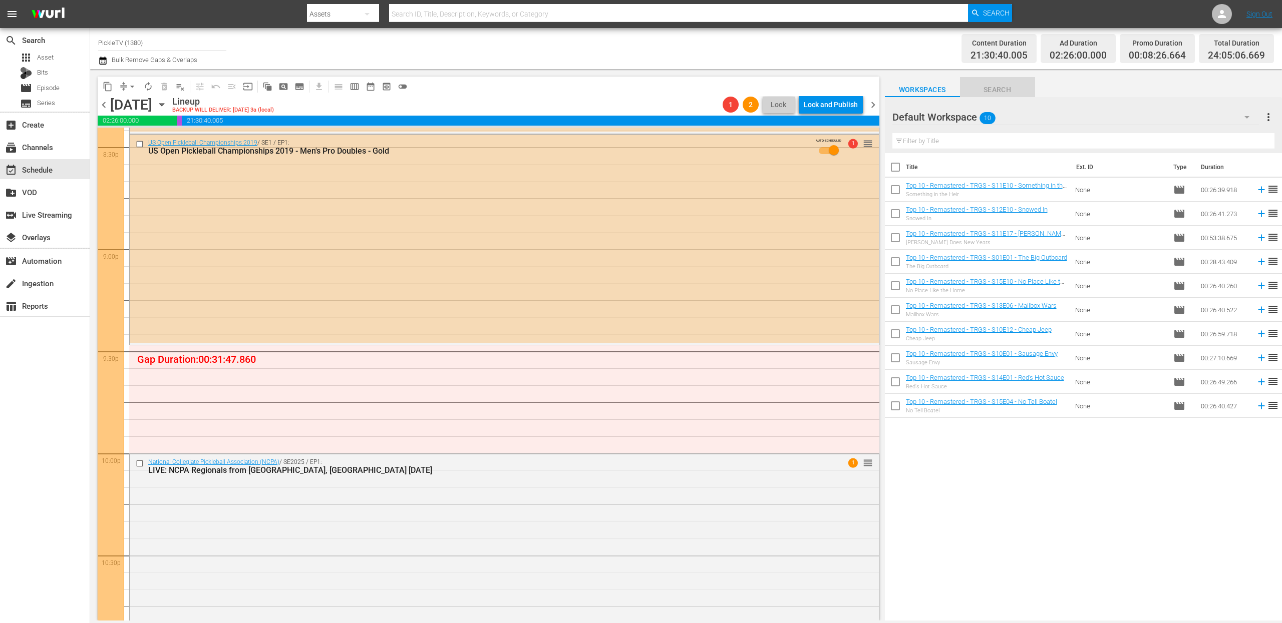
click at [1006, 95] on span "Search" at bounding box center [997, 90] width 75 height 13
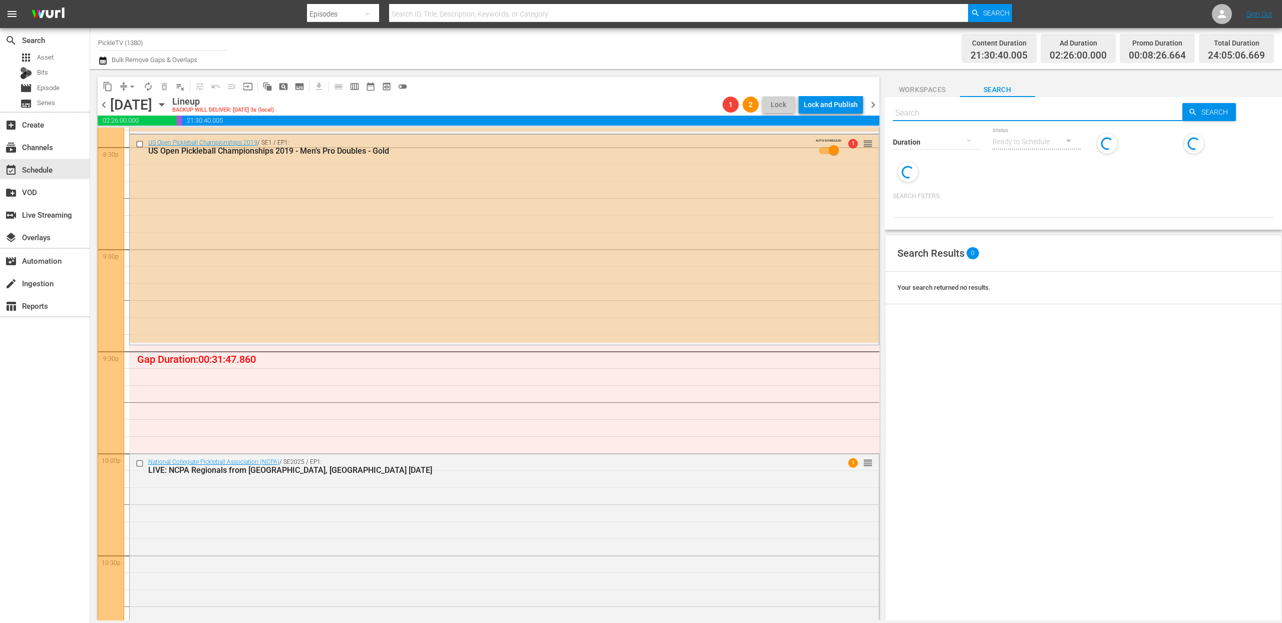
click at [1029, 113] on input "text" at bounding box center [1038, 113] width 290 height 24
type input "p"
type input "ickle"
click at [928, 175] on input "SearchTag" at bounding box center [916, 169] width 38 height 18
type input "pickle"
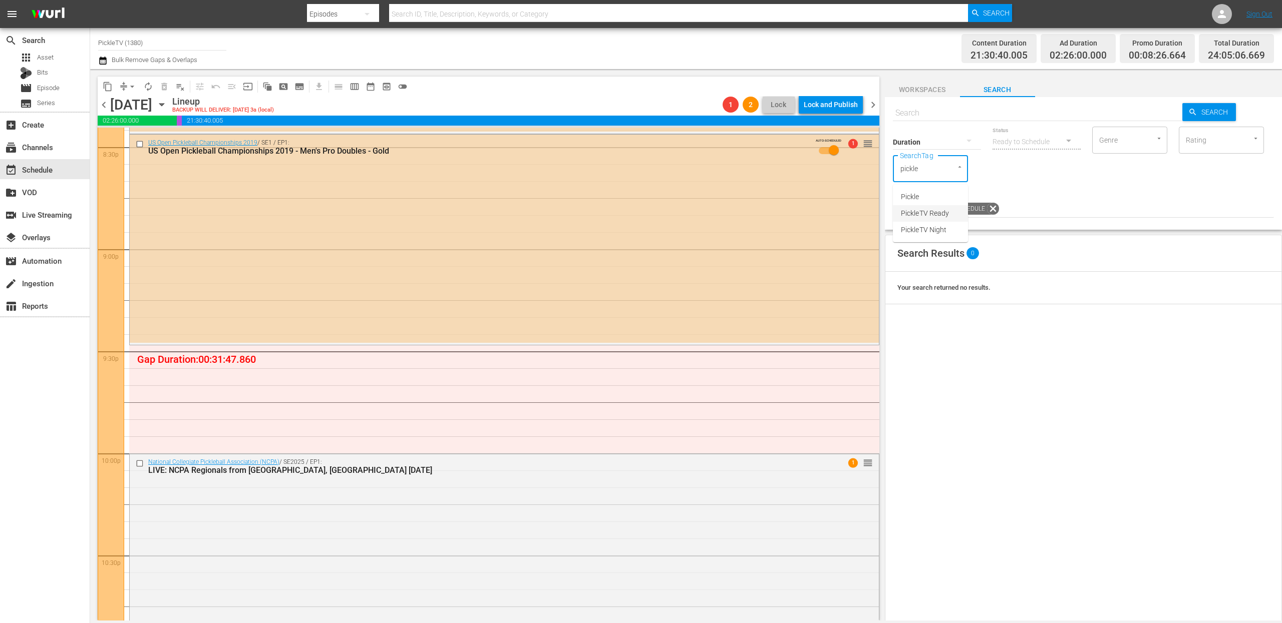
click at [942, 213] on span "PickleTV Ready" at bounding box center [925, 213] width 48 height 11
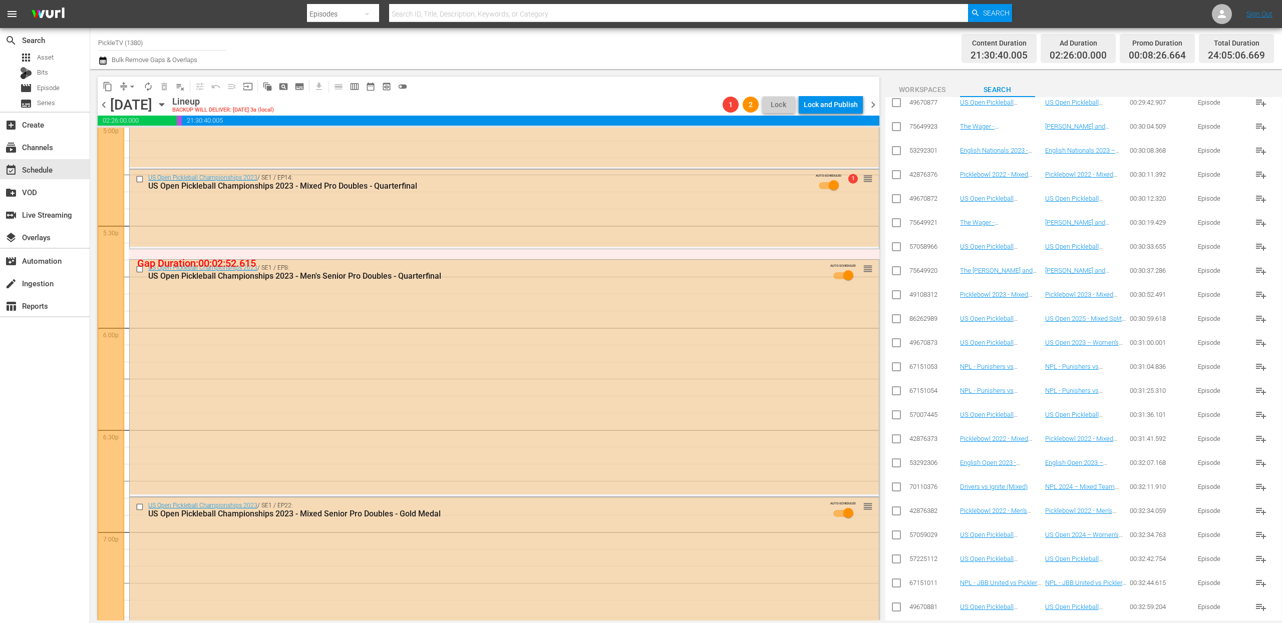
scroll to position [3454, 0]
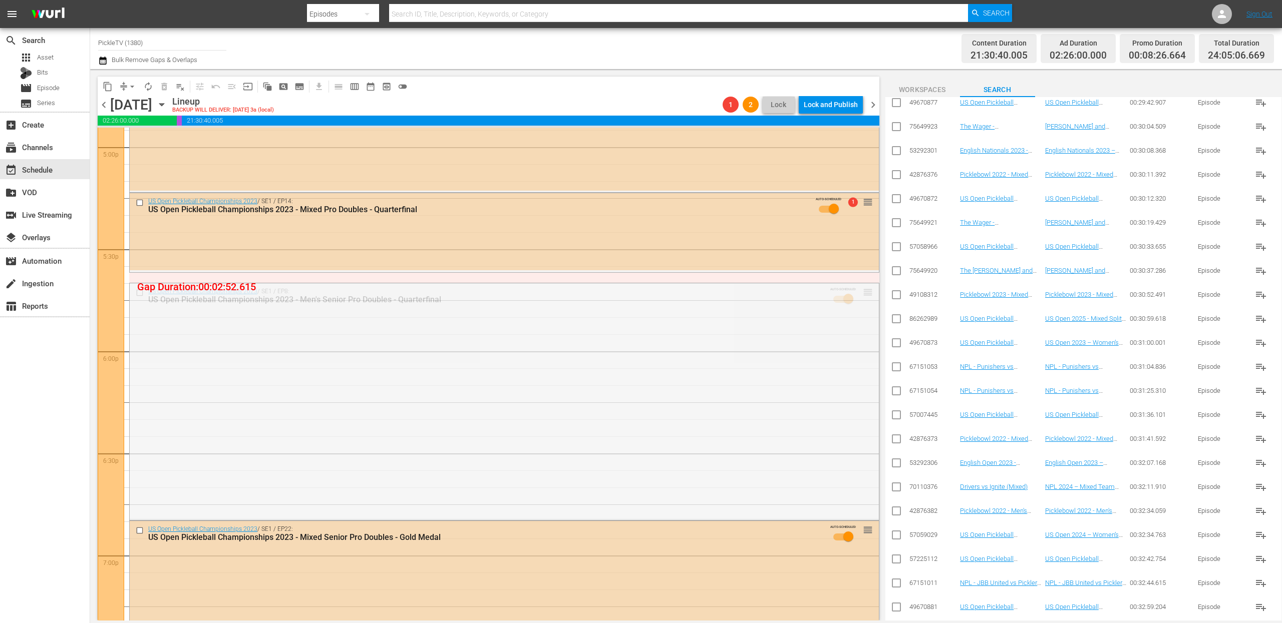
drag, startPoint x: 870, startPoint y: 289, endPoint x: 869, endPoint y: 273, distance: 15.6
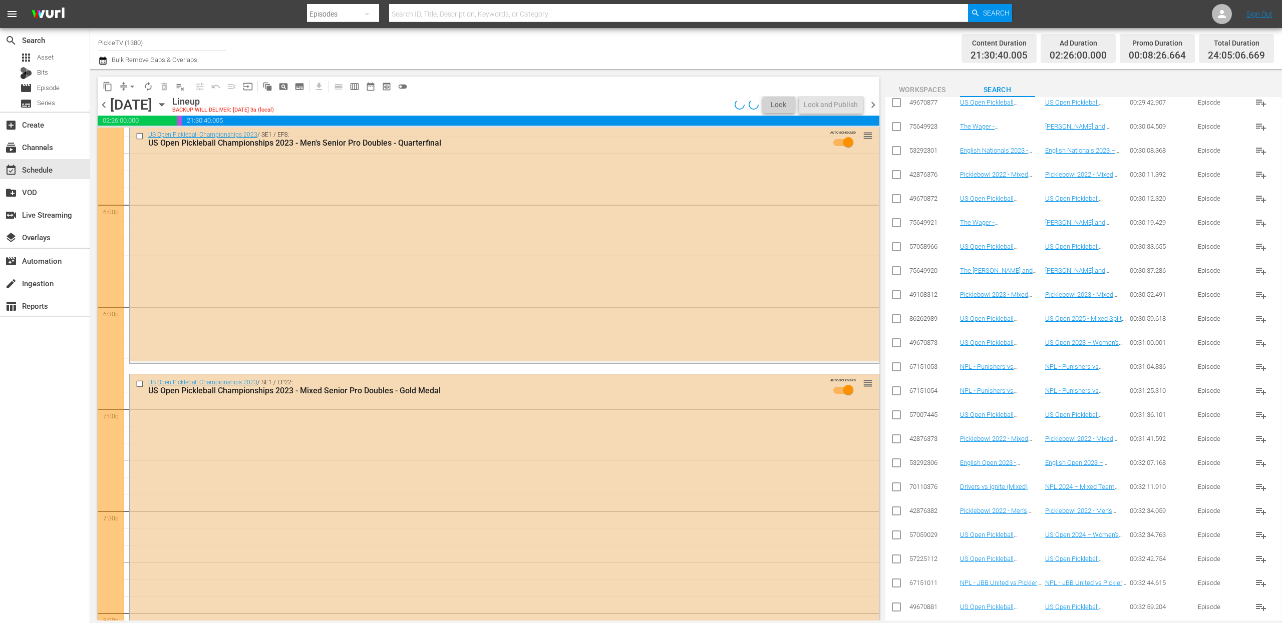
scroll to position [3598, 0]
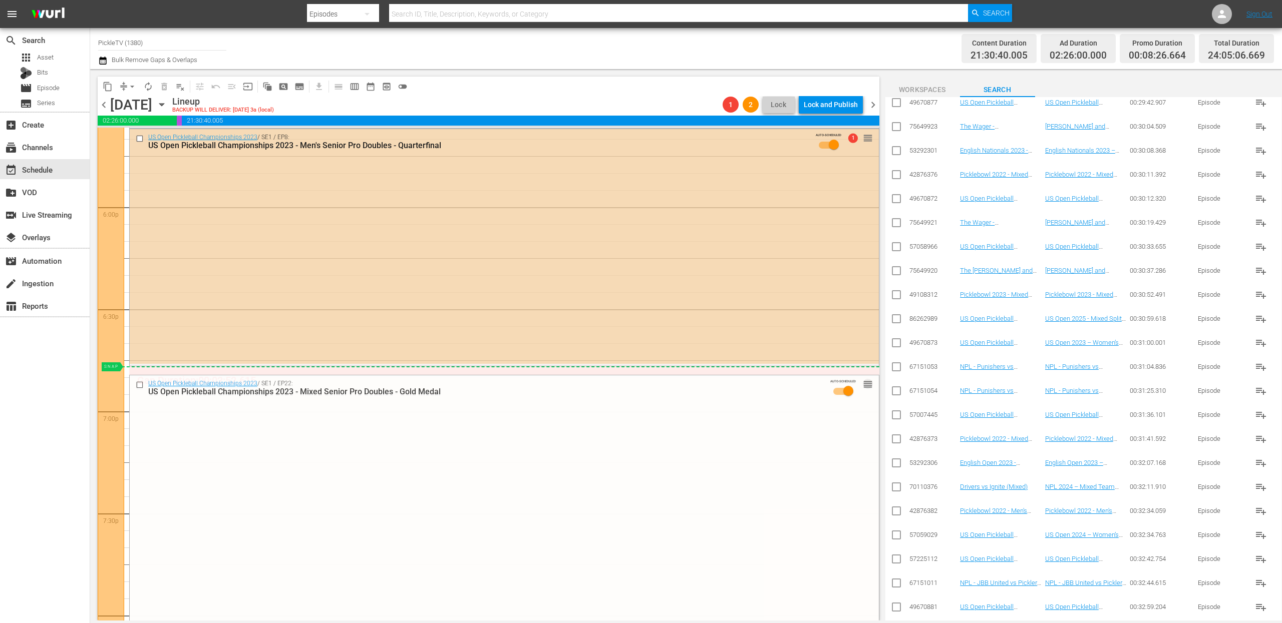
drag, startPoint x: 867, startPoint y: 385, endPoint x: 864, endPoint y: 367, distance: 18.8
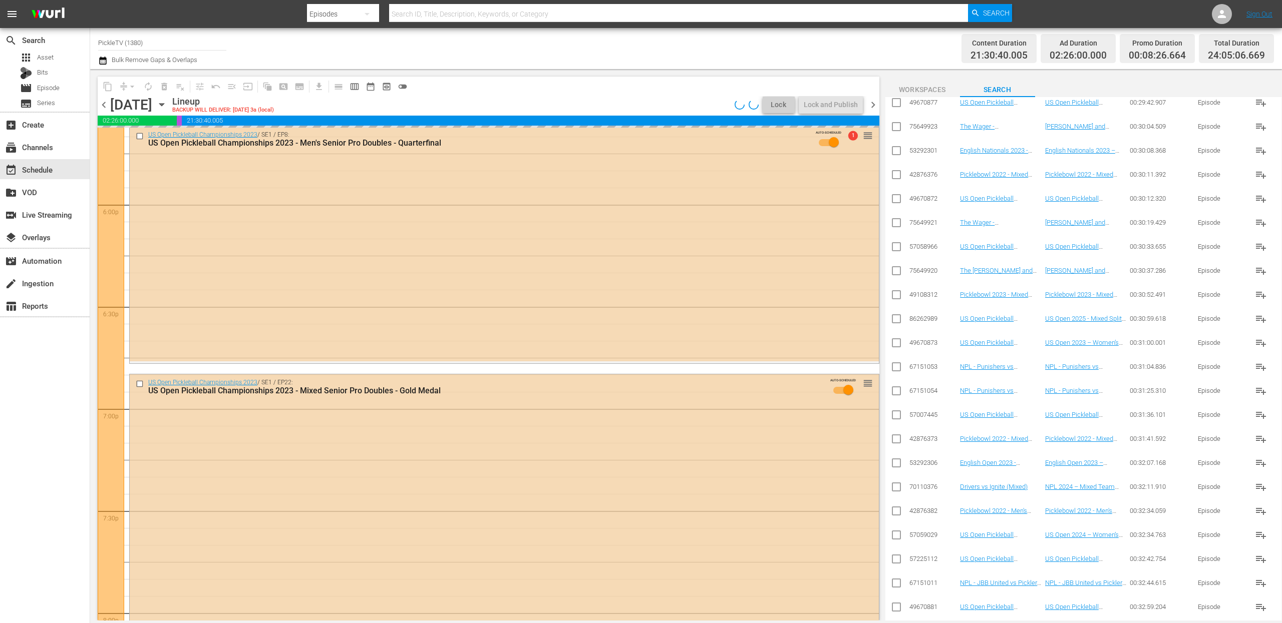
scroll to position [3606, 0]
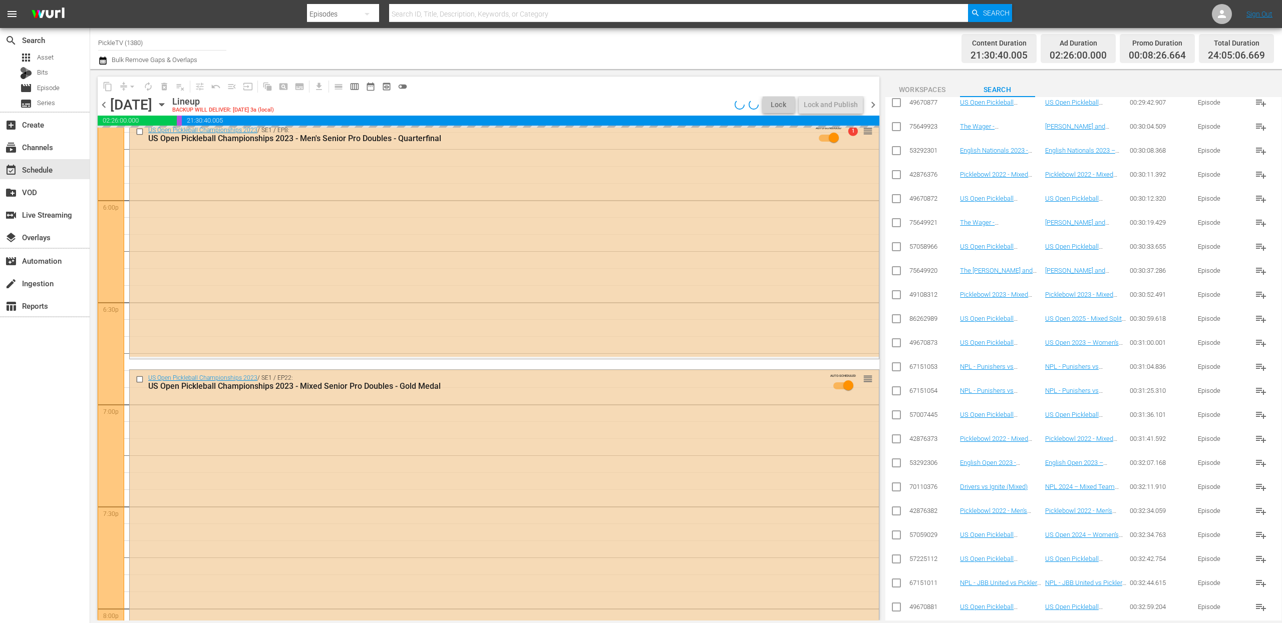
click at [50, 366] on div "search Search apps Asset Bits movie Episode subtitles Series add_box Create sub…" at bounding box center [45, 339] width 90 height 623
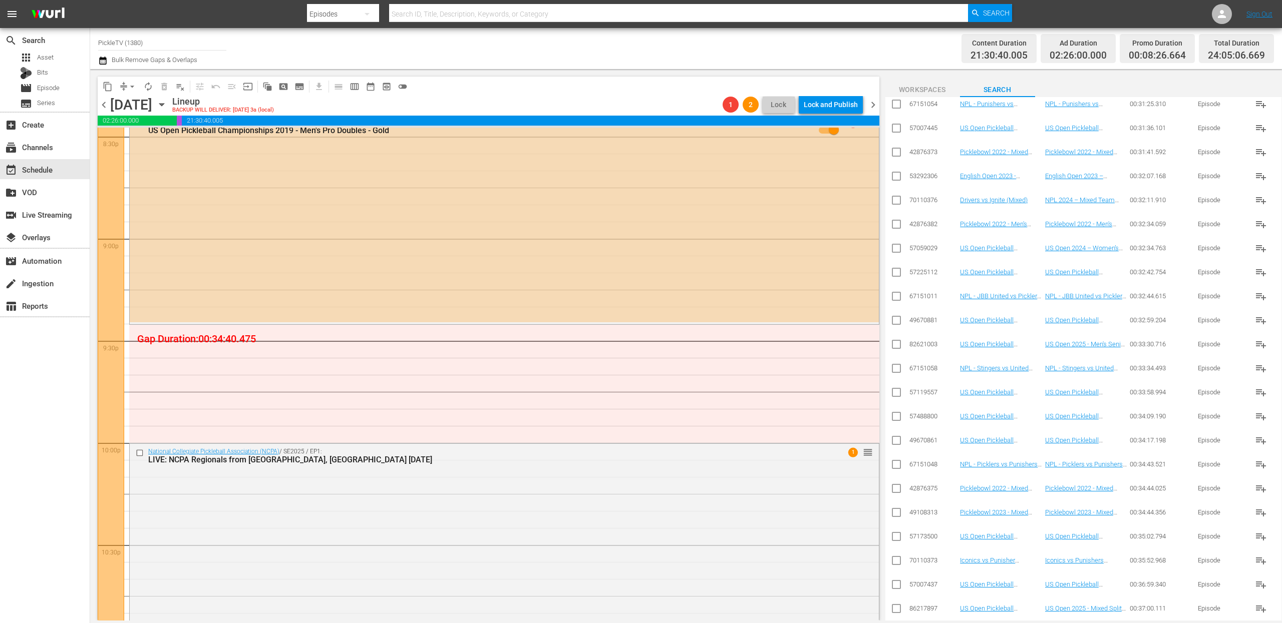
scroll to position [1851, 0]
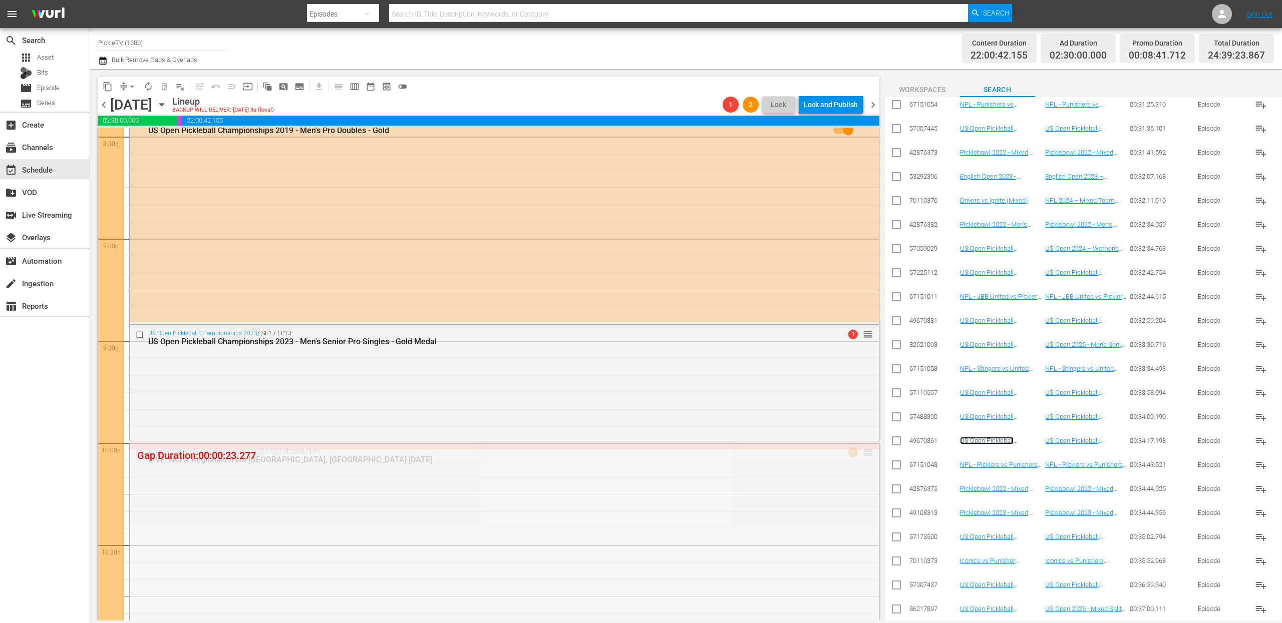
drag, startPoint x: 867, startPoint y: 451, endPoint x: 867, endPoint y: 444, distance: 7.5
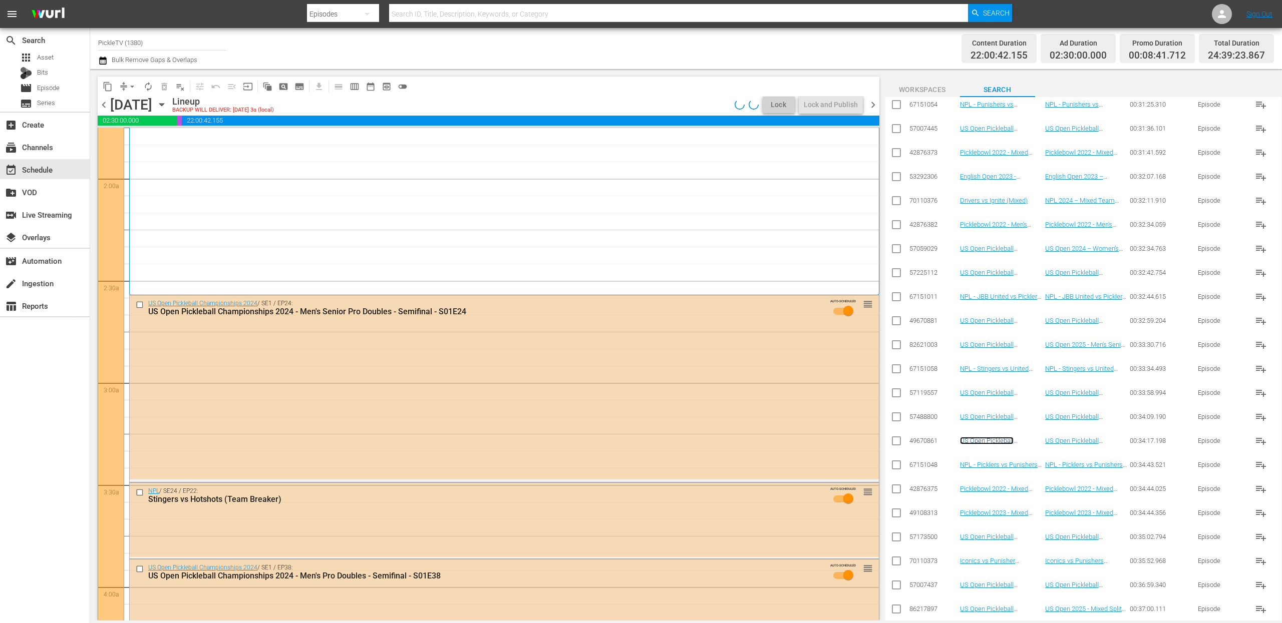
scroll to position [0, 0]
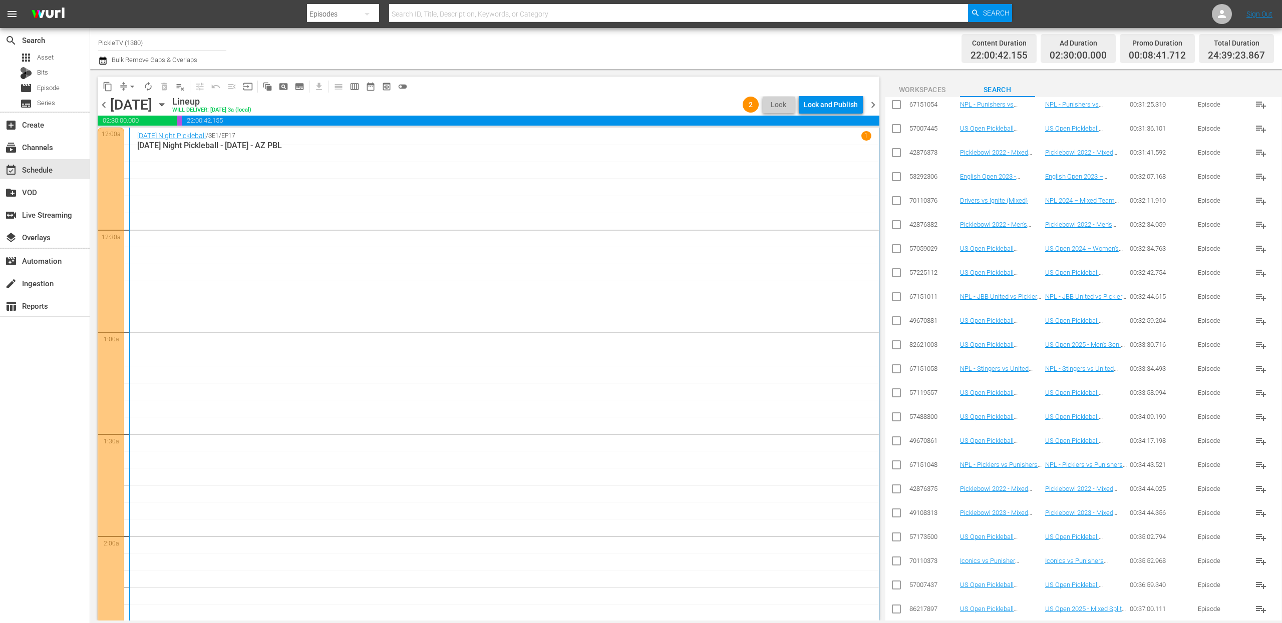
click at [878, 104] on span "chevron_right" at bounding box center [873, 105] width 13 height 13
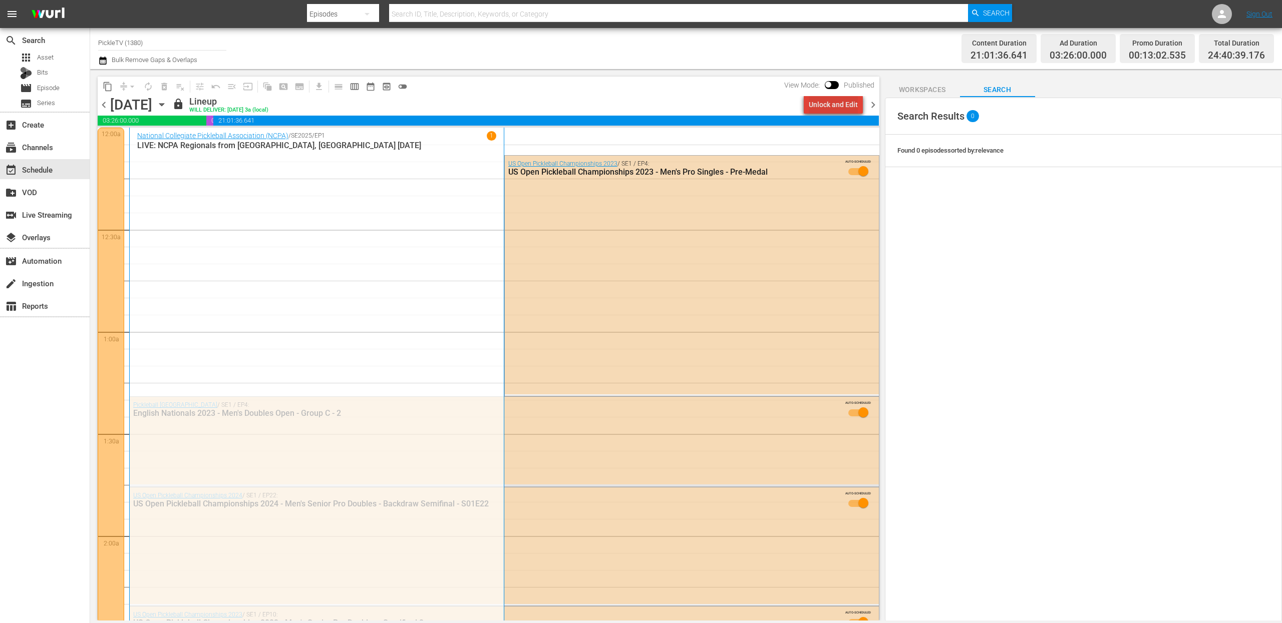
click at [838, 104] on div "Unlock and Edit" at bounding box center [833, 105] width 49 height 18
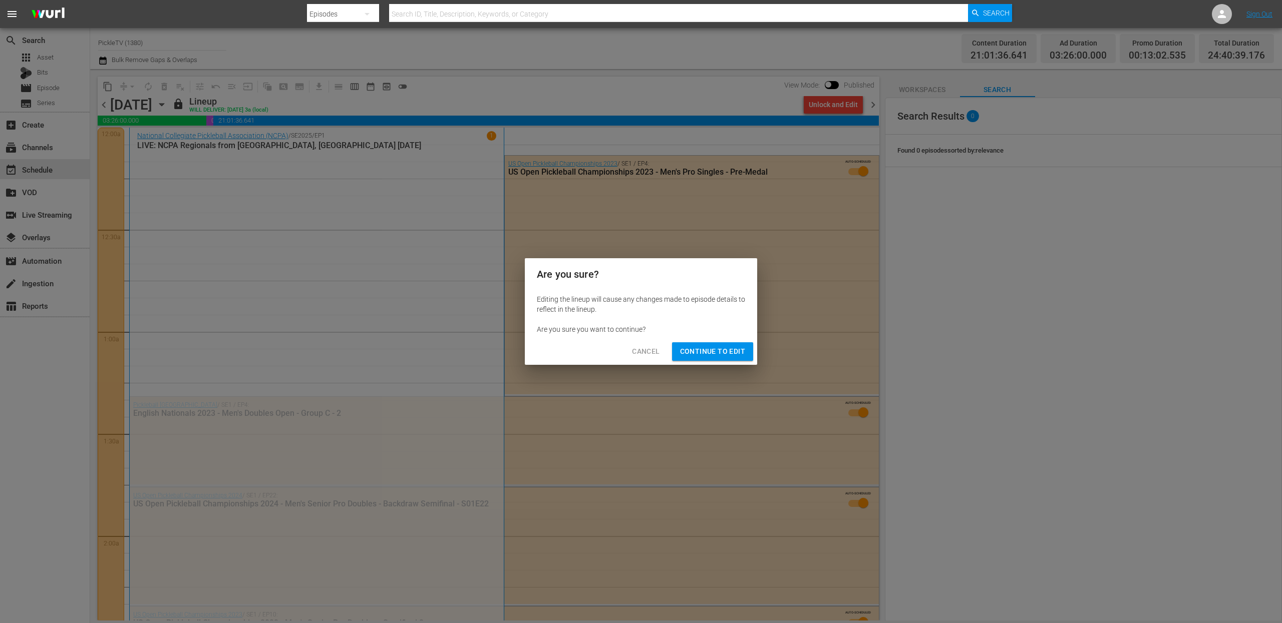
click at [740, 348] on span "Continue to Edit" at bounding box center [712, 352] width 65 height 13
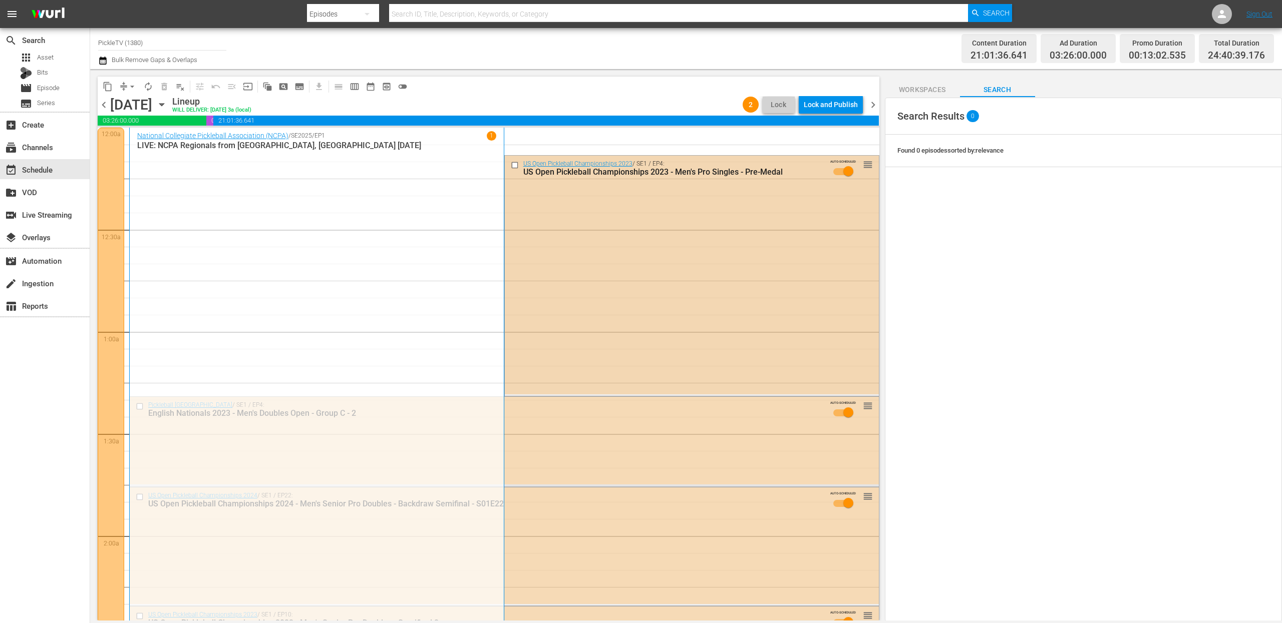
click at [515, 167] on input "checkbox" at bounding box center [515, 165] width 11 height 9
click at [167, 87] on span "delete_forever_outlined" at bounding box center [164, 87] width 10 height 10
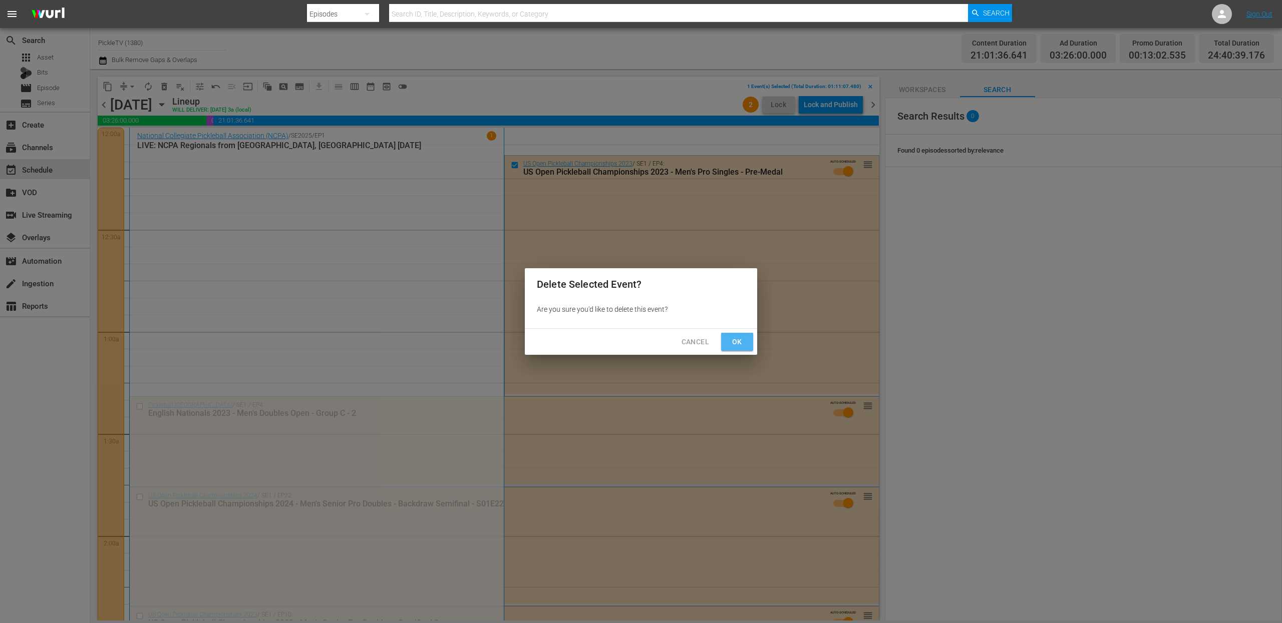
click at [736, 347] on span "Ok" at bounding box center [737, 342] width 16 height 13
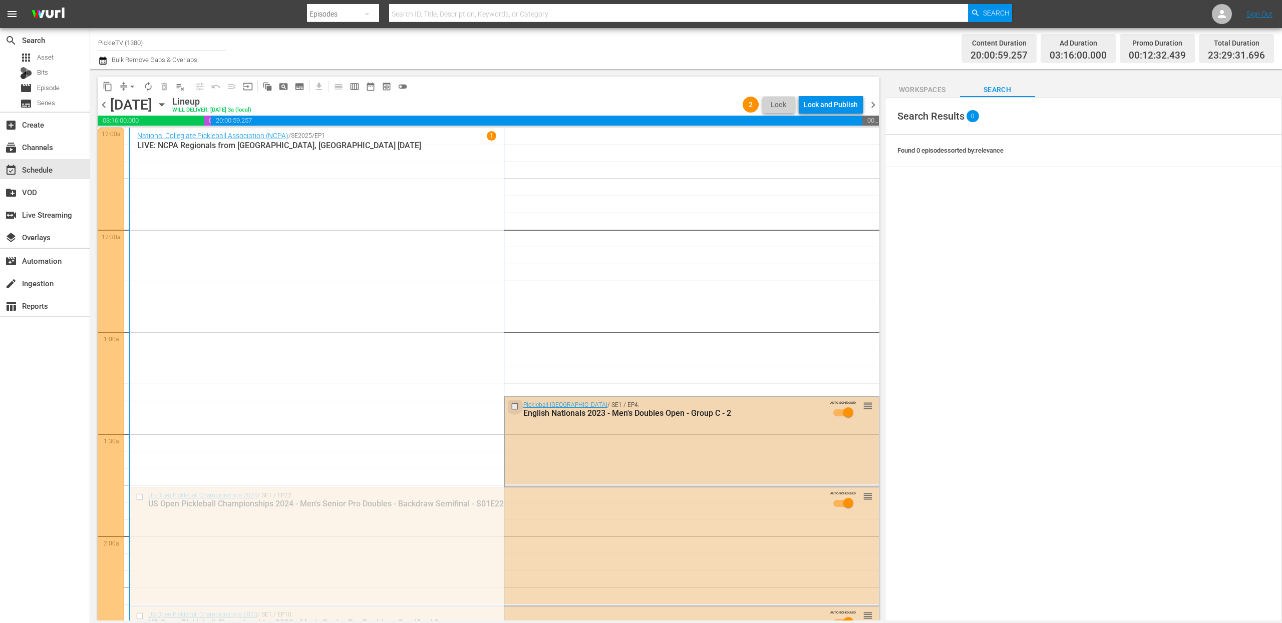
click at [514, 405] on input "checkbox" at bounding box center [515, 407] width 11 height 9
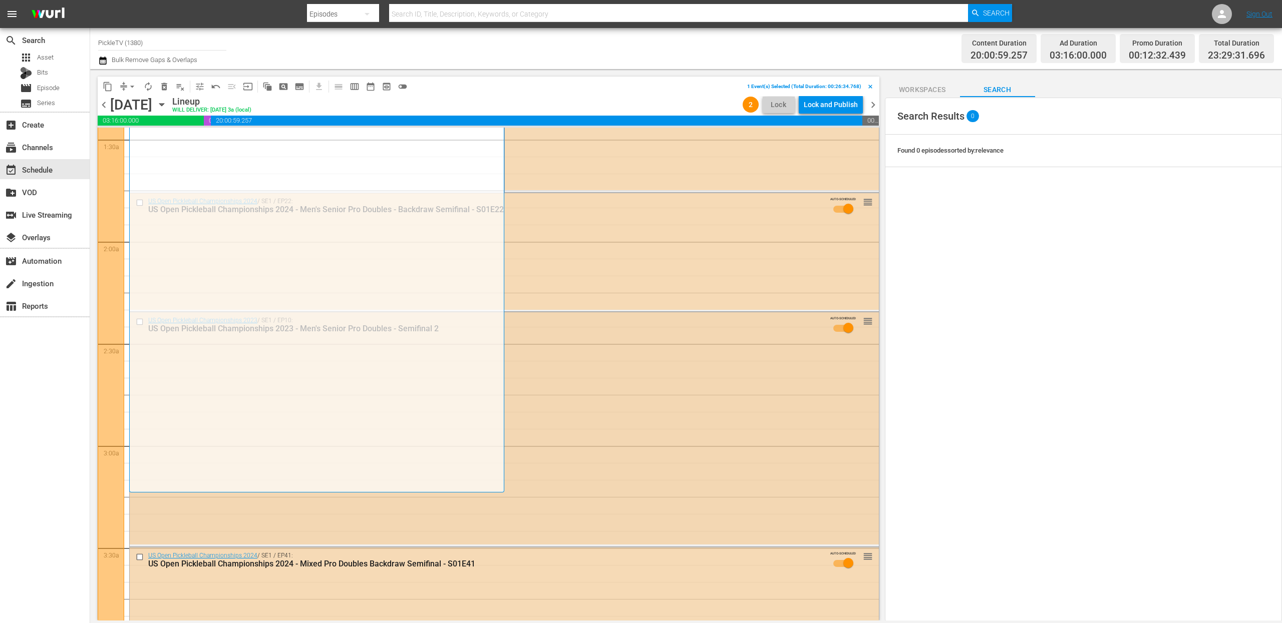
scroll to position [304, 0]
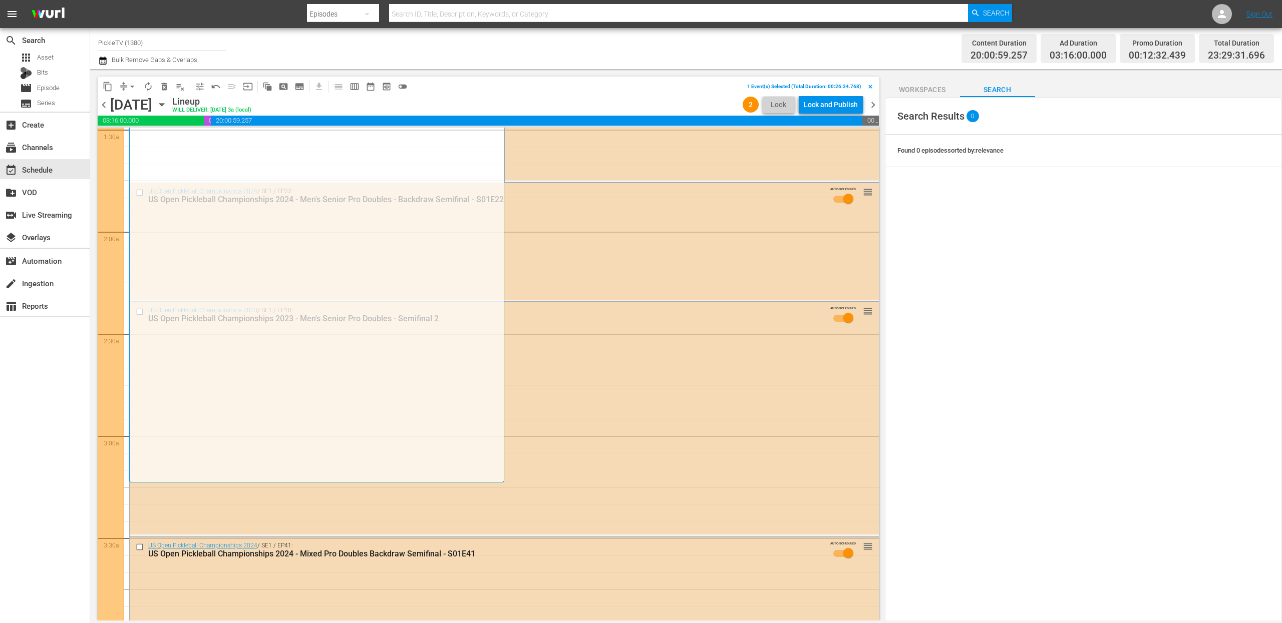
click at [142, 314] on div "National Collegiate Pickleball Association (NCPA) / SE2025 / EP1 1 LIVE: NCPA R…" at bounding box center [316, 153] width 359 height 652
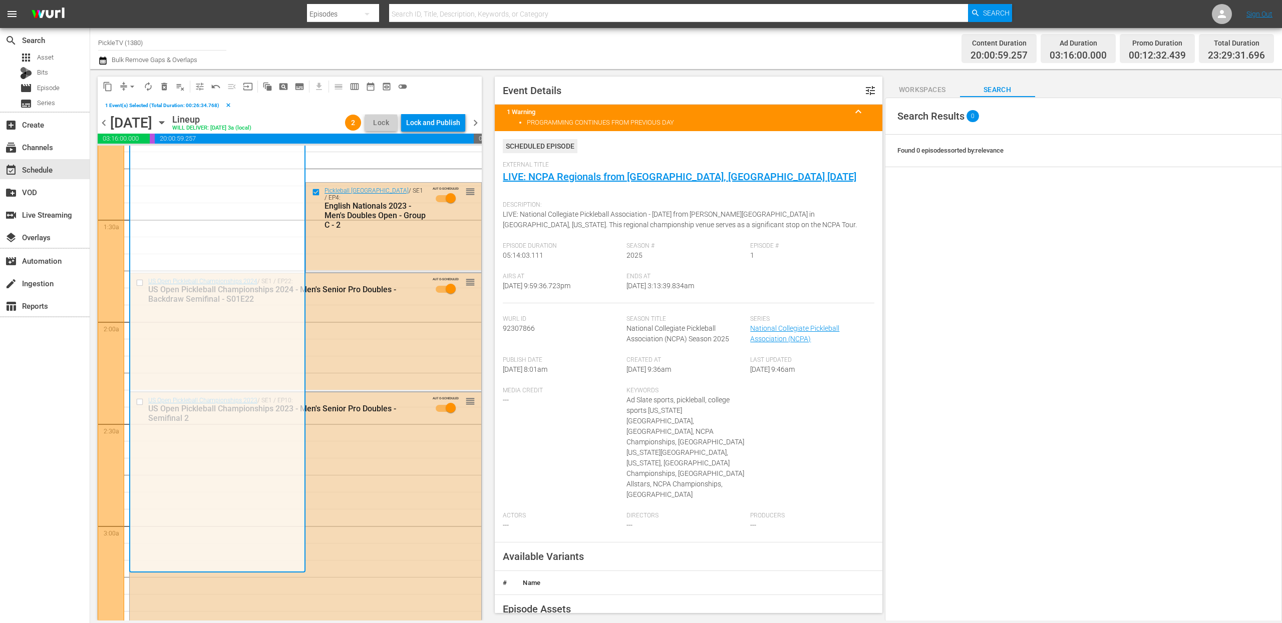
scroll to position [224, 0]
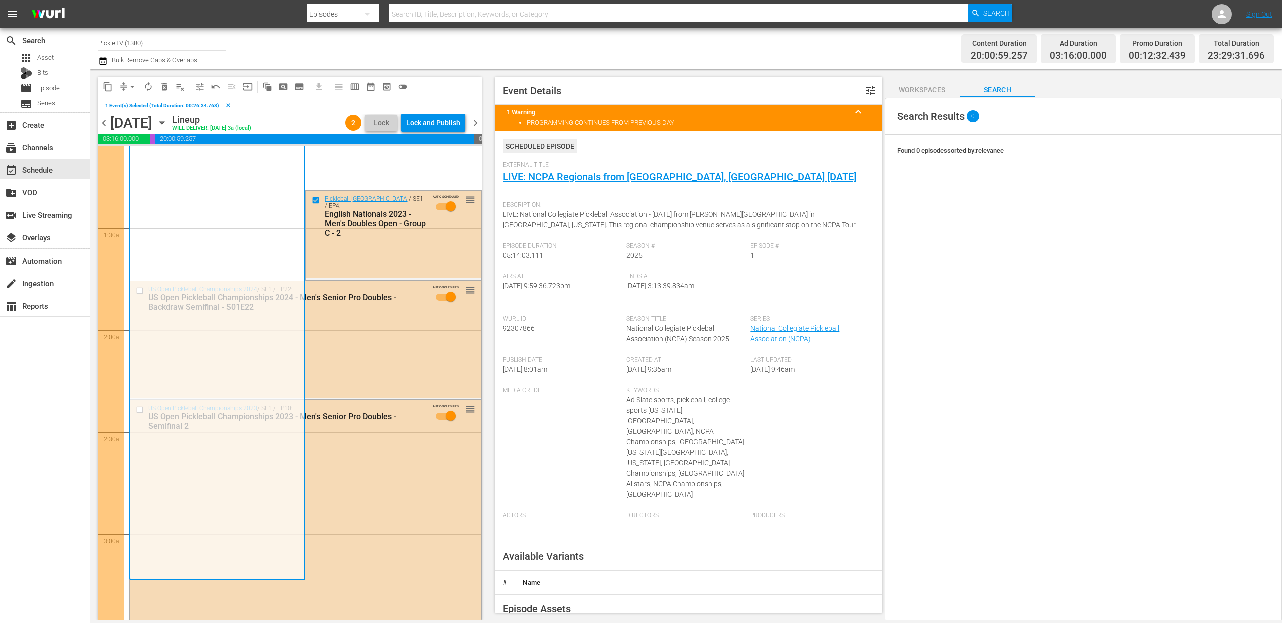
click at [386, 303] on div "US Open Pickleball Championships 2024 - Men's Senior Pro Doubles - Backdraw Sem…" at bounding box center [287, 302] width 278 height 19
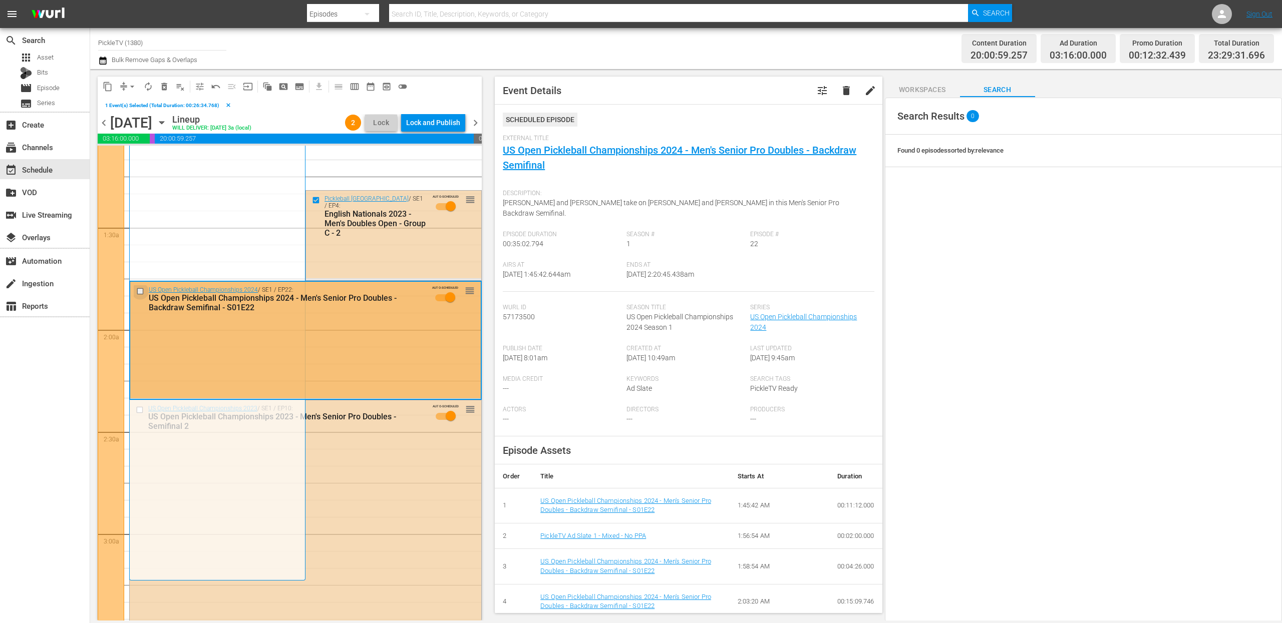
click at [140, 290] on input "checkbox" at bounding box center [141, 291] width 11 height 9
click at [361, 431] on div "US Open Pickleball Championships 2023 / SE1 / EP10: US Open Pickleball Champion…" at bounding box center [306, 418] width 352 height 34
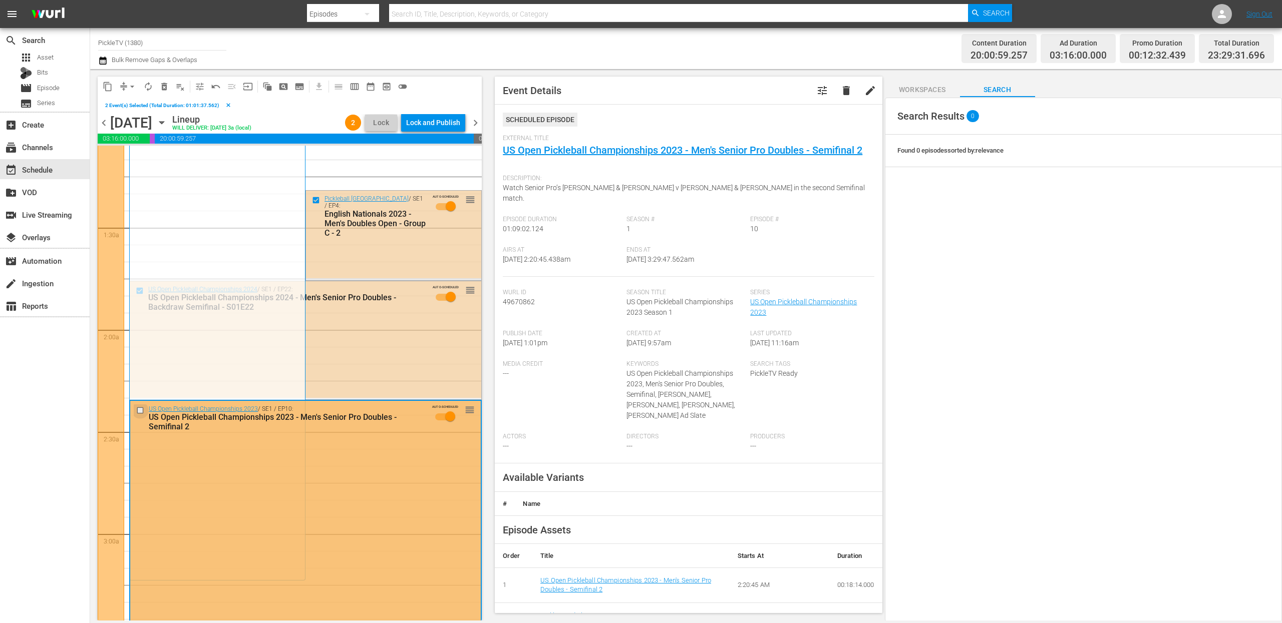
click at [140, 409] on input "checkbox" at bounding box center [141, 411] width 11 height 9
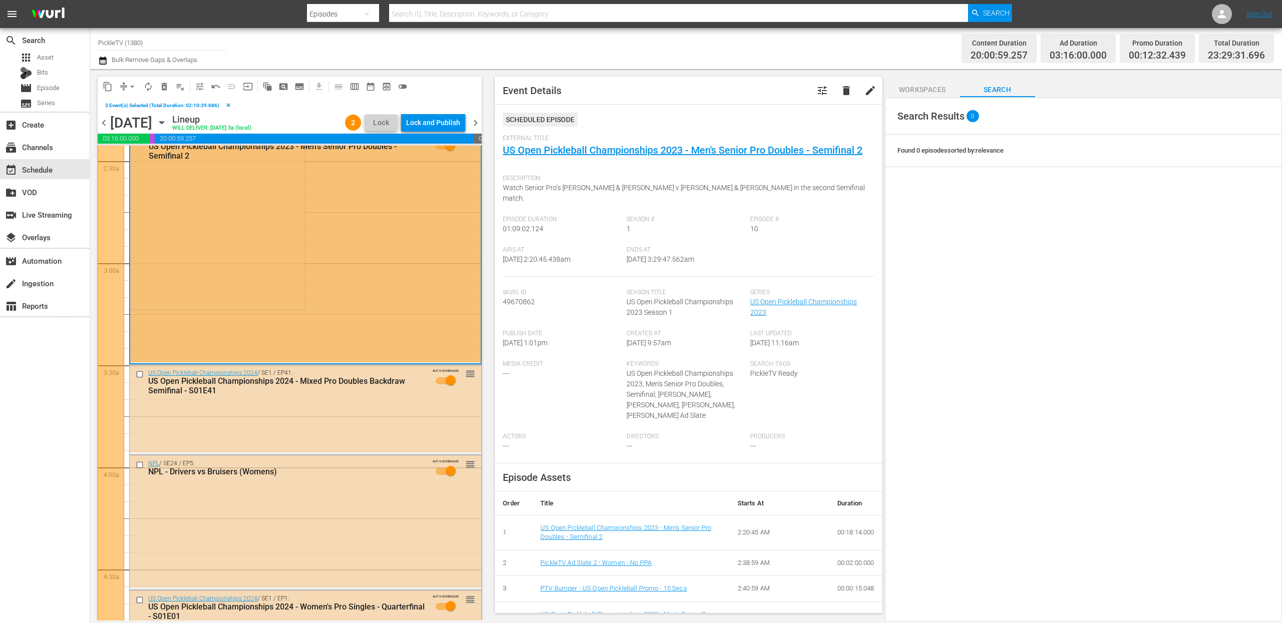
scroll to position [494, 0]
click at [163, 90] on span "delete_forever_outlined" at bounding box center [164, 87] width 10 height 10
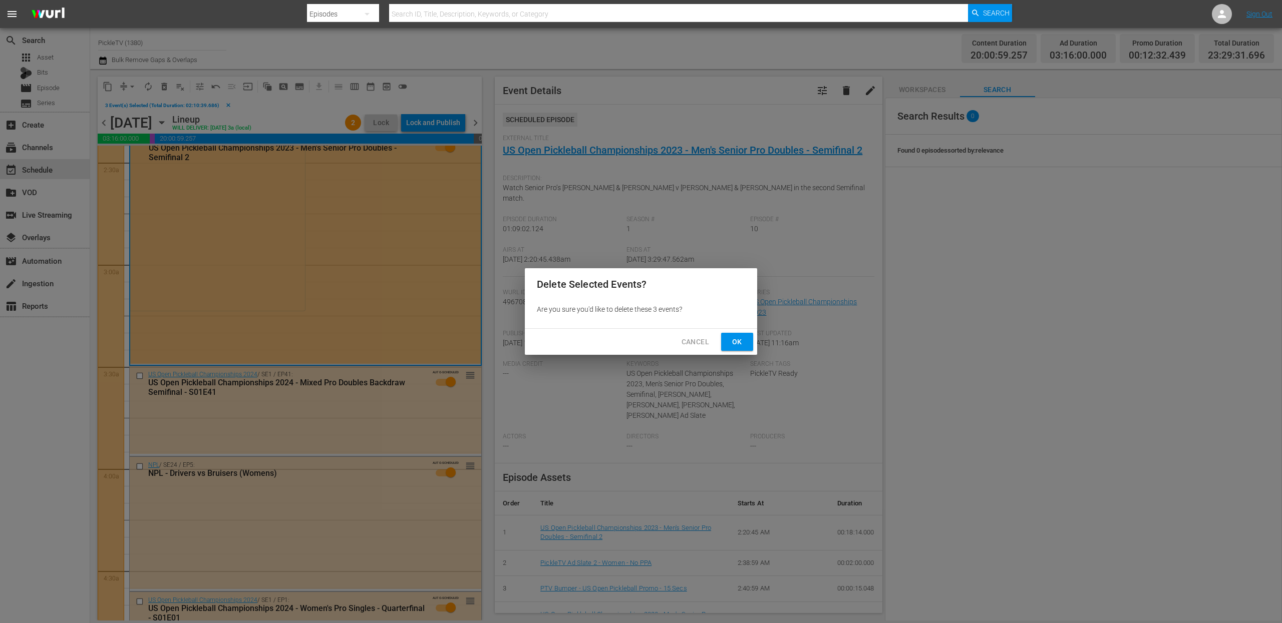
click at [736, 336] on span "Ok" at bounding box center [737, 342] width 16 height 13
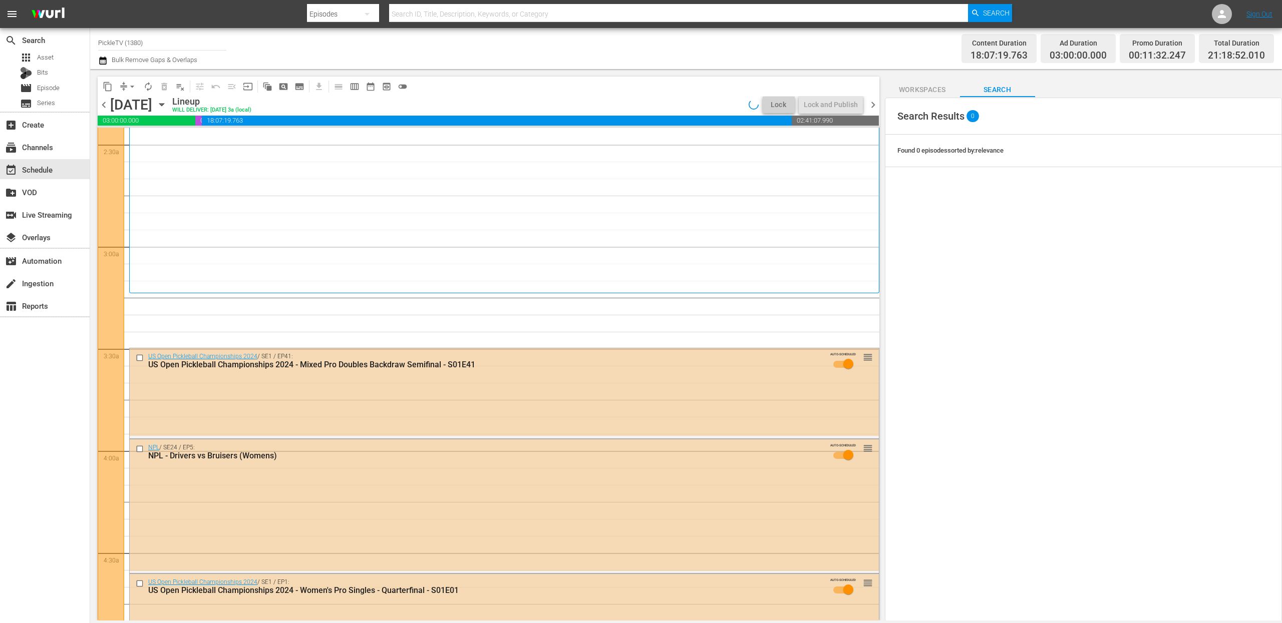
scroll to position [495, 0]
click at [134, 90] on span "arrow_drop_down" at bounding box center [132, 87] width 10 height 10
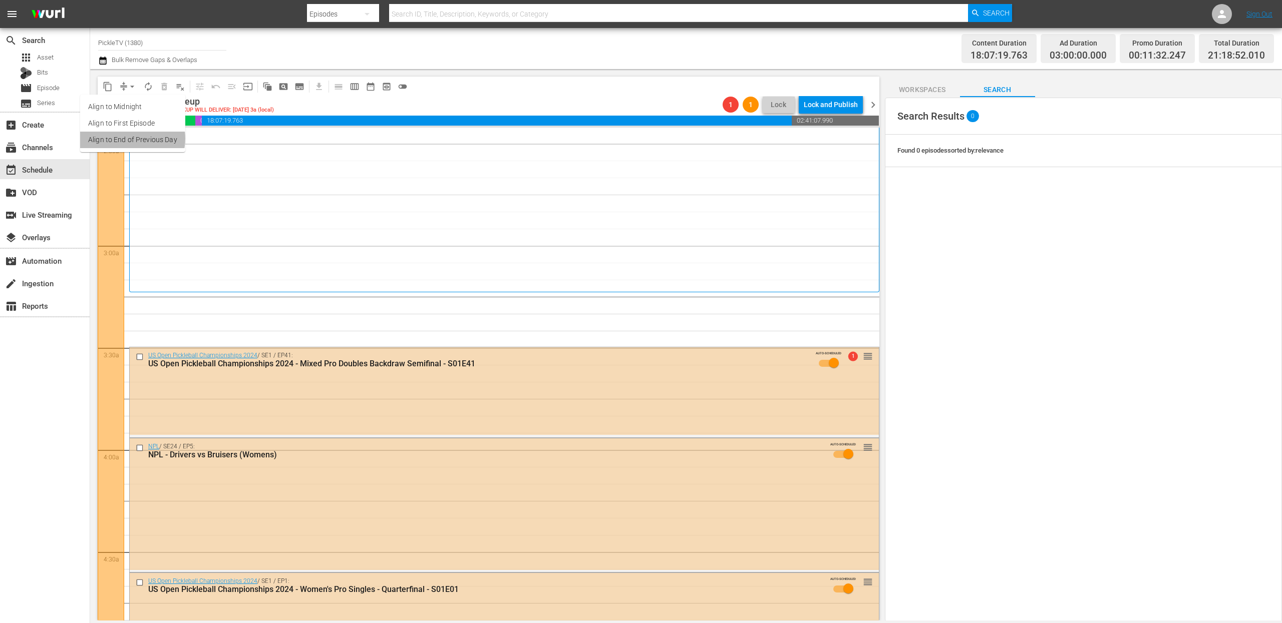
click at [129, 139] on li "Align to End of Previous Day" at bounding box center [132, 140] width 105 height 17
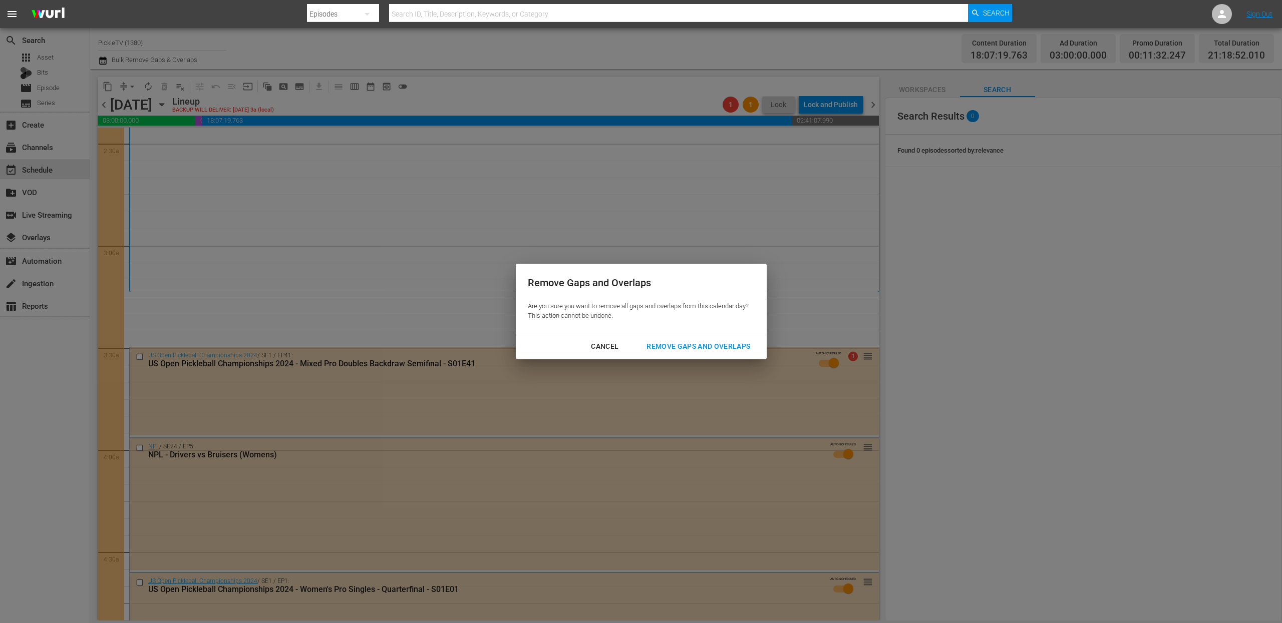
click at [701, 348] on div "Remove Gaps and Overlaps" at bounding box center [698, 347] width 120 height 13
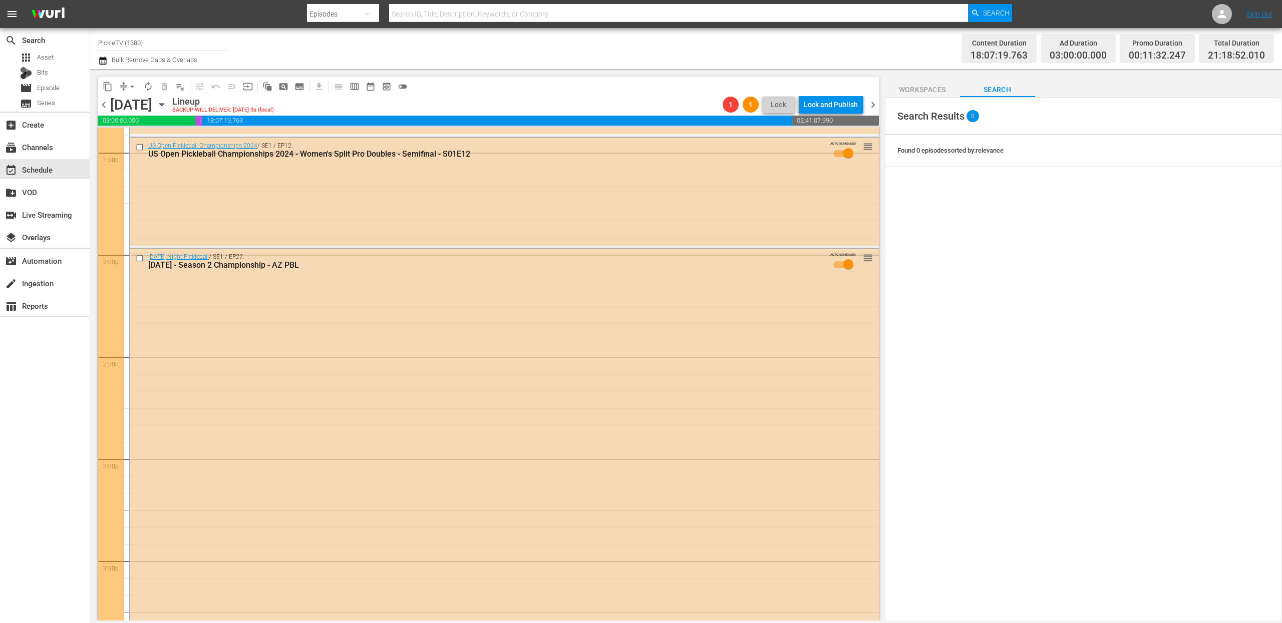
scroll to position [2730, 0]
click at [141, 262] on input "checkbox" at bounding box center [141, 261] width 11 height 9
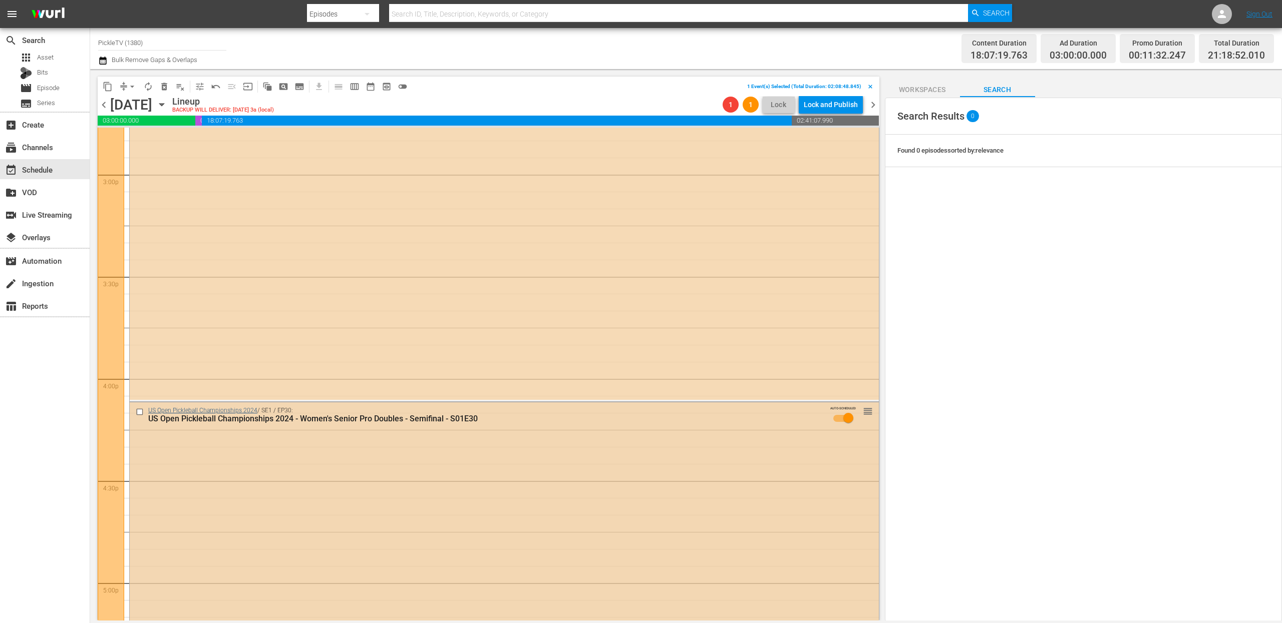
scroll to position [3229, 0]
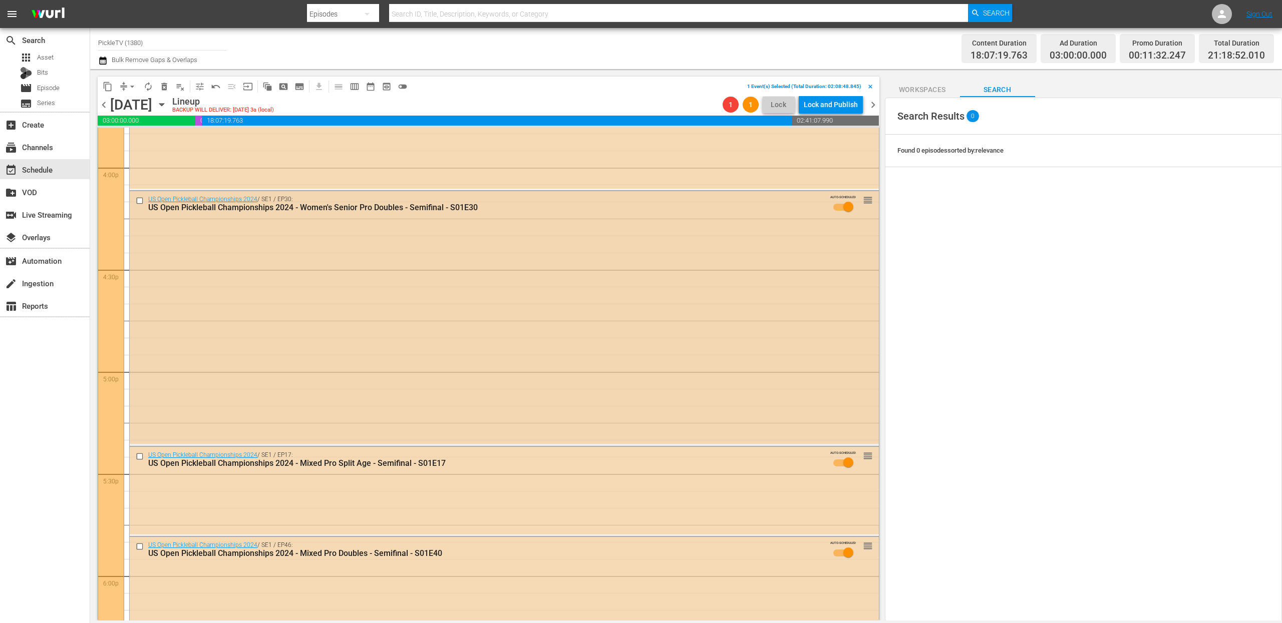
click at [139, 202] on input "checkbox" at bounding box center [141, 201] width 11 height 9
click at [140, 457] on input "checkbox" at bounding box center [141, 457] width 11 height 9
click at [139, 547] on input "checkbox" at bounding box center [141, 547] width 11 height 9
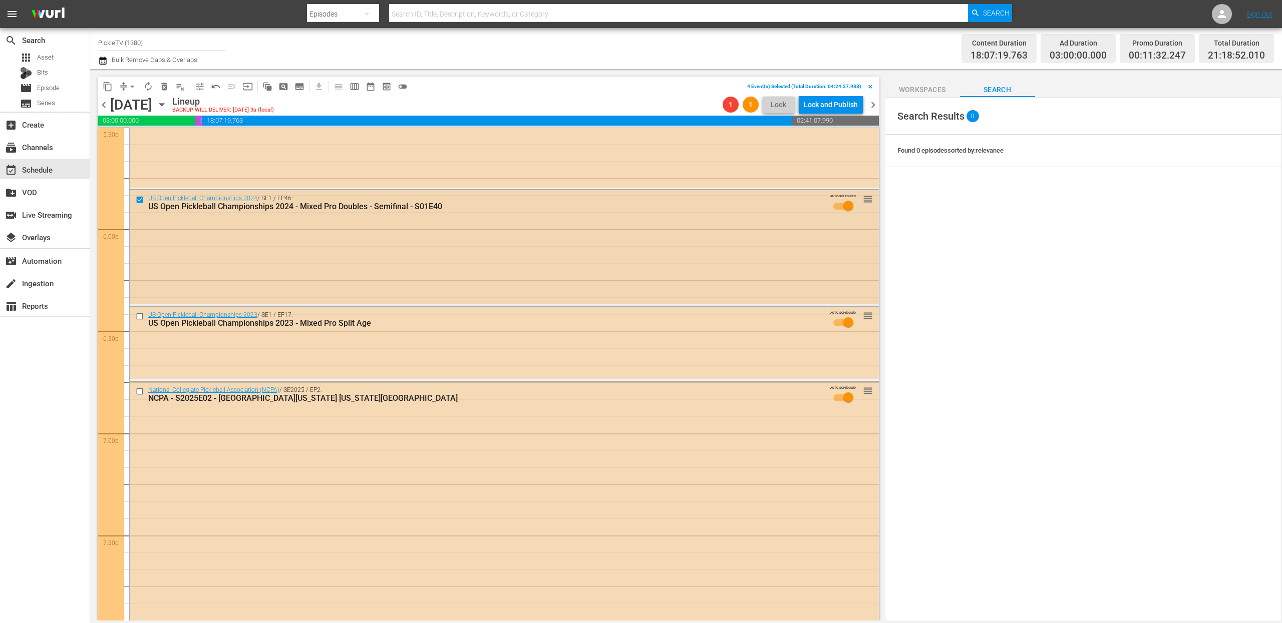
scroll to position [3566, 0]
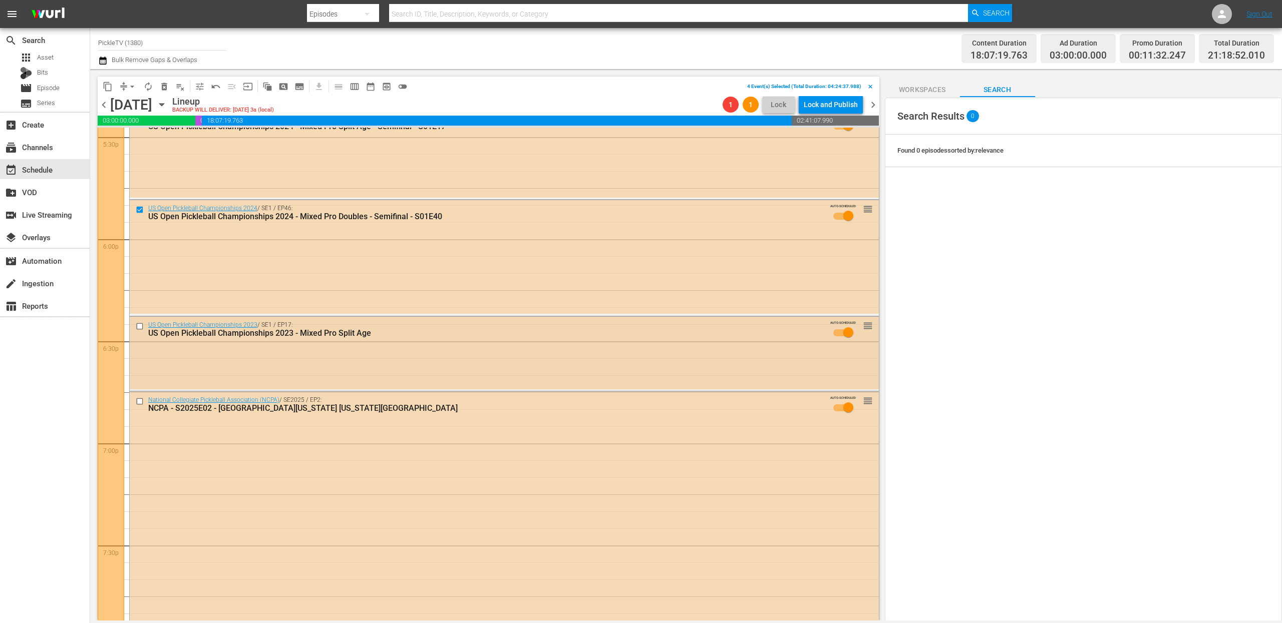
click at [141, 325] on input "checkbox" at bounding box center [141, 326] width 11 height 9
click at [141, 400] on input "checkbox" at bounding box center [141, 402] width 11 height 9
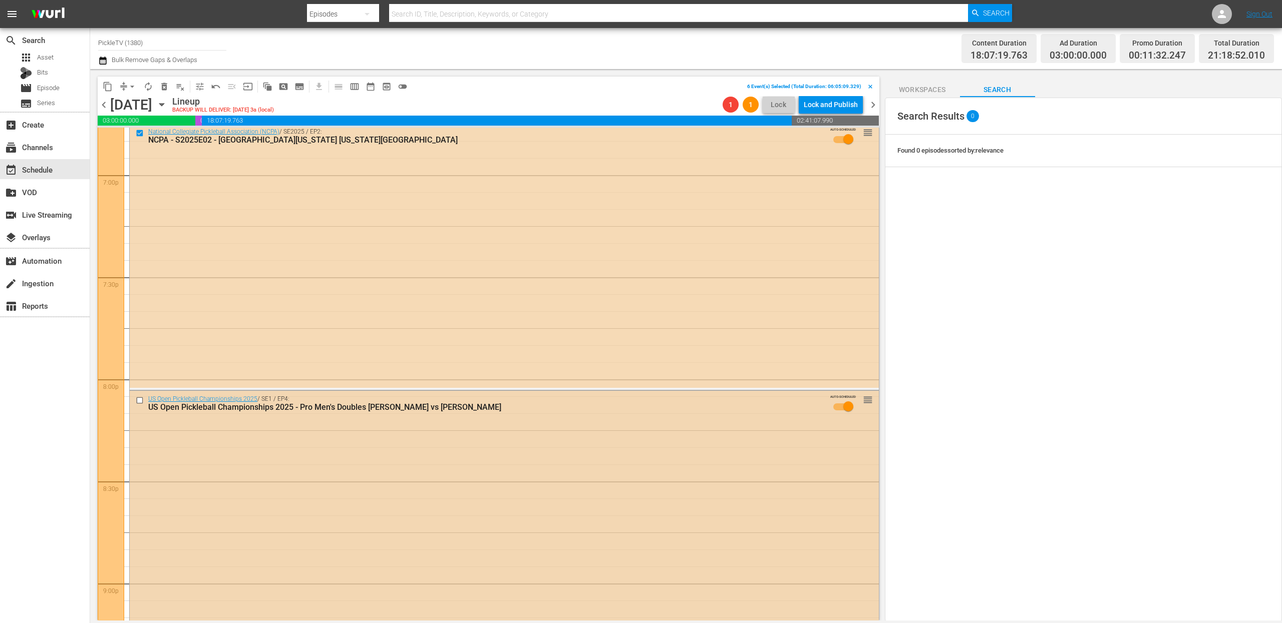
scroll to position [3840, 0]
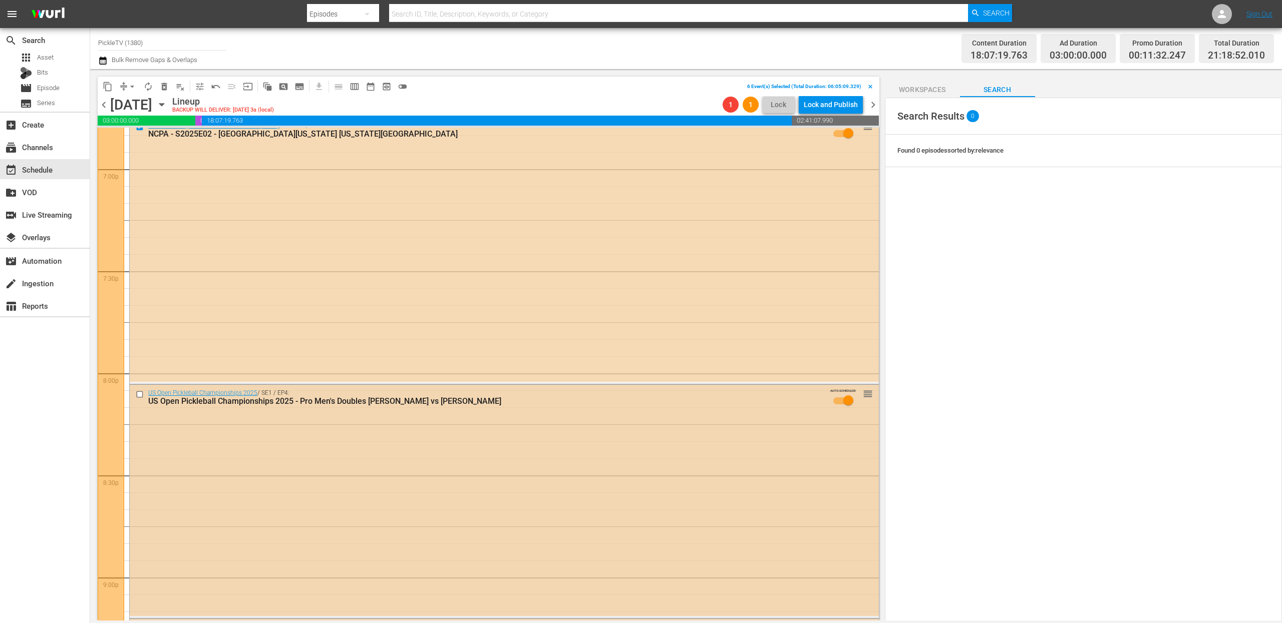
click at [141, 393] on input "checkbox" at bounding box center [141, 395] width 11 height 9
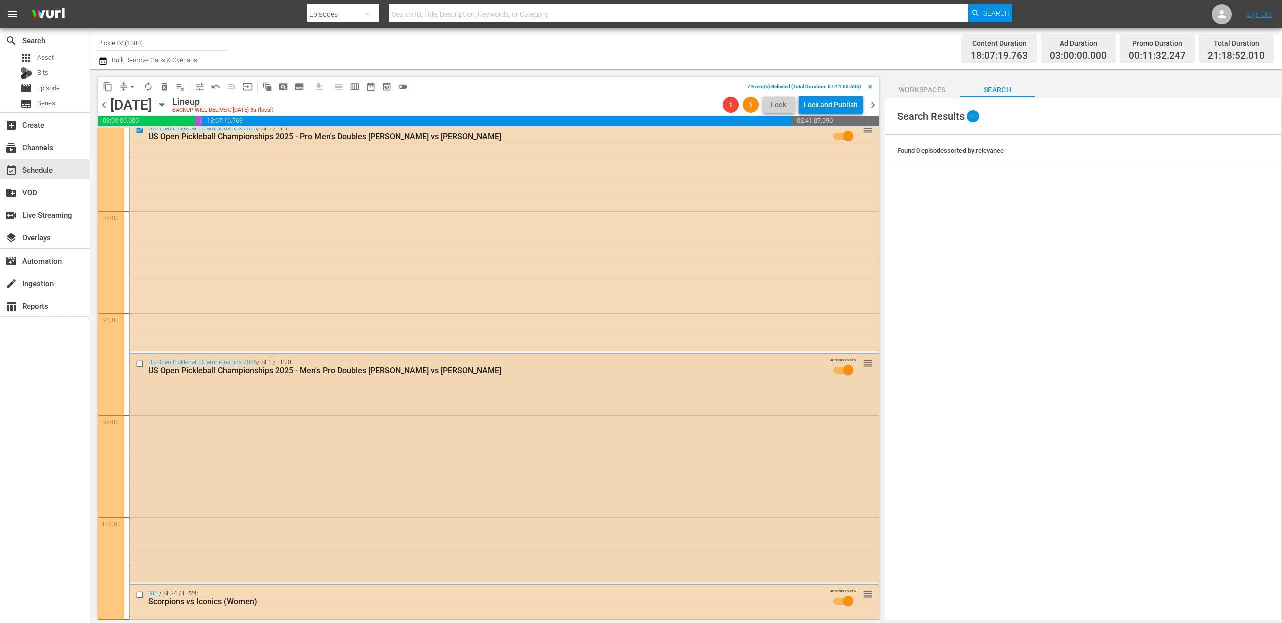
scroll to position [4106, 0]
click at [140, 364] on input "checkbox" at bounding box center [141, 363] width 11 height 9
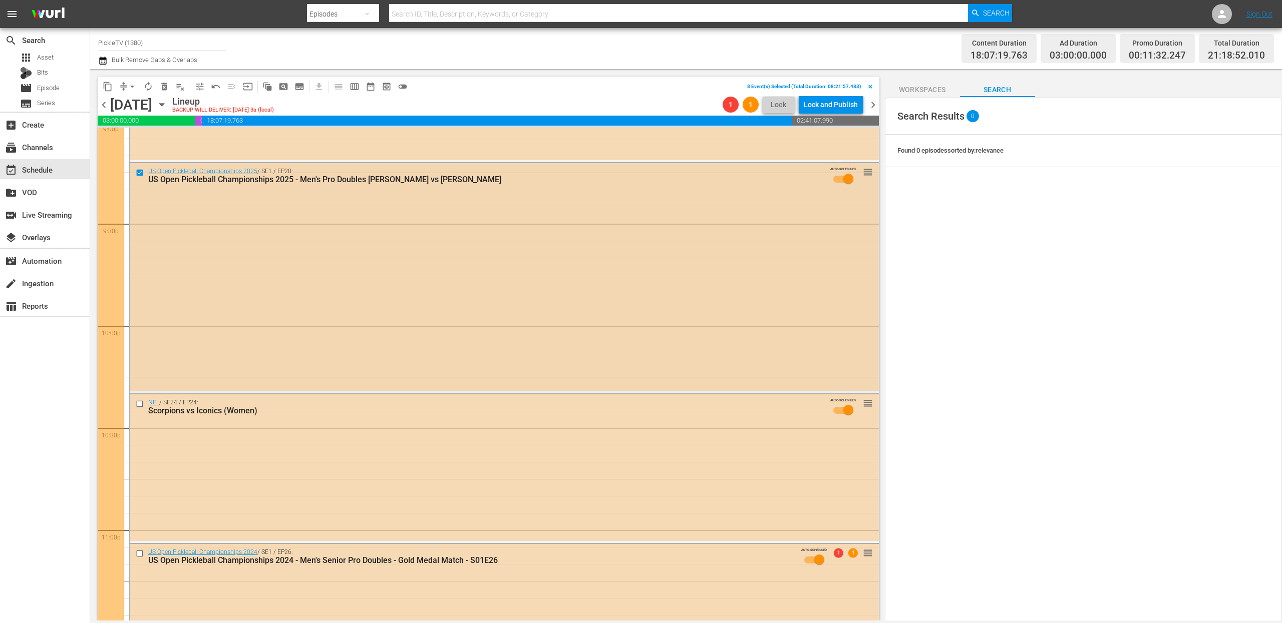
scroll to position [4299, 0]
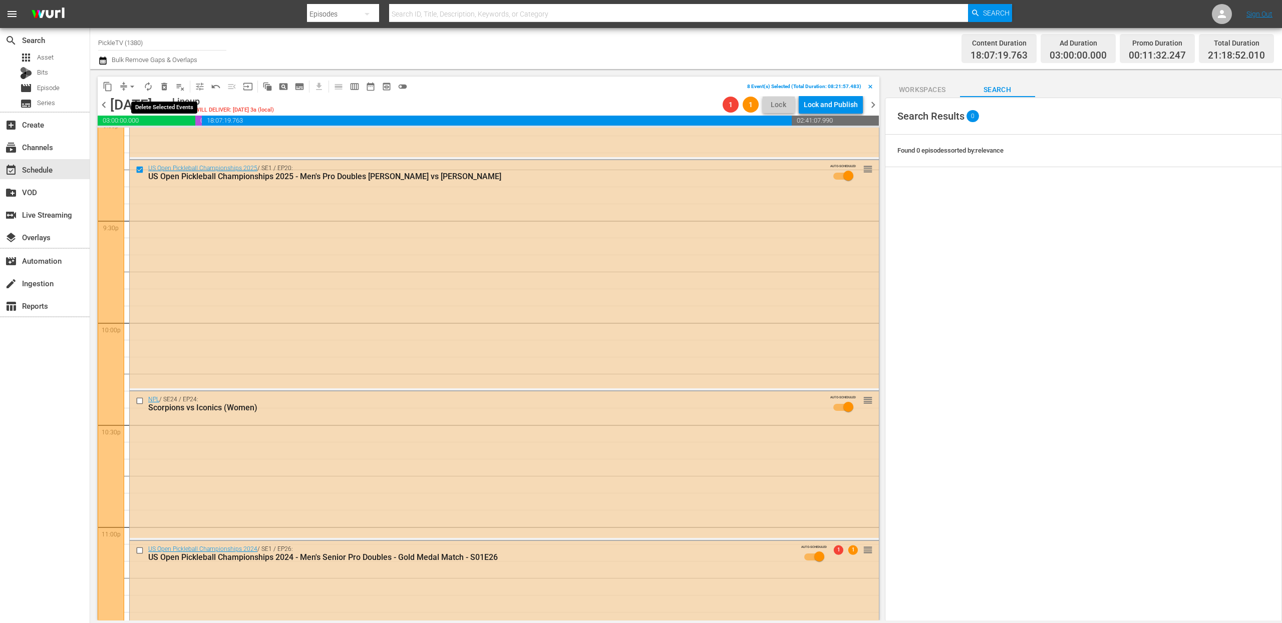
click at [168, 87] on span "delete_forever_outlined" at bounding box center [164, 87] width 10 height 10
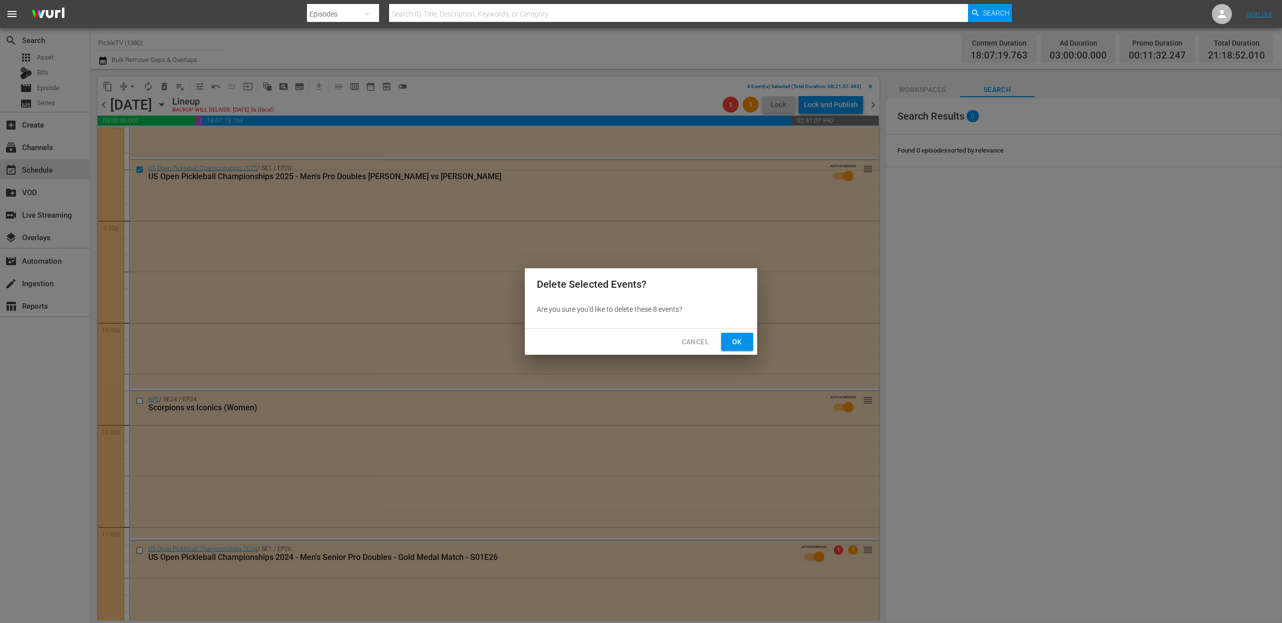
click at [746, 343] on button "Ok" at bounding box center [737, 342] width 32 height 19
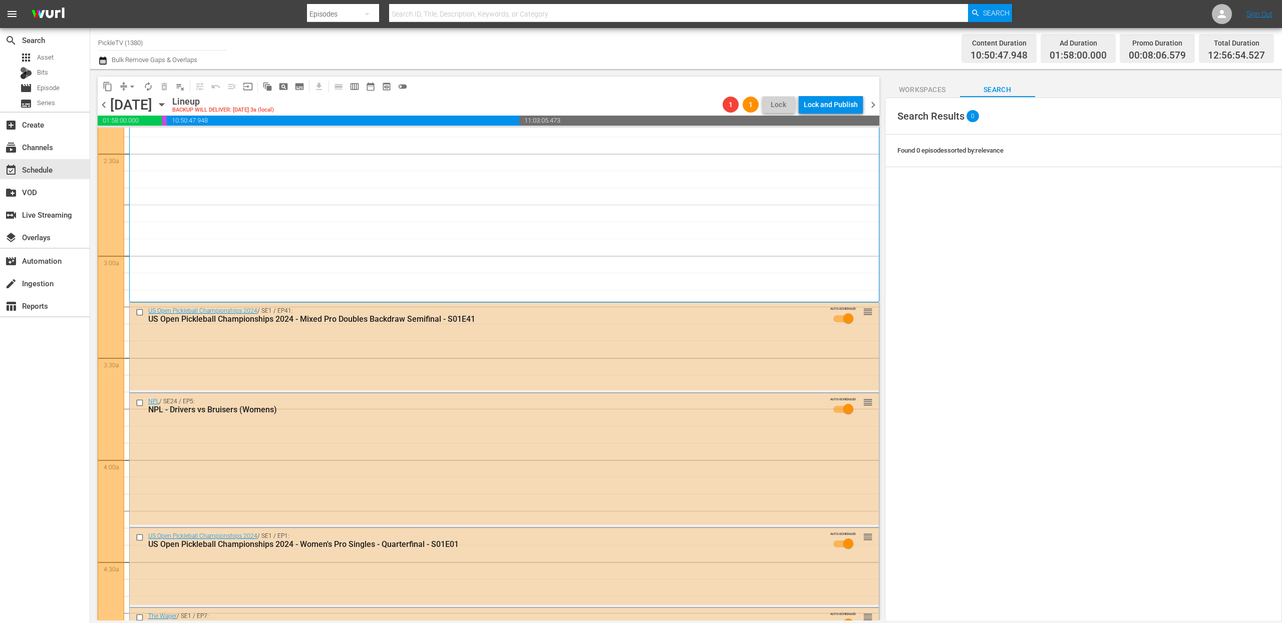
scroll to position [0, 0]
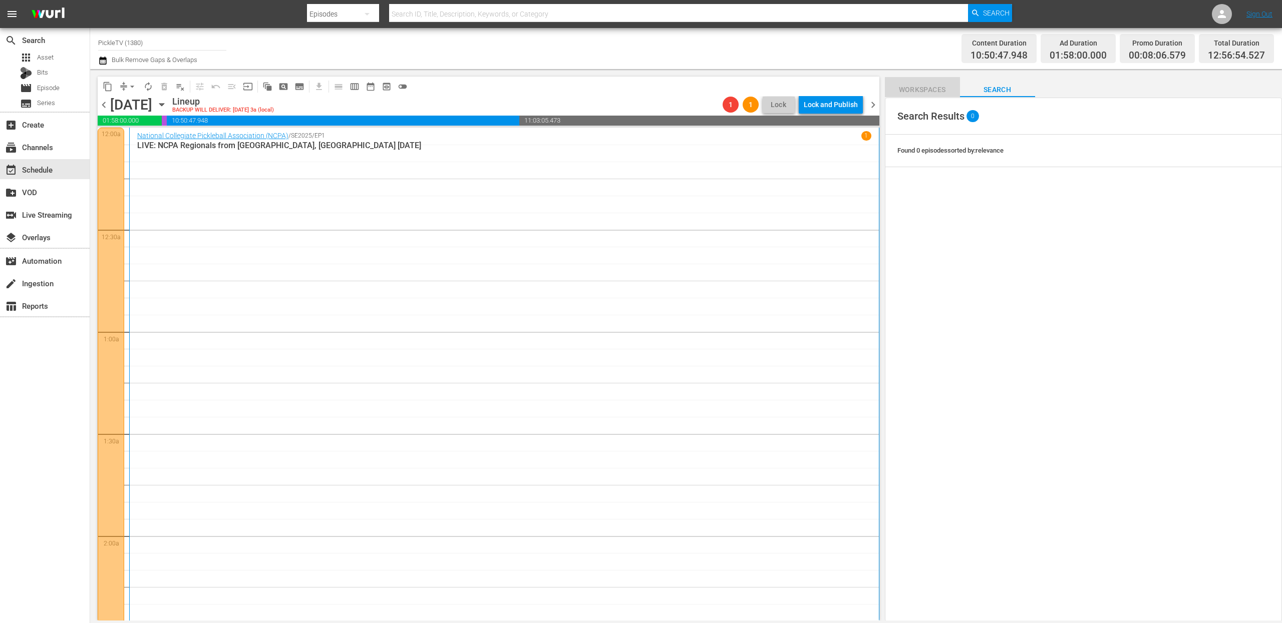
click at [917, 90] on span "Workspaces" at bounding box center [922, 90] width 75 height 13
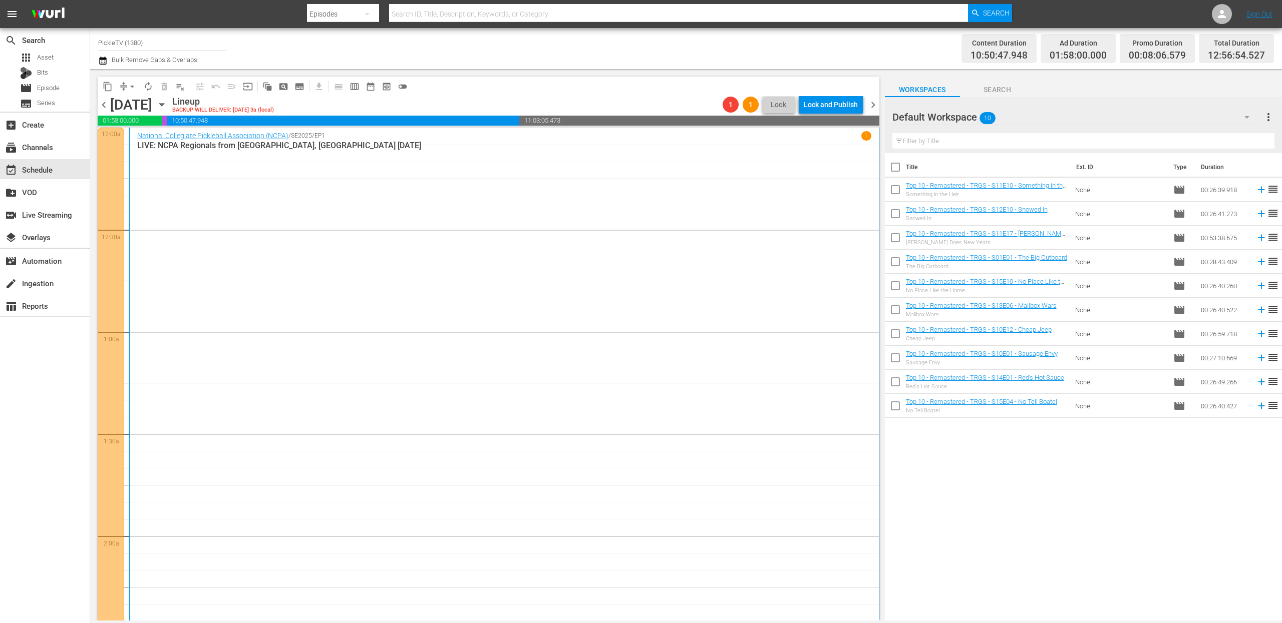
click at [1078, 122] on div "Default Workspace 10" at bounding box center [1075, 117] width 367 height 28
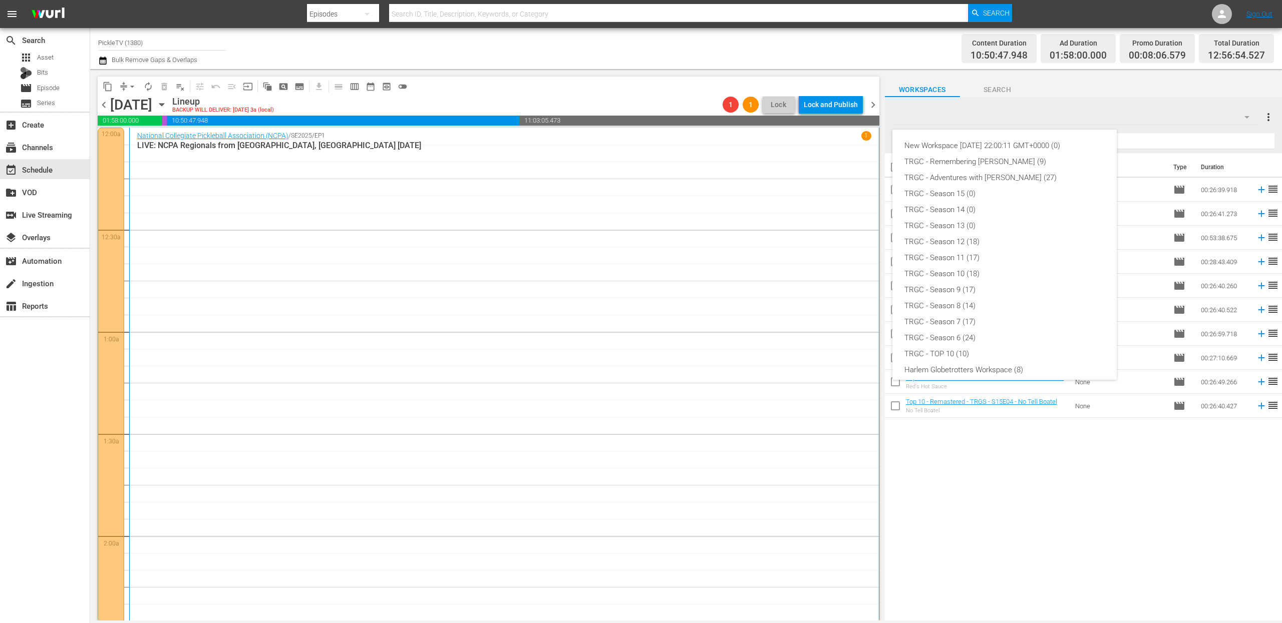
scroll to position [70, 0]
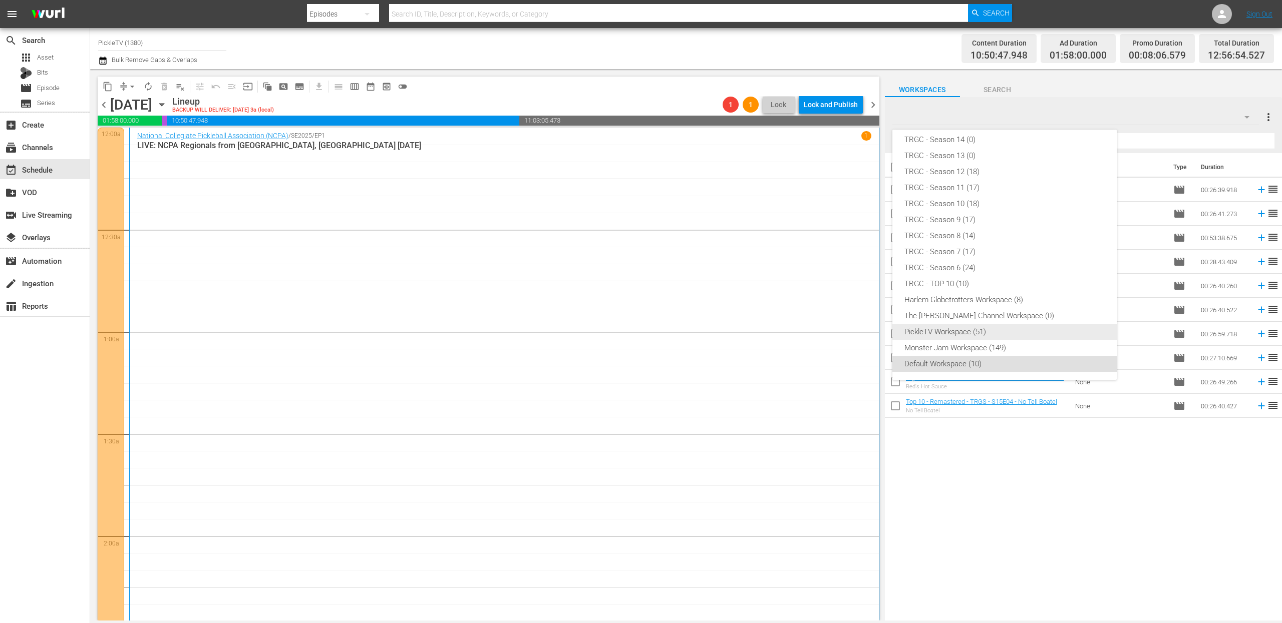
click at [979, 326] on div "PickleTV Workspace (51)" at bounding box center [1004, 332] width 200 height 16
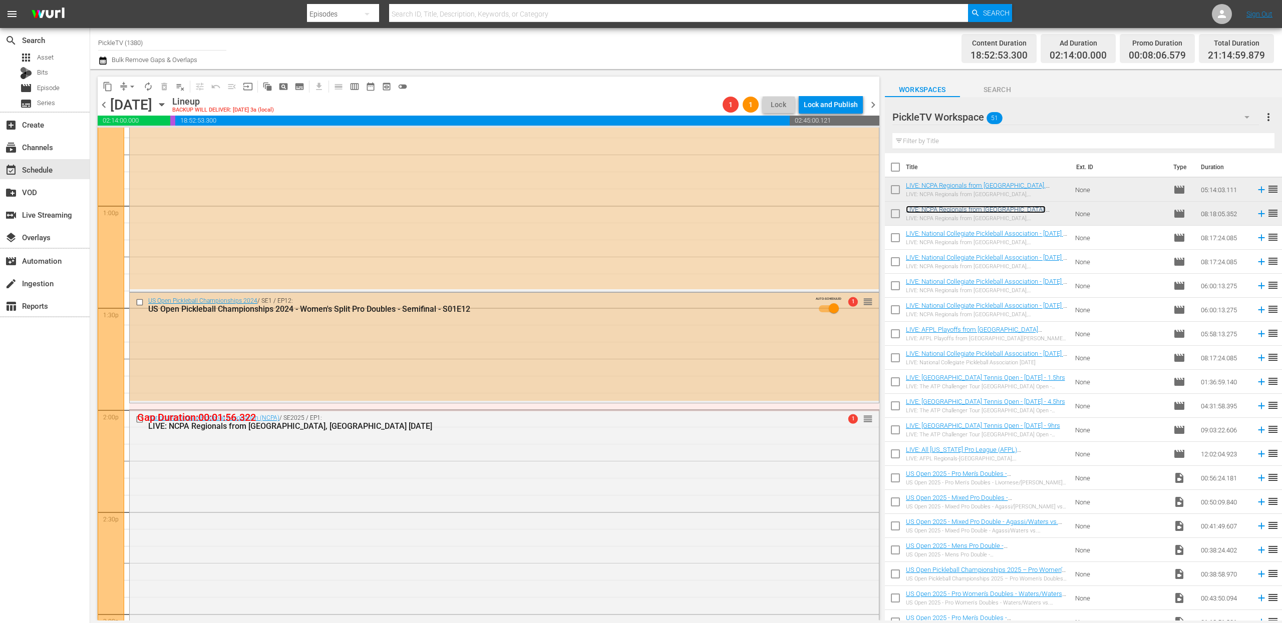
scroll to position [2574, 0]
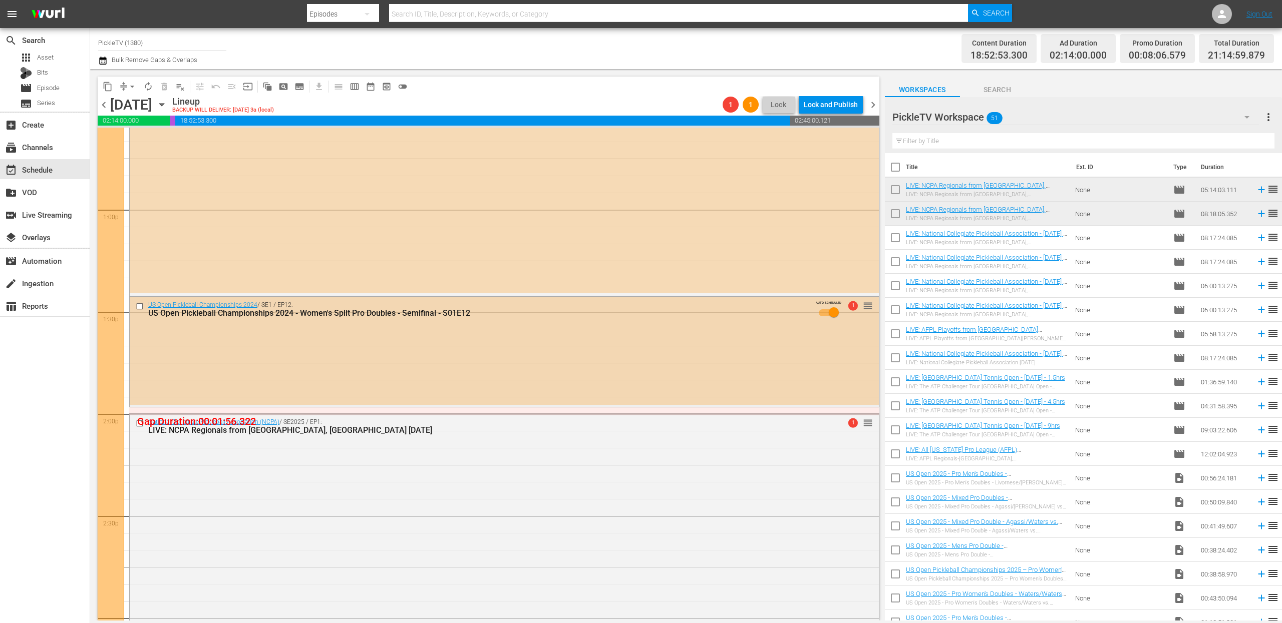
click at [611, 313] on div "US Open Pickleball Championships 2024 - Women's Split Pro Doubles - Semifinal -…" at bounding box center [482, 313] width 669 height 10
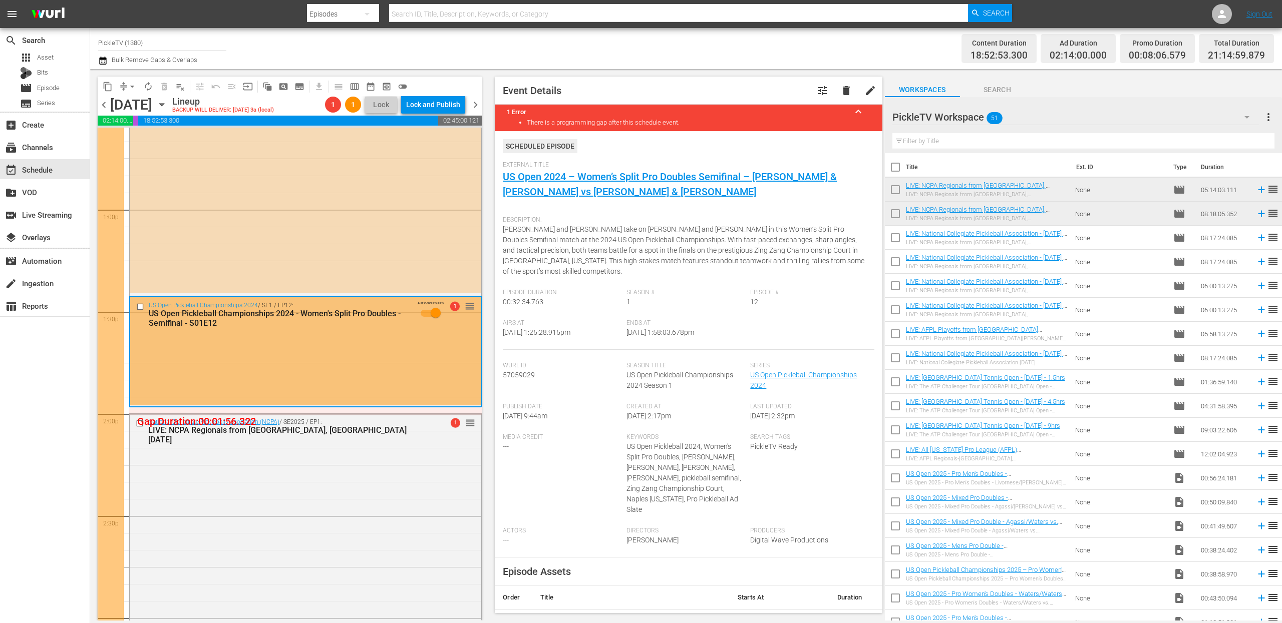
click at [495, 320] on div "Event Details tune delete edit 1 Error keyboard_arrow_up There is a programming…" at bounding box center [688, 345] width 387 height 537
click at [627, 65] on div "Channel Title PickleTV (1380) Bulk Remove Gaps & Overlaps" at bounding box center [418, 49] width 641 height 36
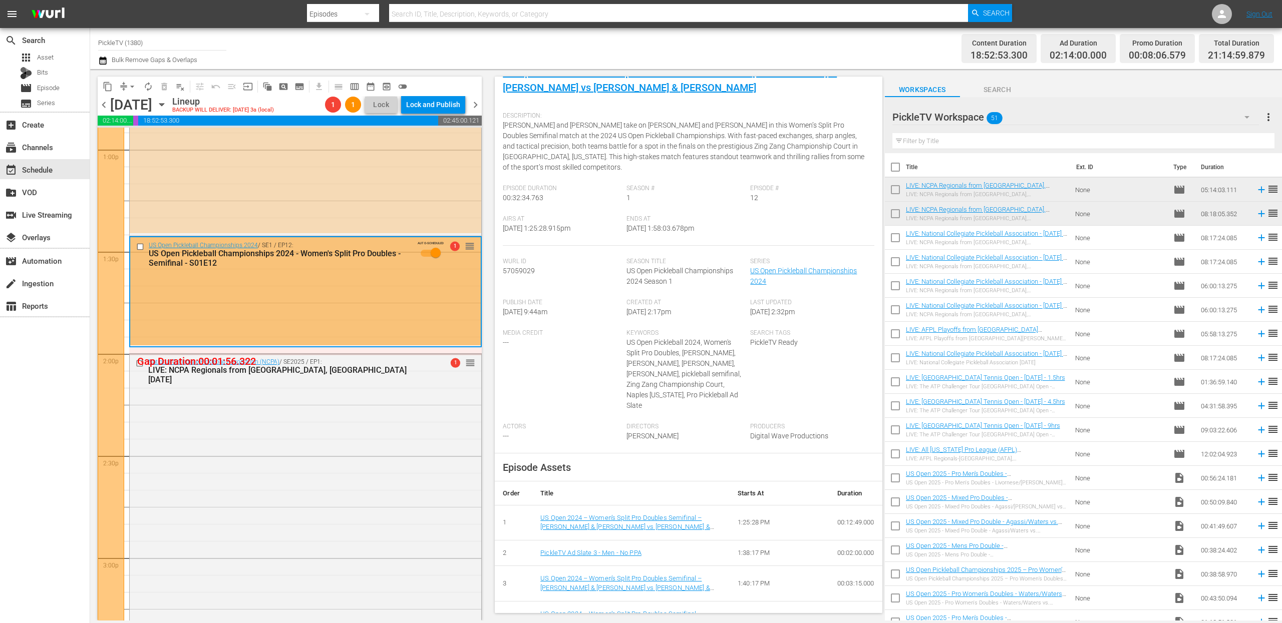
scroll to position [170, 0]
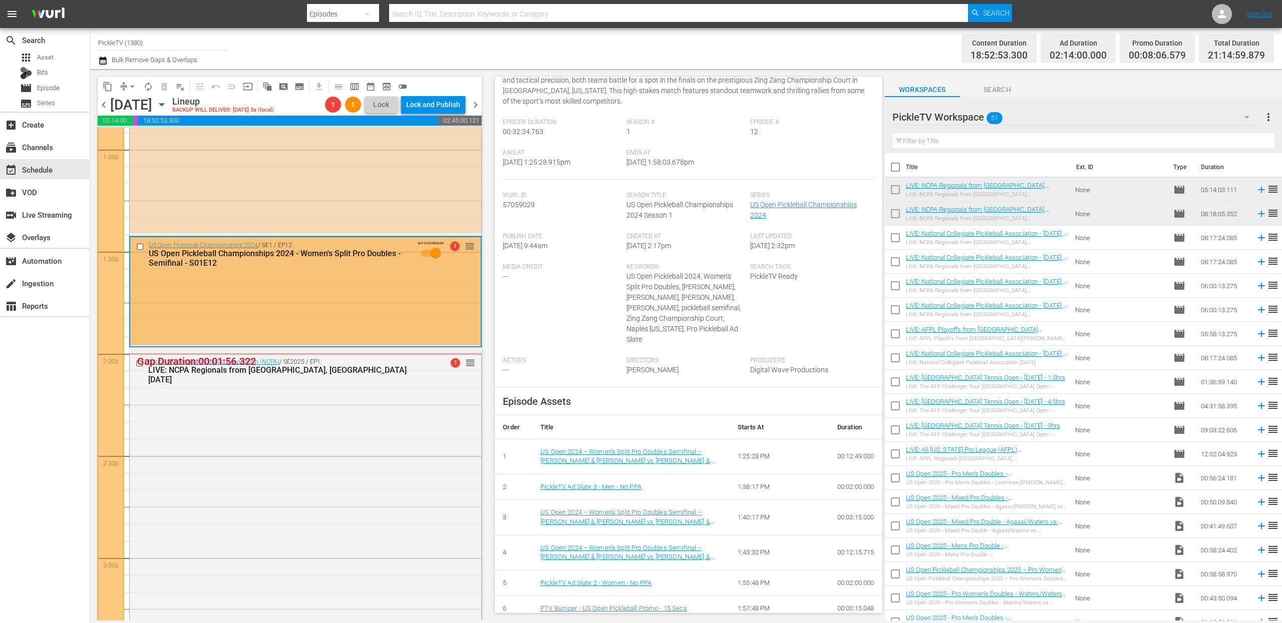
click at [496, 401] on div "Episode Assets Order Title Starts At Duration 1 US Open 2024 – Women’s Split Pr…" at bounding box center [688, 504] width 387 height 235
click at [489, 401] on span "Event Details tune delete edit 1 Error keyboard_arrow_up There is a programming…" at bounding box center [685, 345] width 397 height 552
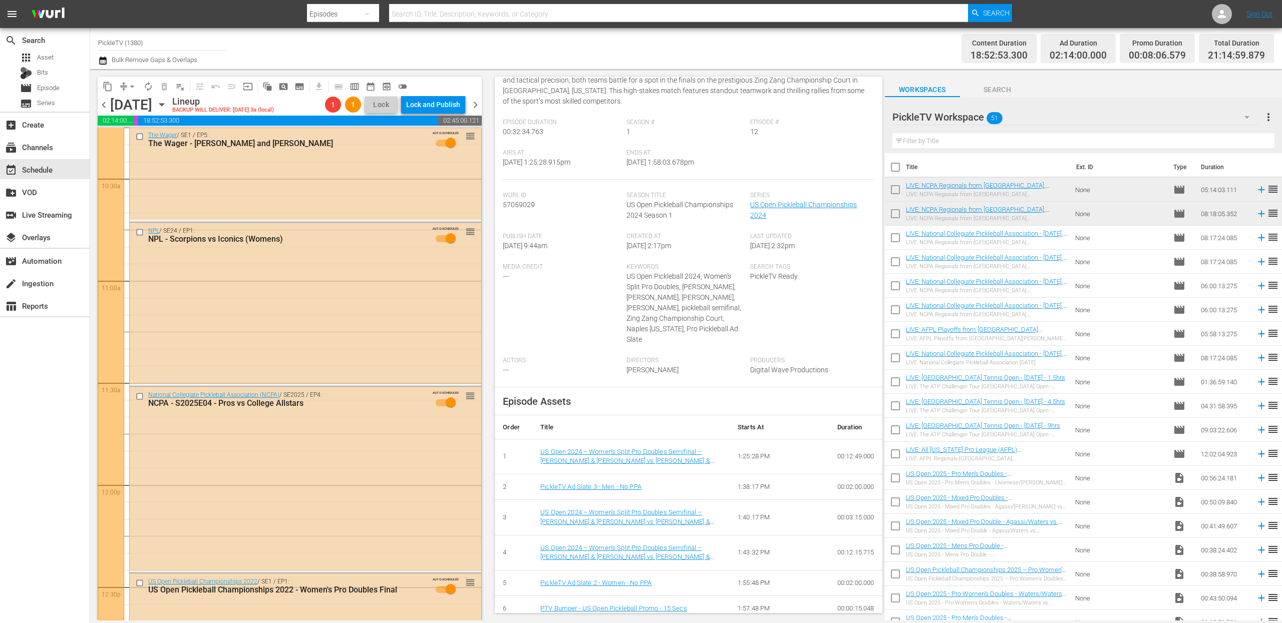
scroll to position [2079, 0]
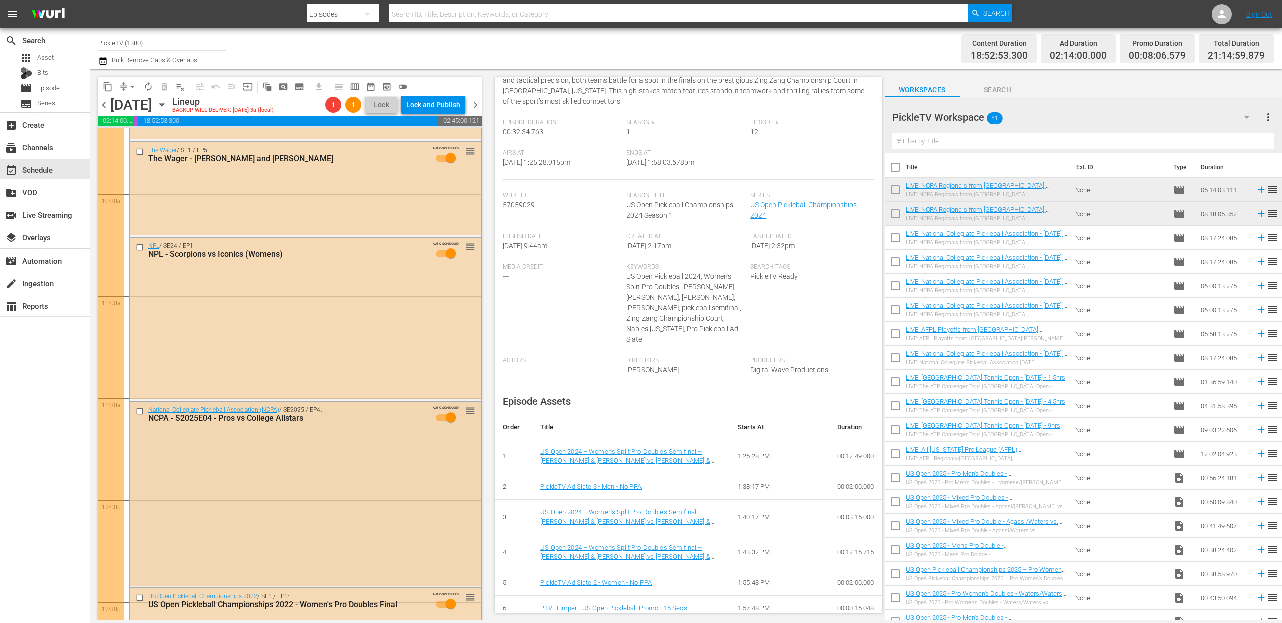
click at [389, 467] on div "National Collegiate Pickleball Association (NCPA) / SE2025 / EP4: NCPA - S2025E…" at bounding box center [306, 494] width 352 height 184
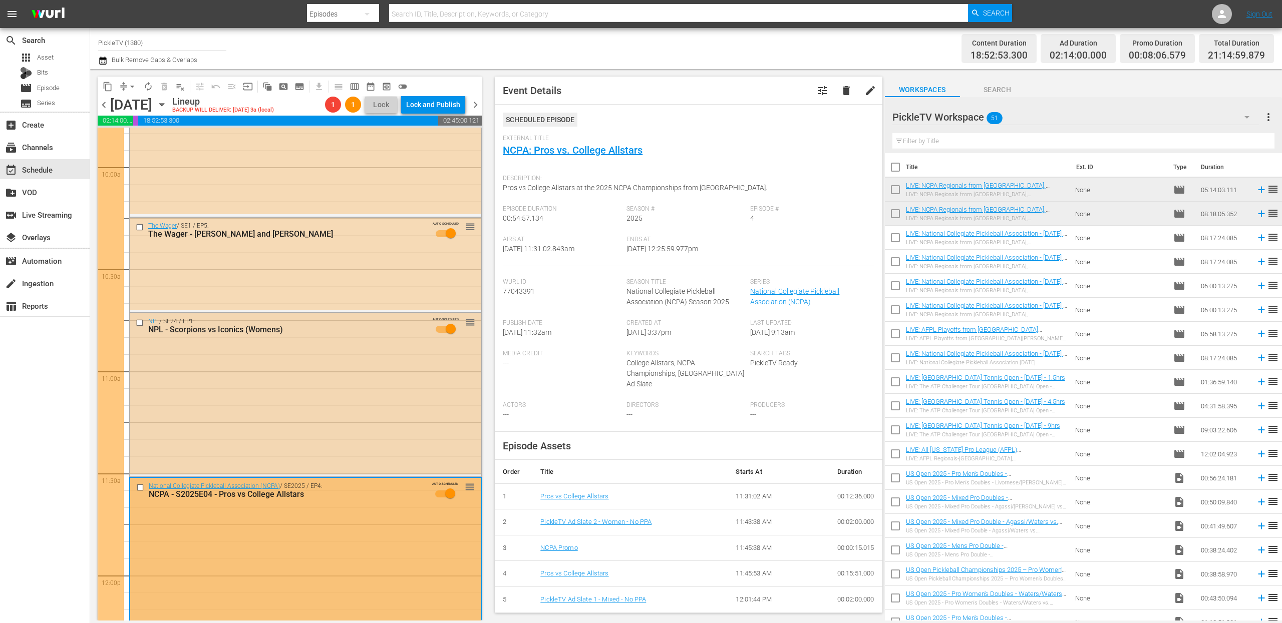
scroll to position [2005, 0]
click at [364, 356] on div "NPL / SE24 / EP1: NPL - Scorpions vs Iconics (Womens) AUTO-SCHEDULED reorder" at bounding box center [306, 392] width 352 height 161
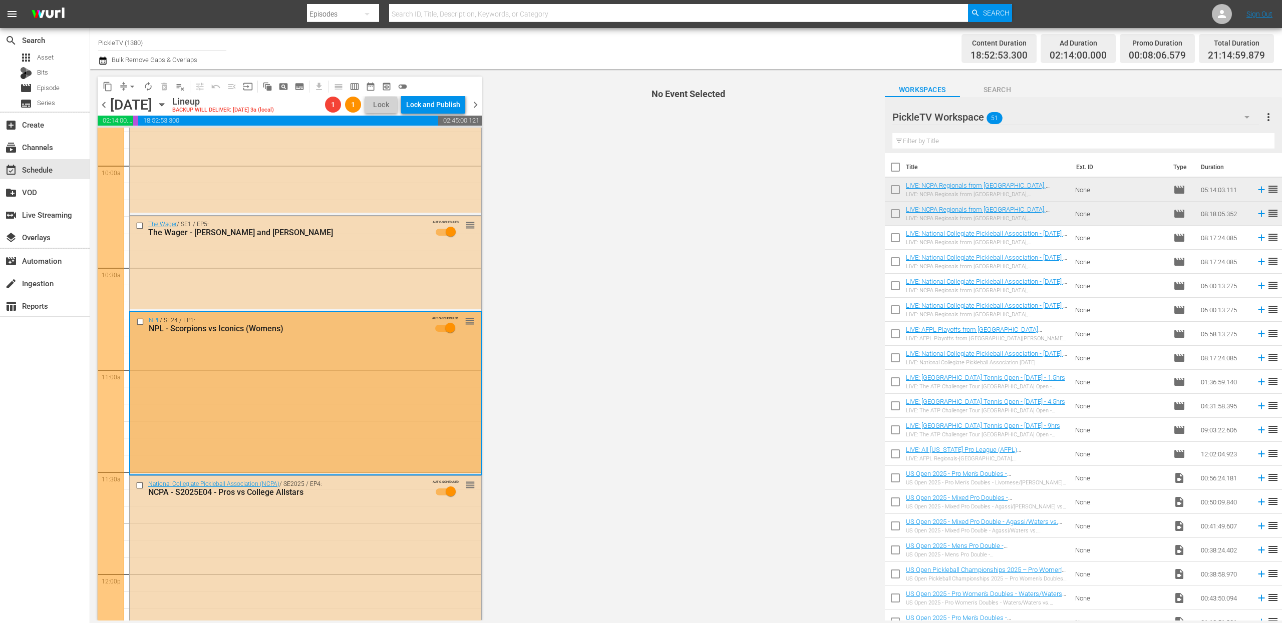
click at [141, 321] on input "checkbox" at bounding box center [141, 321] width 11 height 9
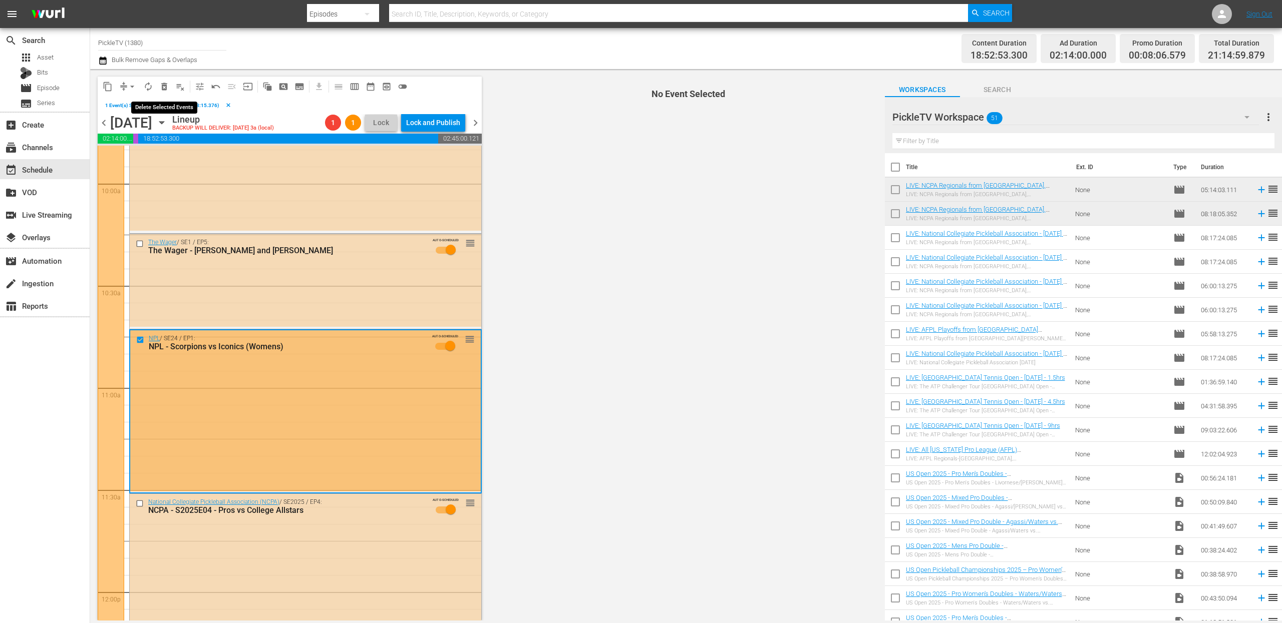
click at [166, 84] on span "delete_forever_outlined" at bounding box center [164, 87] width 10 height 10
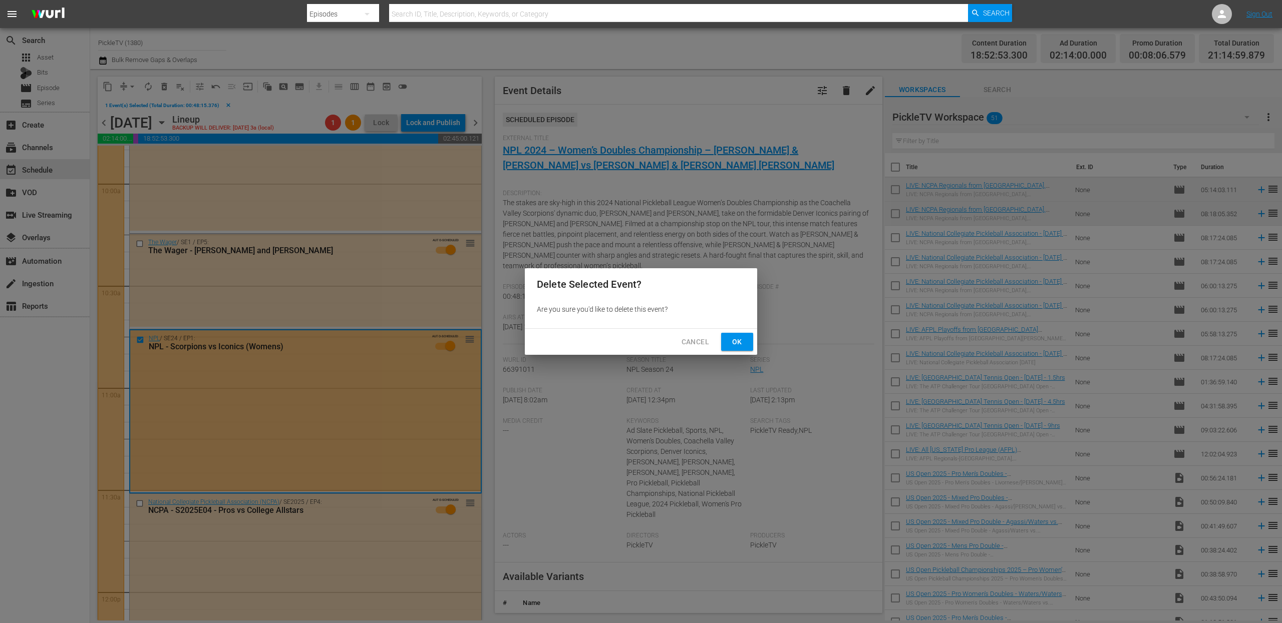
click at [746, 342] on button "Ok" at bounding box center [737, 342] width 32 height 19
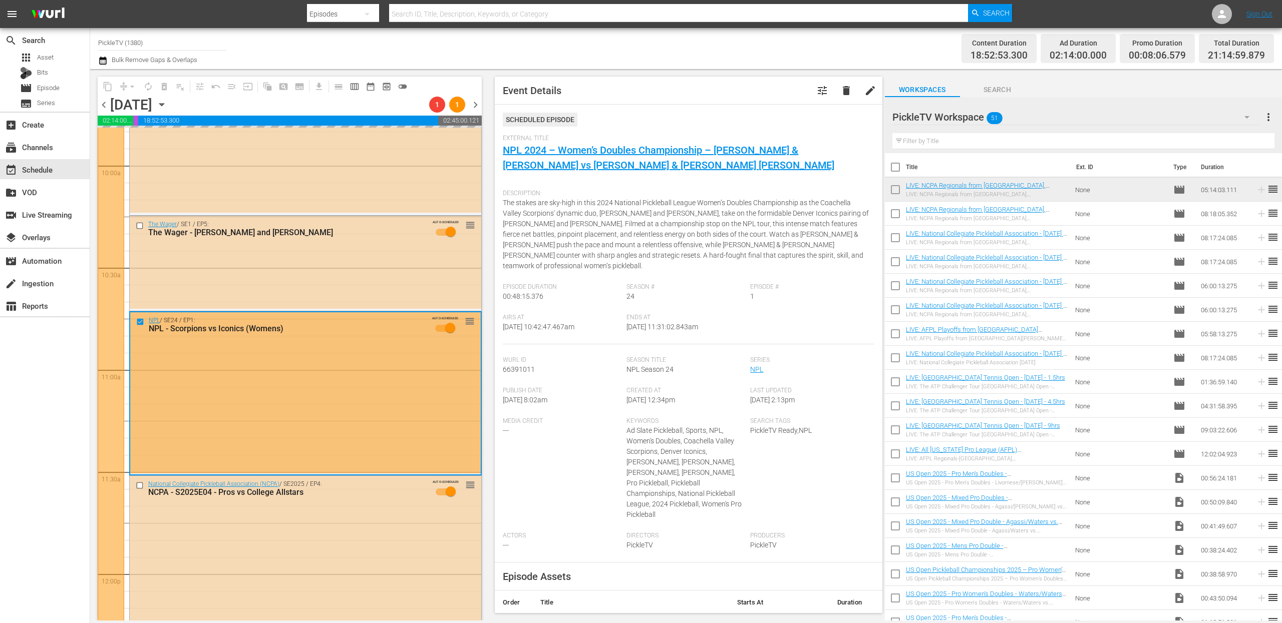
click at [992, 84] on span "Search" at bounding box center [997, 90] width 75 height 13
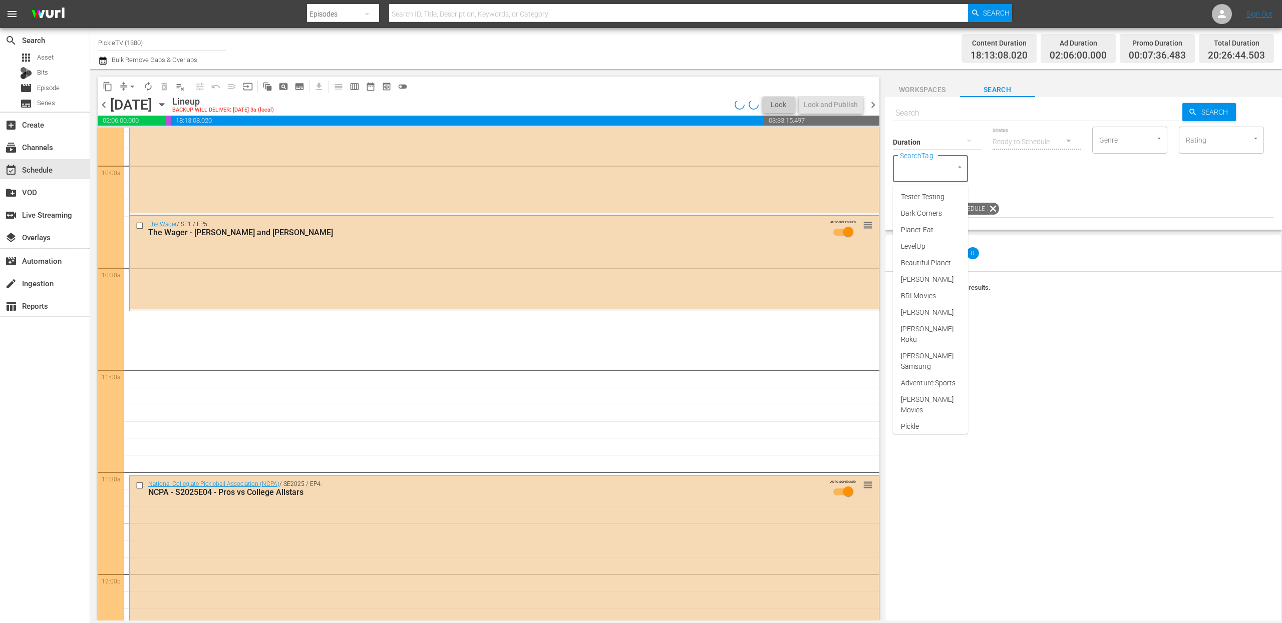
click at [915, 174] on input "SearchTag" at bounding box center [916, 169] width 38 height 18
type input "pickletv"
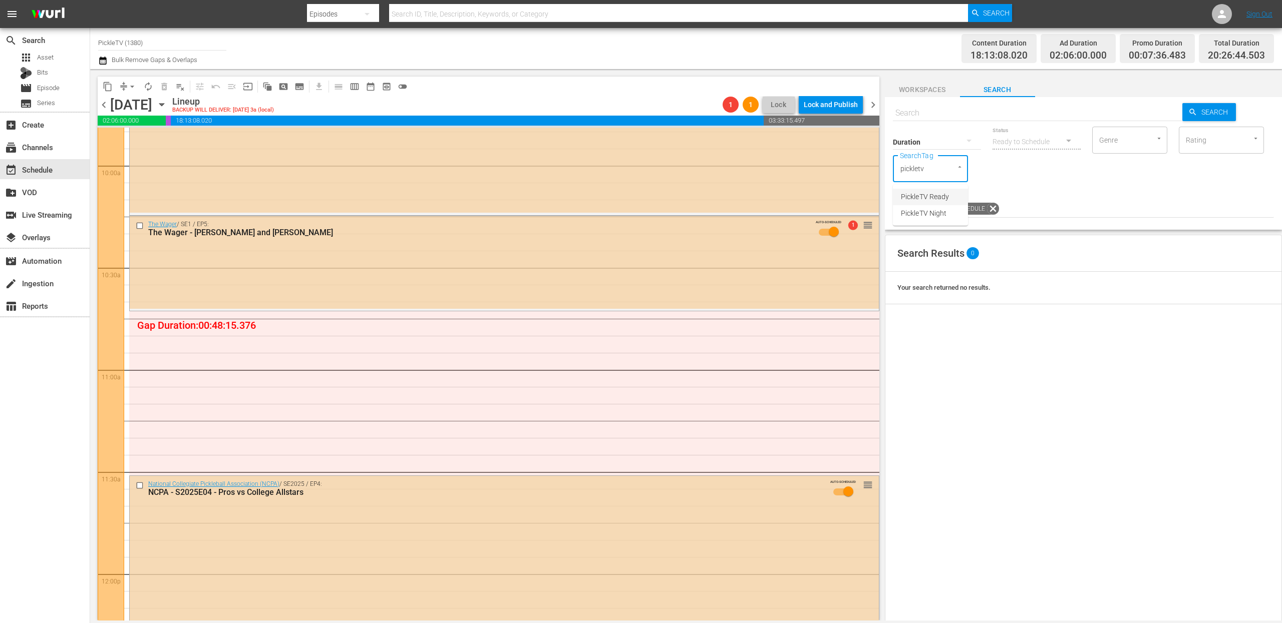
click at [943, 200] on span "PickleTV Ready" at bounding box center [925, 197] width 48 height 11
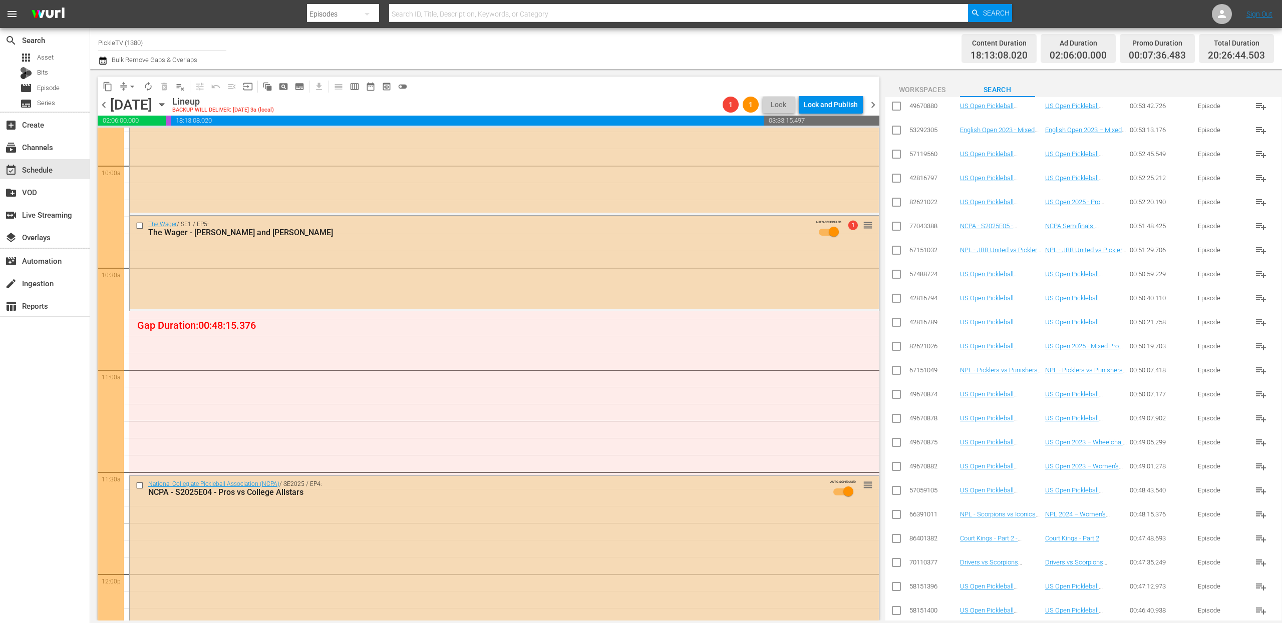
scroll to position [2049, 0]
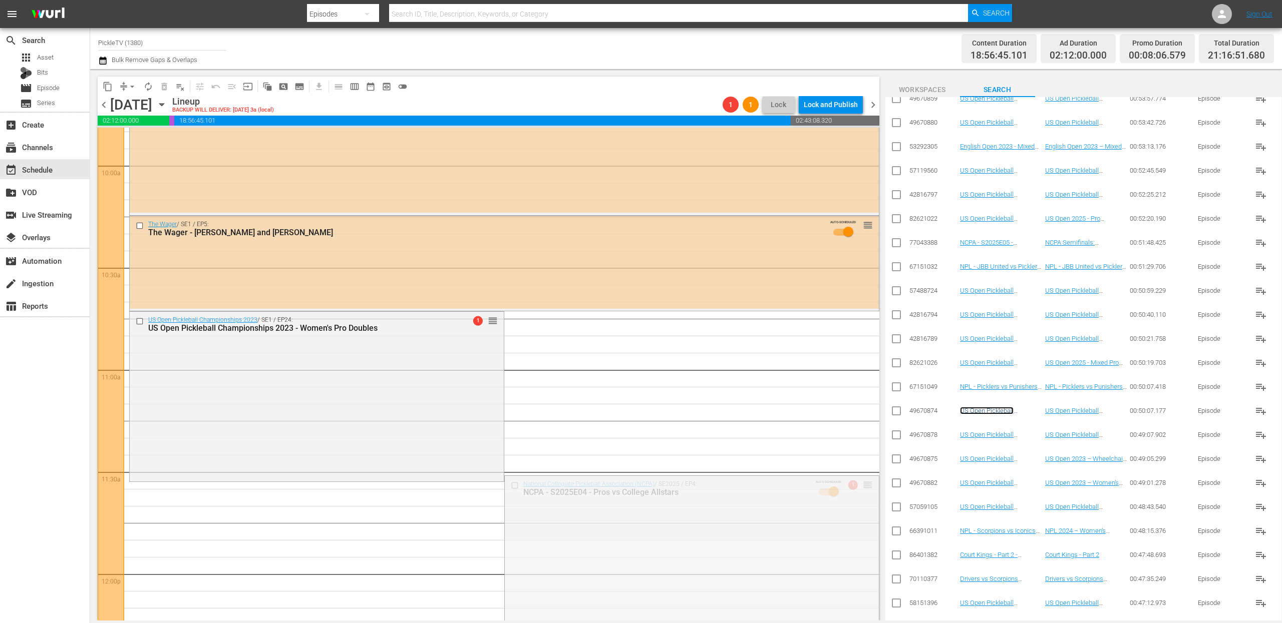
drag, startPoint x: 866, startPoint y: 485, endPoint x: 791, endPoint y: 464, distance: 77.4
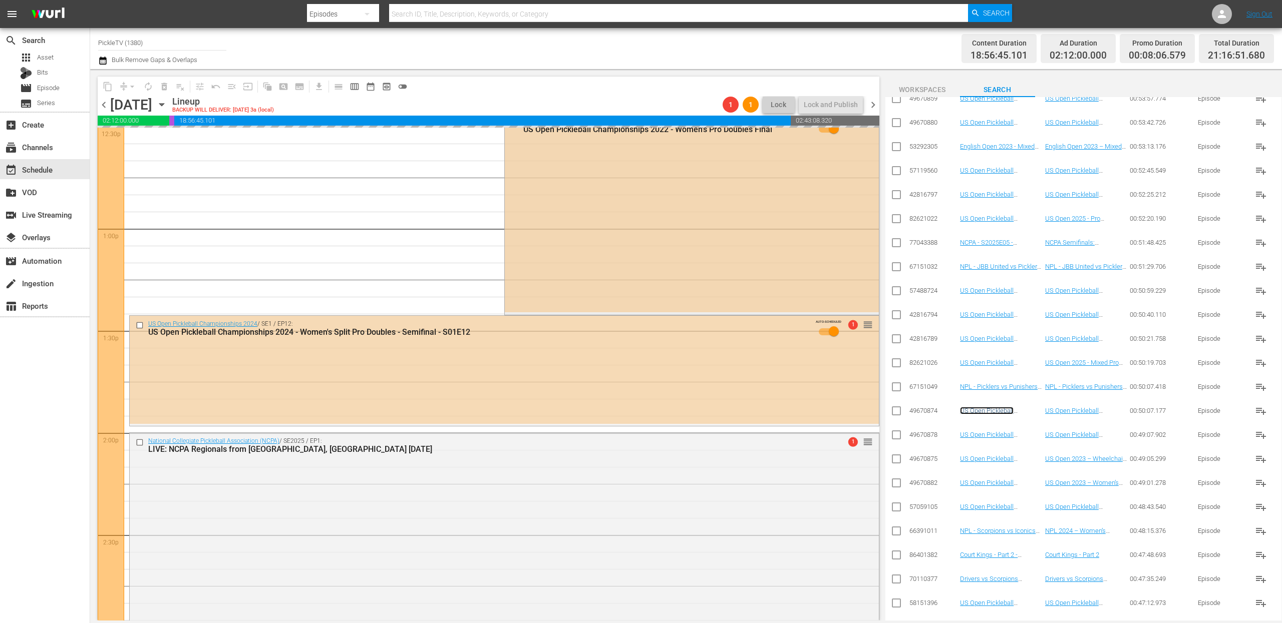
scroll to position [2561, 0]
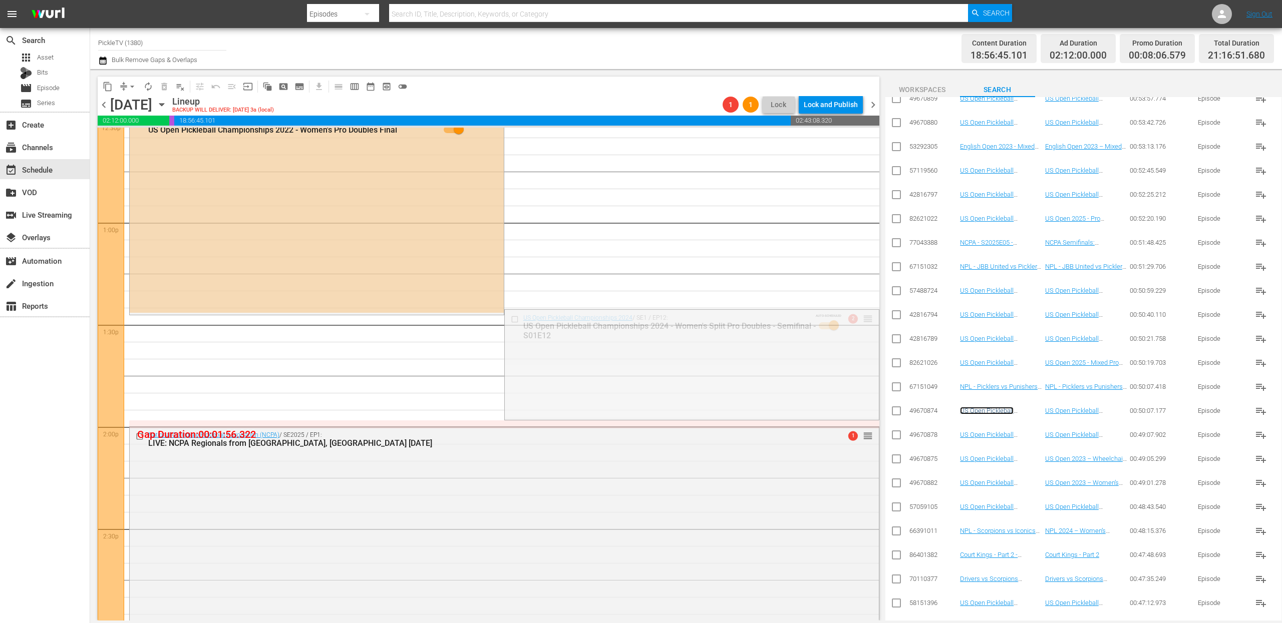
drag, startPoint x: 864, startPoint y: 315, endPoint x: 863, endPoint y: 322, distance: 7.6
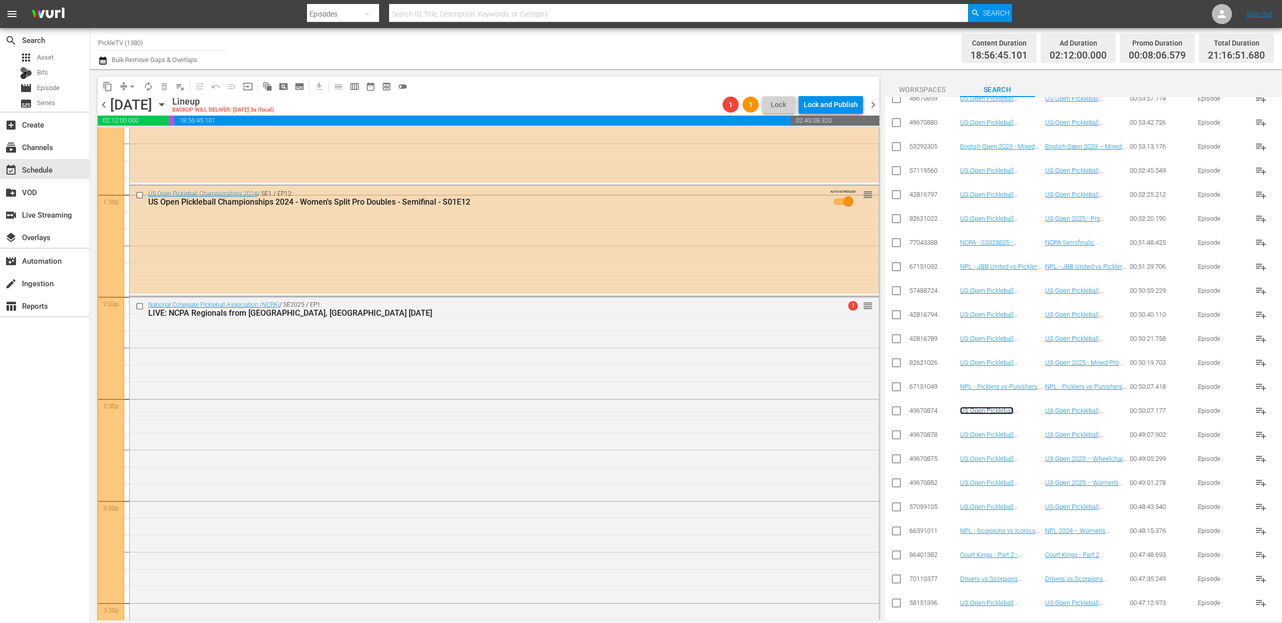
scroll to position [2695, 0]
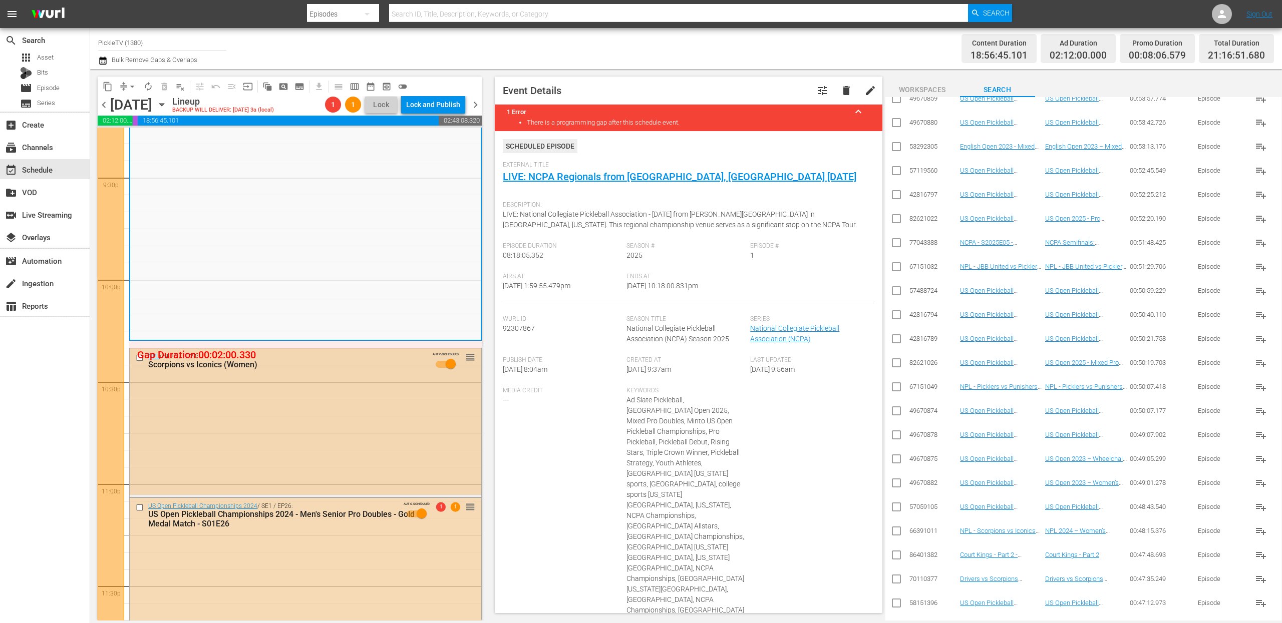
scroll to position [4361, 0]
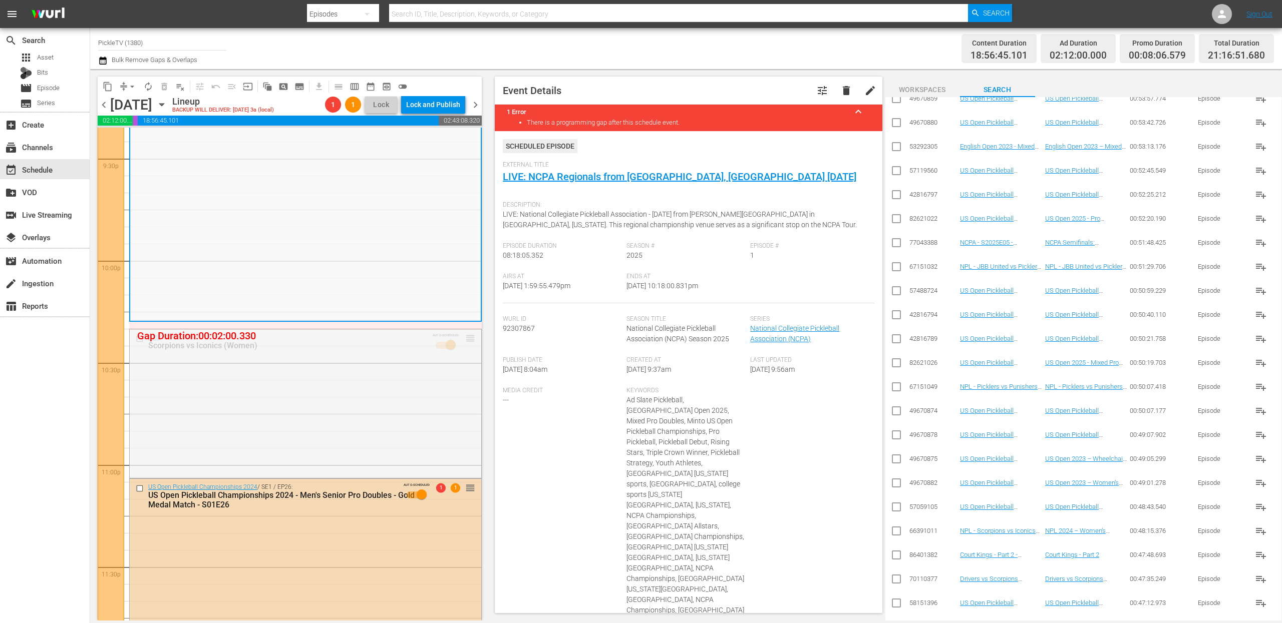
drag, startPoint x: 468, startPoint y: 337, endPoint x: 468, endPoint y: 326, distance: 10.5
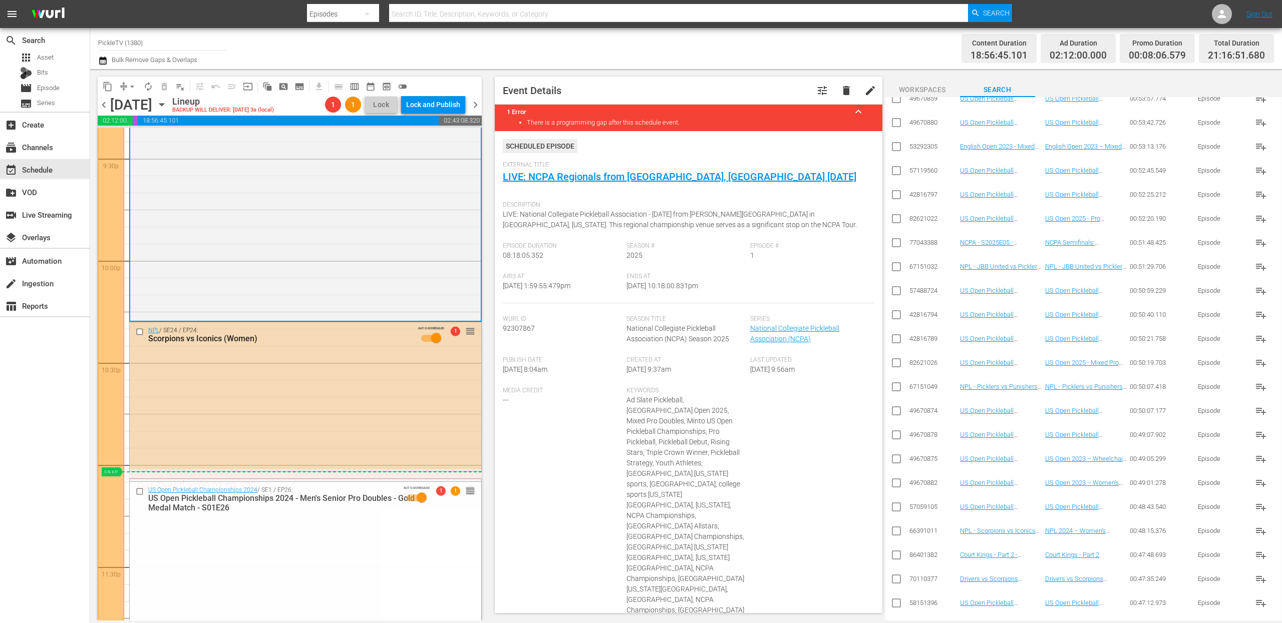
drag, startPoint x: 470, startPoint y: 489, endPoint x: 469, endPoint y: 480, distance: 9.1
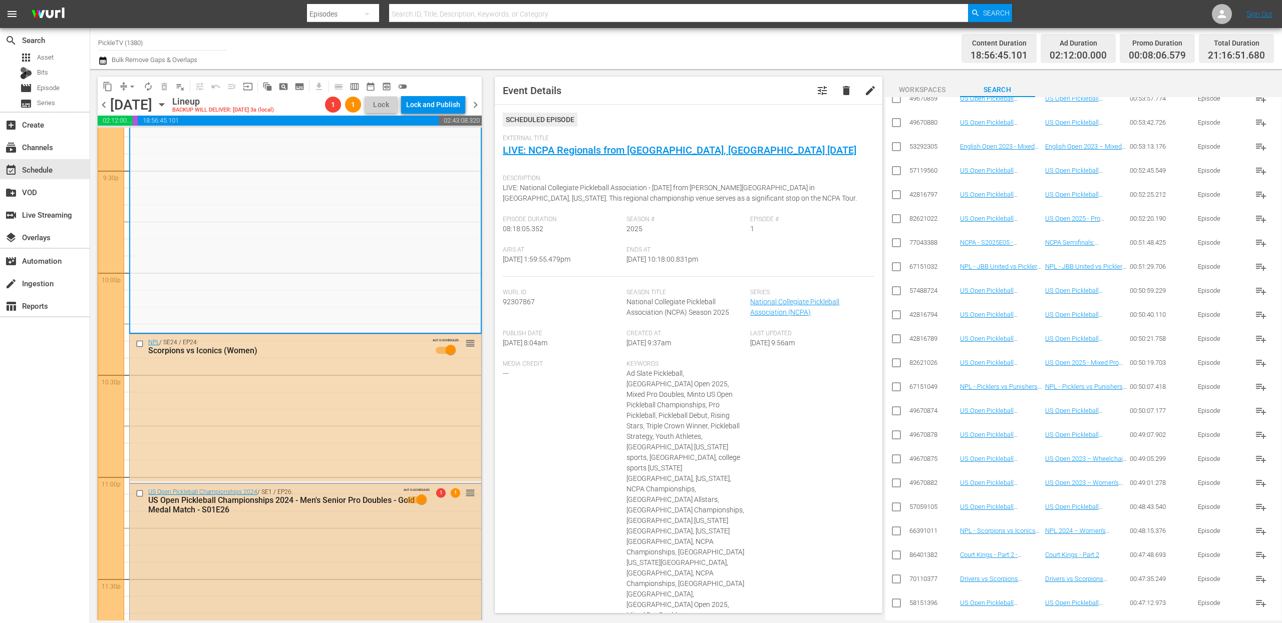
scroll to position [4307, 0]
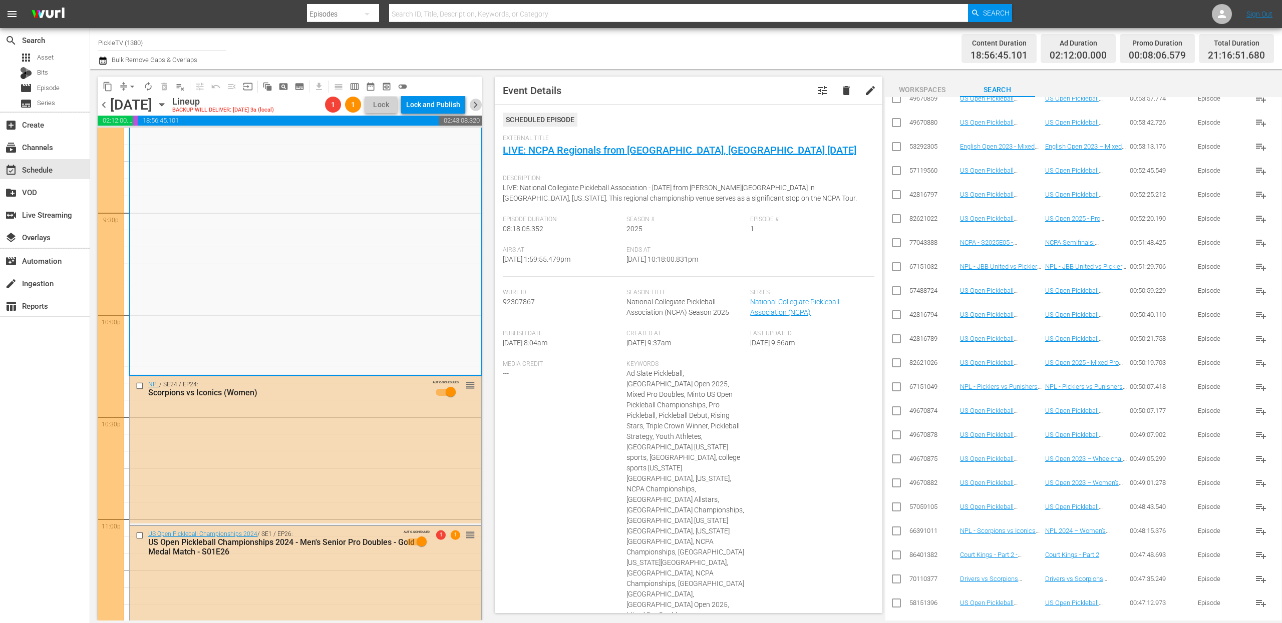
click at [480, 103] on span "chevron_right" at bounding box center [475, 105] width 13 height 13
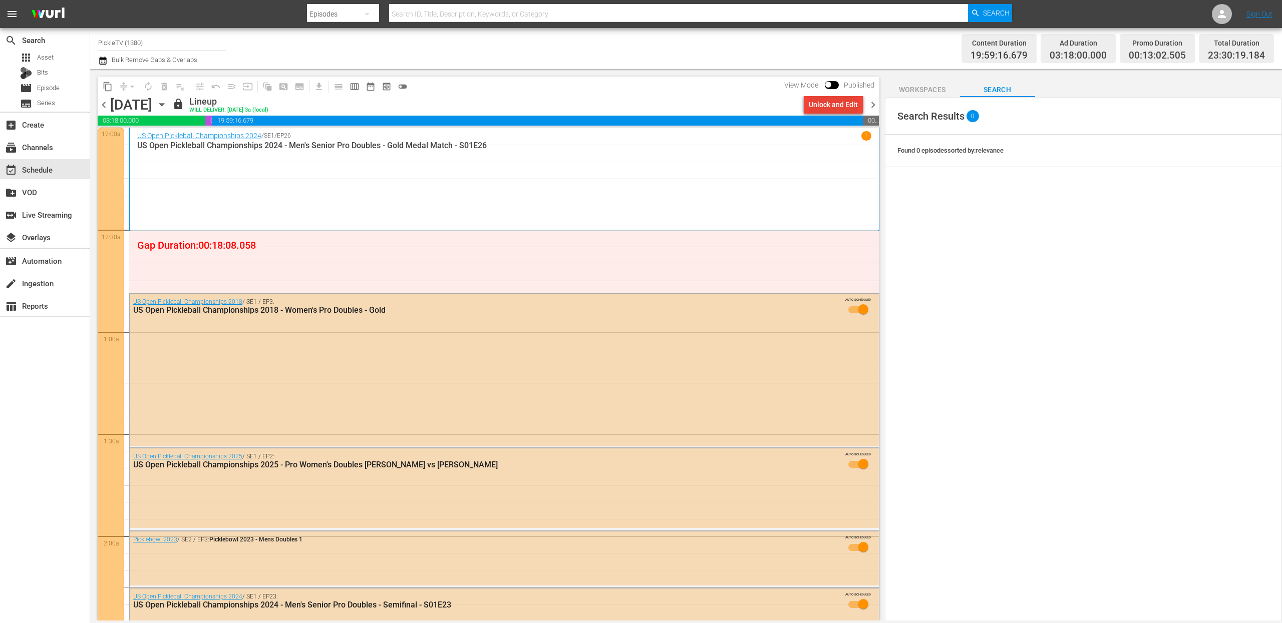
click at [811, 102] on div "Unlock and Edit" at bounding box center [833, 105] width 49 height 18
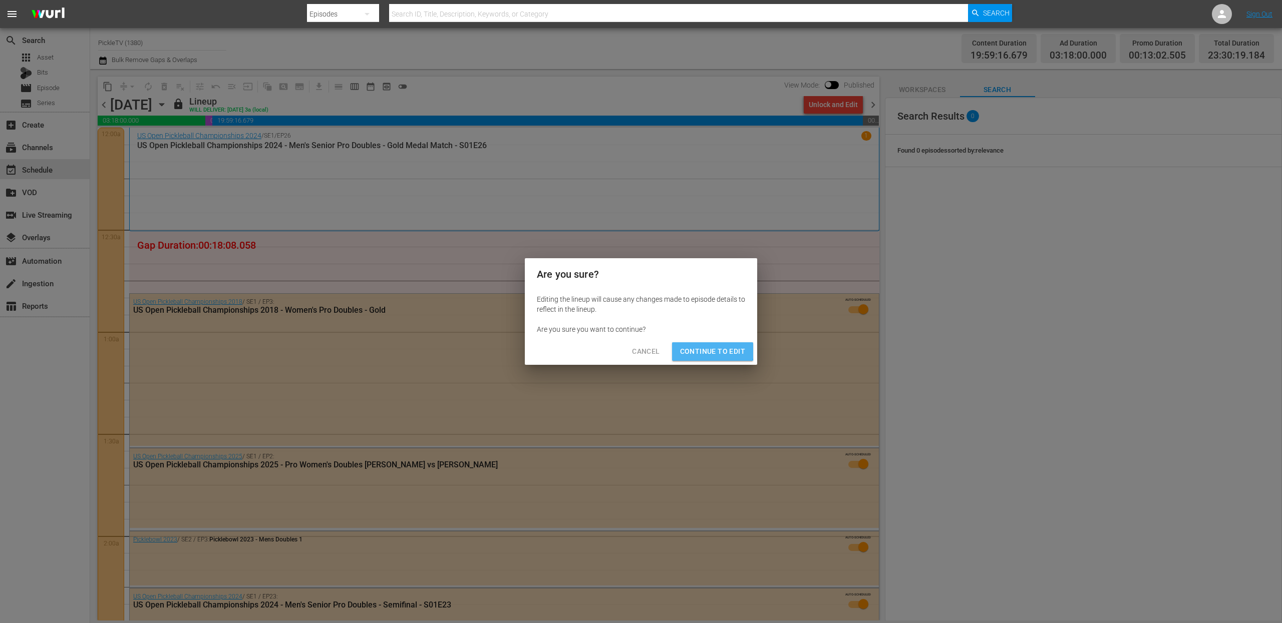
click at [683, 346] on span "Continue to Edit" at bounding box center [712, 352] width 65 height 13
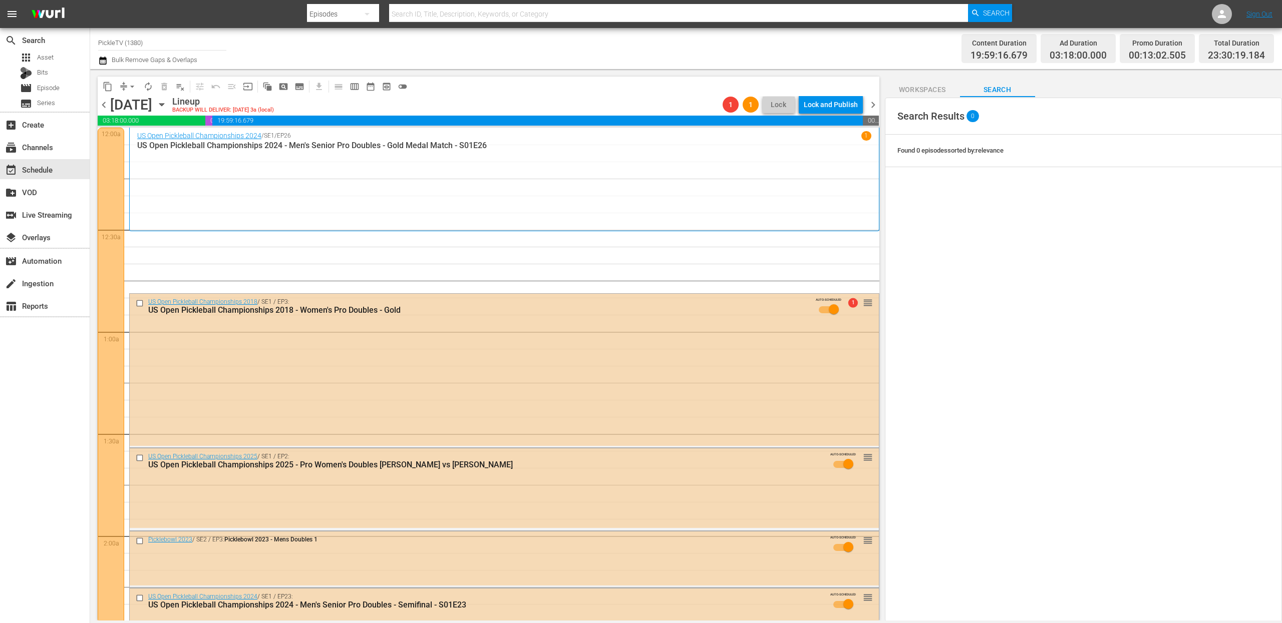
click at [102, 58] on icon "button" at bounding box center [102, 61] width 7 height 8
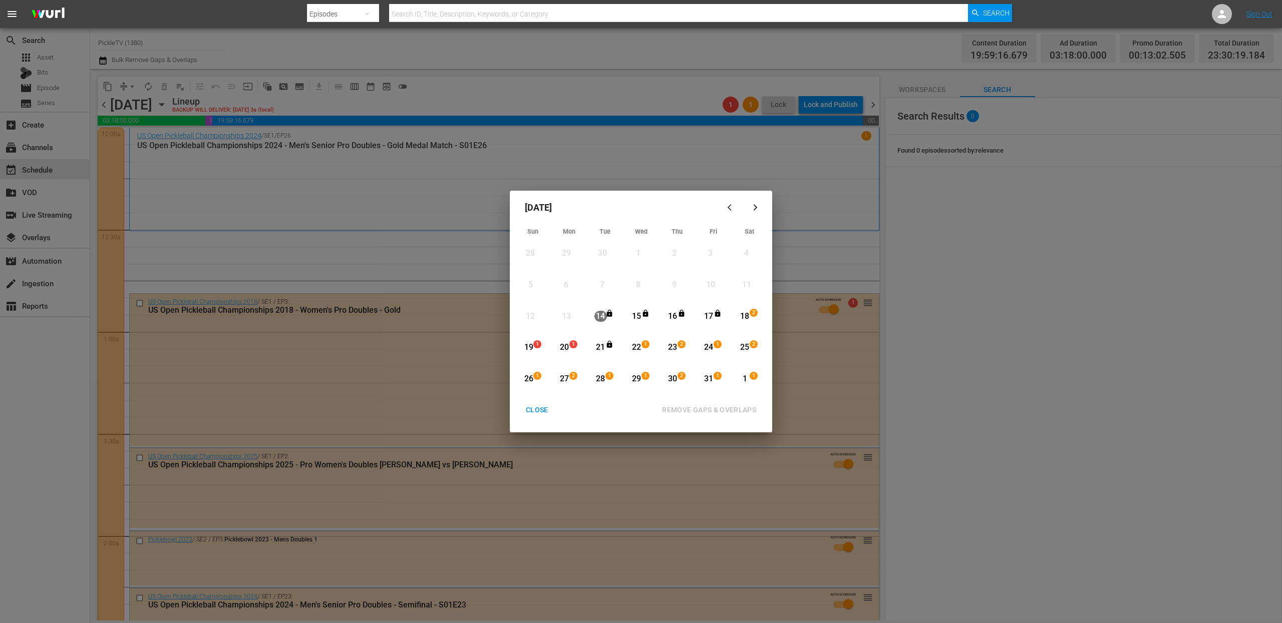
click at [744, 313] on div "18" at bounding box center [745, 317] width 13 height 12
click at [745, 350] on div "25" at bounding box center [745, 348] width 13 height 12
click at [742, 411] on div "REMOVE GAPS & OVERLAPS" at bounding box center [709, 410] width 110 height 13
click at [548, 405] on div "CLOSE" at bounding box center [537, 410] width 39 height 13
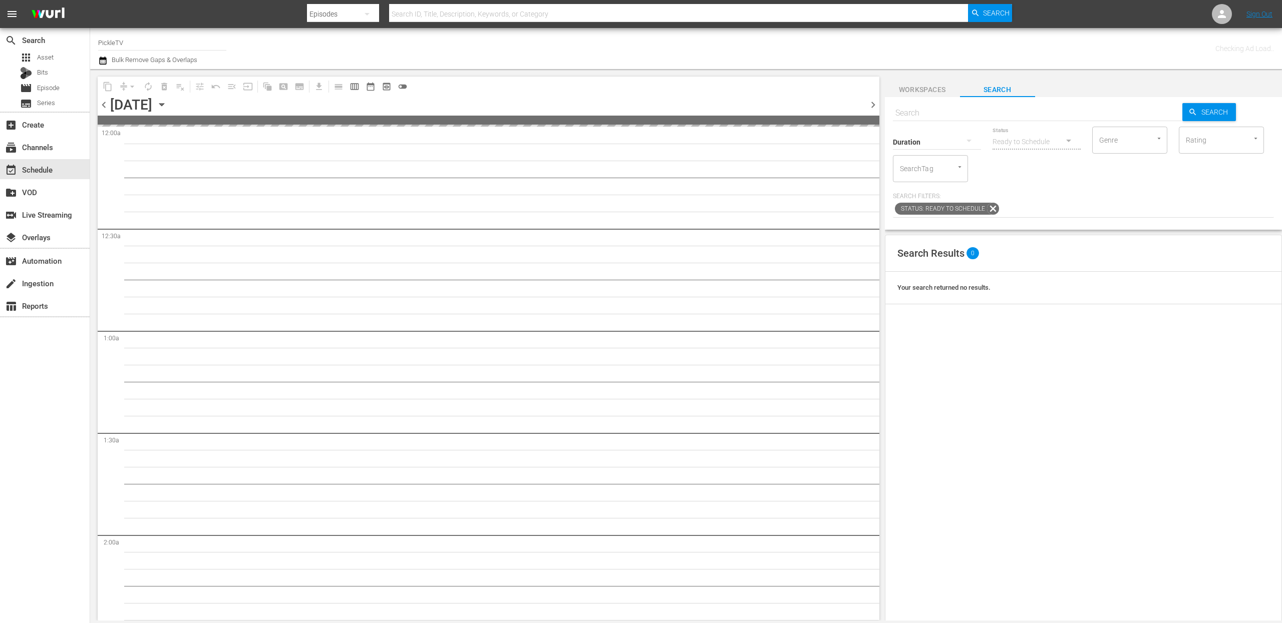
click at [167, 108] on icon "button" at bounding box center [161, 104] width 11 height 11
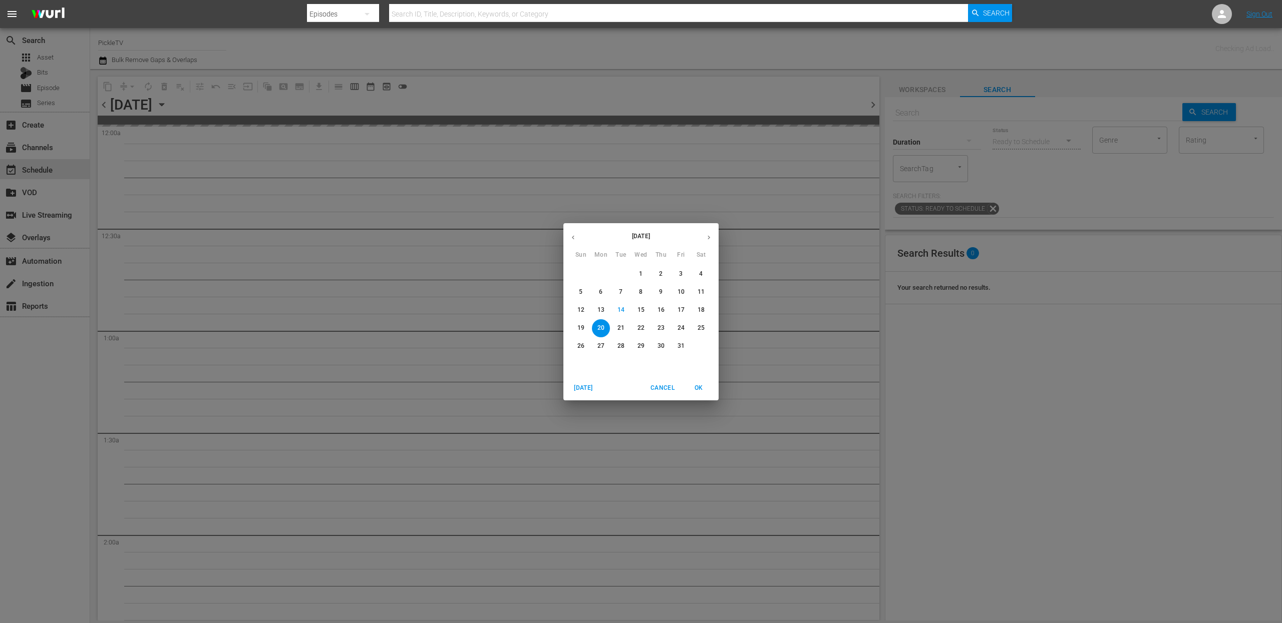
click at [698, 309] on p "18" at bounding box center [701, 310] width 7 height 9
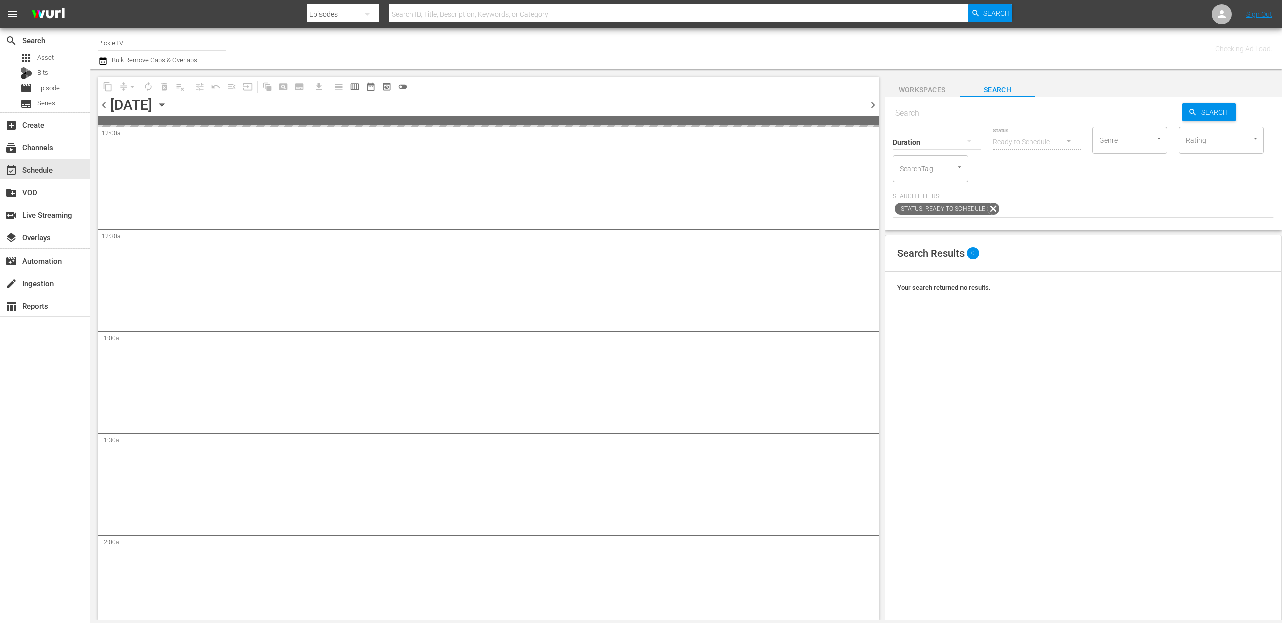
click at [508, 51] on div "Channel Title PickleTV Bulk Remove Gaps & Overlaps" at bounding box center [418, 49] width 641 height 36
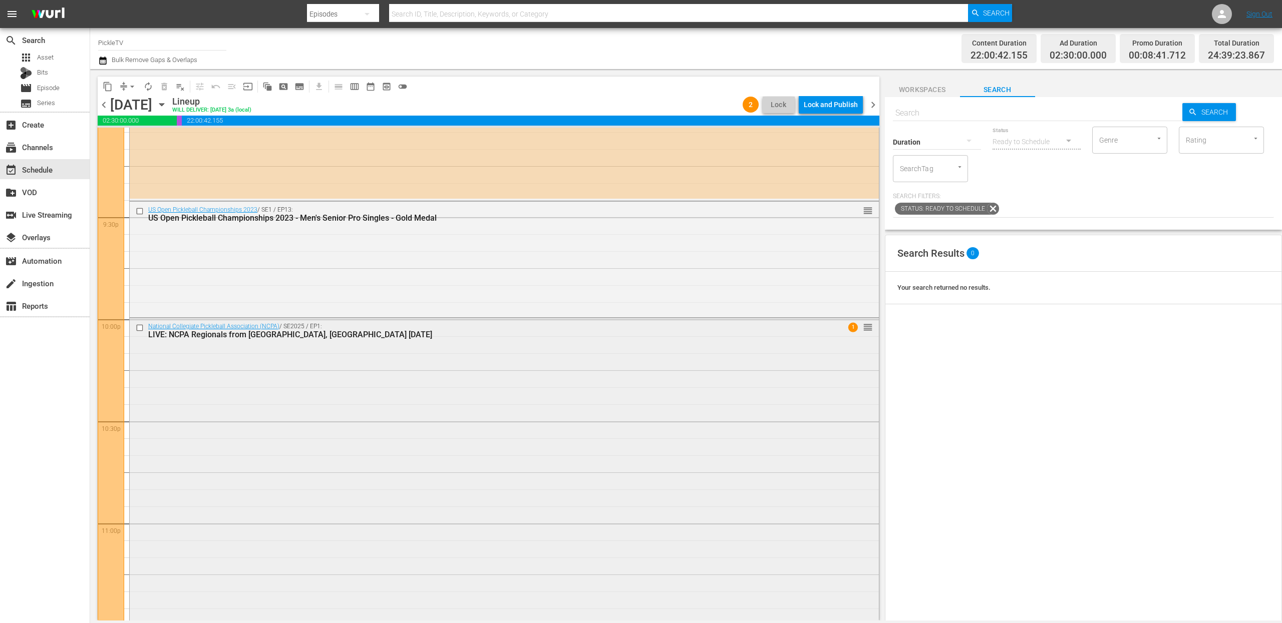
scroll to position [4298, 0]
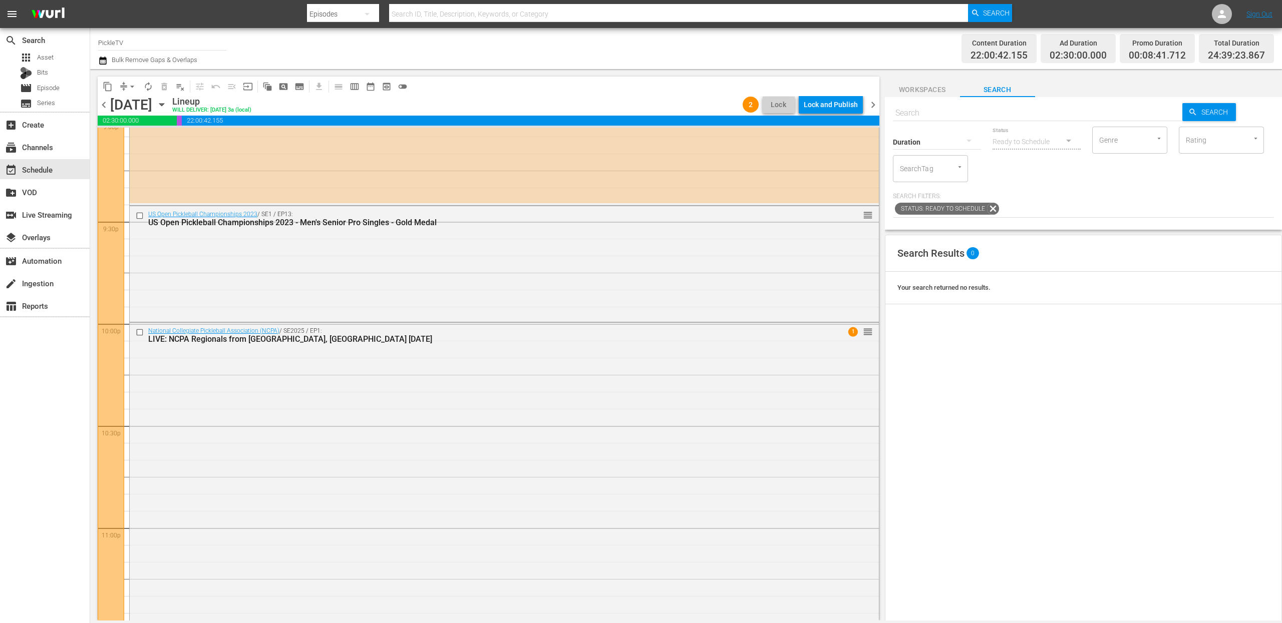
click at [516, 48] on div "Channel Title PickleTV Bulk Remove Gaps & Overlaps" at bounding box center [418, 49] width 641 height 36
click at [850, 41] on div "Content Duration 22:00:42.155 Ad Duration 02:30:00.000 Promo Duration 00:08:41.…" at bounding box center [1007, 49] width 534 height 36
click at [562, 58] on div "Channel Title PickleTV Bulk Remove Gaps & Overlaps" at bounding box center [418, 49] width 641 height 36
click at [463, 54] on div "Channel Title PickleTV Bulk Remove Gaps & Overlaps" at bounding box center [418, 49] width 641 height 36
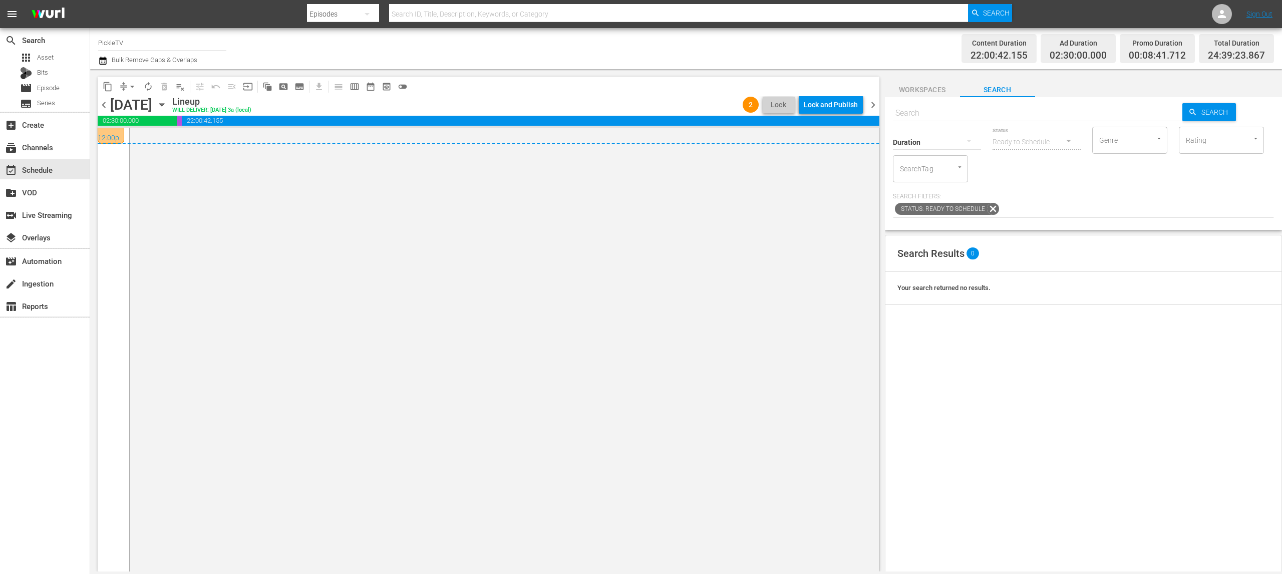
scroll to position [4887, 0]
click at [474, 49] on div "Channel Title PickleTV Bulk Remove Gaps & Overlaps" at bounding box center [418, 49] width 641 height 36
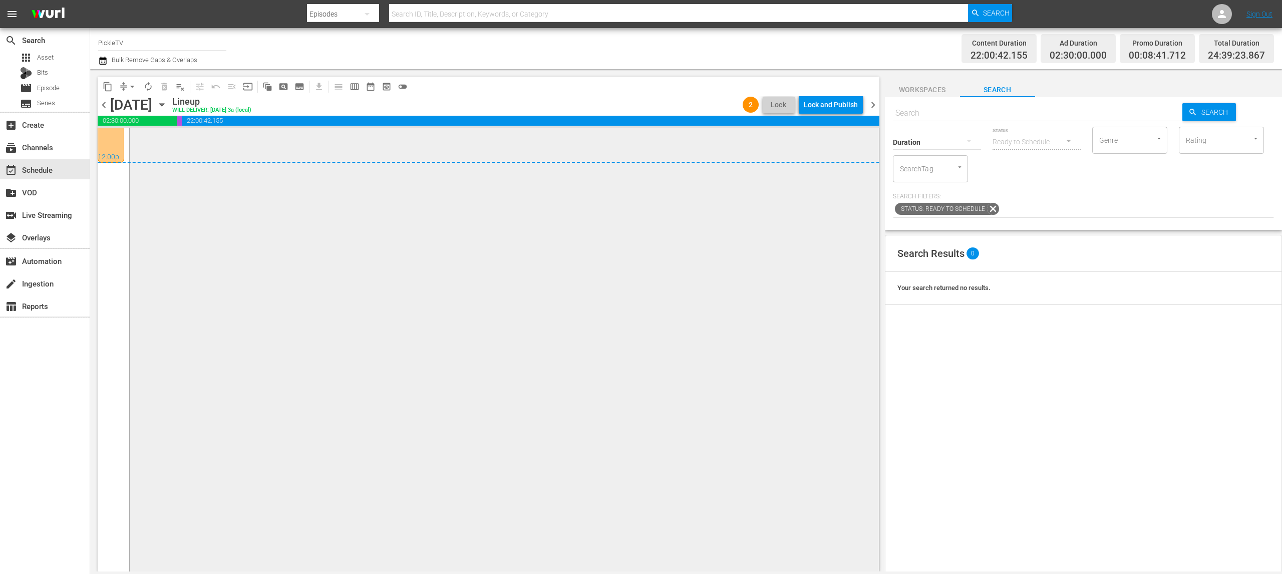
scroll to position [5119, 0]
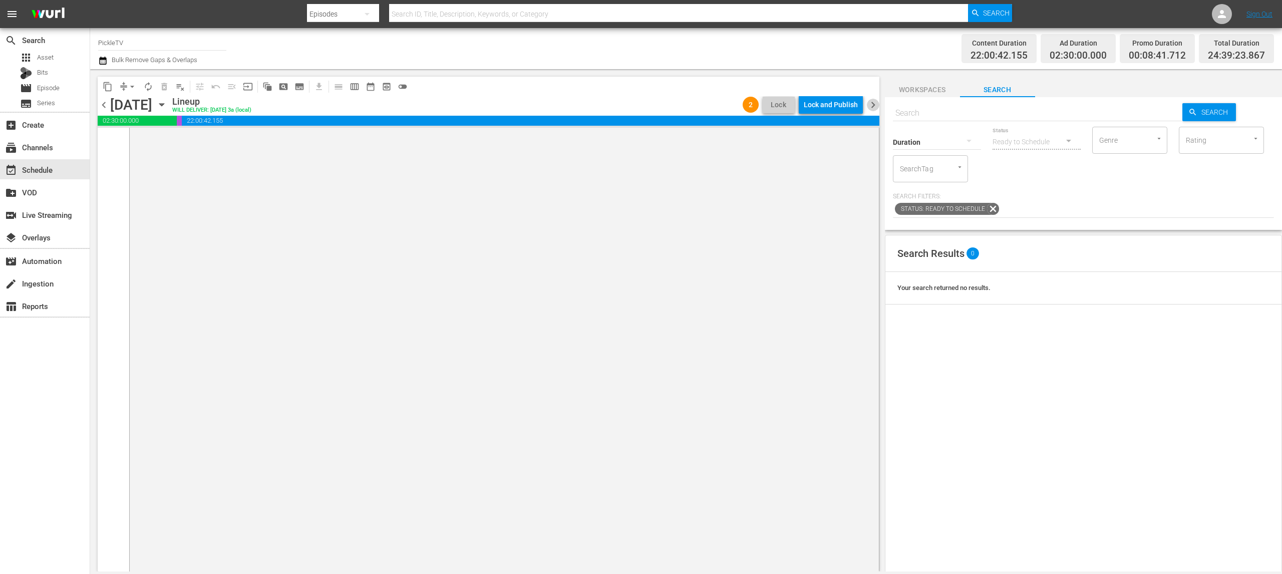
click at [873, 104] on span "chevron_right" at bounding box center [873, 105] width 13 height 13
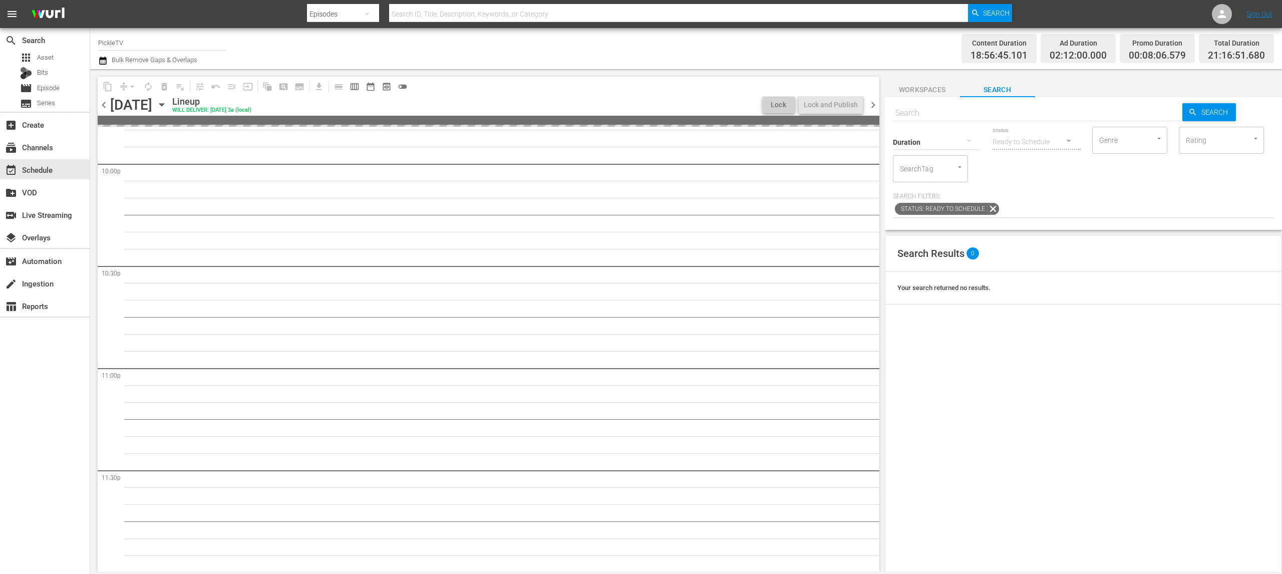
scroll to position [4563, 0]
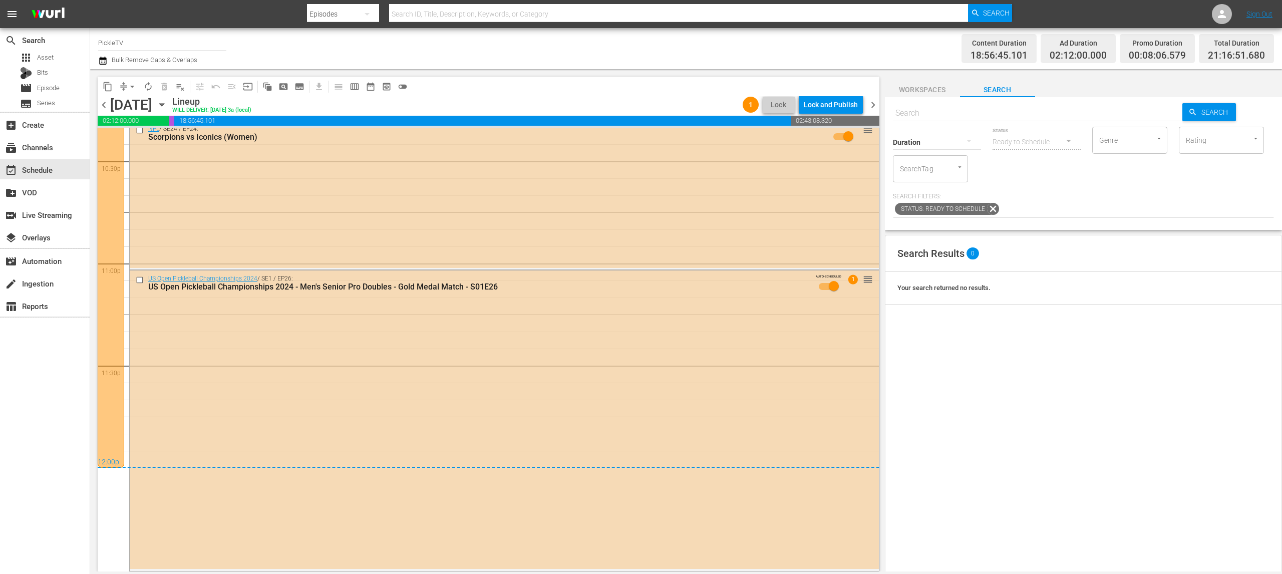
click at [891, 75] on span "Workspaces Search Search Search Duration Status Ready to Schedule Genre Genre R…" at bounding box center [1083, 328] width 397 height 533
click at [881, 73] on div "content_copy compress arrow_drop_down autorenew_outlined delete_forever_outline…" at bounding box center [486, 320] width 792 height 502
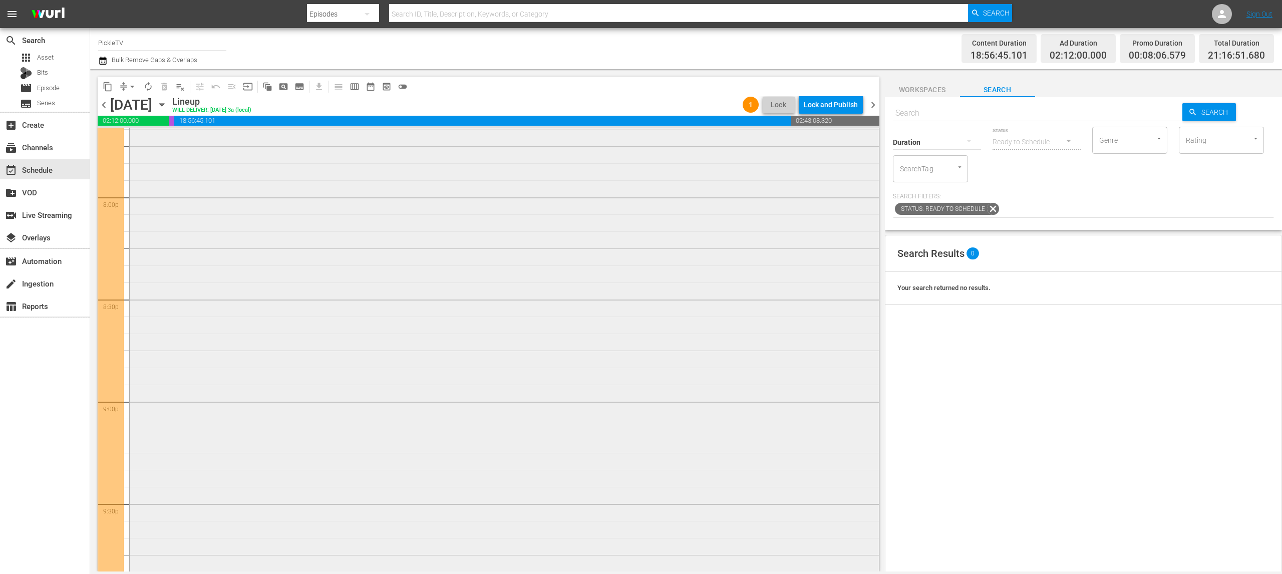
scroll to position [3962, 0]
click at [105, 101] on span "chevron_left" at bounding box center [104, 105] width 13 height 13
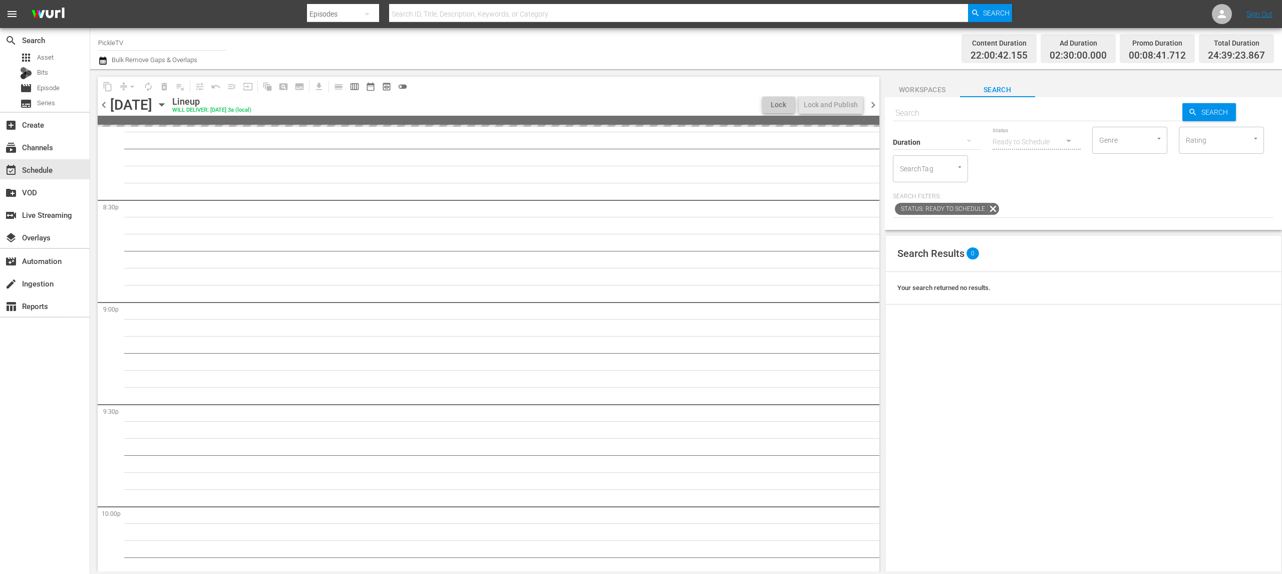
scroll to position [3910, 0]
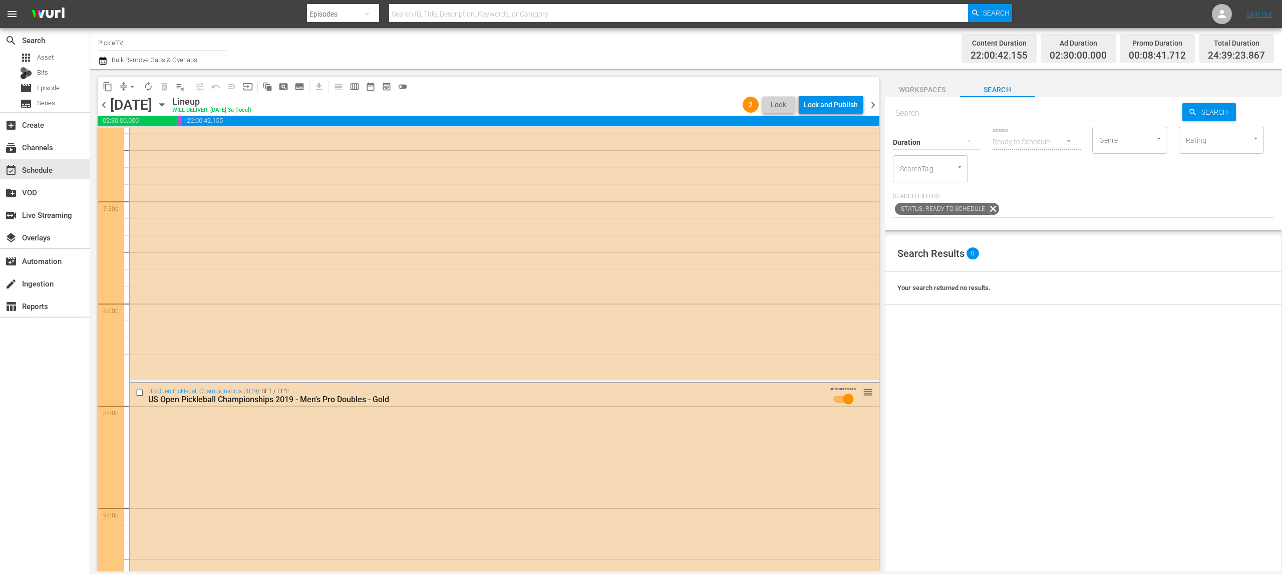
click at [109, 63] on button "button" at bounding box center [104, 61] width 12 height 12
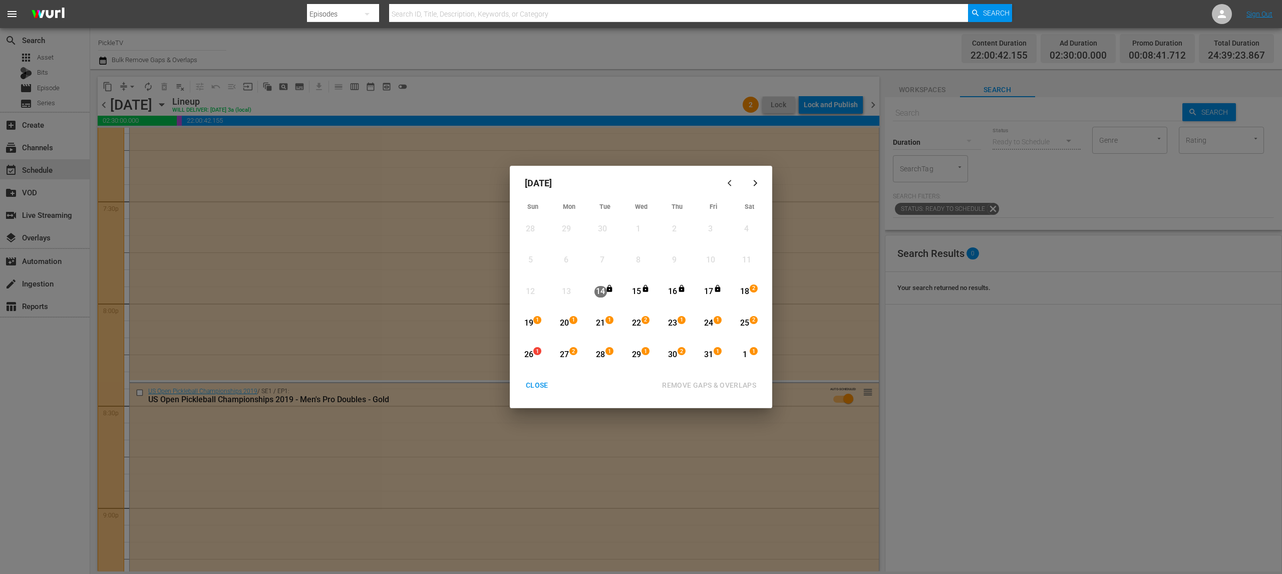
click at [749, 291] on div "18" at bounding box center [745, 292] width 13 height 12
click at [540, 385] on div "CLOSE" at bounding box center [537, 385] width 39 height 13
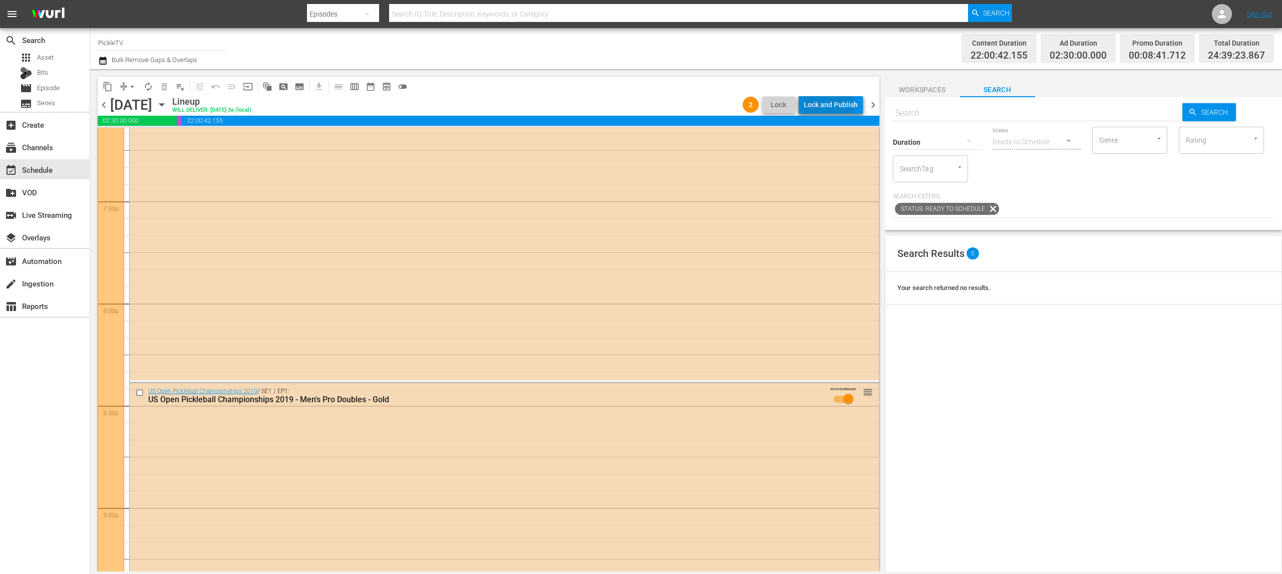
click at [824, 106] on div "Lock and Publish" at bounding box center [831, 105] width 54 height 18
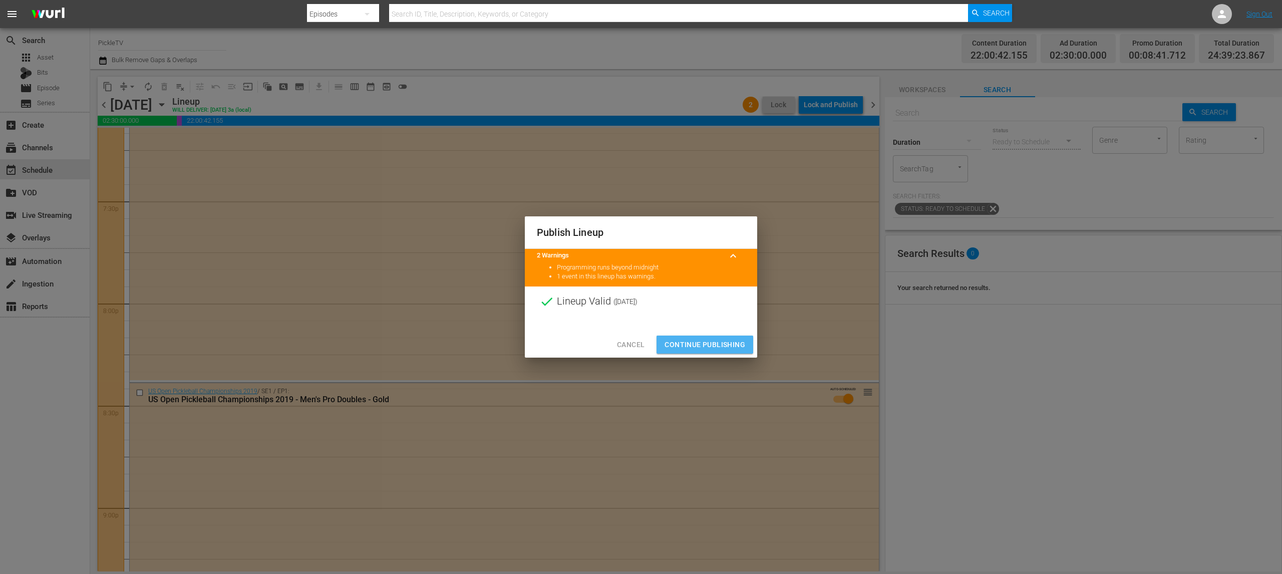
click at [703, 340] on span "Continue Publishing" at bounding box center [704, 345] width 81 height 13
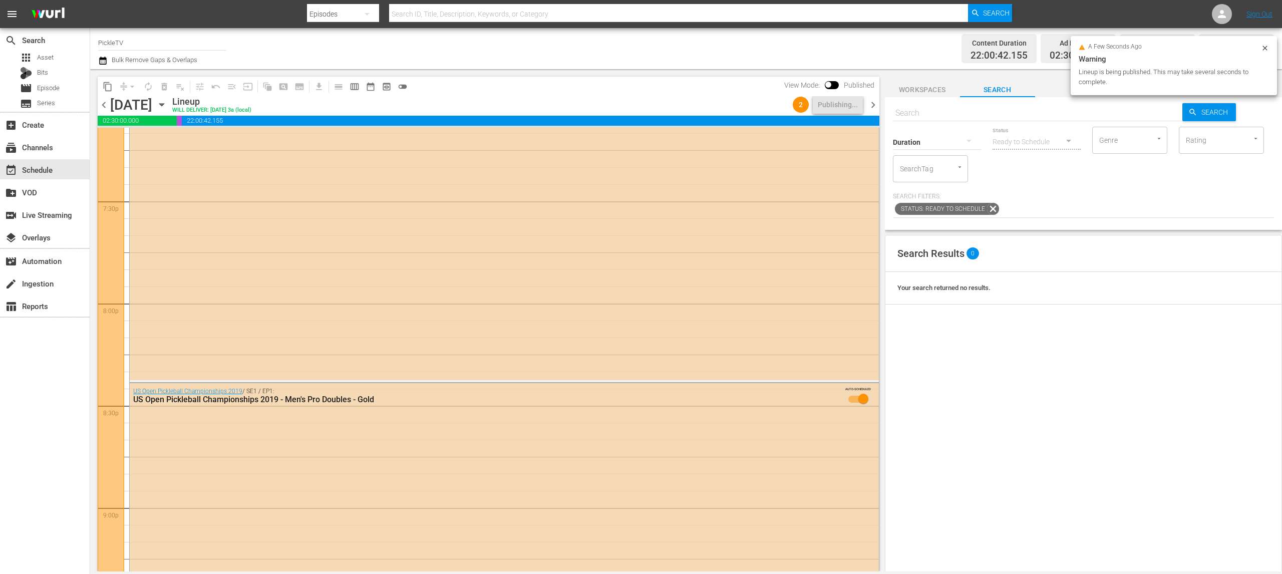
click at [871, 103] on span "chevron_right" at bounding box center [873, 105] width 13 height 13
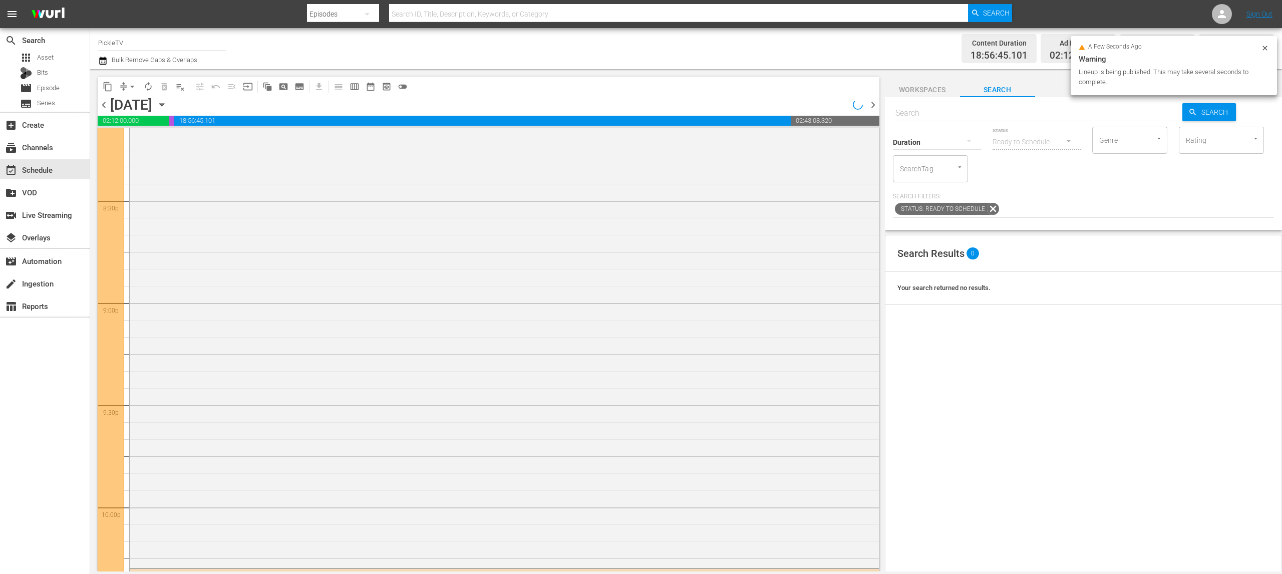
scroll to position [3962, 0]
drag, startPoint x: 510, startPoint y: 70, endPoint x: 515, endPoint y: 73, distance: 5.8
click at [512, 70] on div "content_copy compress arrow_drop_down autorenew_outlined delete_forever_outline…" at bounding box center [486, 320] width 792 height 502
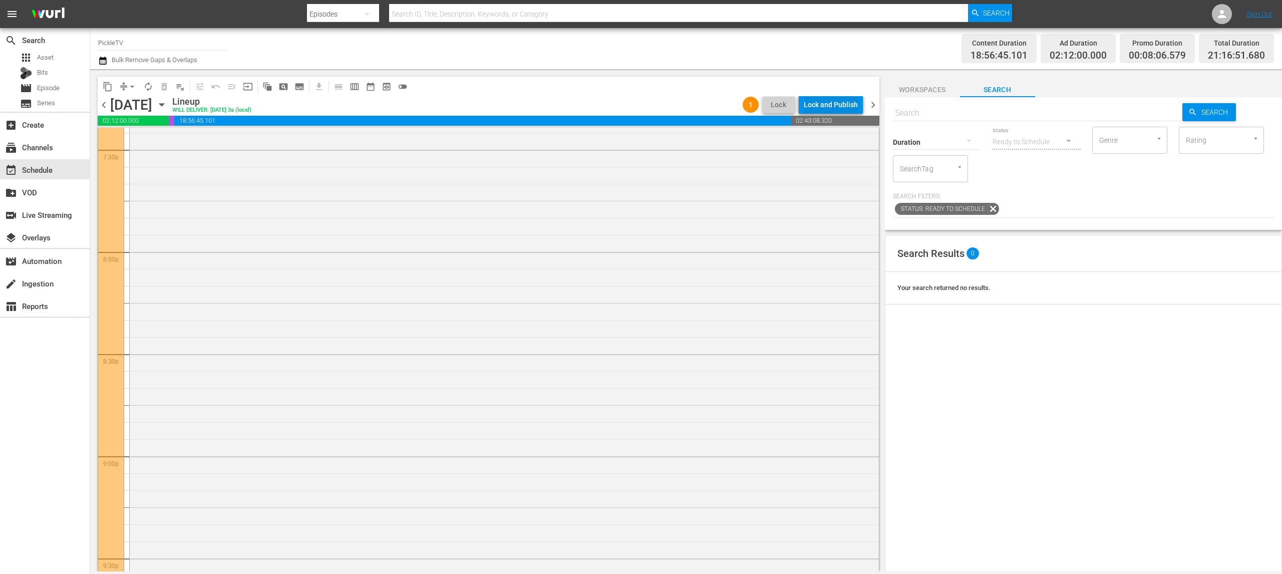
click at [829, 103] on div "Lock and Publish" at bounding box center [831, 105] width 54 height 18
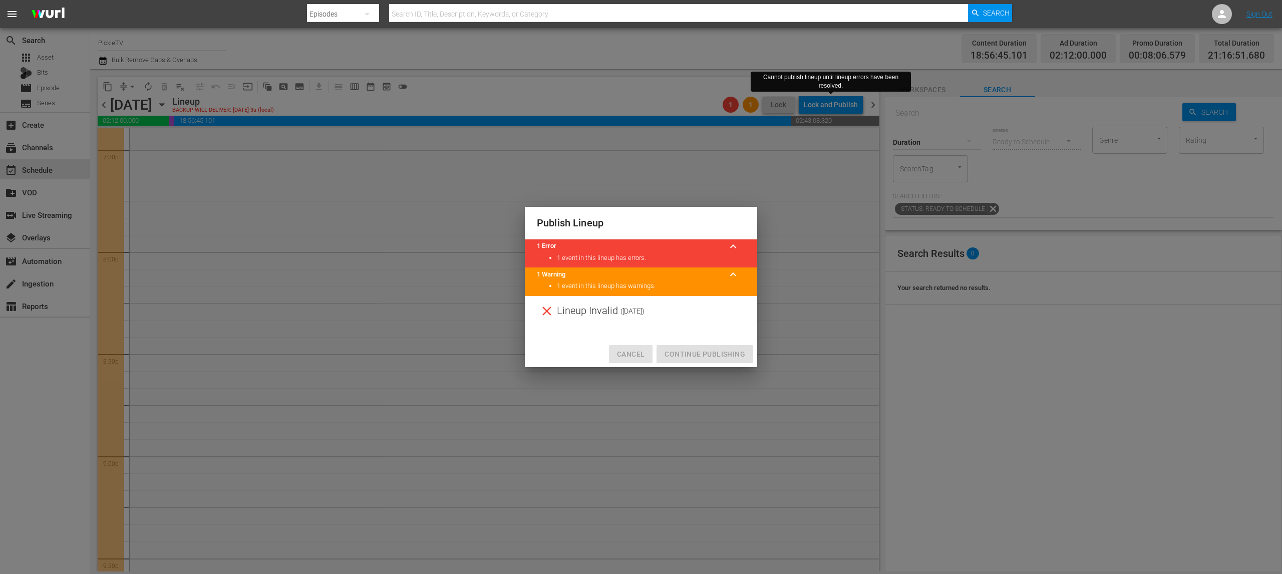
click at [629, 355] on span "Cancel" at bounding box center [631, 354] width 28 height 13
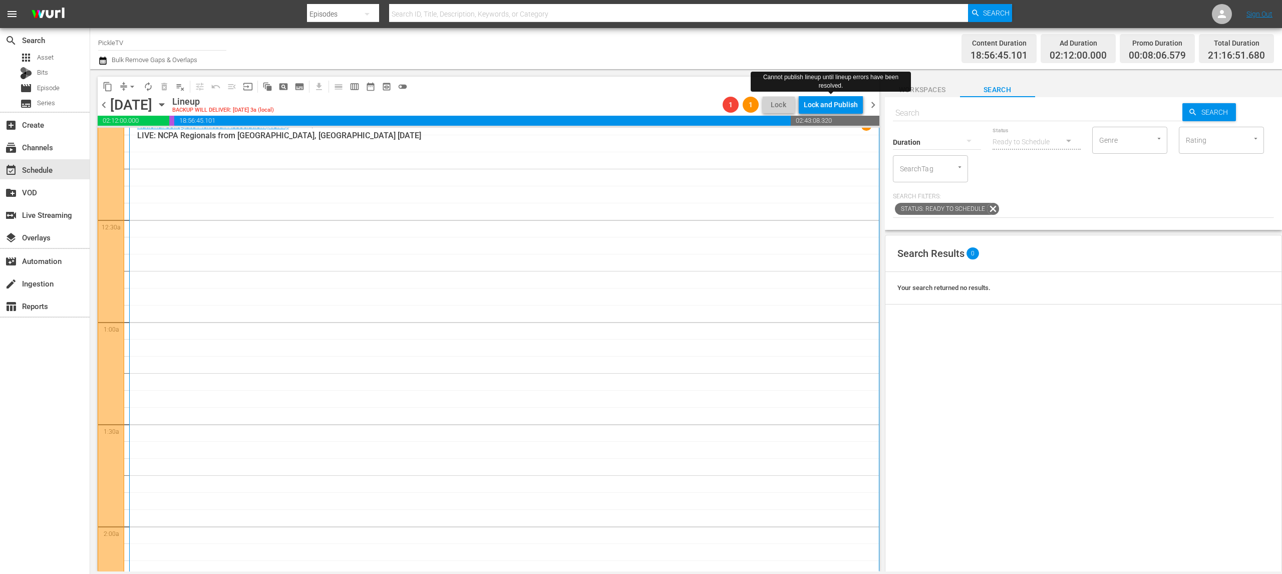
scroll to position [0, 0]
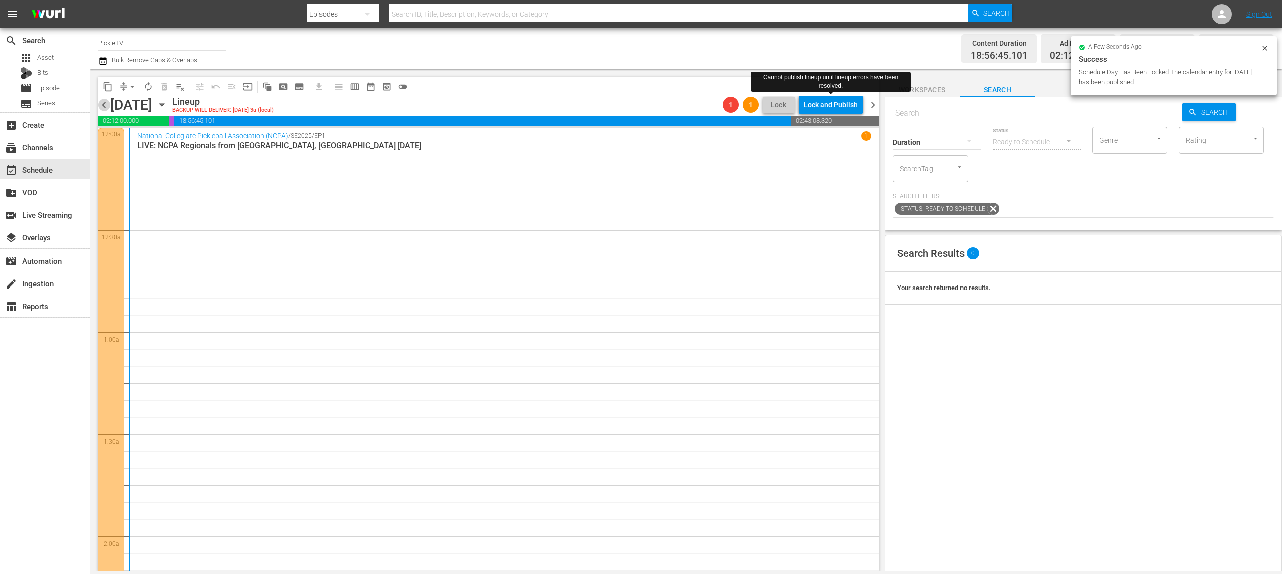
click at [107, 101] on span "chevron_left" at bounding box center [104, 105] width 13 height 13
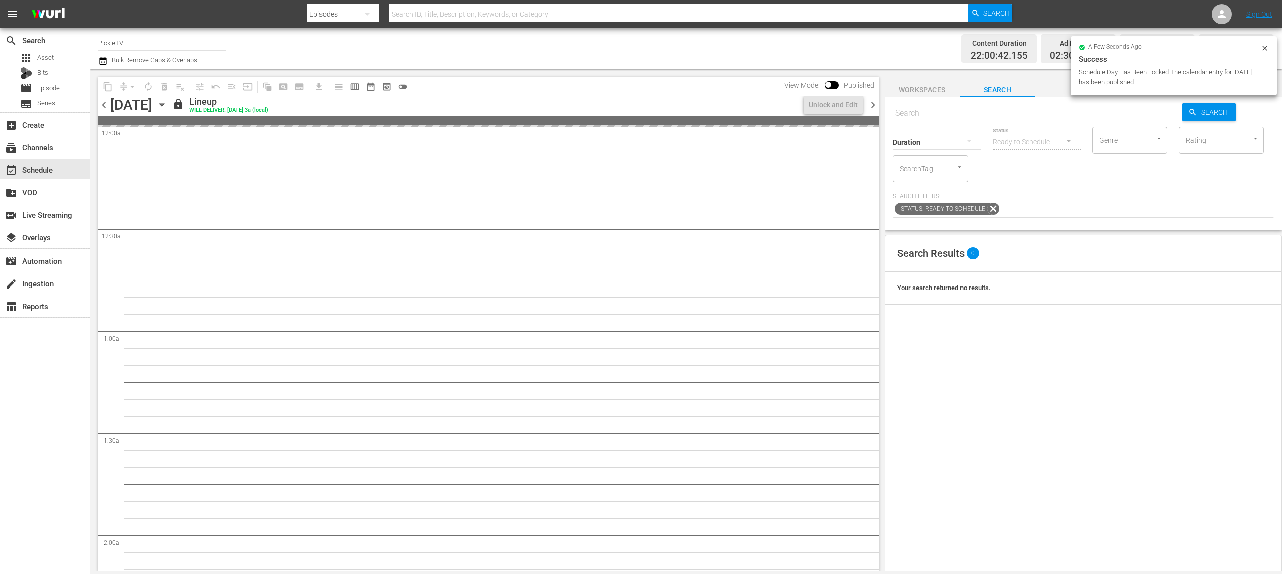
click at [643, 52] on div "Channel Title PickleTV Bulk Remove Gaps & Overlaps" at bounding box center [418, 49] width 641 height 36
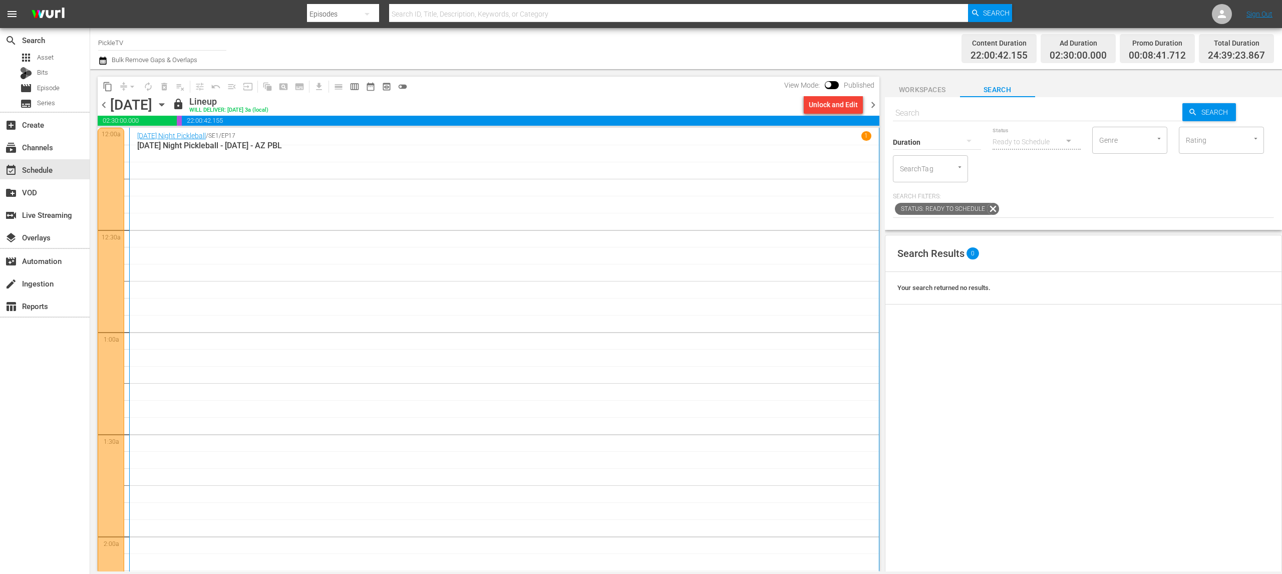
click at [873, 106] on span "chevron_right" at bounding box center [873, 105] width 13 height 13
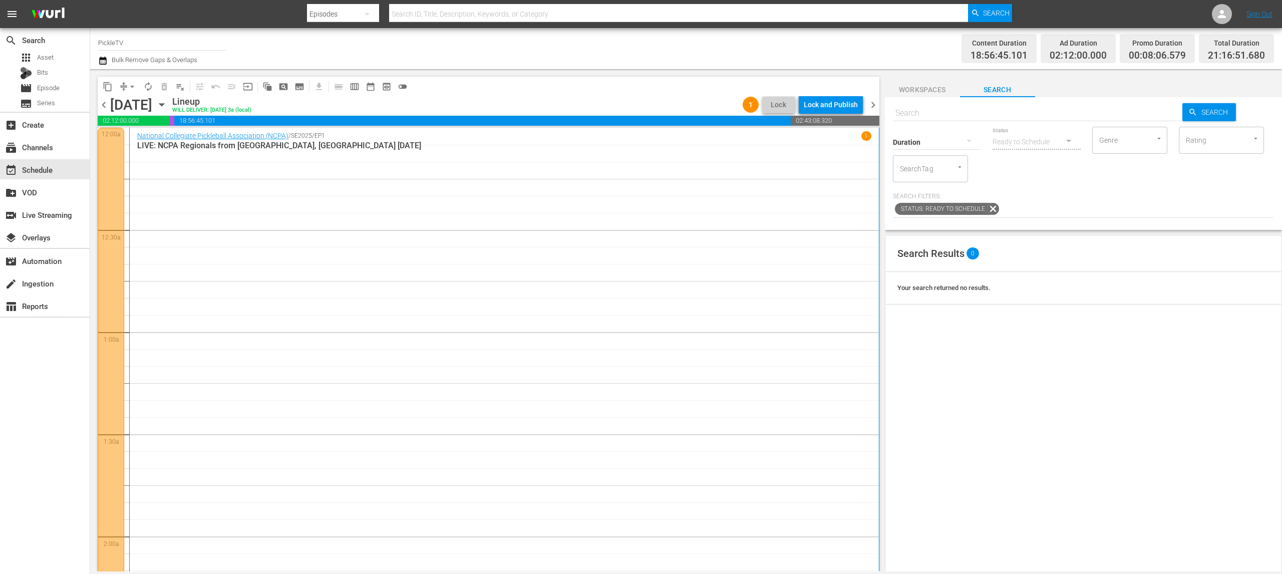
click at [871, 104] on span "chevron_right" at bounding box center [873, 105] width 13 height 13
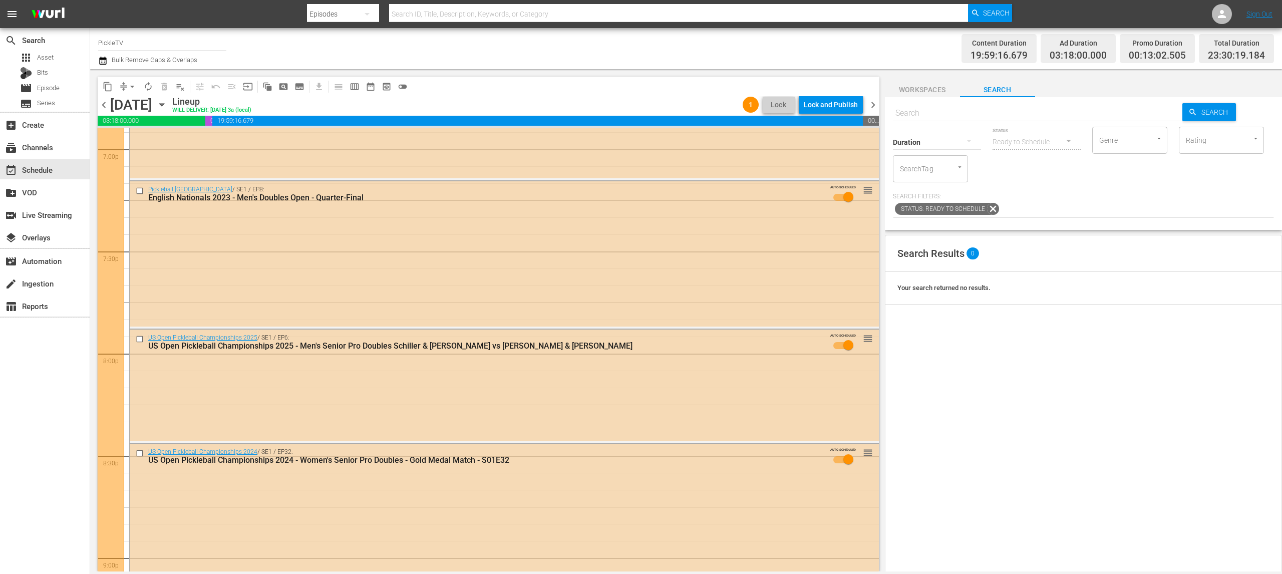
scroll to position [4462, 0]
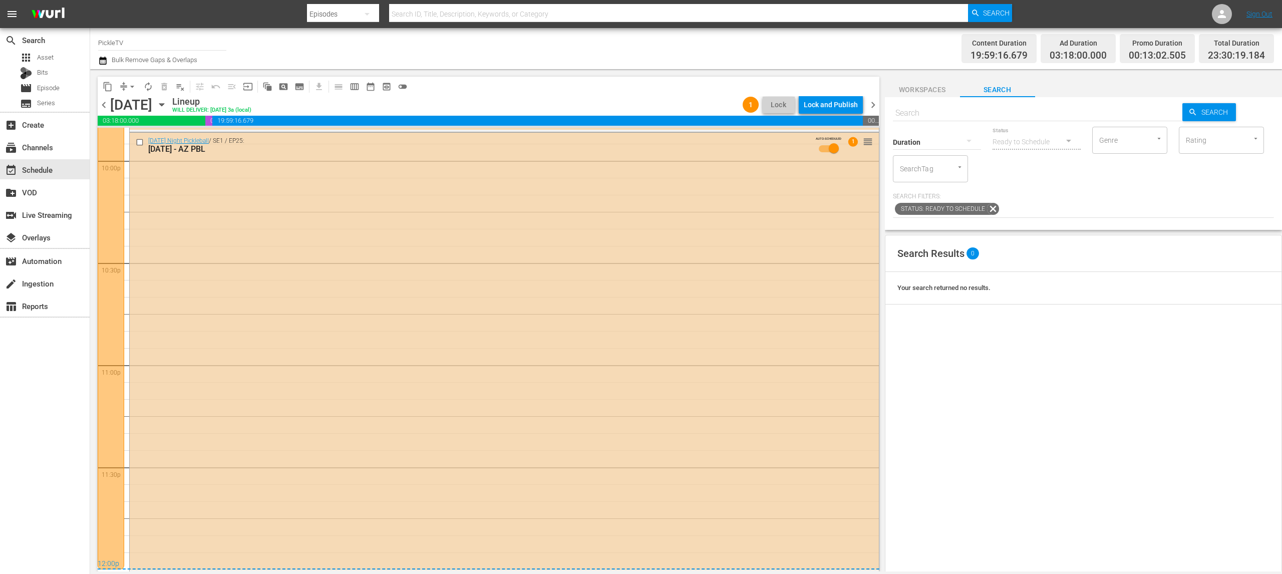
click at [103, 59] on icon "button" at bounding box center [102, 61] width 7 height 8
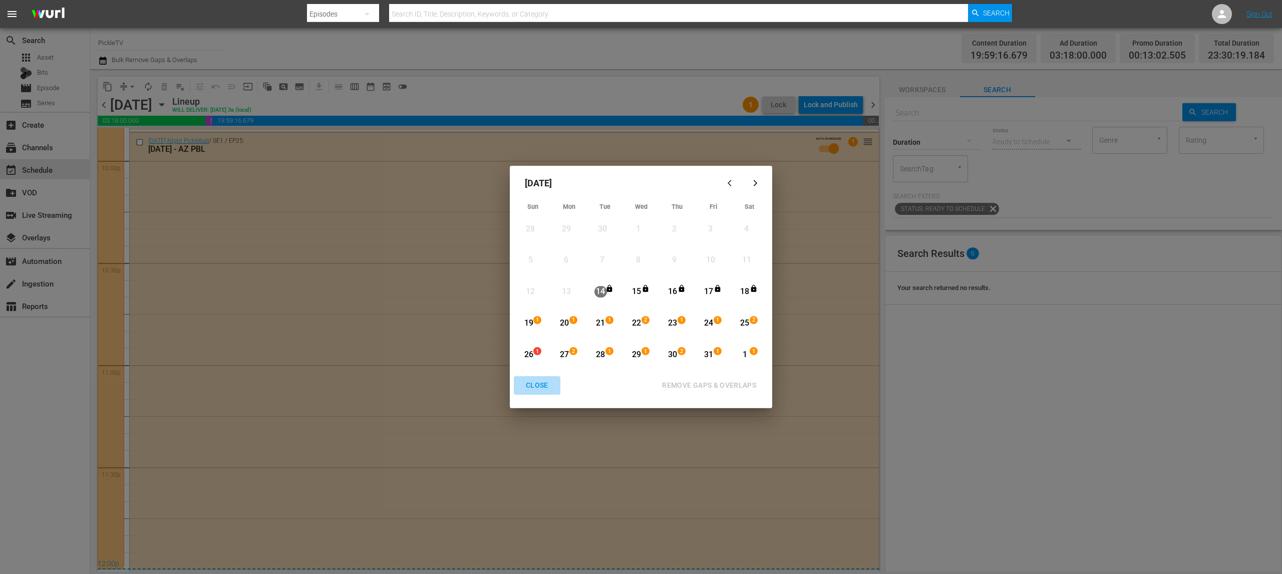
click at [545, 380] on div "CLOSE" at bounding box center [537, 385] width 39 height 13
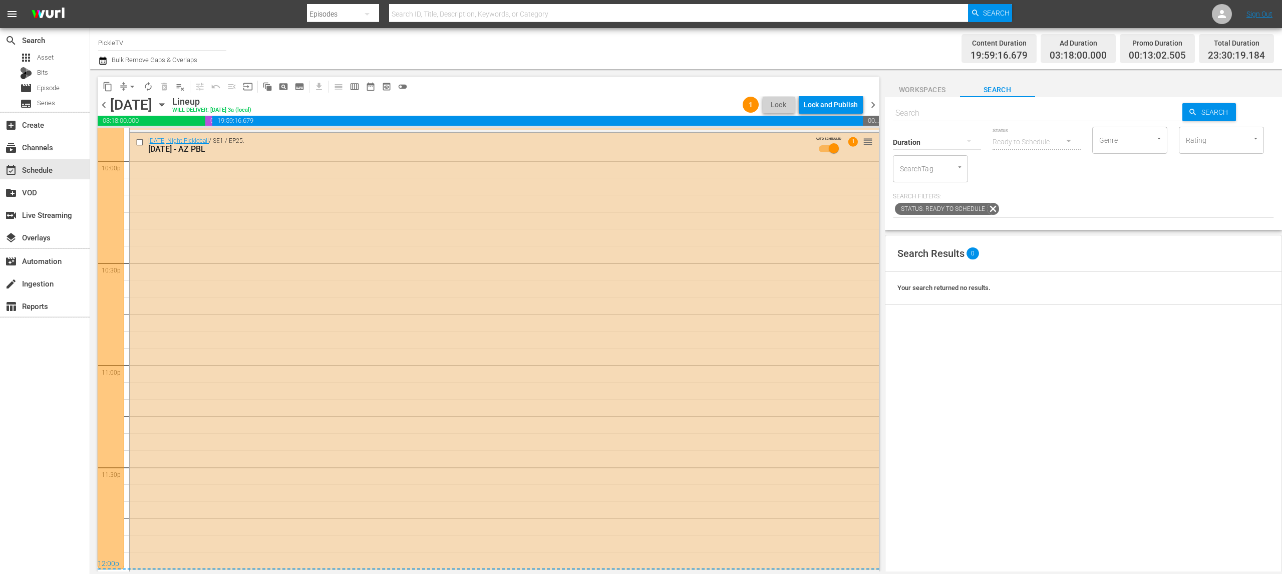
click at [167, 105] on icon "button" at bounding box center [161, 104] width 11 height 11
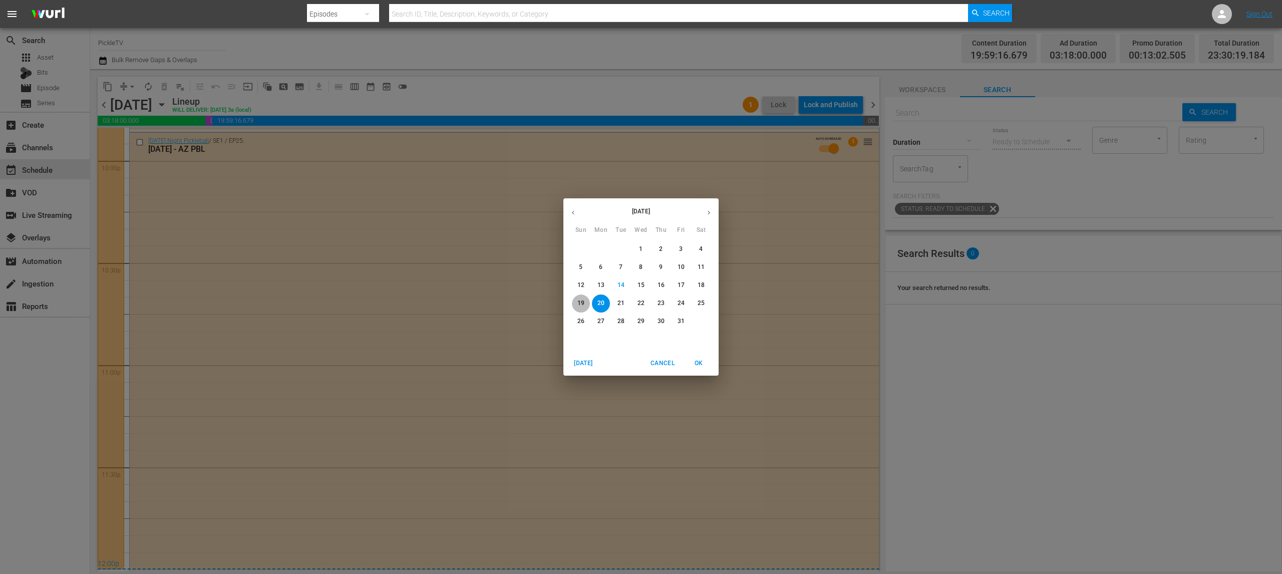
click at [581, 303] on p "19" at bounding box center [580, 303] width 7 height 9
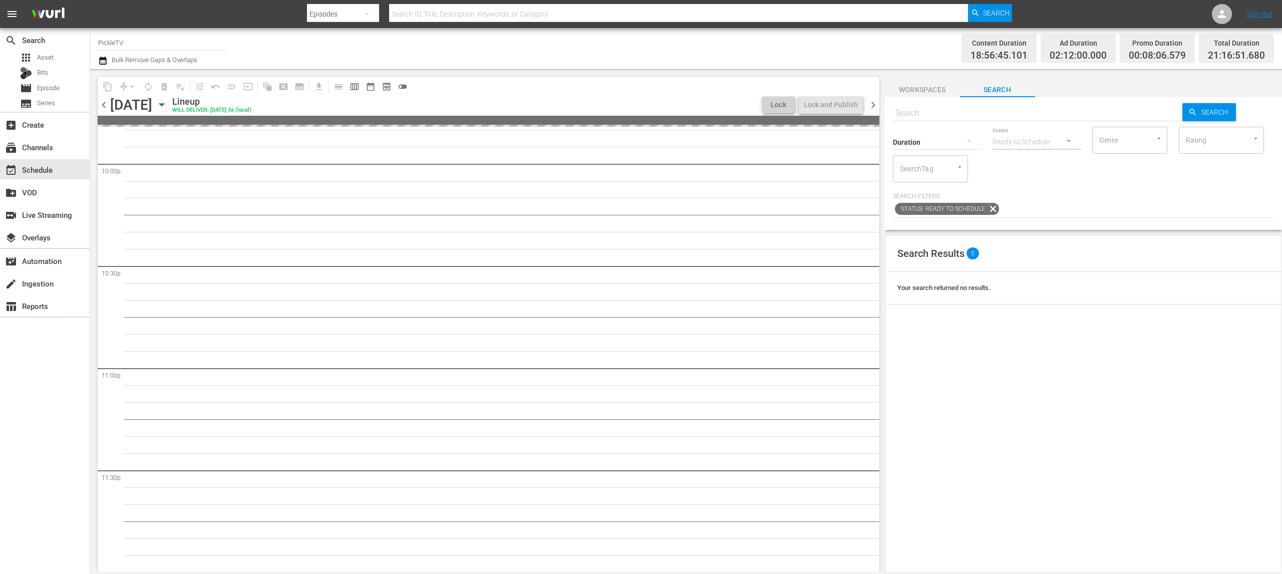
click at [478, 62] on div "Channel Title PickleTV Bulk Remove Gaps & Overlaps" at bounding box center [418, 49] width 641 height 36
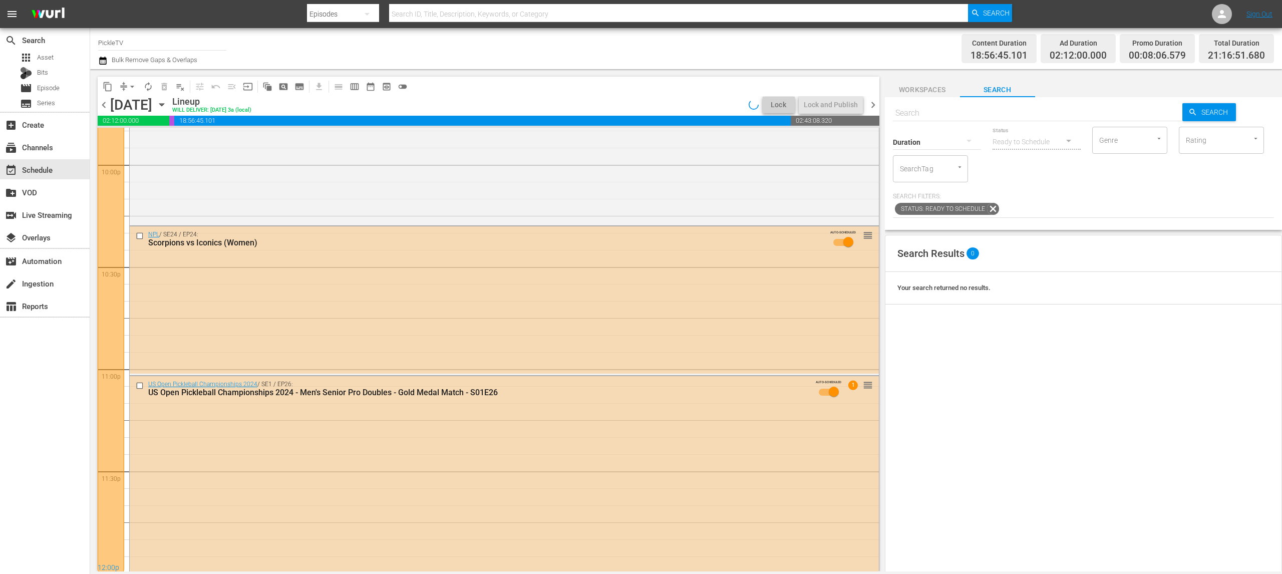
scroll to position [4304, 0]
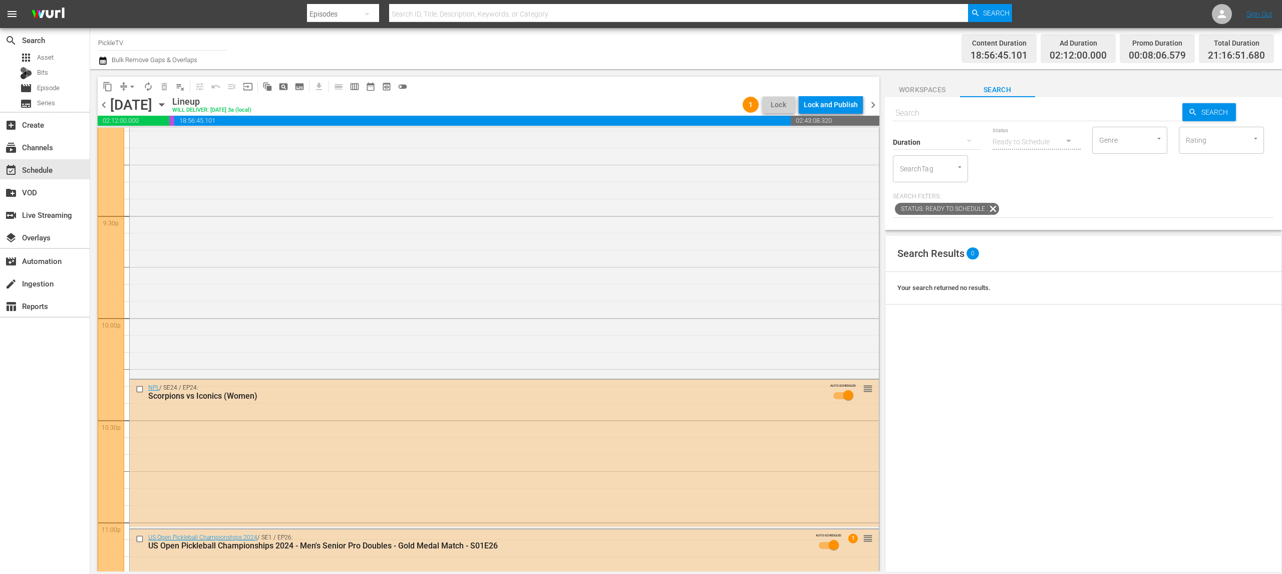
click at [564, 74] on div "content_copy compress arrow_drop_down autorenew_outlined delete_forever_outline…" at bounding box center [486, 320] width 792 height 502
click at [571, 70] on div "content_copy compress arrow_drop_down autorenew_outlined delete_forever_outline…" at bounding box center [486, 320] width 792 height 502
click at [609, 73] on div "content_copy compress arrow_drop_down autorenew_outlined delete_forever_outline…" at bounding box center [486, 320] width 792 height 502
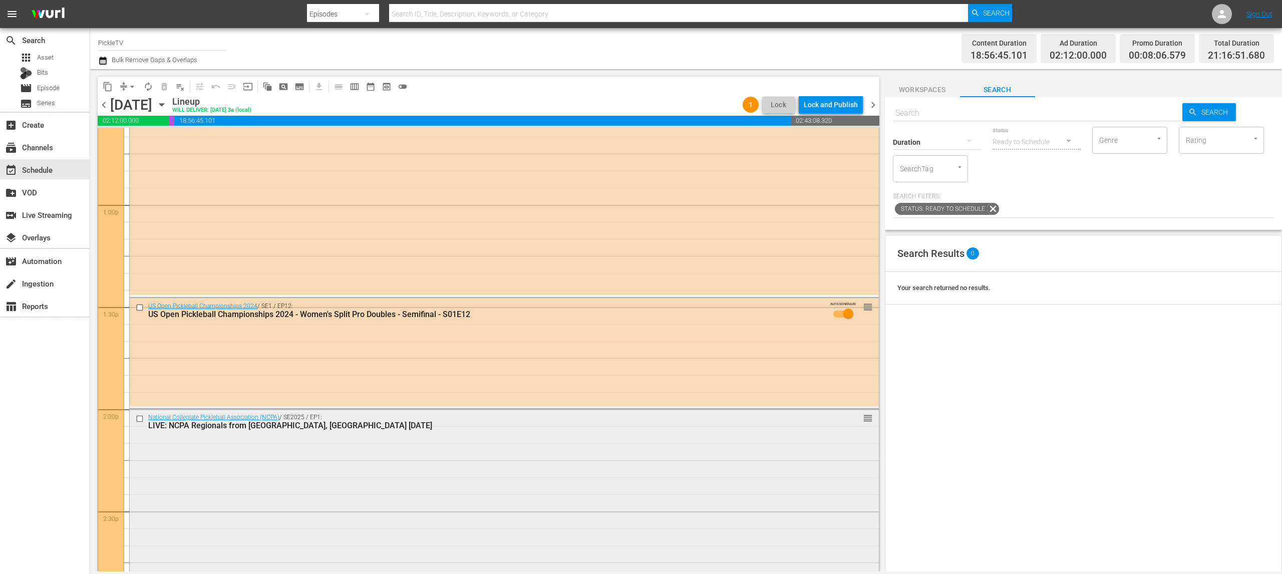
scroll to position [2576, 0]
click at [826, 106] on div "Lock and Publish" at bounding box center [831, 105] width 54 height 18
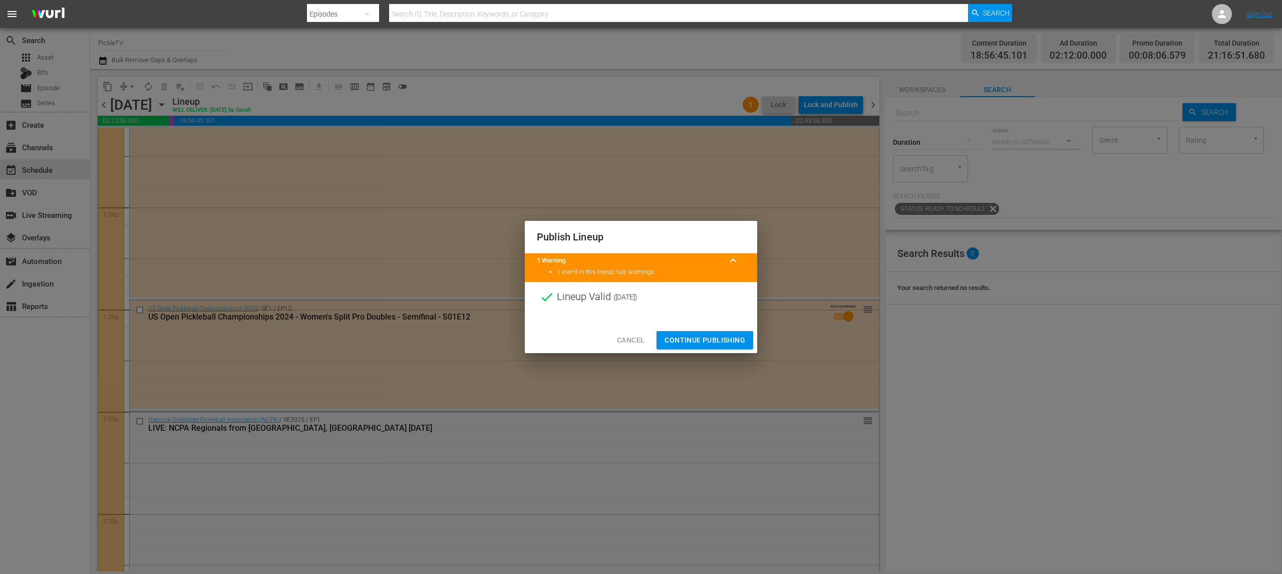
click at [718, 339] on span "Continue Publishing" at bounding box center [704, 340] width 81 height 13
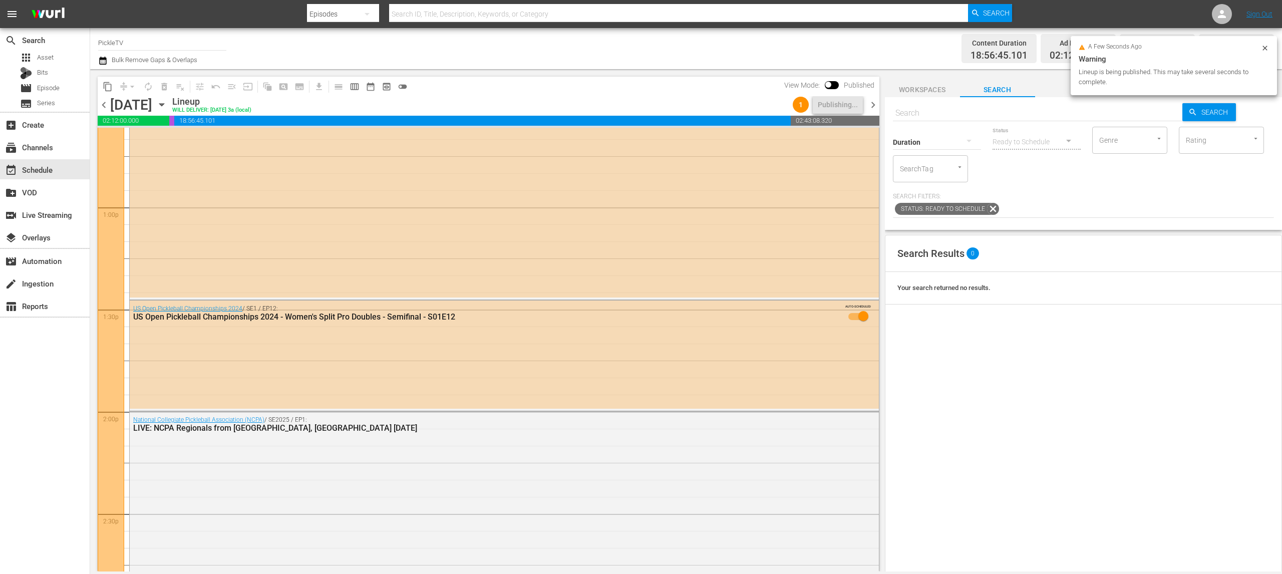
click at [435, 59] on div "Channel Title PickleTV Bulk Remove Gaps & Overlaps" at bounding box center [418, 49] width 641 height 36
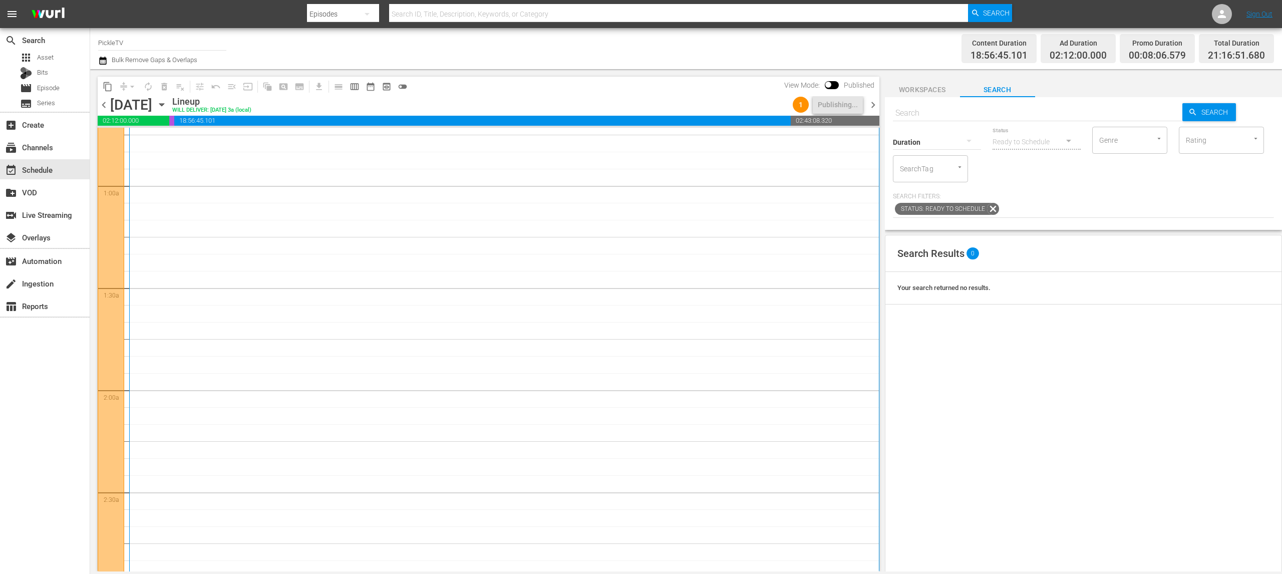
scroll to position [0, 0]
click at [873, 105] on span "chevron_right" at bounding box center [873, 105] width 13 height 13
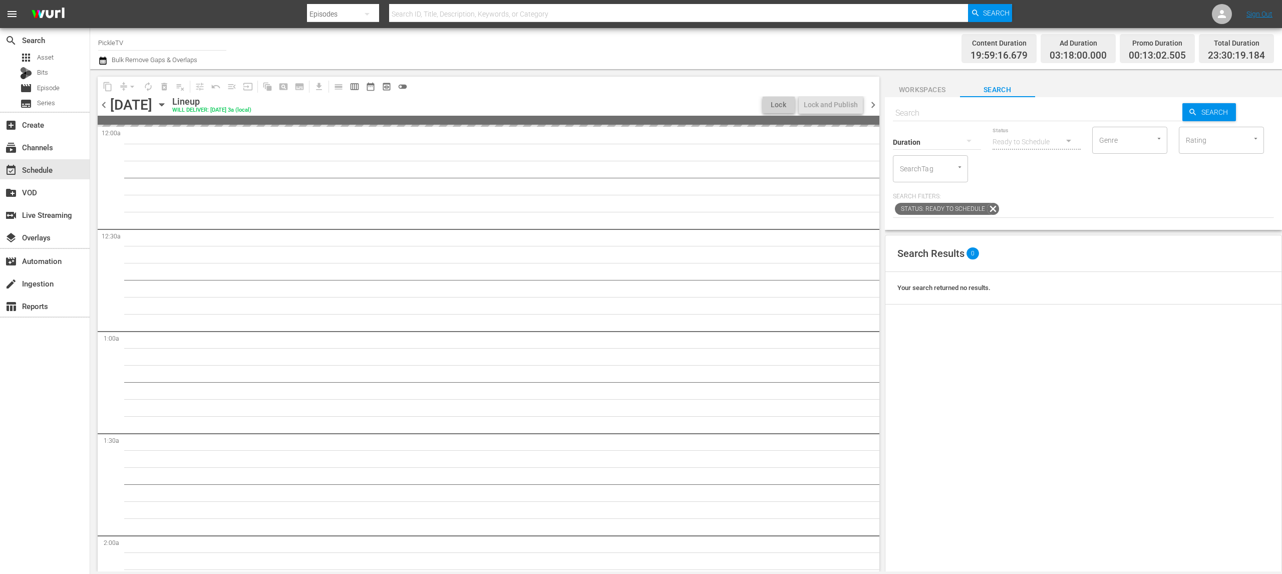
click at [362, 61] on div "Channel Title PickleTV Bulk Remove Gaps & Overlaps" at bounding box center [418, 49] width 641 height 36
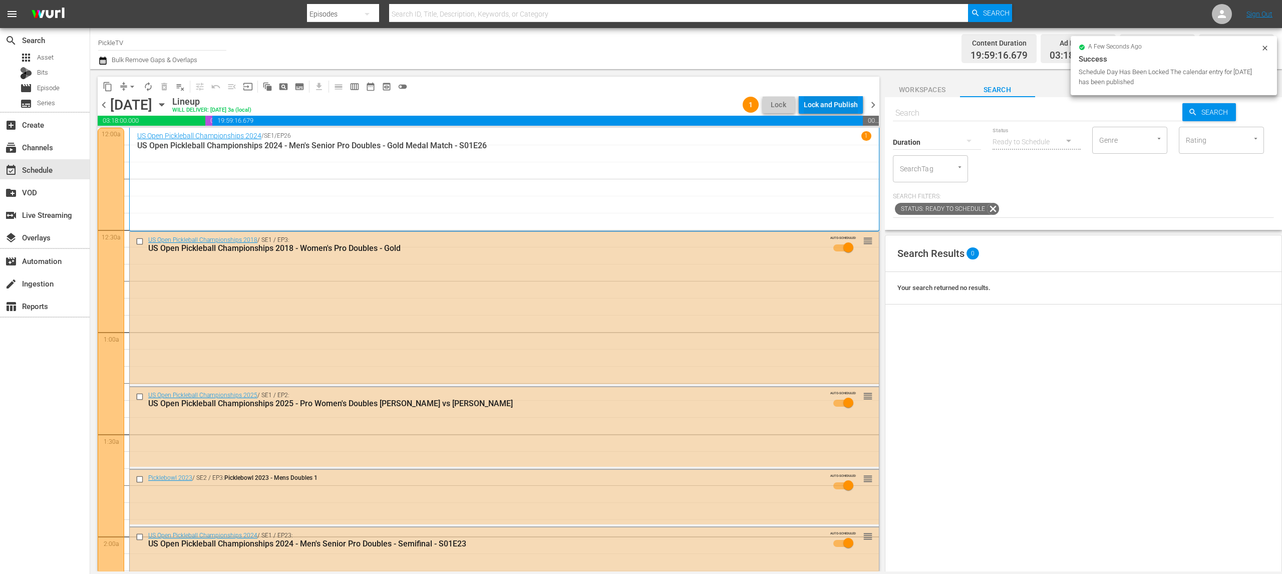
click at [836, 101] on div "Lock and Publish" at bounding box center [831, 105] width 54 height 18
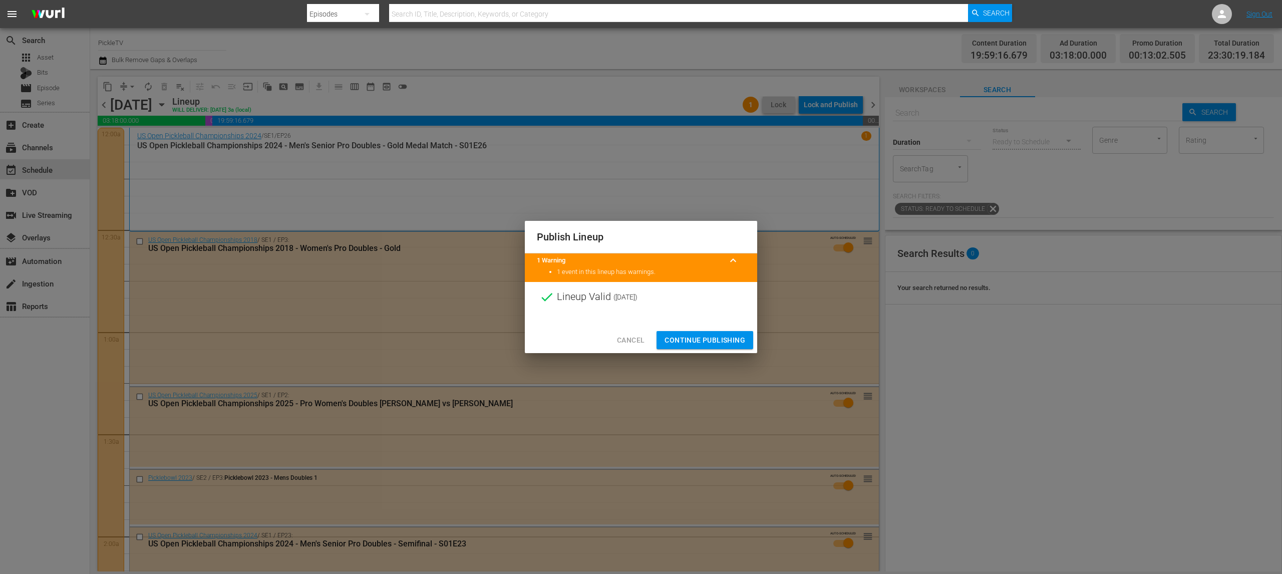
click at [695, 343] on span "Continue Publishing" at bounding box center [704, 340] width 81 height 13
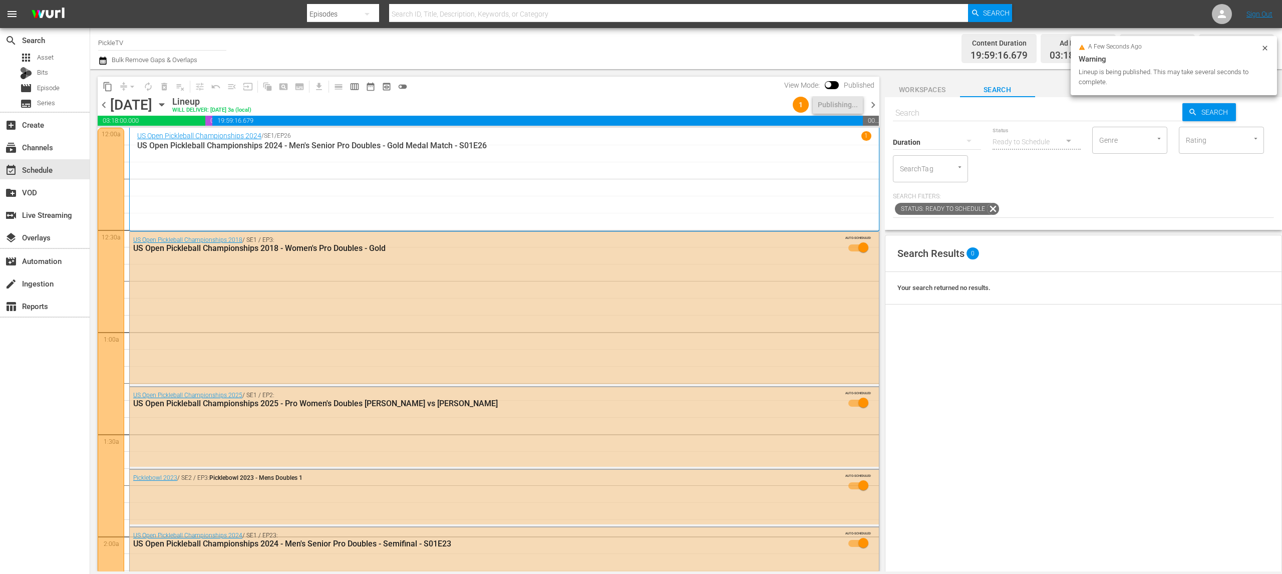
click at [575, 78] on div "content_copy compress arrow_drop_down autorenew_outlined delete_forever_outline…" at bounding box center [489, 87] width 782 height 20
click at [572, 73] on div "content_copy compress arrow_drop_down autorenew_outlined delete_forever_outline…" at bounding box center [486, 320] width 792 height 502
click at [541, 62] on div "Channel Title PickleTV Bulk Remove Gaps & Overlaps" at bounding box center [418, 49] width 641 height 36
click at [577, 62] on div "Channel Title PickleTV Bulk Remove Gaps & Overlaps" at bounding box center [418, 49] width 641 height 36
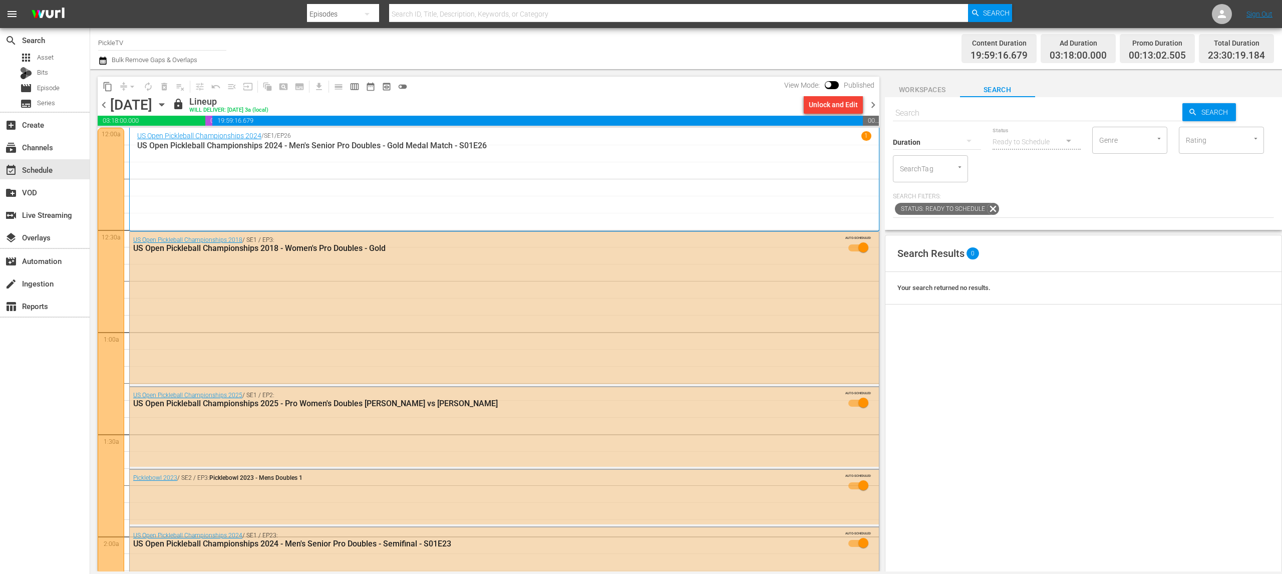
click at [577, 74] on div "content_copy compress arrow_drop_down autorenew_outlined delete_forever_outline…" at bounding box center [486, 320] width 792 height 502
click at [493, 73] on div "content_copy compress arrow_drop_down autorenew_outlined delete_forever_outline…" at bounding box center [486, 320] width 792 height 502
click at [401, 56] on div "Channel Title PickleTV Bulk Remove Gaps & Overlaps" at bounding box center [418, 49] width 641 height 36
drag, startPoint x: 496, startPoint y: 55, endPoint x: 306, endPoint y: 66, distance: 190.1
click at [496, 55] on div "Channel Title PickleTV Bulk Remove Gaps & Overlaps" at bounding box center [418, 49] width 641 height 36
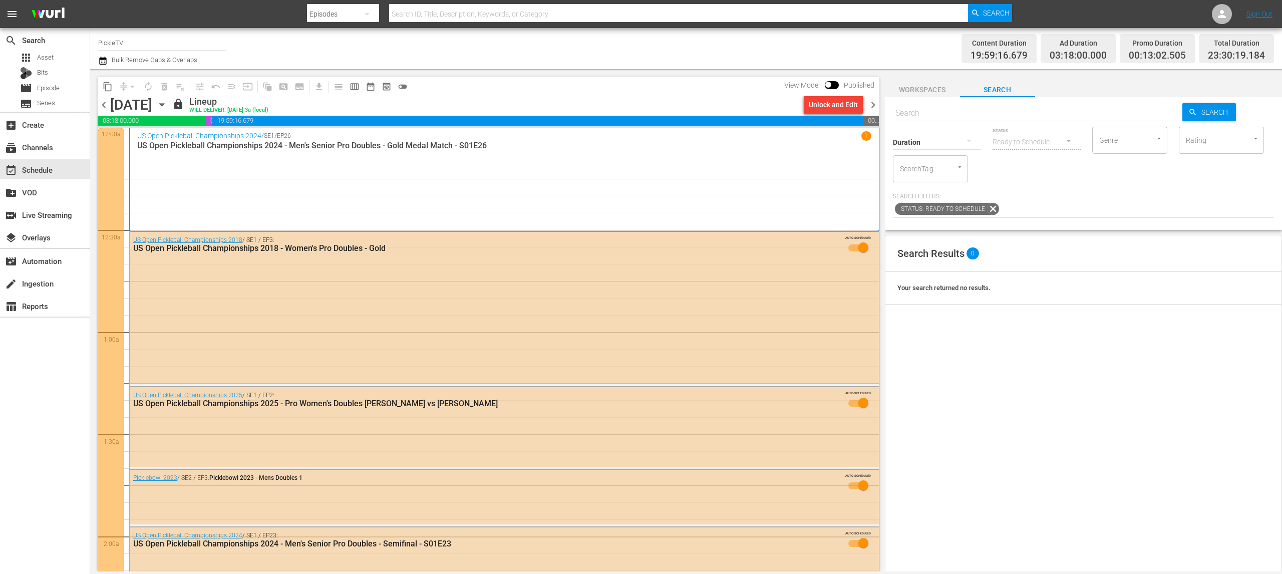
click at [105, 62] on icon "button" at bounding box center [103, 61] width 10 height 12
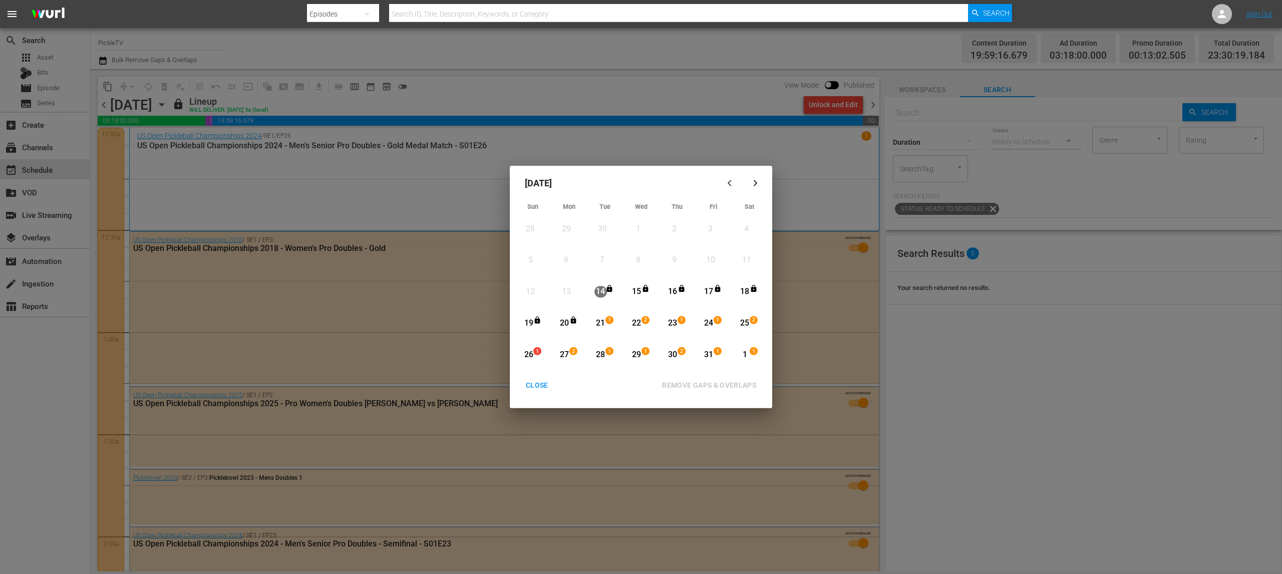
click at [600, 322] on div "21" at bounding box center [600, 323] width 13 height 12
click at [746, 356] on div "1" at bounding box center [745, 355] width 13 height 12
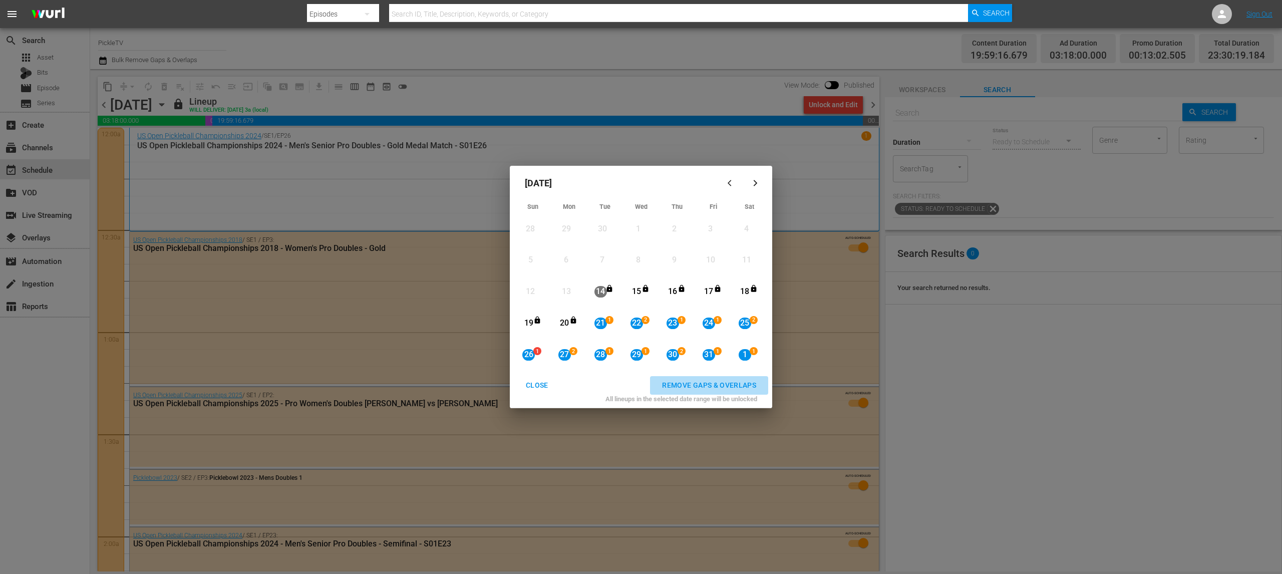
click at [726, 384] on div "REMOVE GAPS & OVERLAPS" at bounding box center [709, 385] width 110 height 13
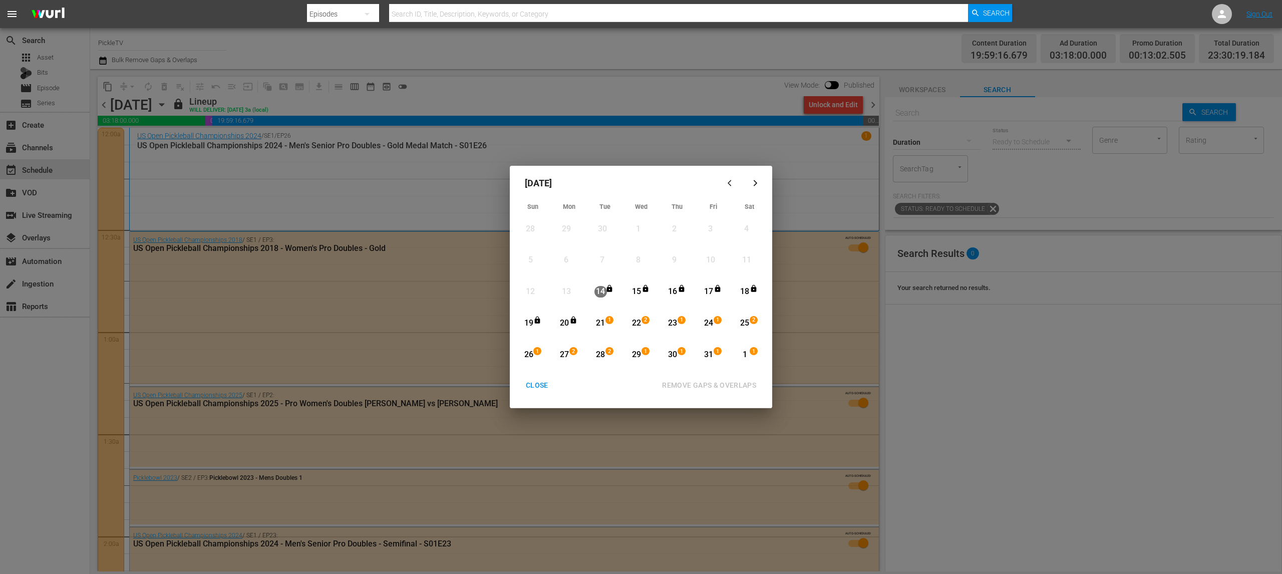
click at [538, 390] on div "CLOSE" at bounding box center [537, 385] width 39 height 13
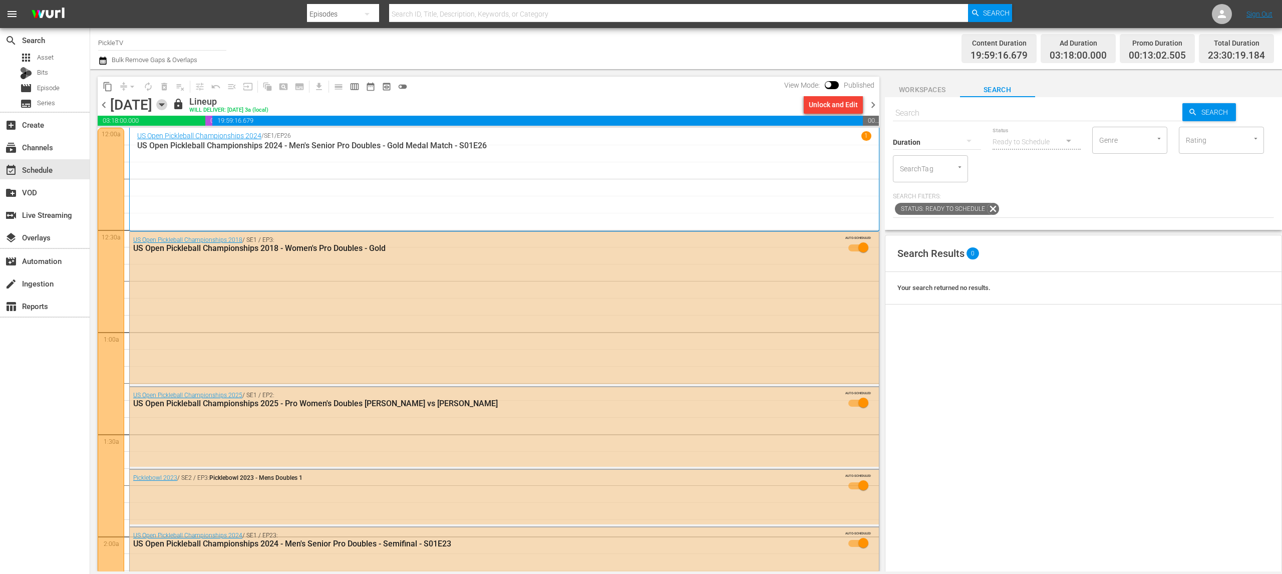
click at [167, 104] on icon "button" at bounding box center [161, 104] width 11 height 11
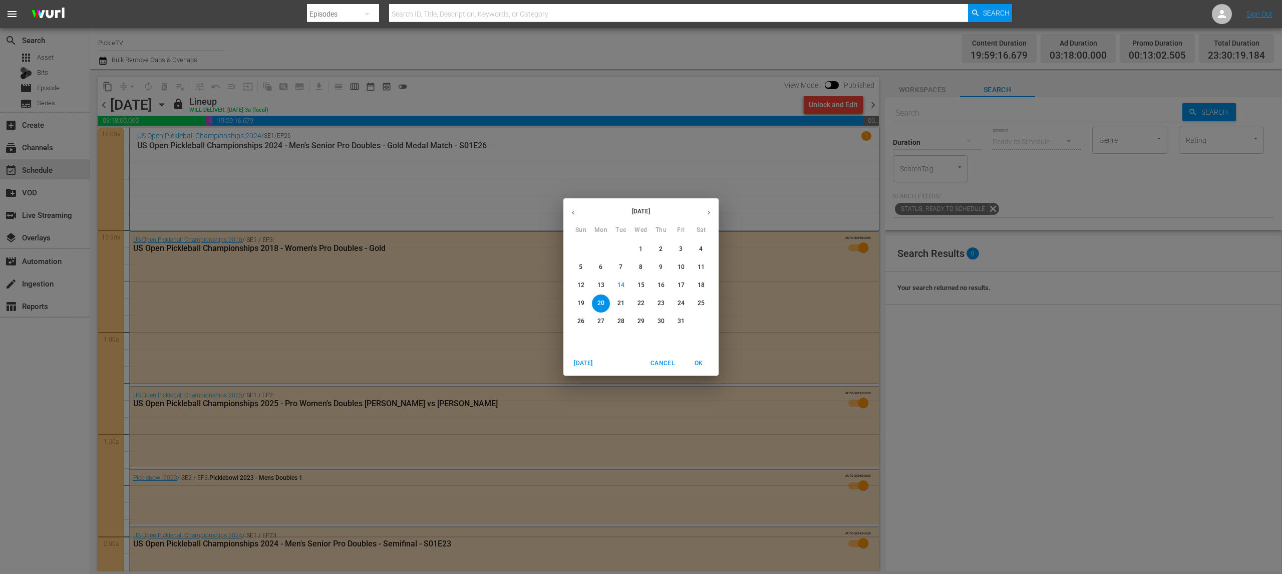
click at [582, 303] on p "19" at bounding box center [580, 303] width 7 height 9
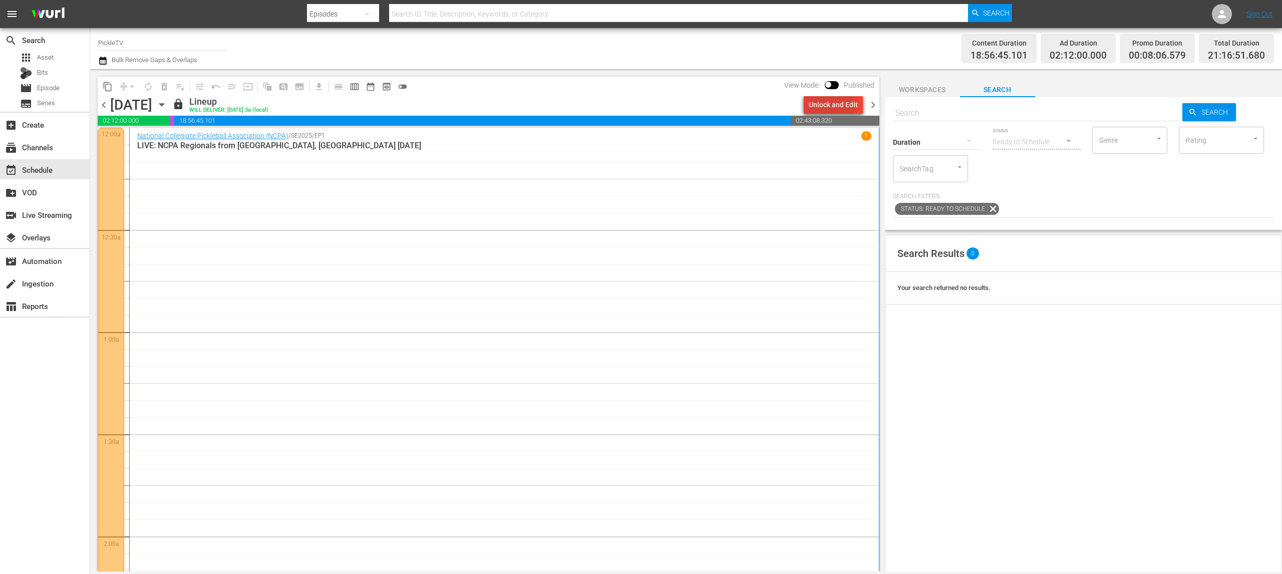
click at [830, 107] on div "Unlock and Edit" at bounding box center [833, 105] width 49 height 18
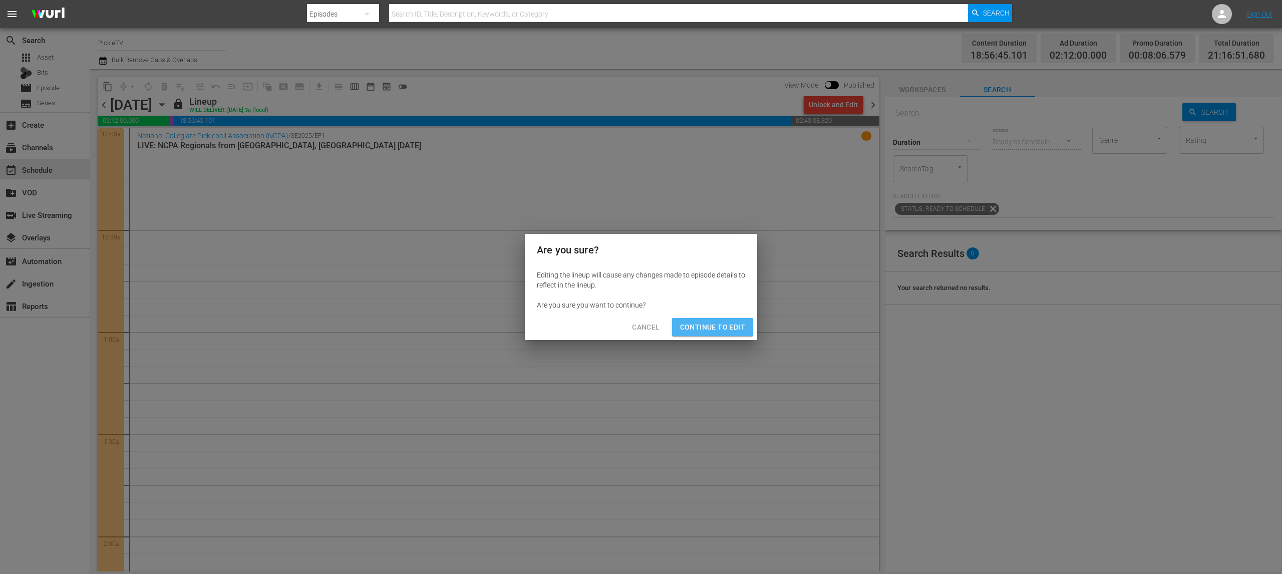
drag, startPoint x: 715, startPoint y: 329, endPoint x: 726, endPoint y: 319, distance: 14.5
click at [716, 329] on span "Continue to Edit" at bounding box center [712, 327] width 65 height 13
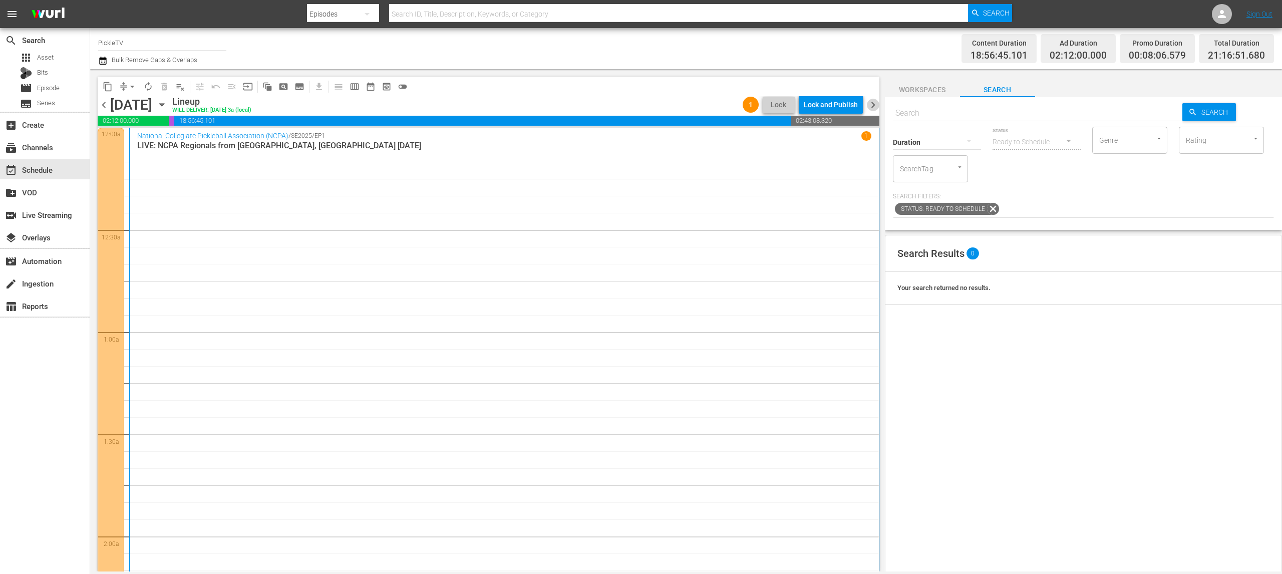
click at [876, 105] on span "chevron_right" at bounding box center [873, 105] width 13 height 13
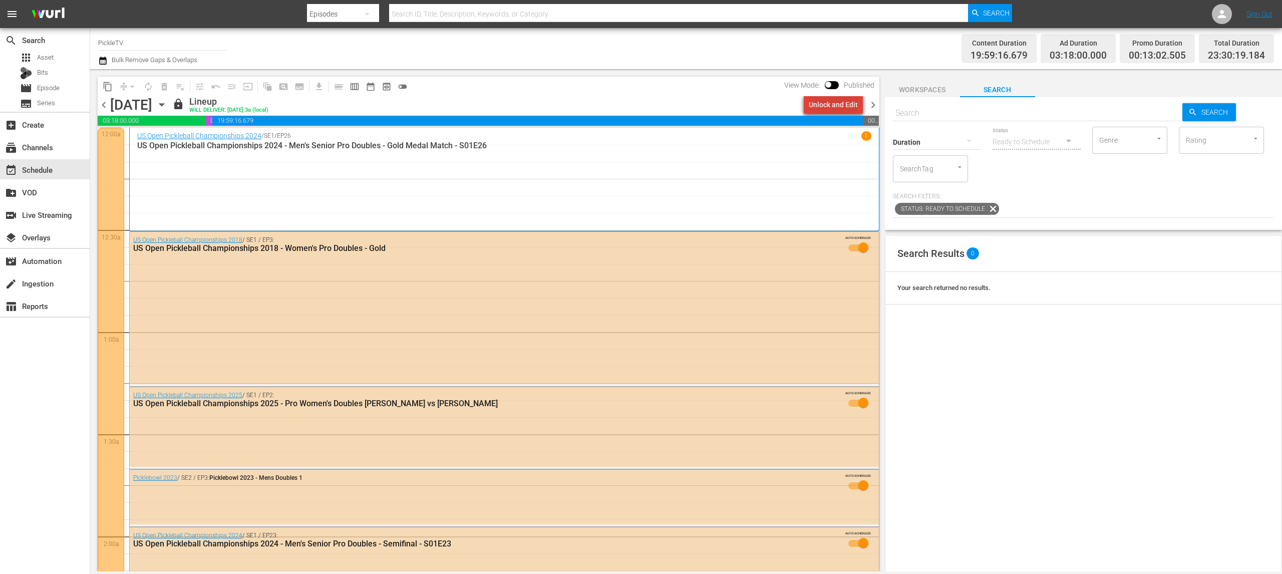
click at [846, 106] on div "Unlock and Edit" at bounding box center [833, 105] width 49 height 18
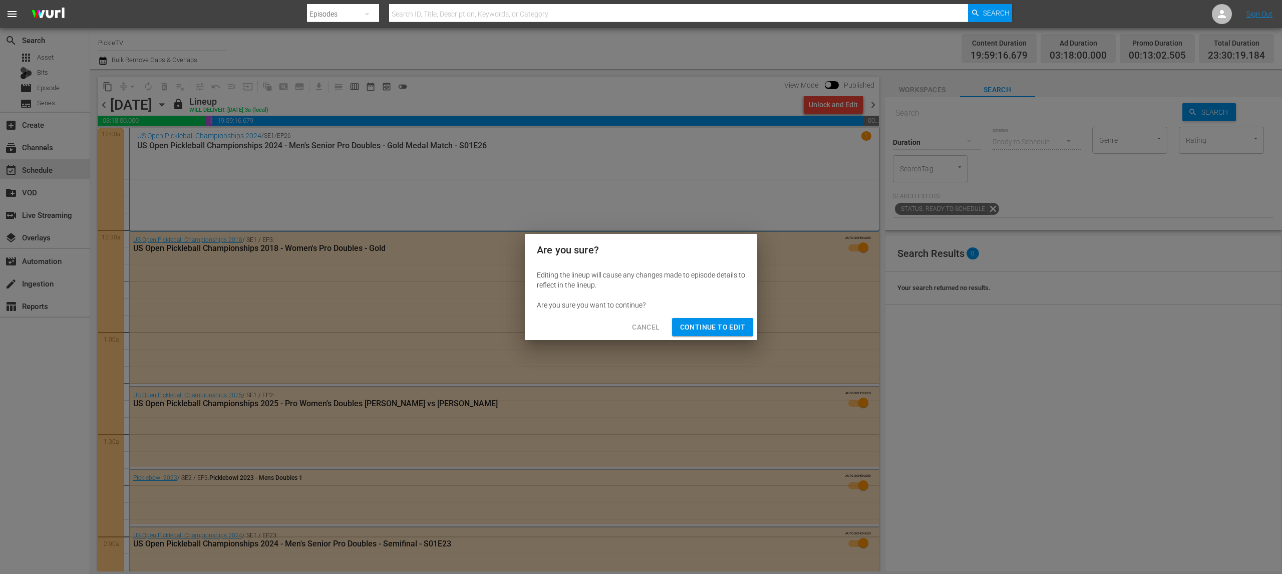
click at [720, 327] on span "Continue to Edit" at bounding box center [712, 327] width 65 height 13
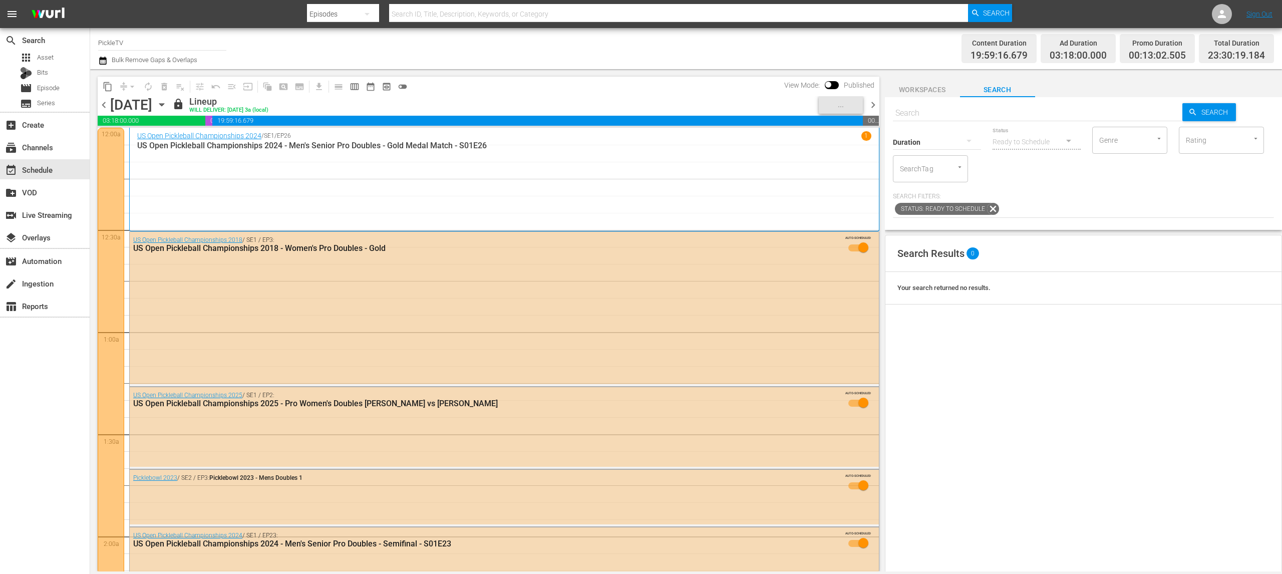
click at [630, 28] on nav "menu Search By Episodes Search ID, Title, Description, Keywords, or Category Se…" at bounding box center [641, 14] width 1282 height 28
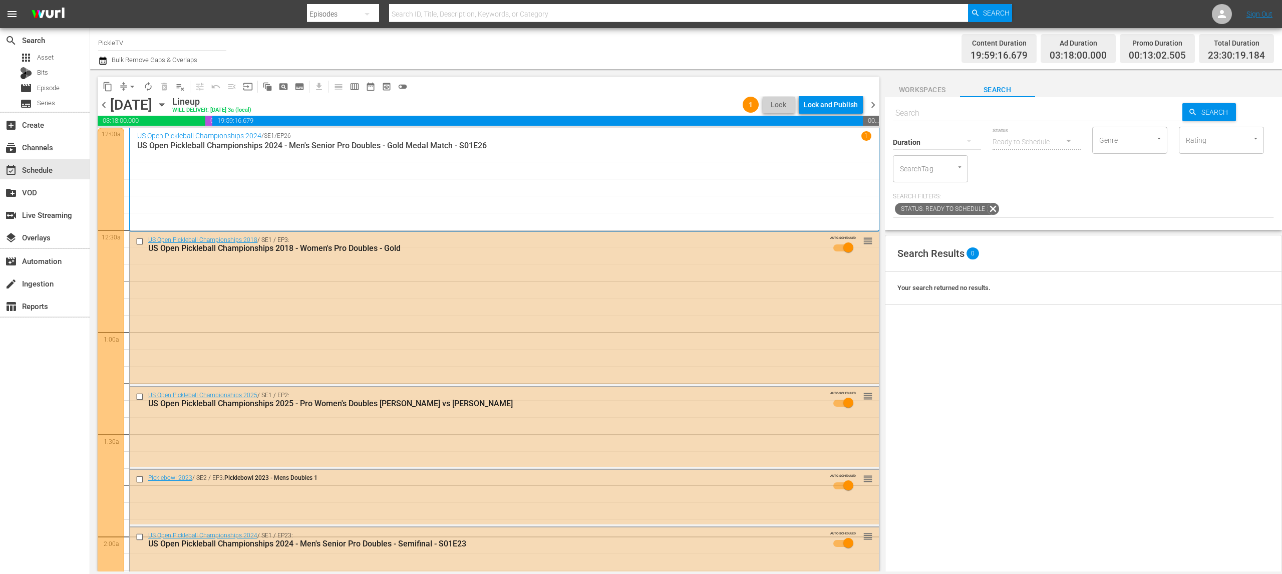
click at [630, 48] on div "Channel Title PickleTV Bulk Remove Gaps & Overlaps" at bounding box center [418, 49] width 641 height 36
click at [104, 107] on span "chevron_left" at bounding box center [104, 105] width 13 height 13
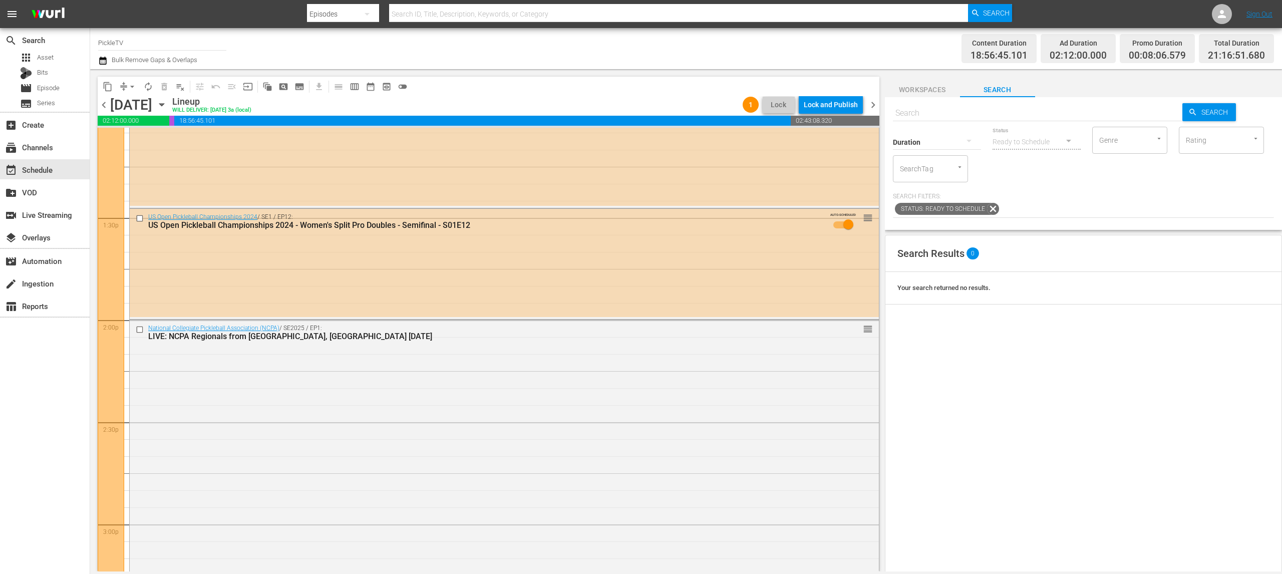
scroll to position [2729, 0]
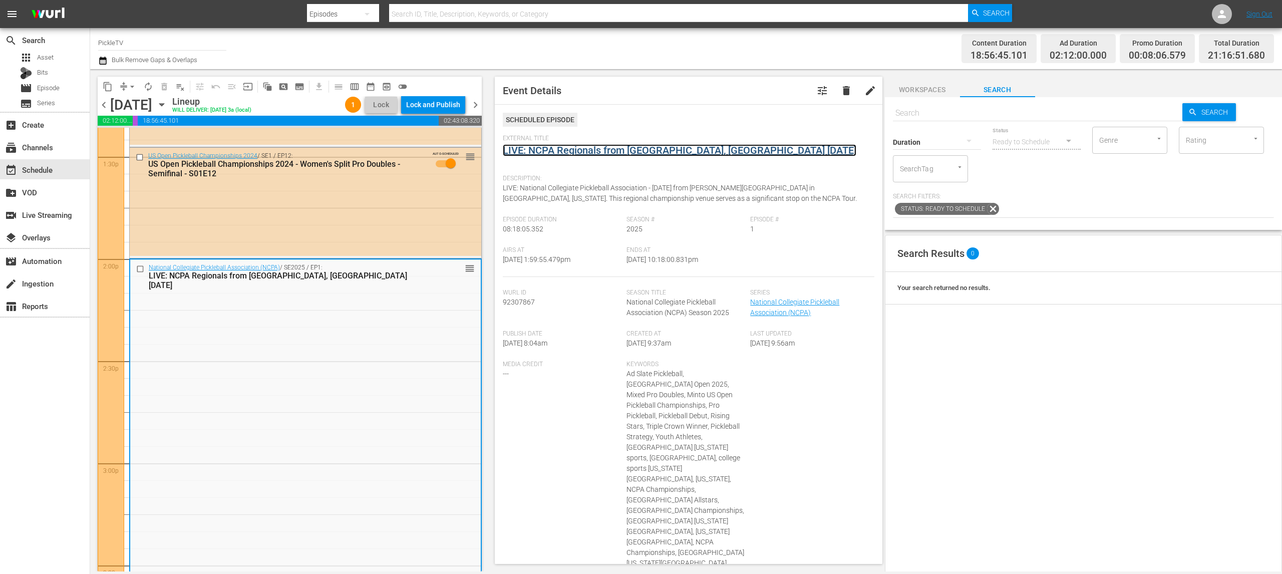
click at [605, 146] on link "LIVE: NCPA Regionals from [GEOGRAPHIC_DATA], [GEOGRAPHIC_DATA] [DATE]" at bounding box center [680, 150] width 354 height 12
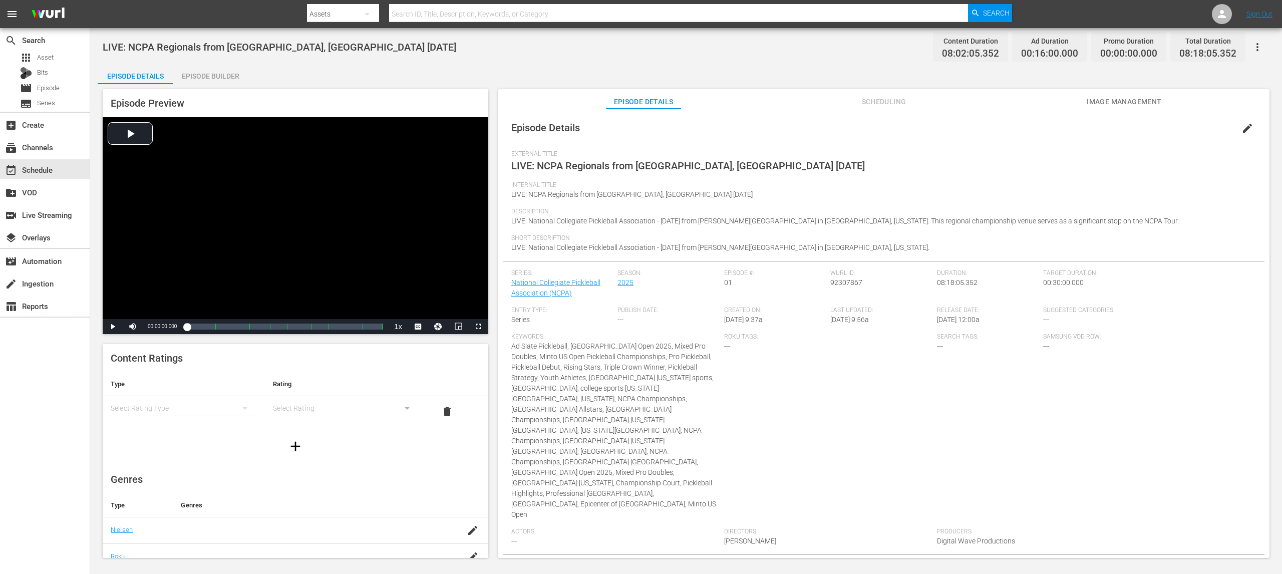
click at [212, 80] on div "Episode Builder" at bounding box center [210, 76] width 75 height 24
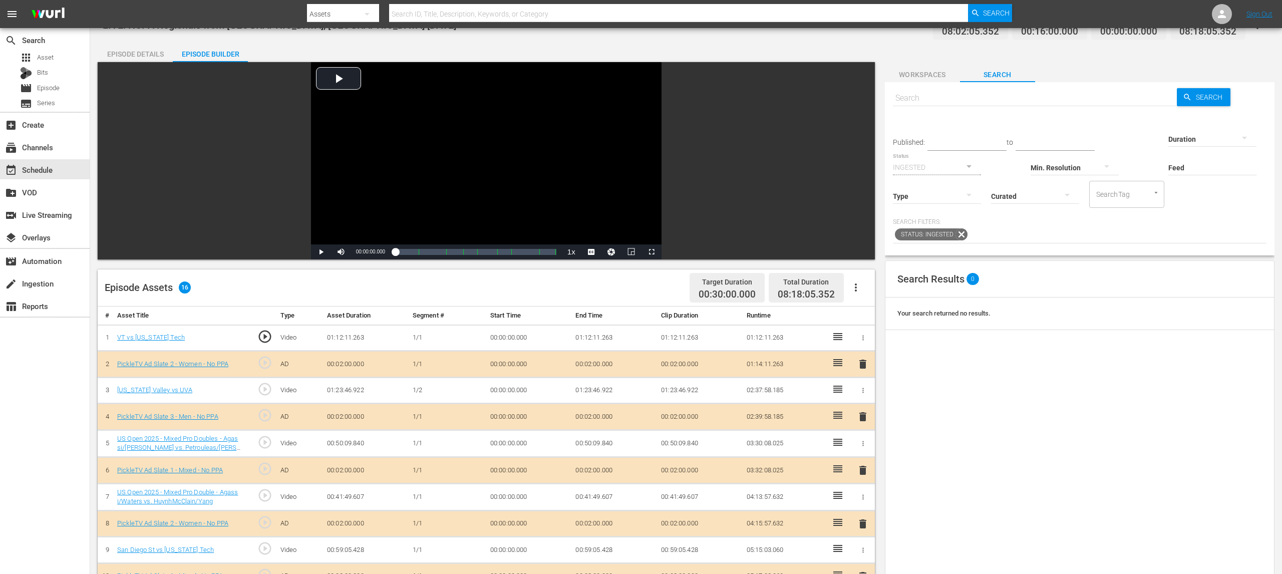
scroll to position [21, 0]
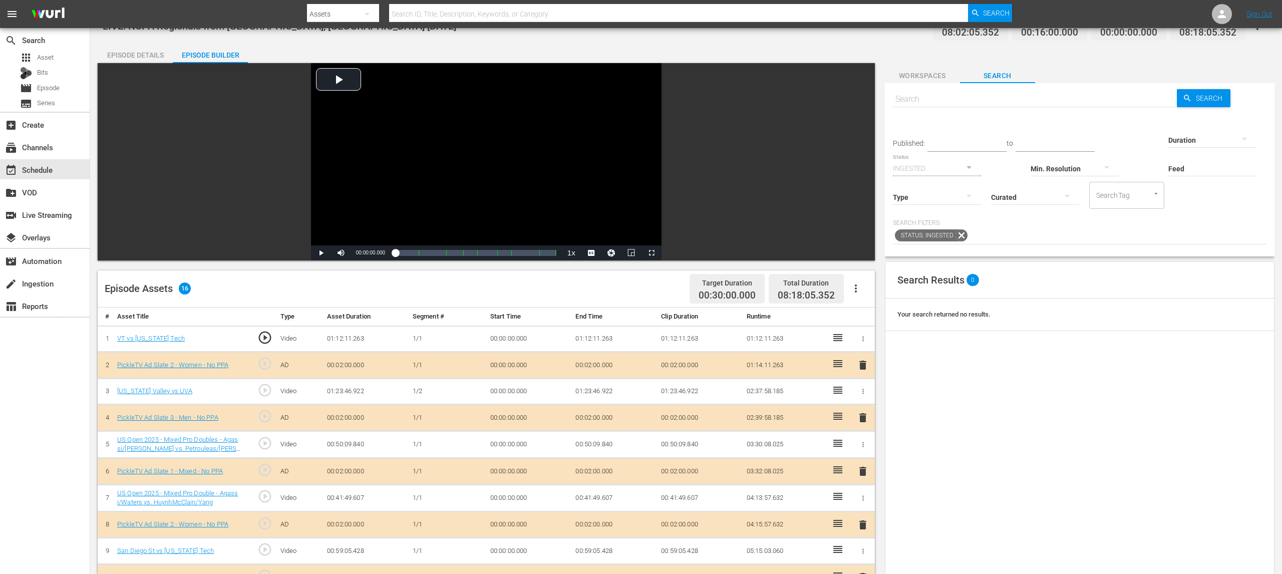
click at [864, 343] on button "button" at bounding box center [863, 338] width 11 height 11
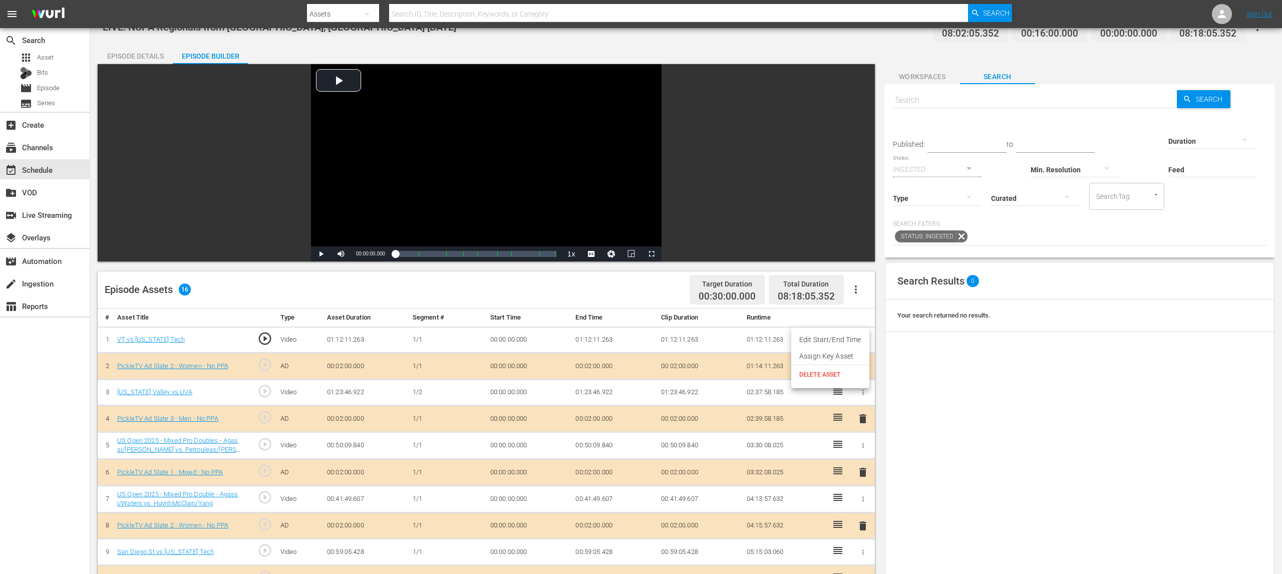
click at [848, 370] on span "DELETE ASSET" at bounding box center [830, 374] width 62 height 9
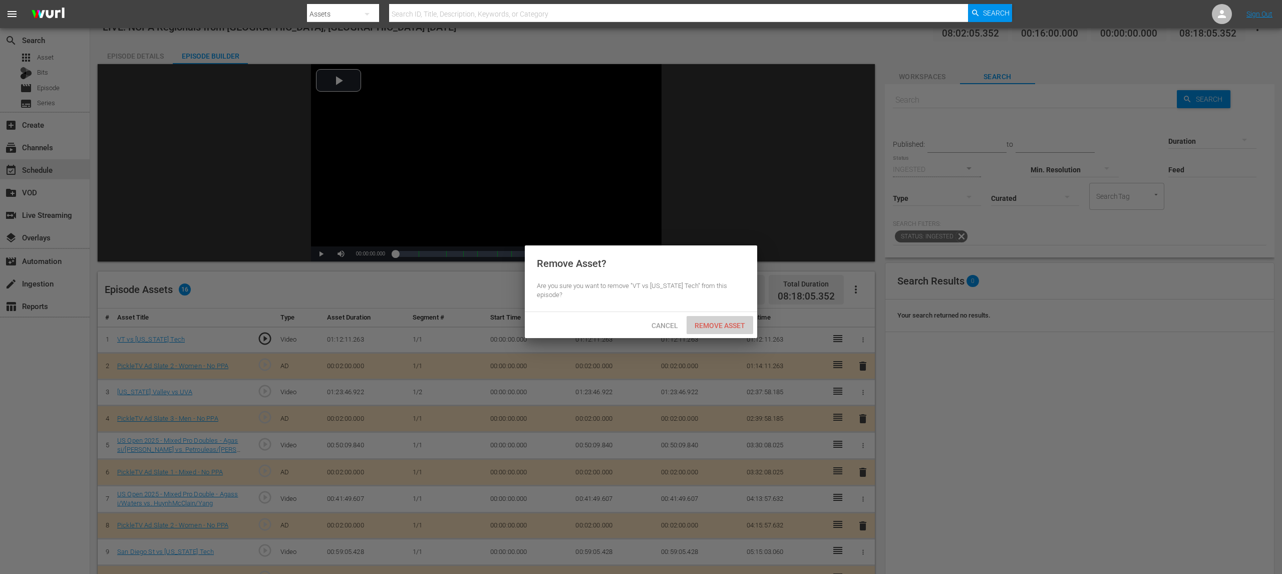
click at [717, 322] on div "Remove Asset" at bounding box center [720, 325] width 67 height 19
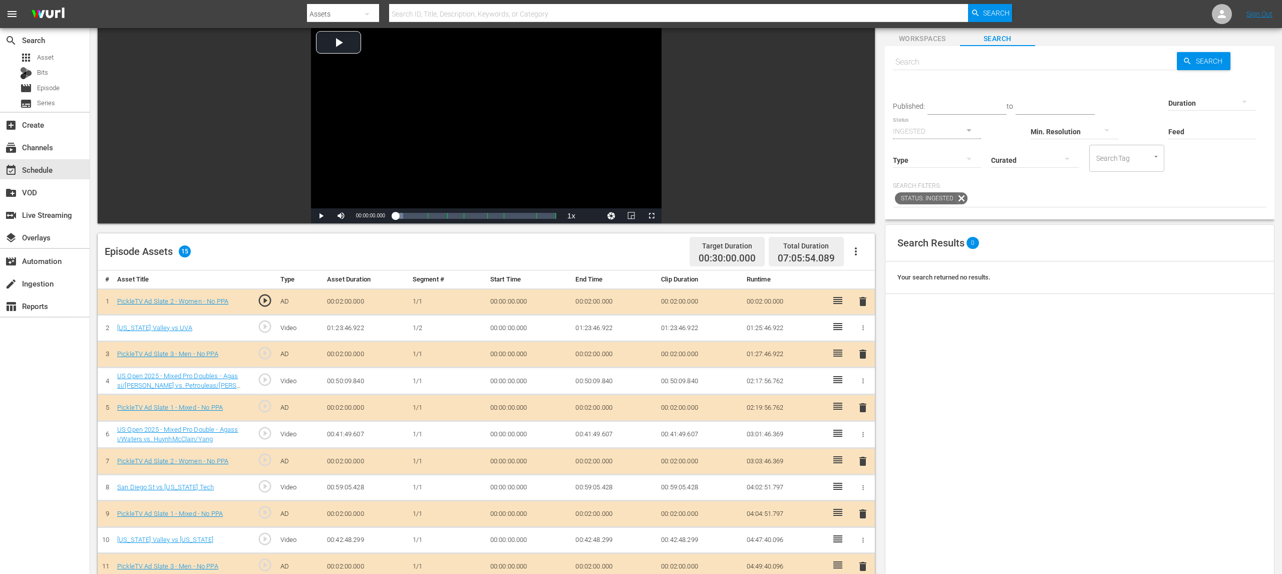
scroll to position [61, 0]
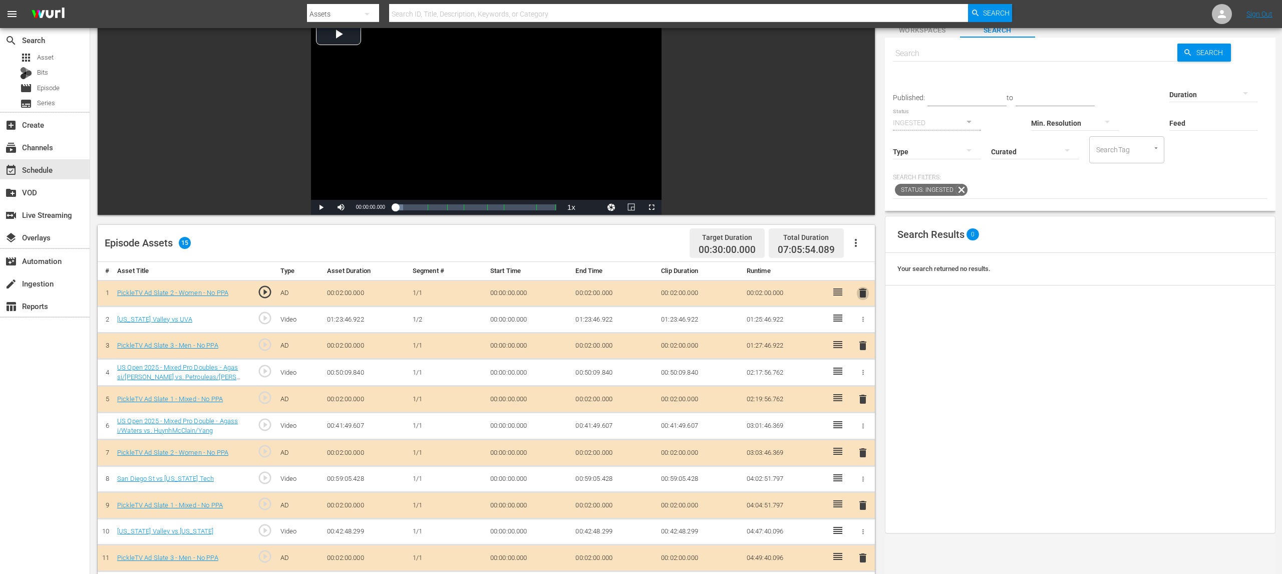
click at [864, 292] on span "delete" at bounding box center [863, 293] width 12 height 12
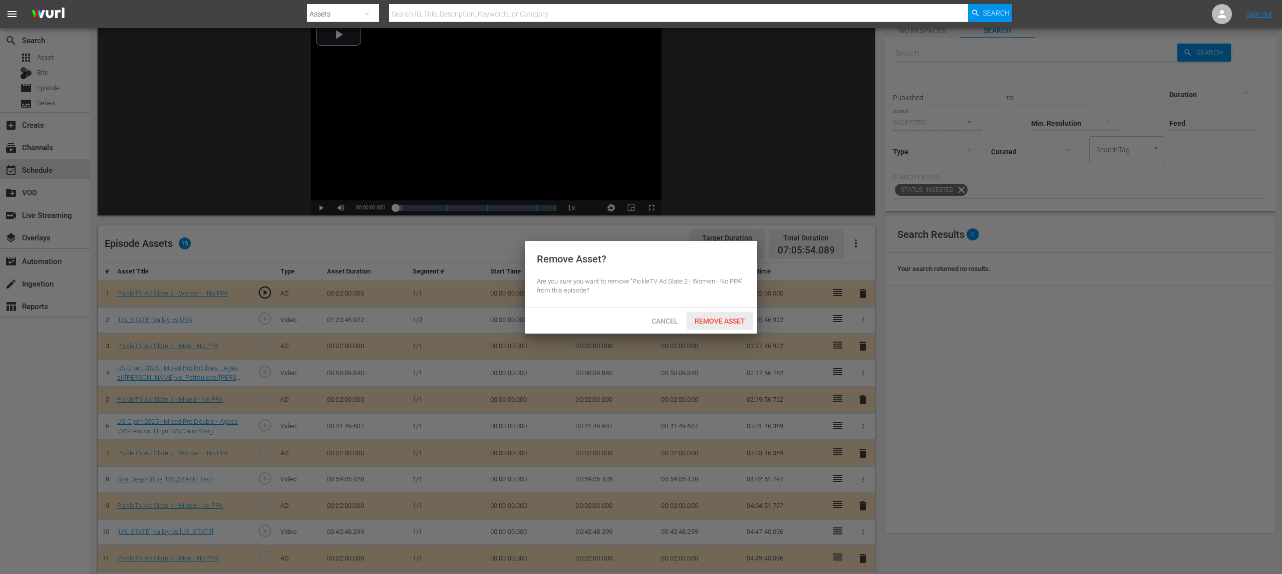
click at [735, 322] on span "Remove Asset" at bounding box center [720, 321] width 67 height 8
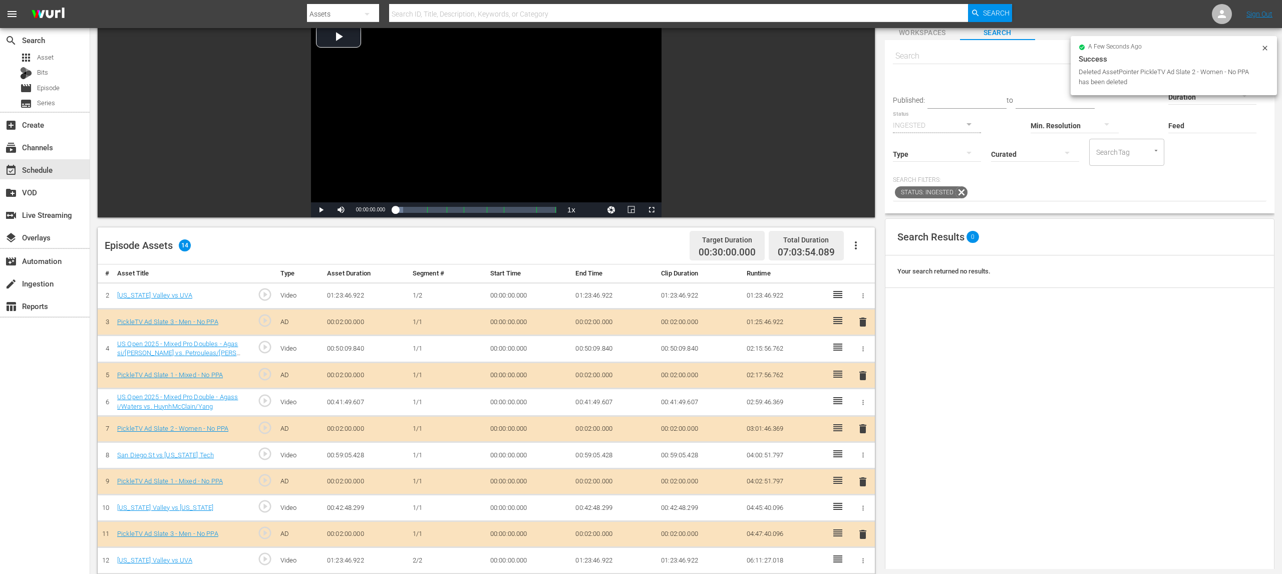
scroll to position [0, 0]
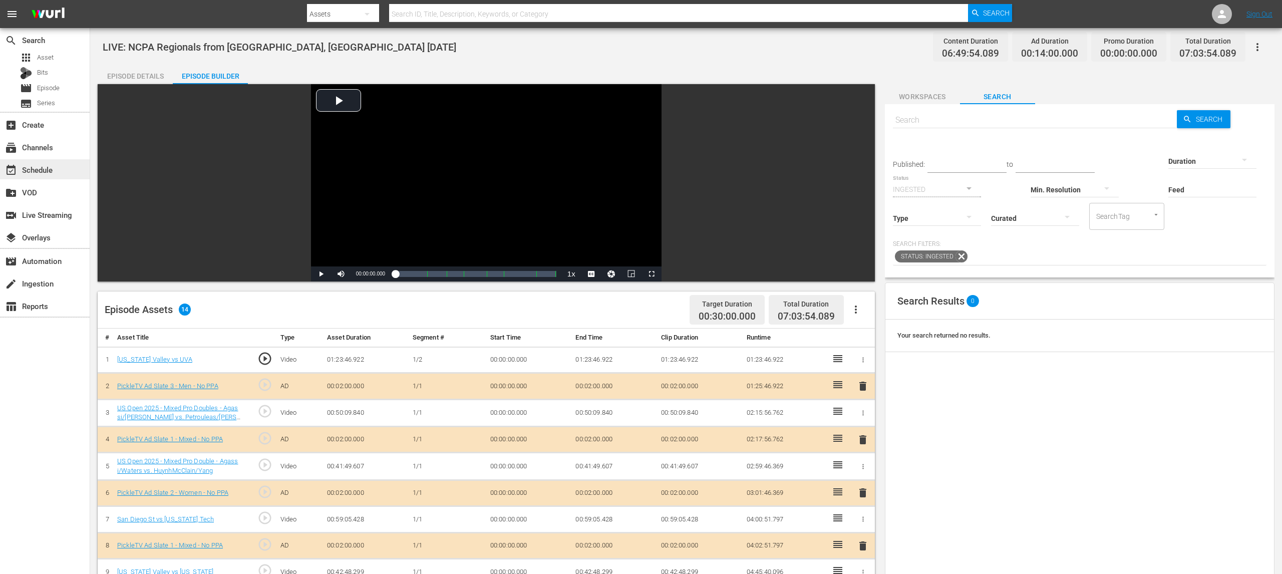
click at [51, 166] on div "event_available Schedule" at bounding box center [28, 168] width 56 height 9
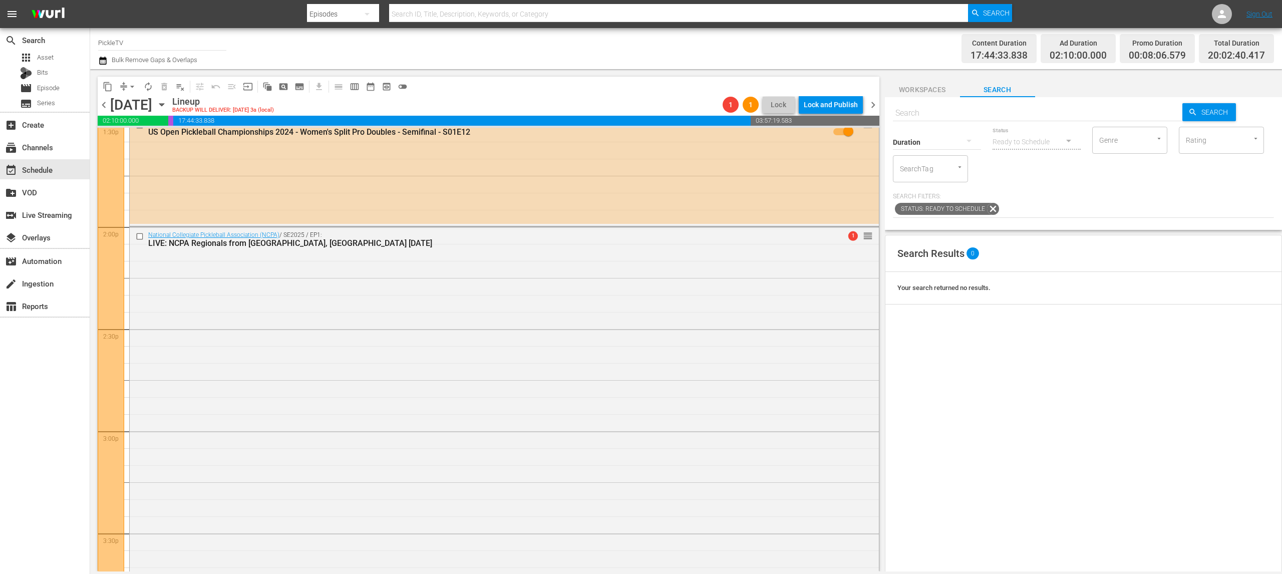
scroll to position [2767, 0]
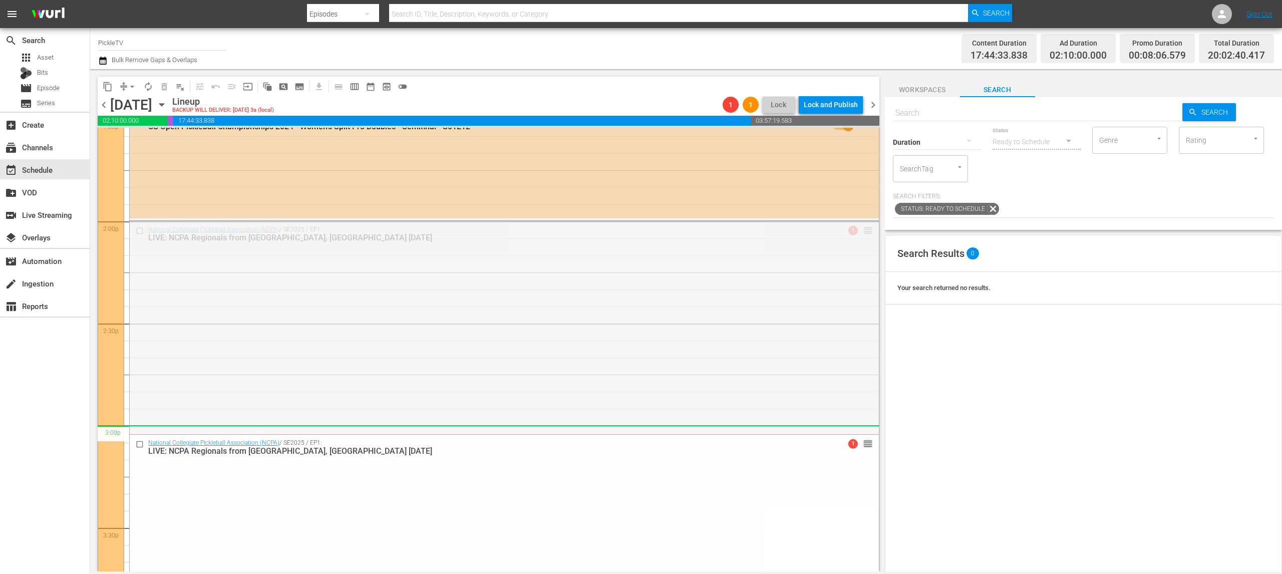
drag, startPoint x: 863, startPoint y: 227, endPoint x: 829, endPoint y: 430, distance: 205.1
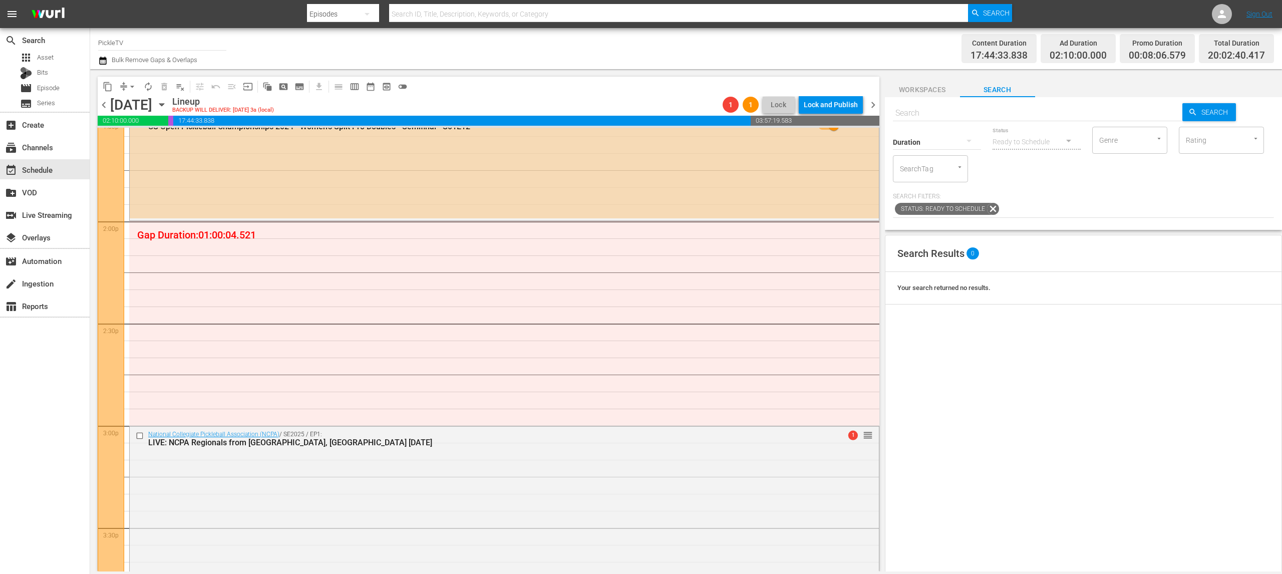
click at [920, 176] on input "SearchTag" at bounding box center [916, 169] width 38 height 18
type input "pickle"
click at [916, 211] on span "PickleTV Ready" at bounding box center [925, 213] width 48 height 11
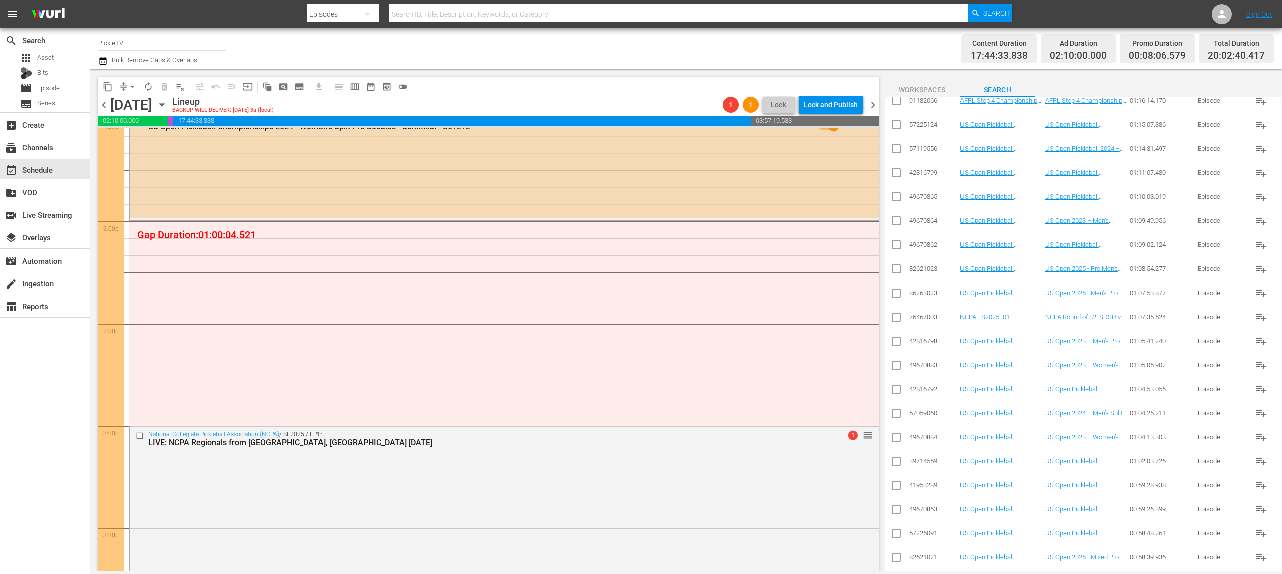
scroll to position [1343, 0]
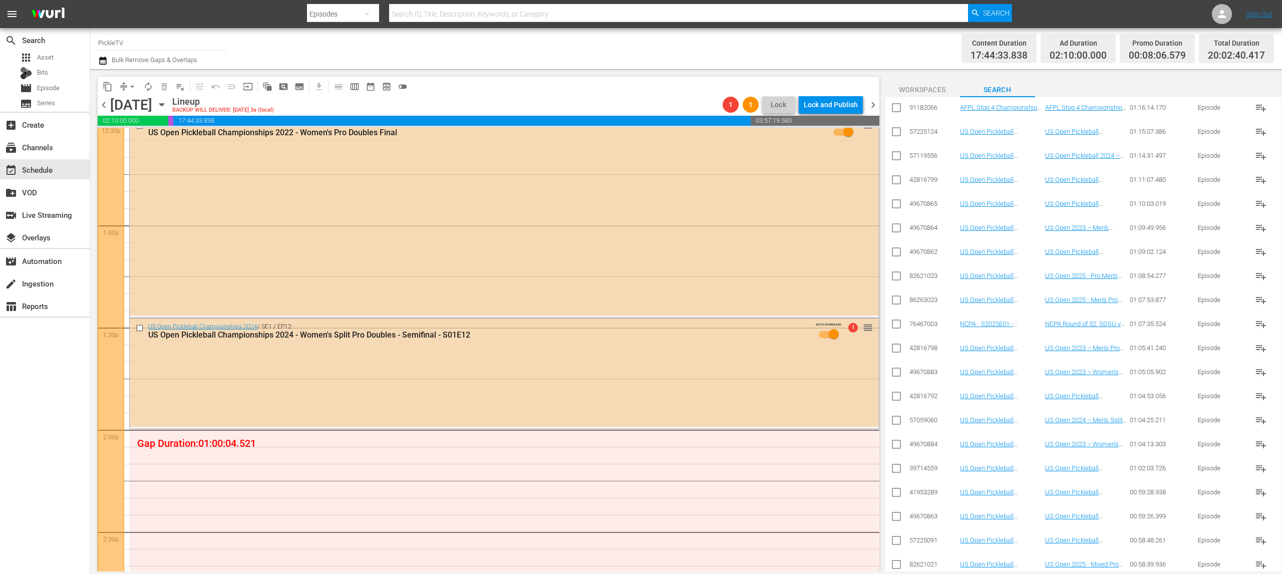
scroll to position [2538, 0]
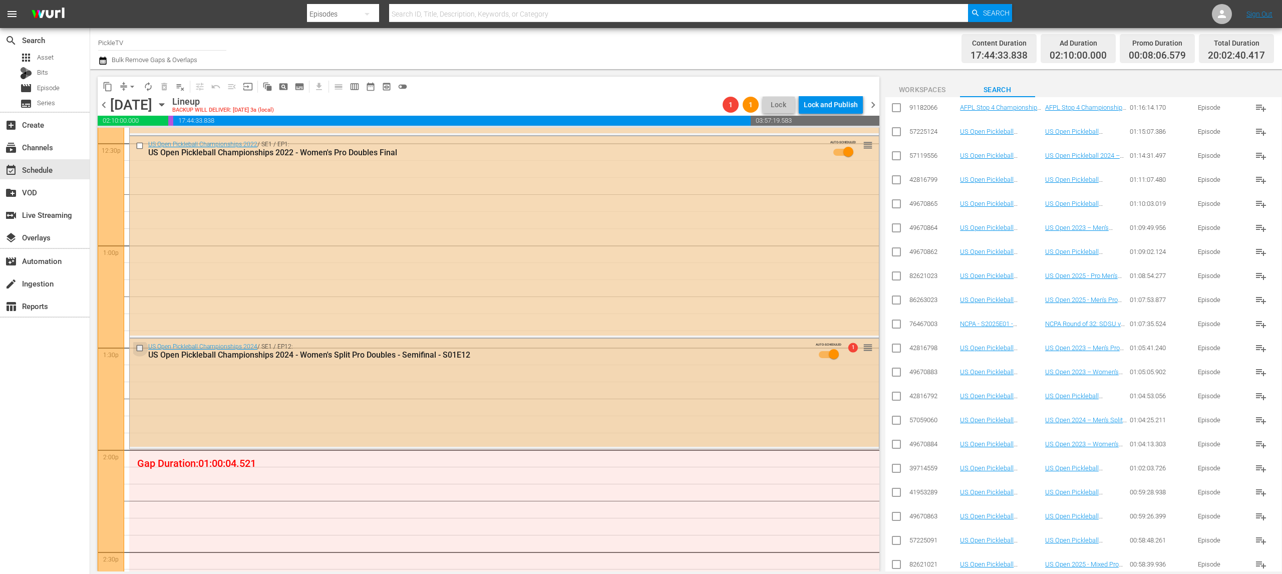
click at [141, 350] on input "checkbox" at bounding box center [141, 348] width 11 height 9
click at [165, 91] on span "delete_forever_outlined" at bounding box center [164, 87] width 10 height 10
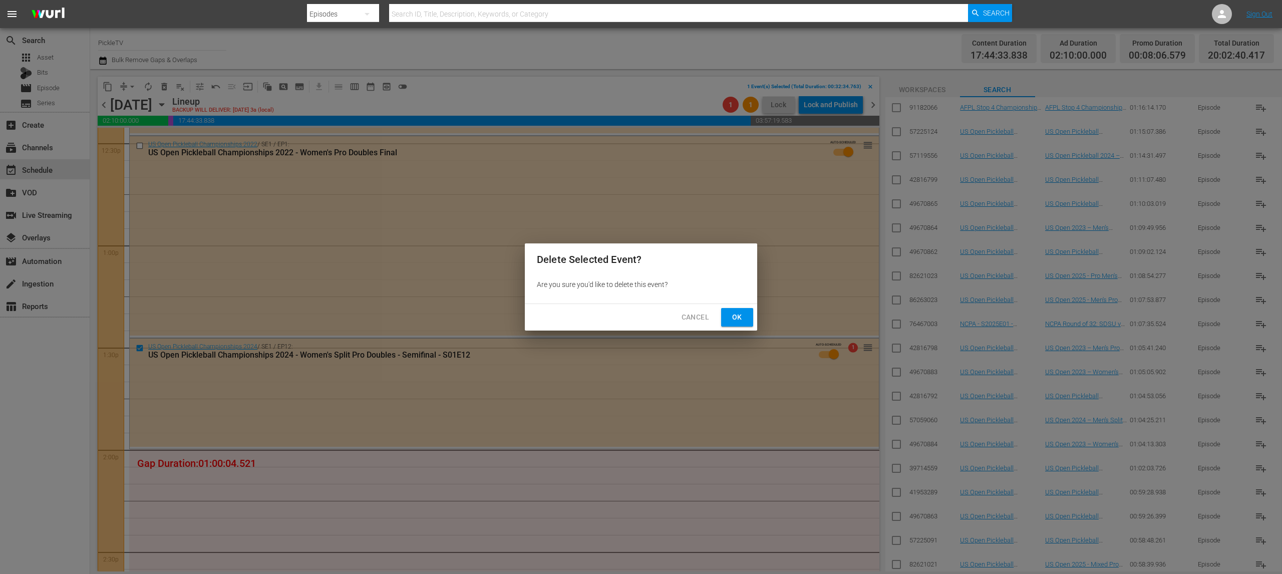
click at [728, 315] on button "Ok" at bounding box center [737, 317] width 32 height 19
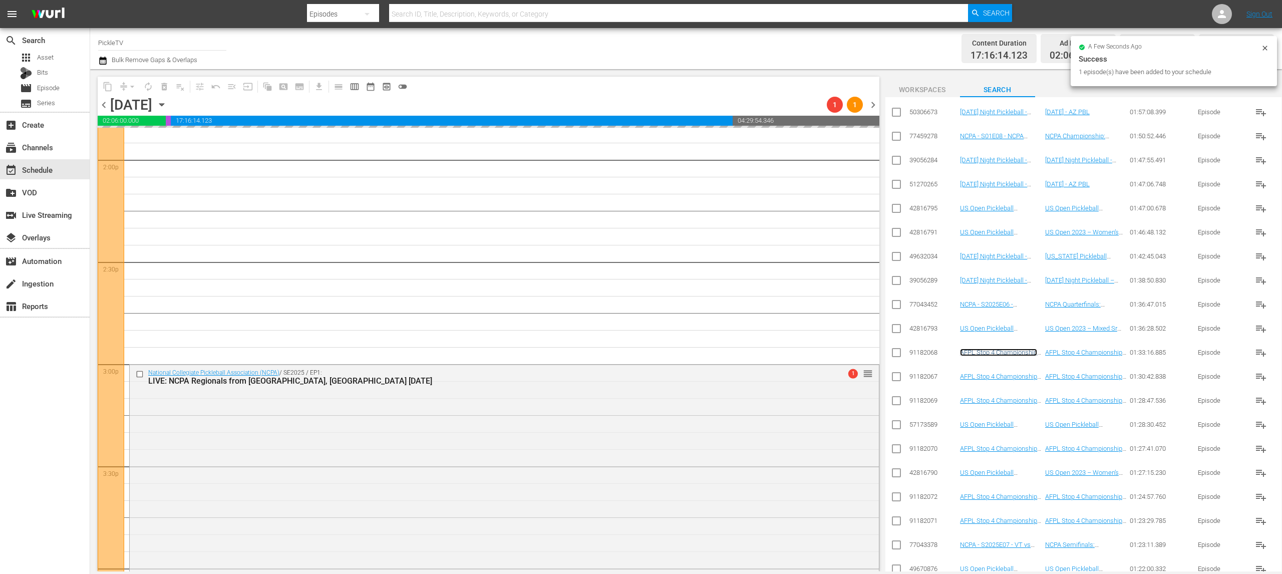
scroll to position [2827, 0]
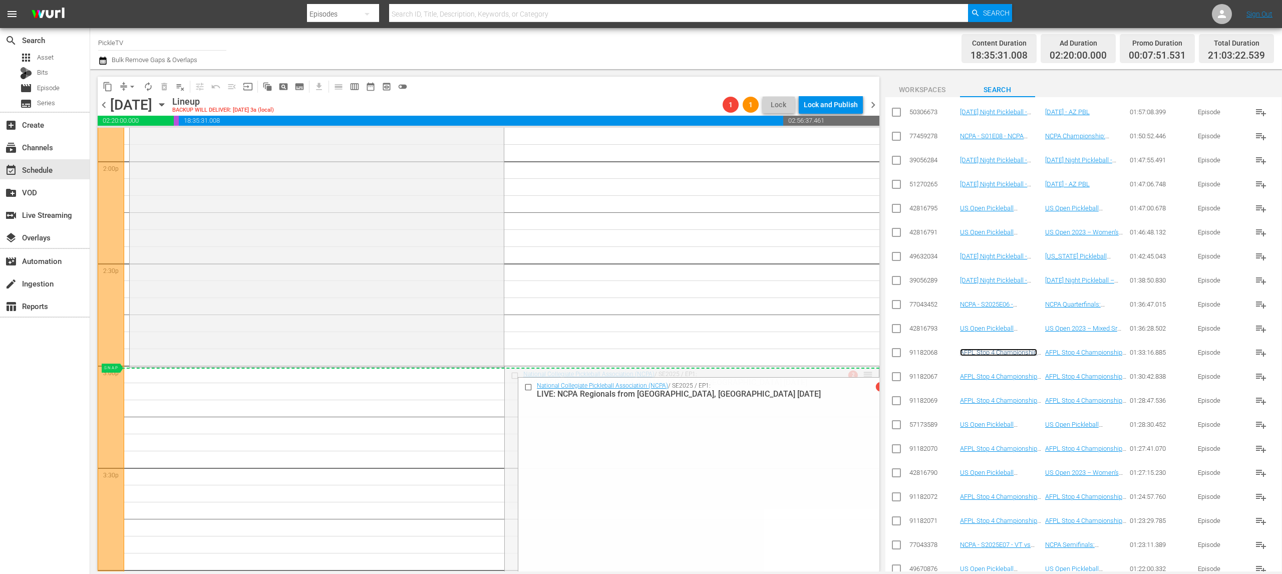
drag, startPoint x: 869, startPoint y: 371, endPoint x: 865, endPoint y: 379, distance: 9.0
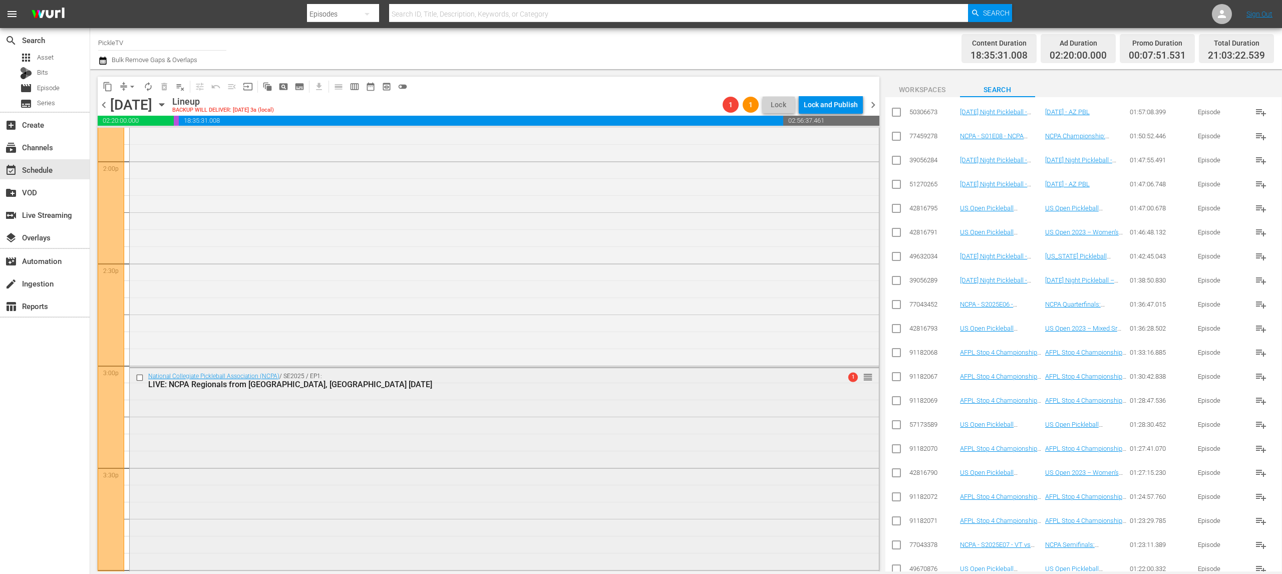
click at [563, 383] on div "LIVE: NCPA Regionals from [GEOGRAPHIC_DATA], [GEOGRAPHIC_DATA] [DATE]" at bounding box center [484, 385] width 673 height 10
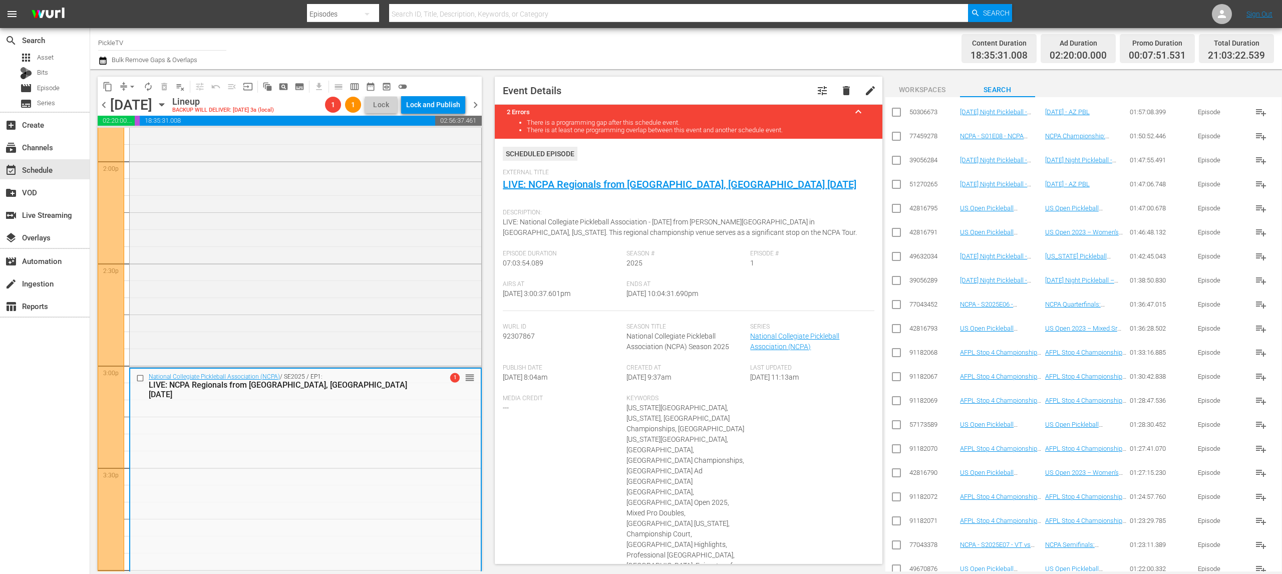
click at [745, 63] on div "Content Duration 18:35:31.008 Ad Duration 02:20:00.000 Promo Duration 00:07:51.…" at bounding box center [1007, 49] width 534 height 36
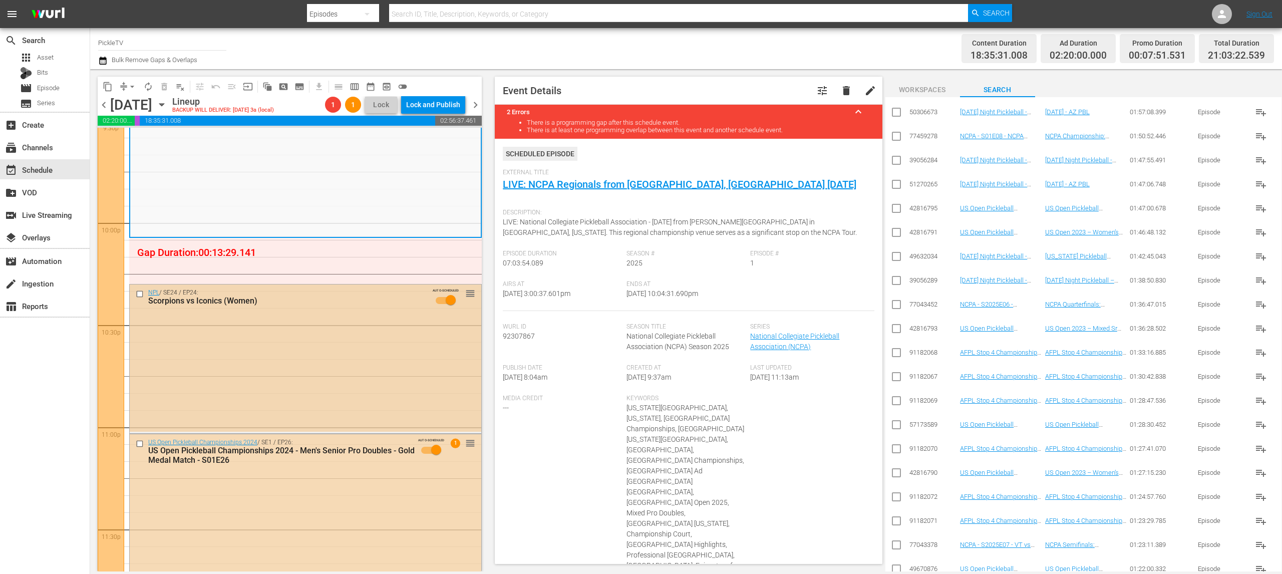
scroll to position [4388, 0]
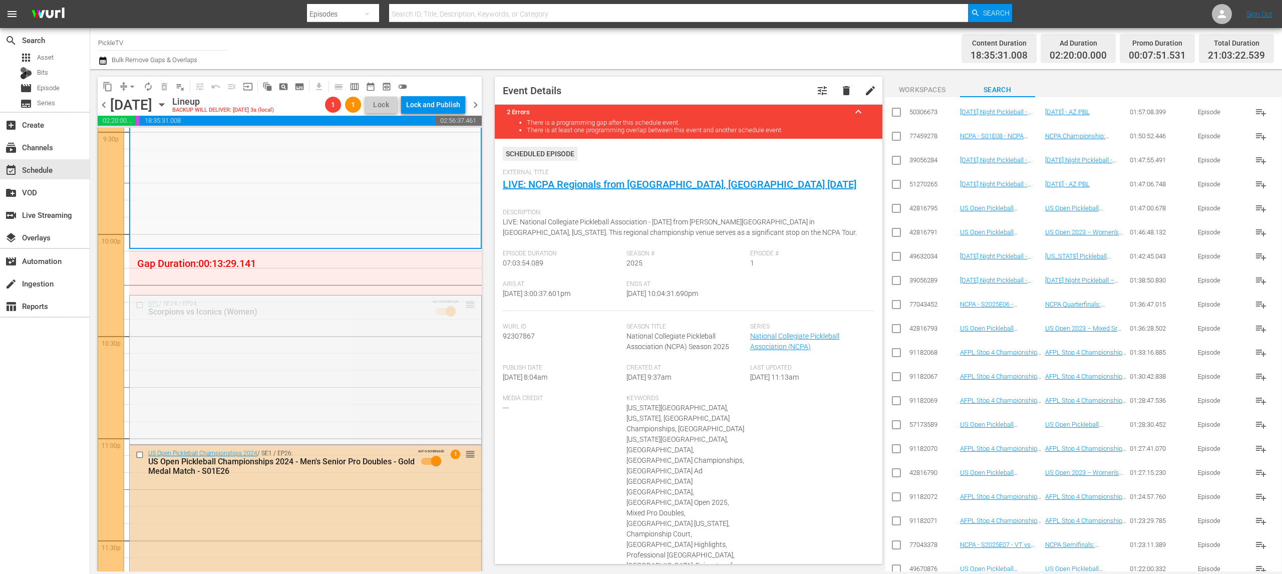
drag, startPoint x: 469, startPoint y: 303, endPoint x: 468, endPoint y: 253, distance: 50.1
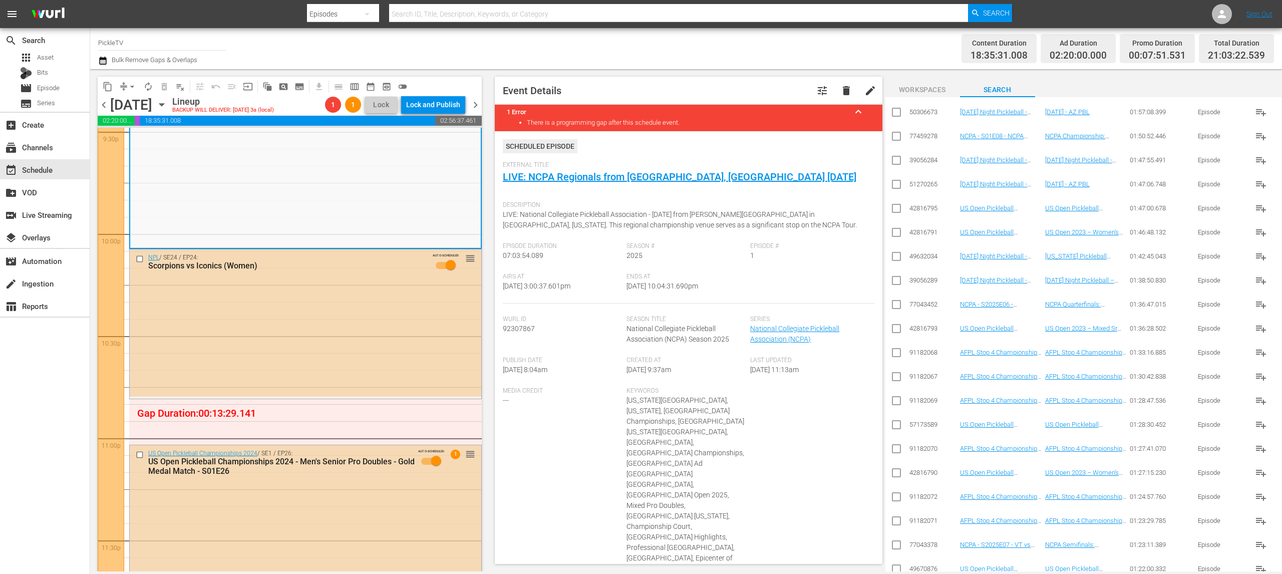
drag, startPoint x: 493, startPoint y: 43, endPoint x: 562, endPoint y: 57, distance: 70.6
click at [493, 43] on div "Channel Title PickleTV Bulk Remove Gaps & Overlaps" at bounding box center [418, 49] width 641 height 36
click at [100, 59] on icon "button" at bounding box center [102, 61] width 7 height 8
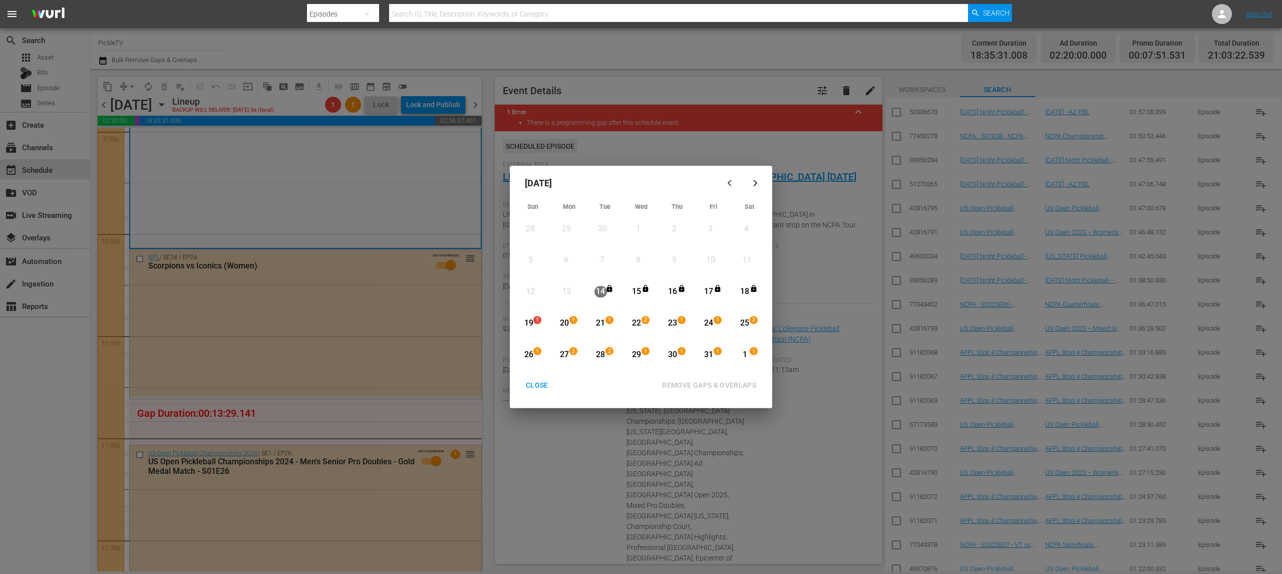
click at [527, 320] on div "19" at bounding box center [528, 323] width 13 height 12
click at [742, 354] on div "1" at bounding box center [745, 355] width 13 height 12
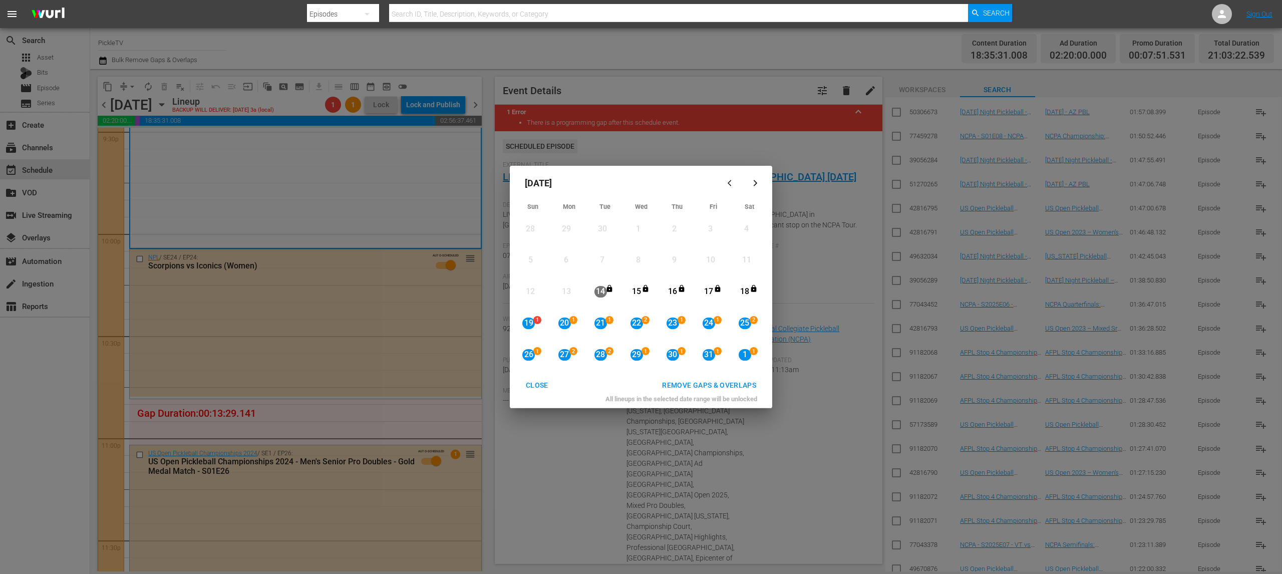
click at [724, 387] on div "REMOVE GAPS & OVERLAPS" at bounding box center [709, 385] width 110 height 13
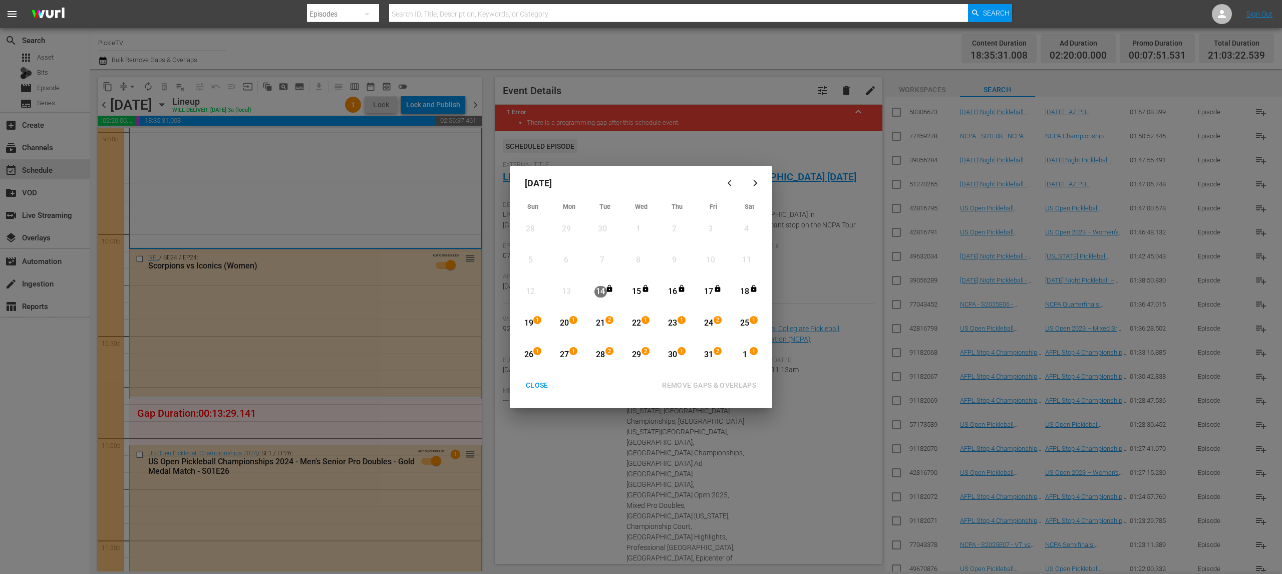
click at [543, 384] on div "CLOSE" at bounding box center [537, 385] width 39 height 13
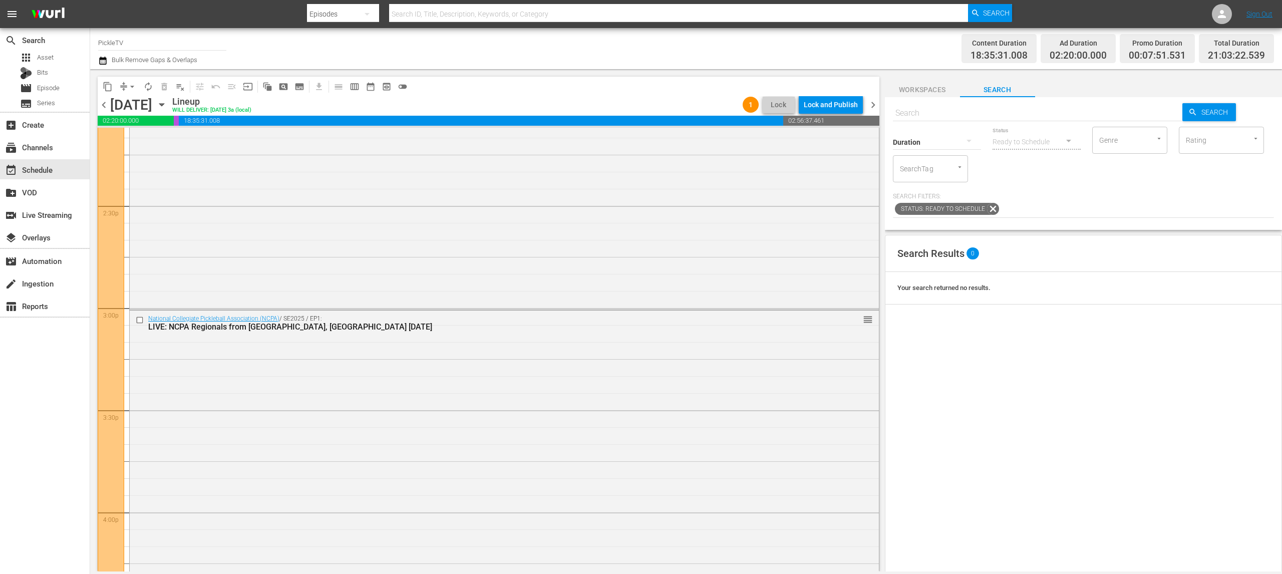
scroll to position [2885, 0]
click at [636, 69] on div "content_copy compress arrow_drop_down autorenew_outlined delete_forever_outline…" at bounding box center [486, 320] width 792 height 502
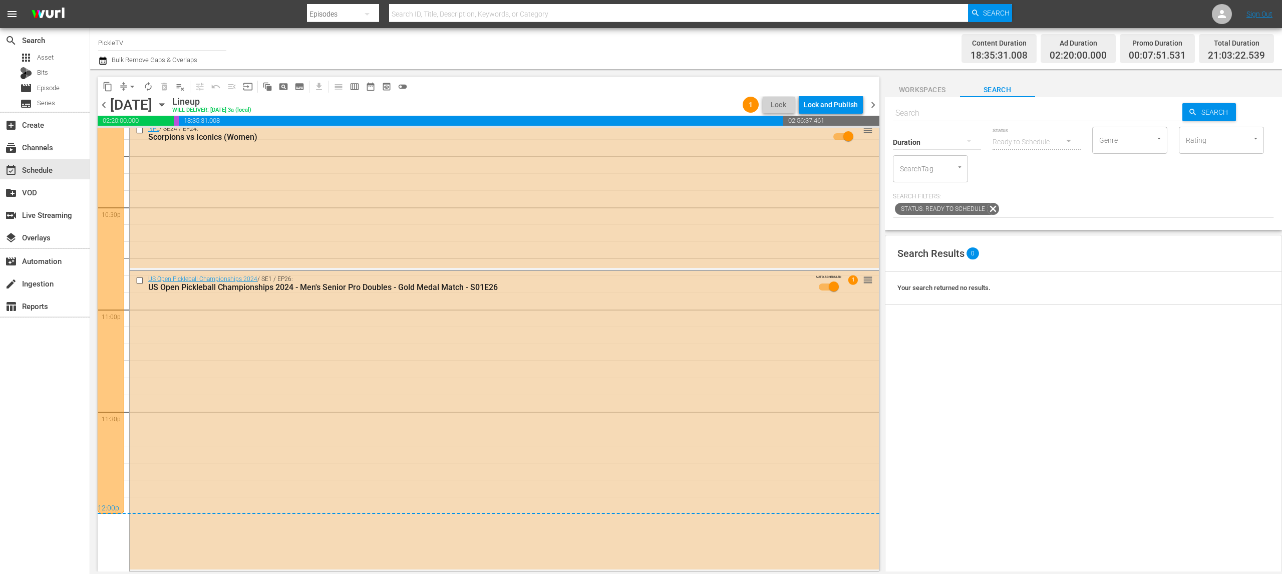
click at [813, 59] on div "Content Duration 18:35:31.008 Ad Duration 02:20:00.000 Promo Duration 00:07:51.…" at bounding box center [1007, 49] width 534 height 36
